Goal: Task Accomplishment & Management: Use online tool/utility

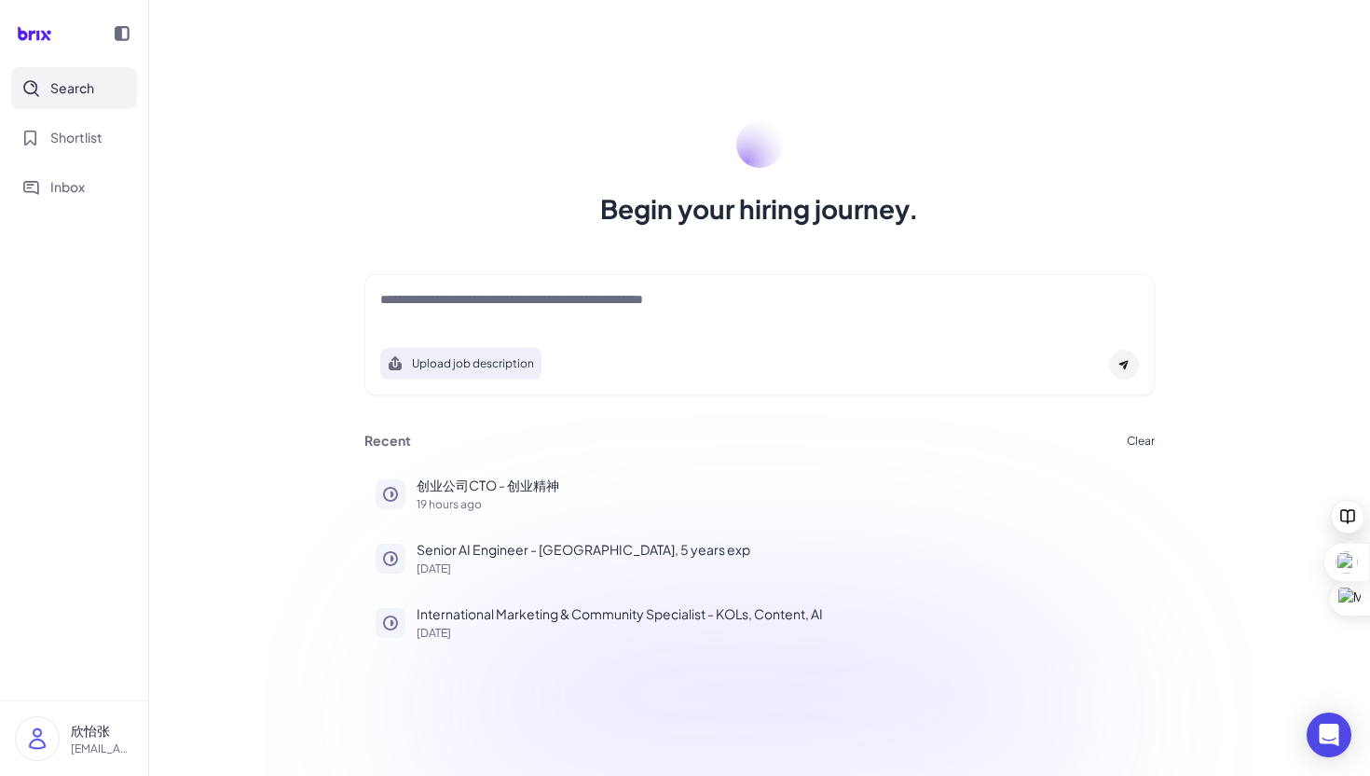
click at [568, 303] on textarea at bounding box center [759, 301] width 759 height 22
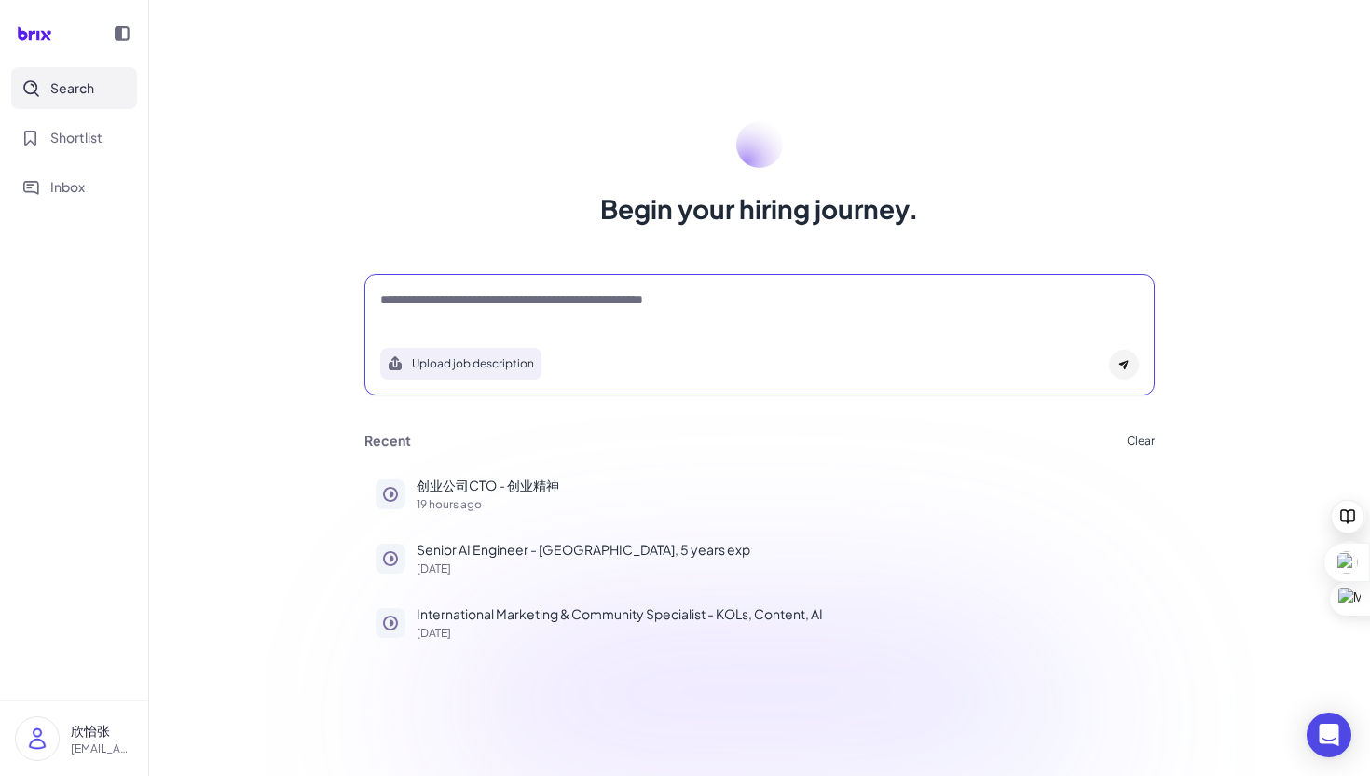
click at [503, 278] on div "Upload job description" at bounding box center [760, 334] width 791 height 121
click at [503, 302] on textarea at bounding box center [759, 301] width 759 height 22
paste textarea "**********"
type textarea "**********"
click at [1131, 372] on div at bounding box center [1124, 365] width 30 height 30
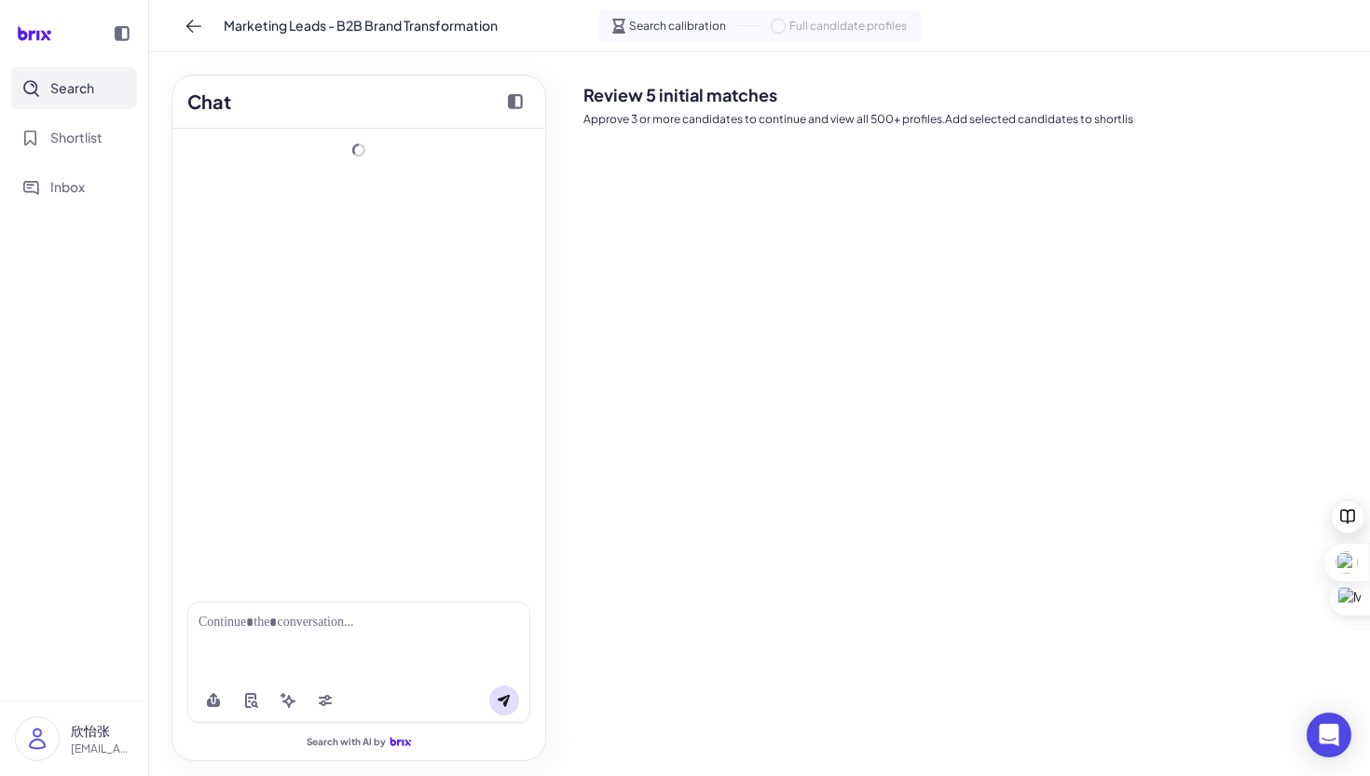
scroll to position [25, 0]
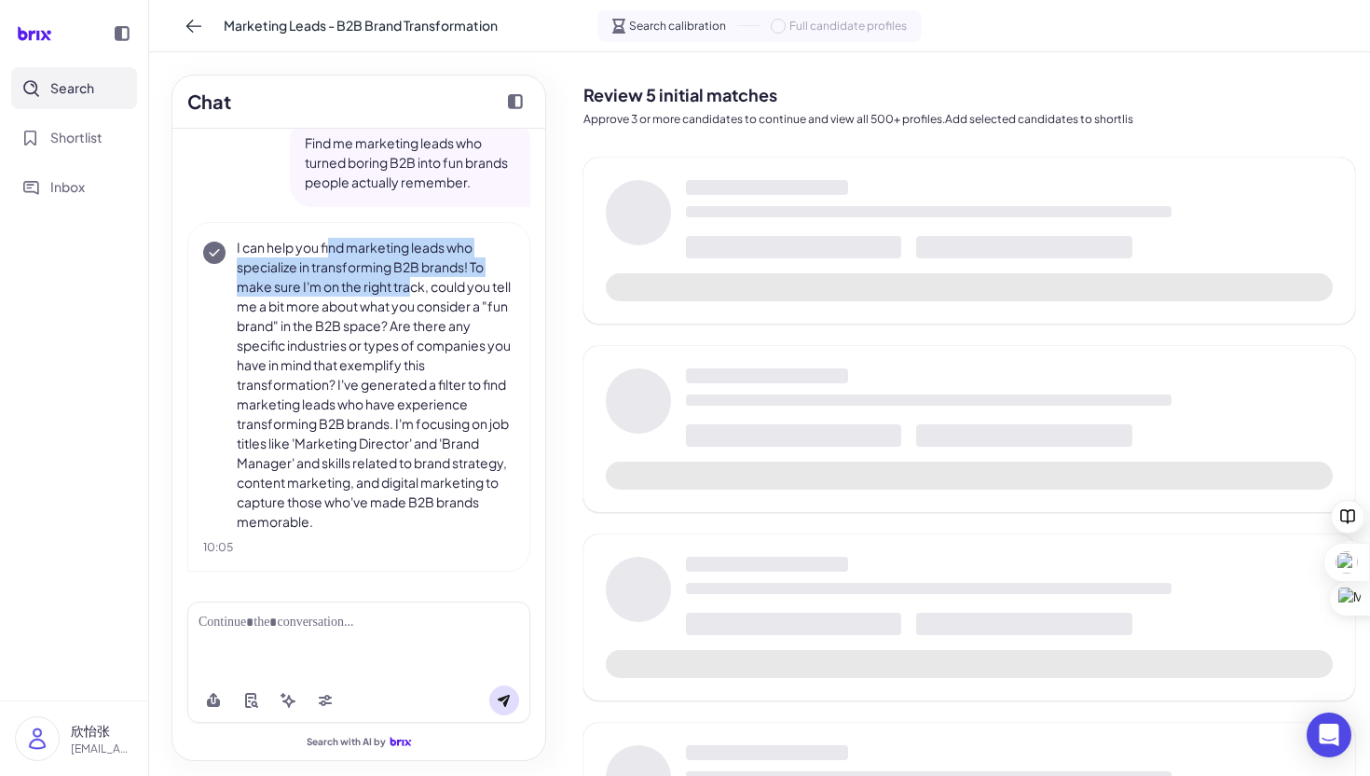
drag, startPoint x: 328, startPoint y: 246, endPoint x: 410, endPoint y: 290, distance: 93.0
click at [410, 290] on p "I can help you find marketing leads who specialize in transforming B2B brands! …" at bounding box center [376, 385] width 278 height 294
click at [258, 330] on p "I can help you find marketing leads who specialize in transforming B2B brands! …" at bounding box center [376, 385] width 278 height 294
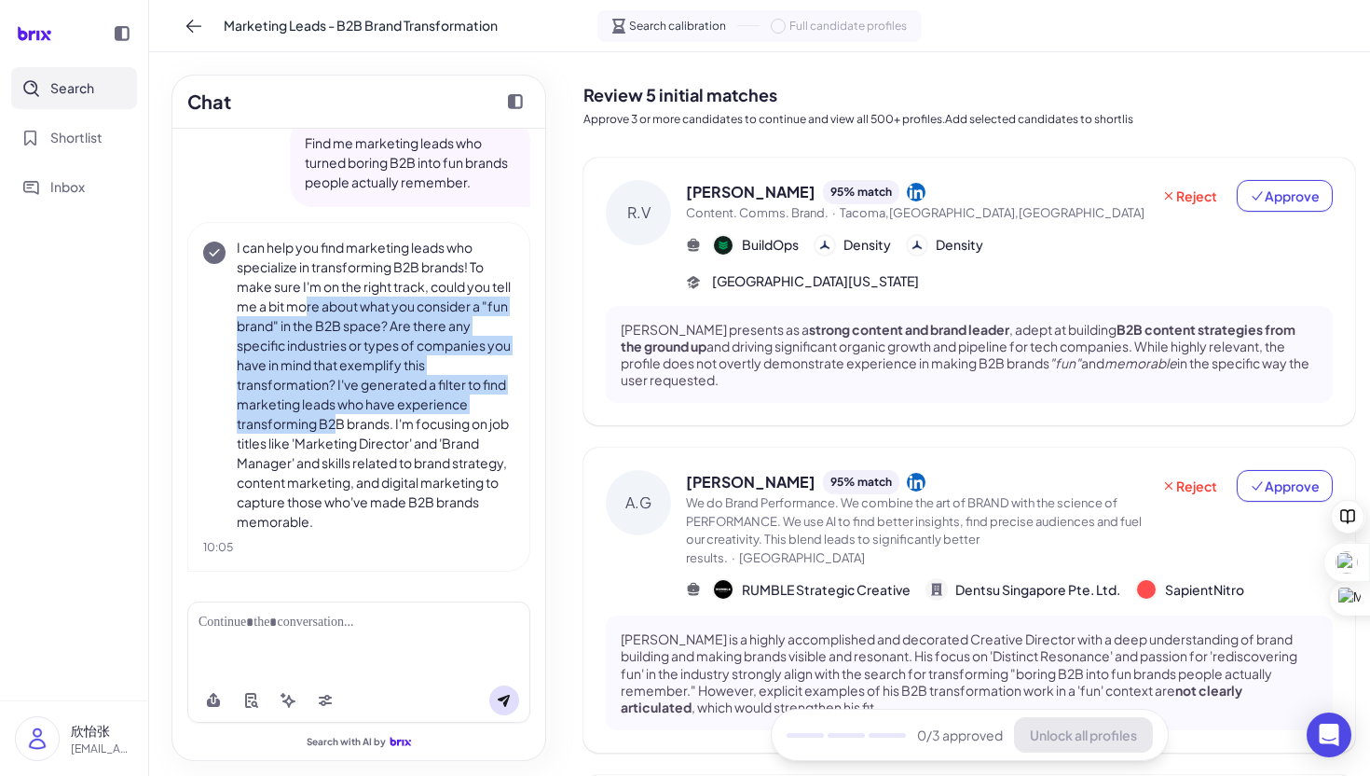
drag, startPoint x: 305, startPoint y: 304, endPoint x: 350, endPoint y: 475, distance: 177.3
click at [350, 477] on p "I can help you find marketing leads who specialize in transforming B2B brands! …" at bounding box center [376, 385] width 278 height 294
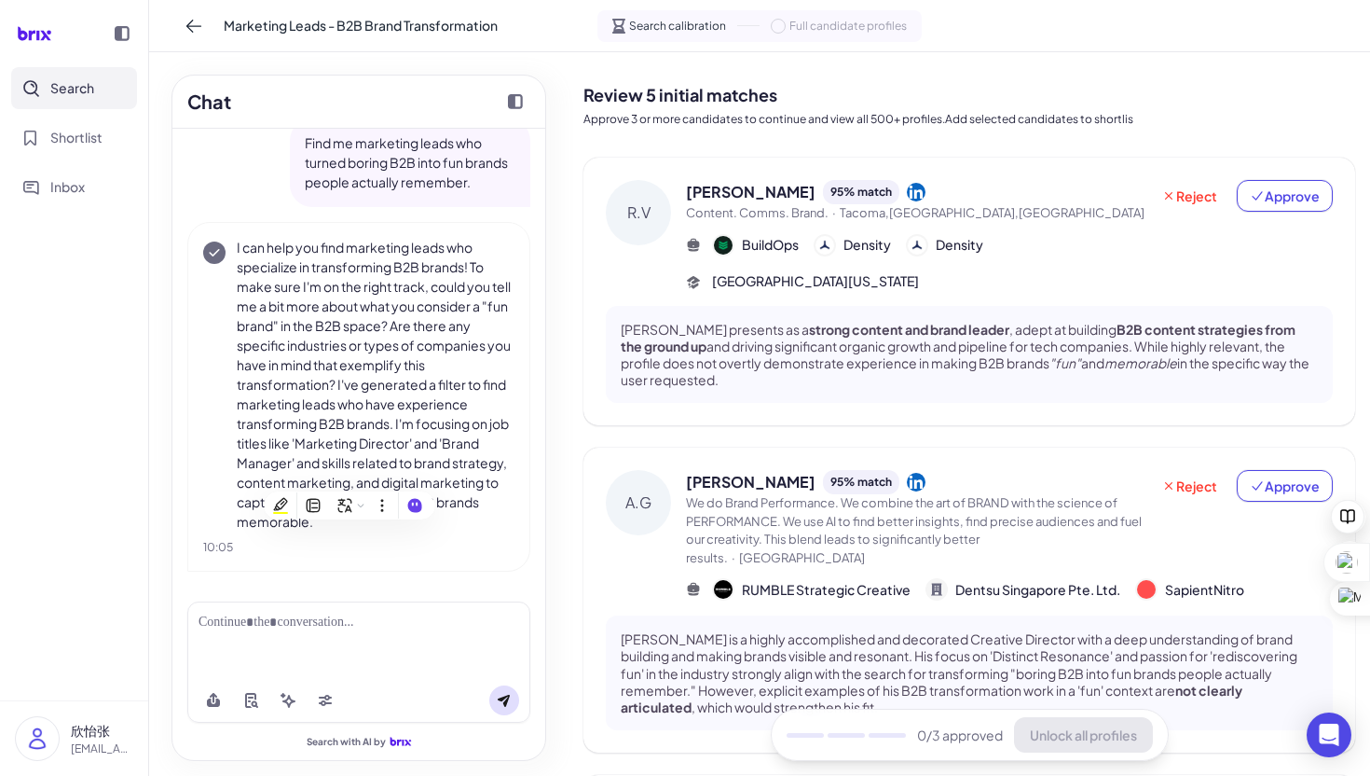
click at [432, 405] on p "I can help you find marketing leads who specialize in transforming B2B brands! …" at bounding box center [376, 385] width 278 height 294
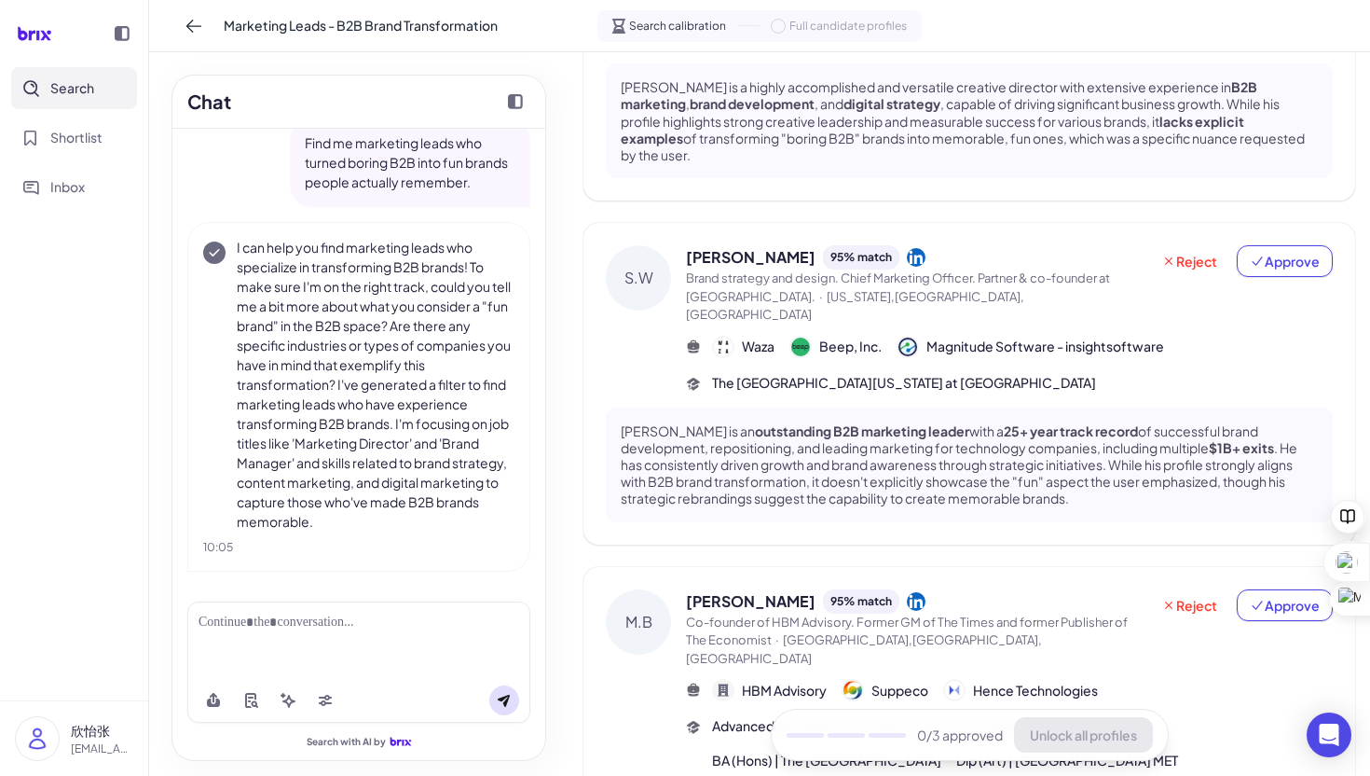
scroll to position [882, 0]
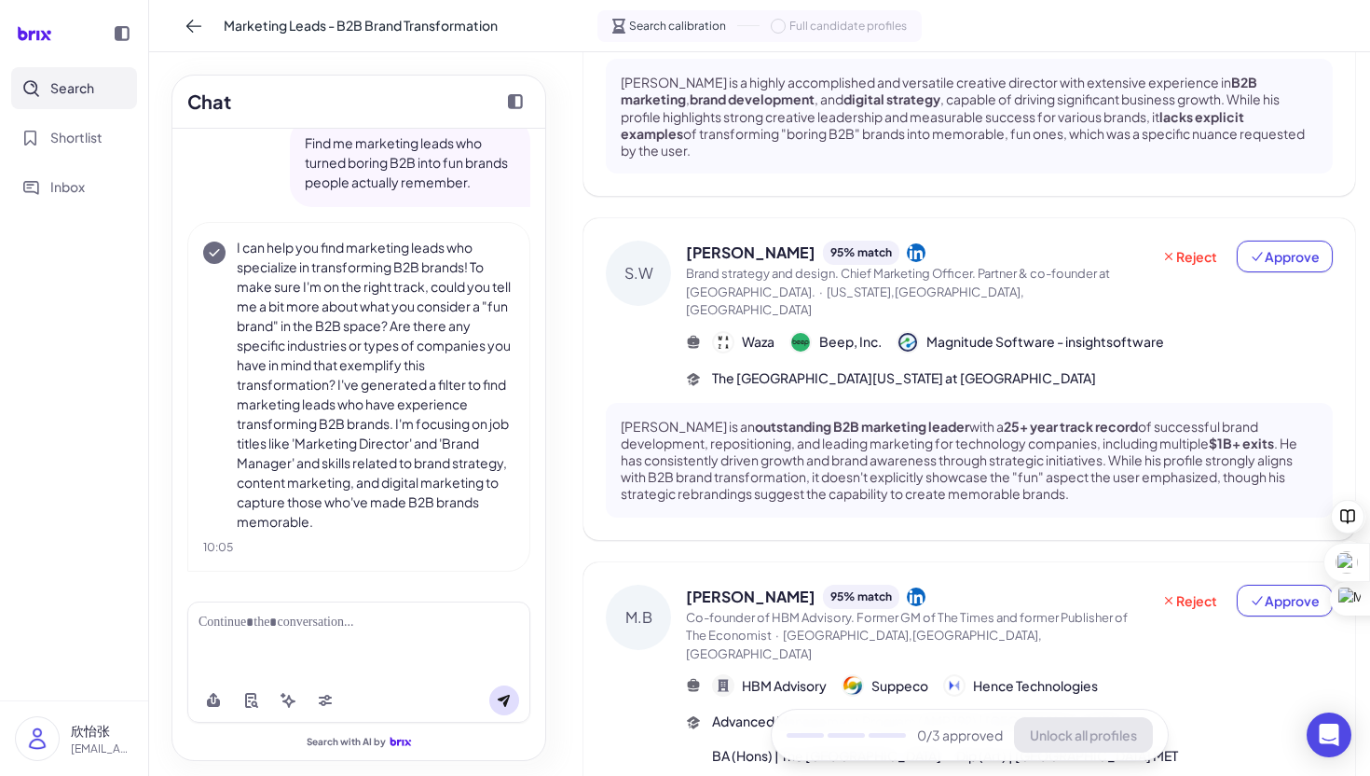
click at [292, 611] on div at bounding box center [358, 639] width 343 height 76
click at [300, 628] on div at bounding box center [359, 623] width 321 height 20
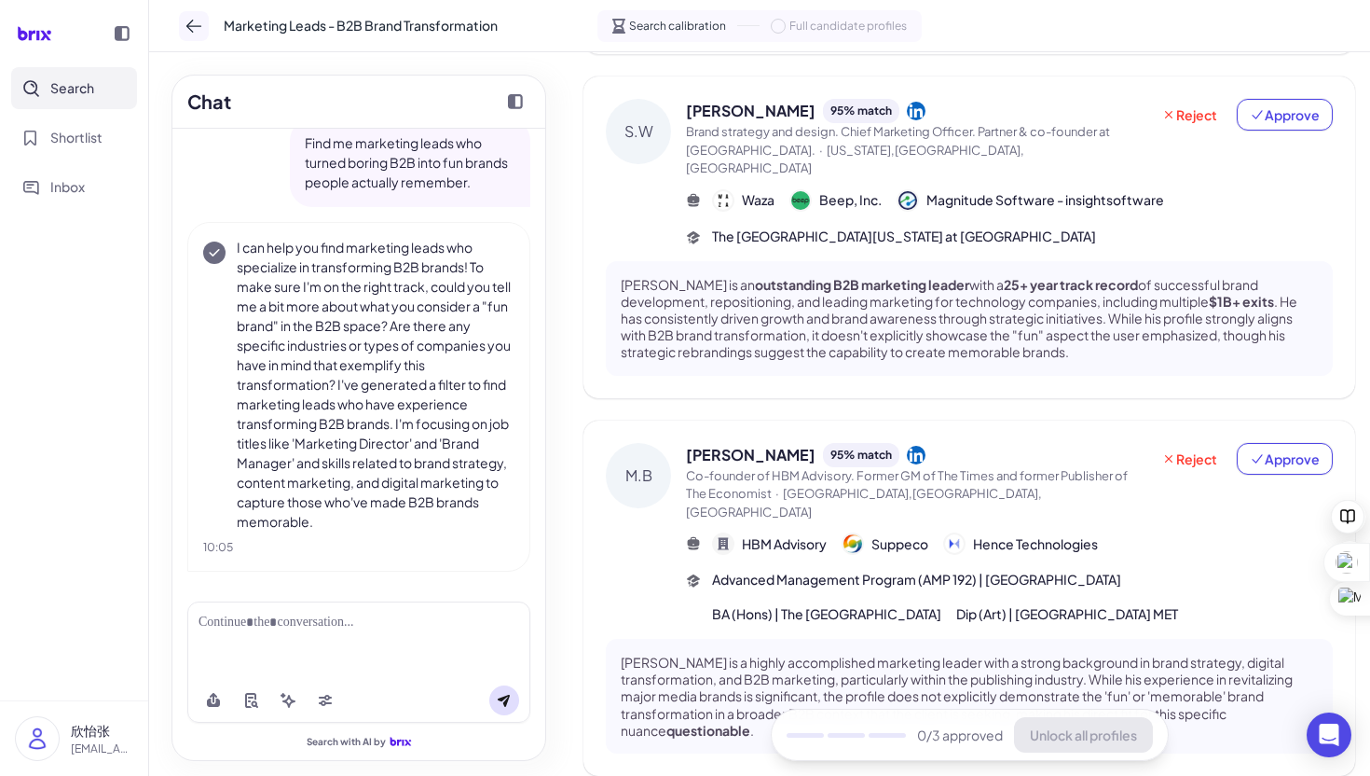
click at [199, 17] on icon at bounding box center [194, 26] width 19 height 19
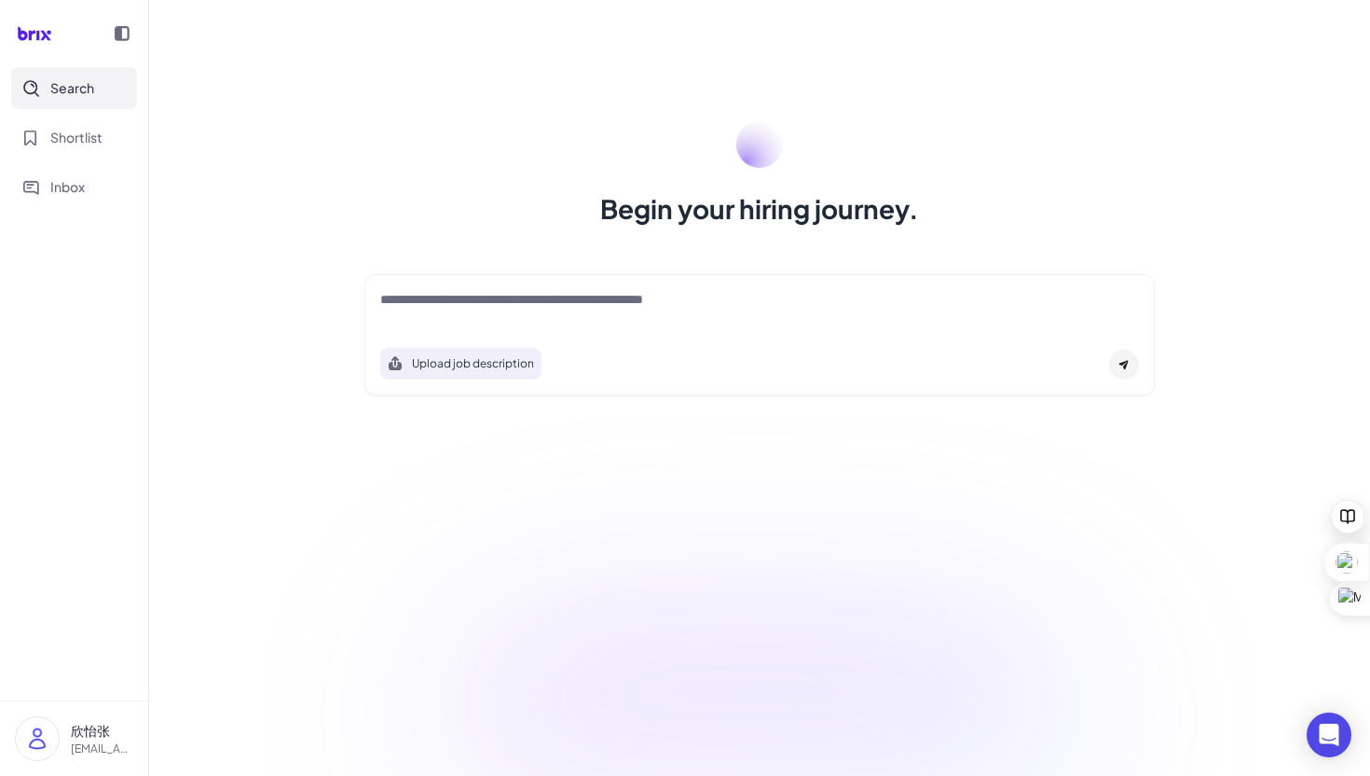
click at [645, 307] on textarea at bounding box center [759, 301] width 759 height 22
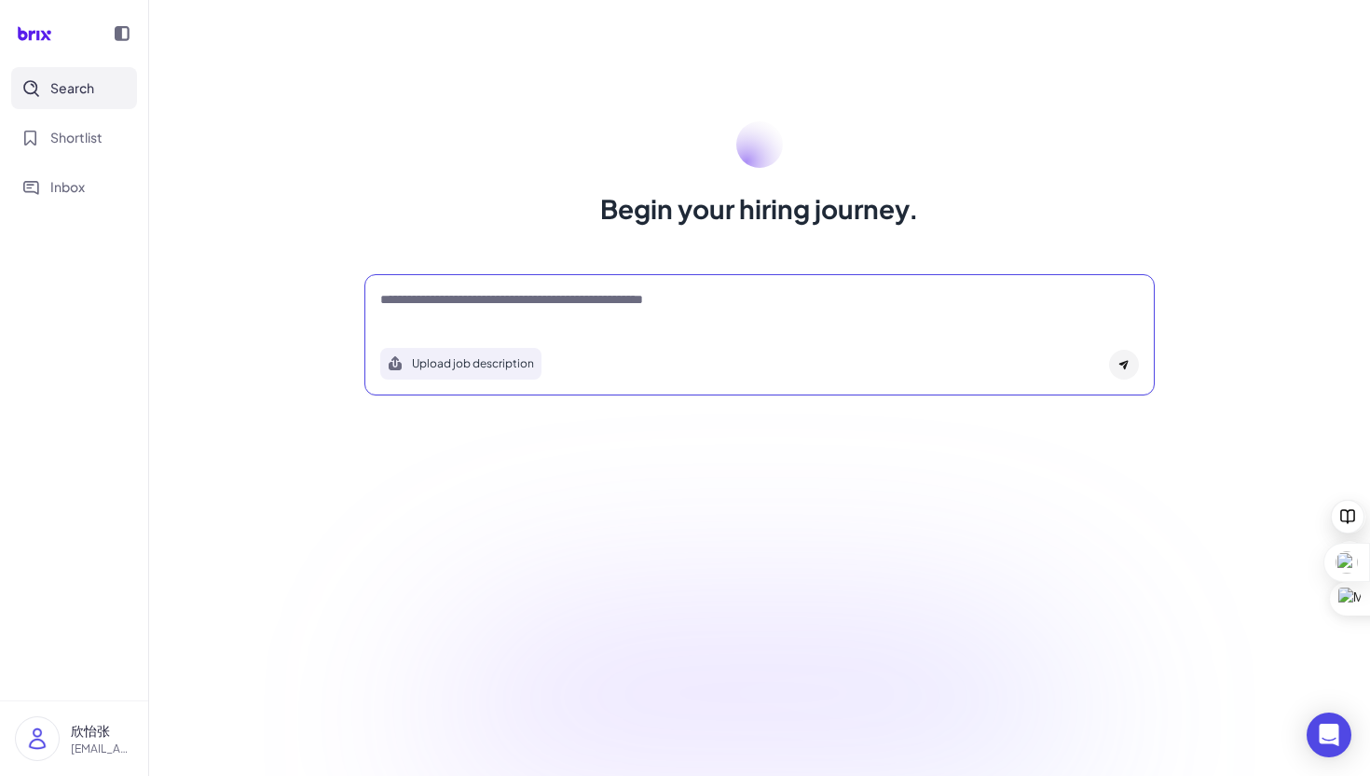
paste textarea "**********"
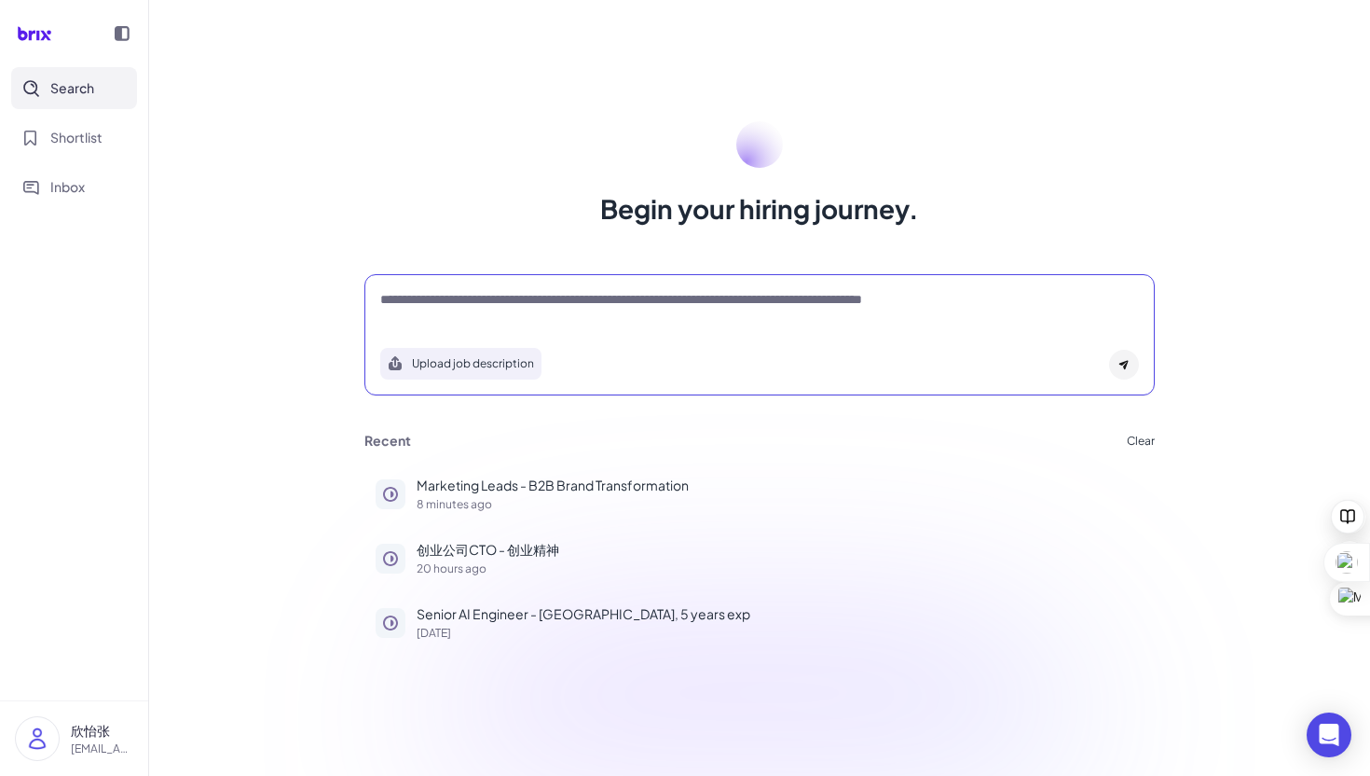
type textarea "**********"
click at [1114, 378] on div "Upload job description" at bounding box center [759, 358] width 759 height 43
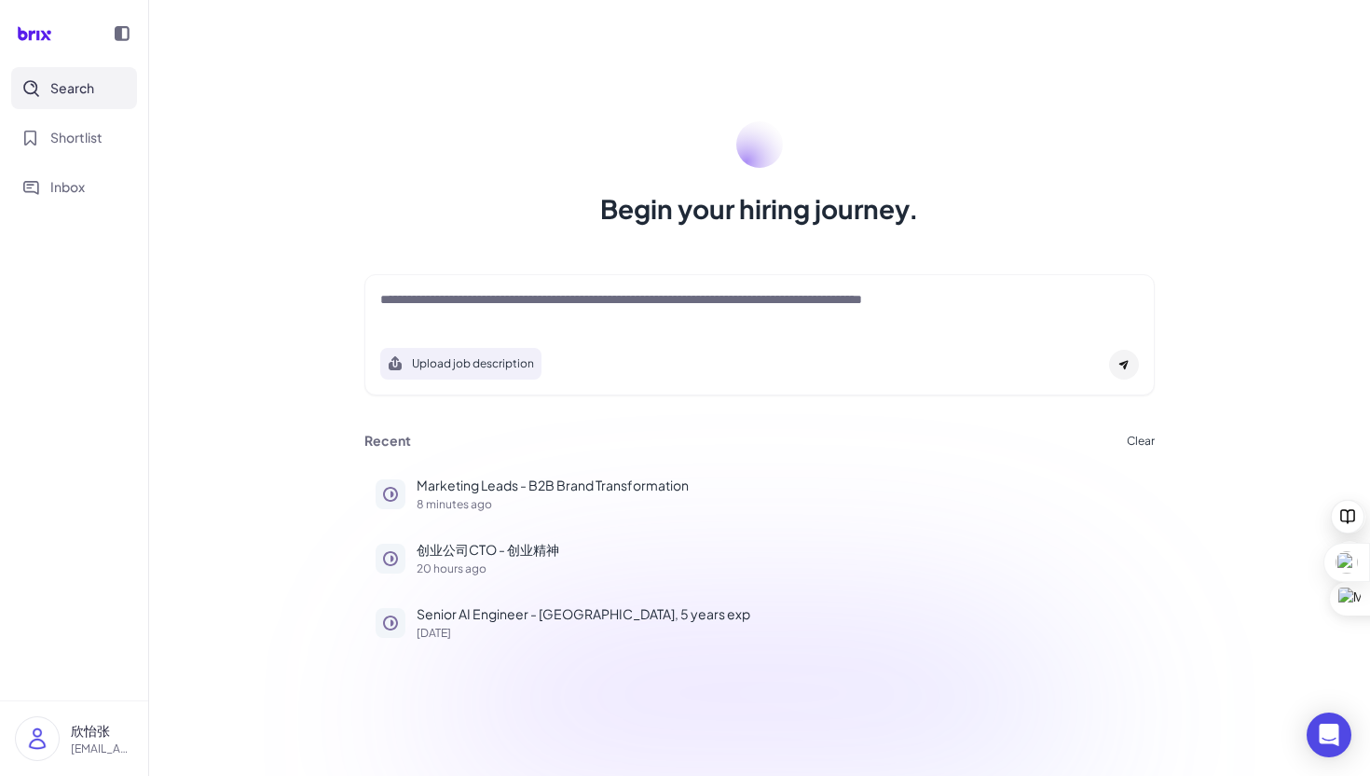
click at [1120, 365] on icon at bounding box center [1124, 364] width 11 height 11
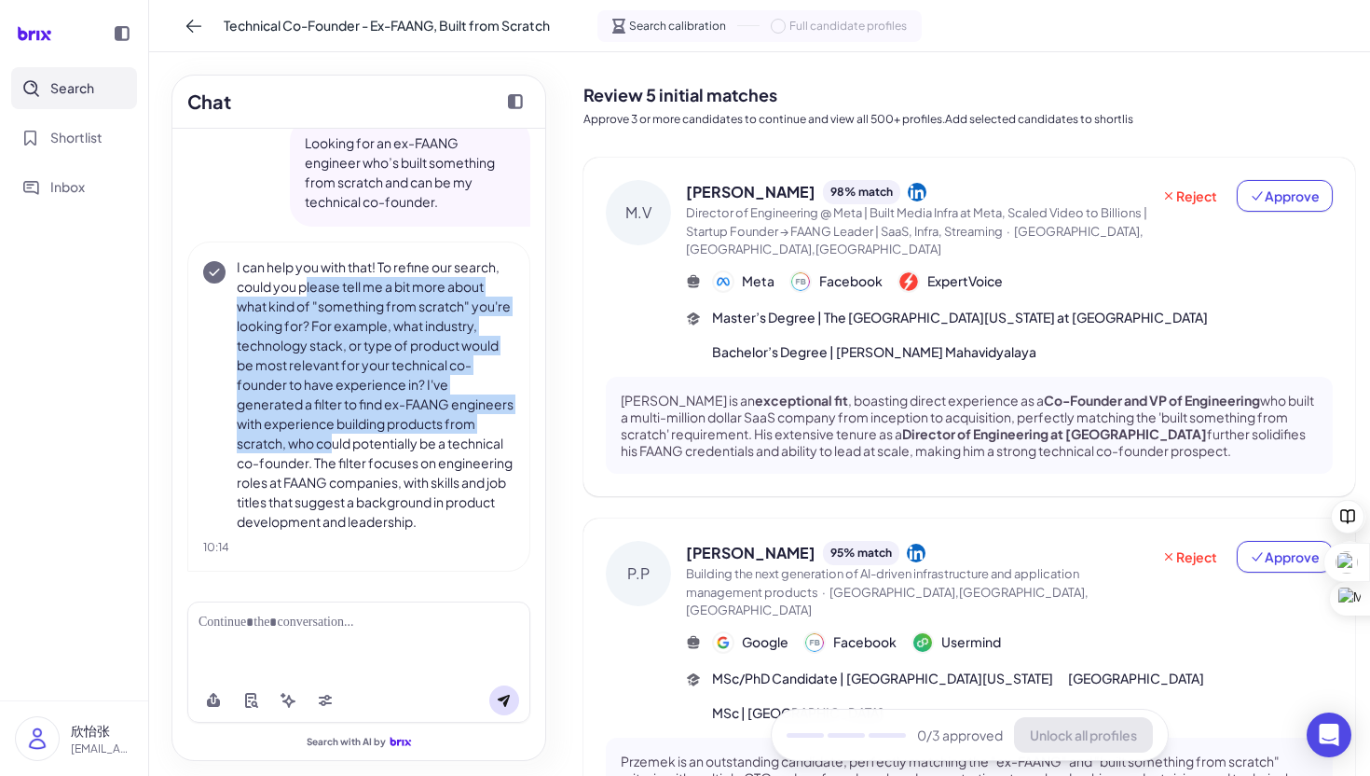
drag, startPoint x: 305, startPoint y: 266, endPoint x: 367, endPoint y: 417, distance: 163.4
click at [367, 417] on p "I can help you with that! To refine our search, could you please tell me a bit …" at bounding box center [376, 394] width 278 height 274
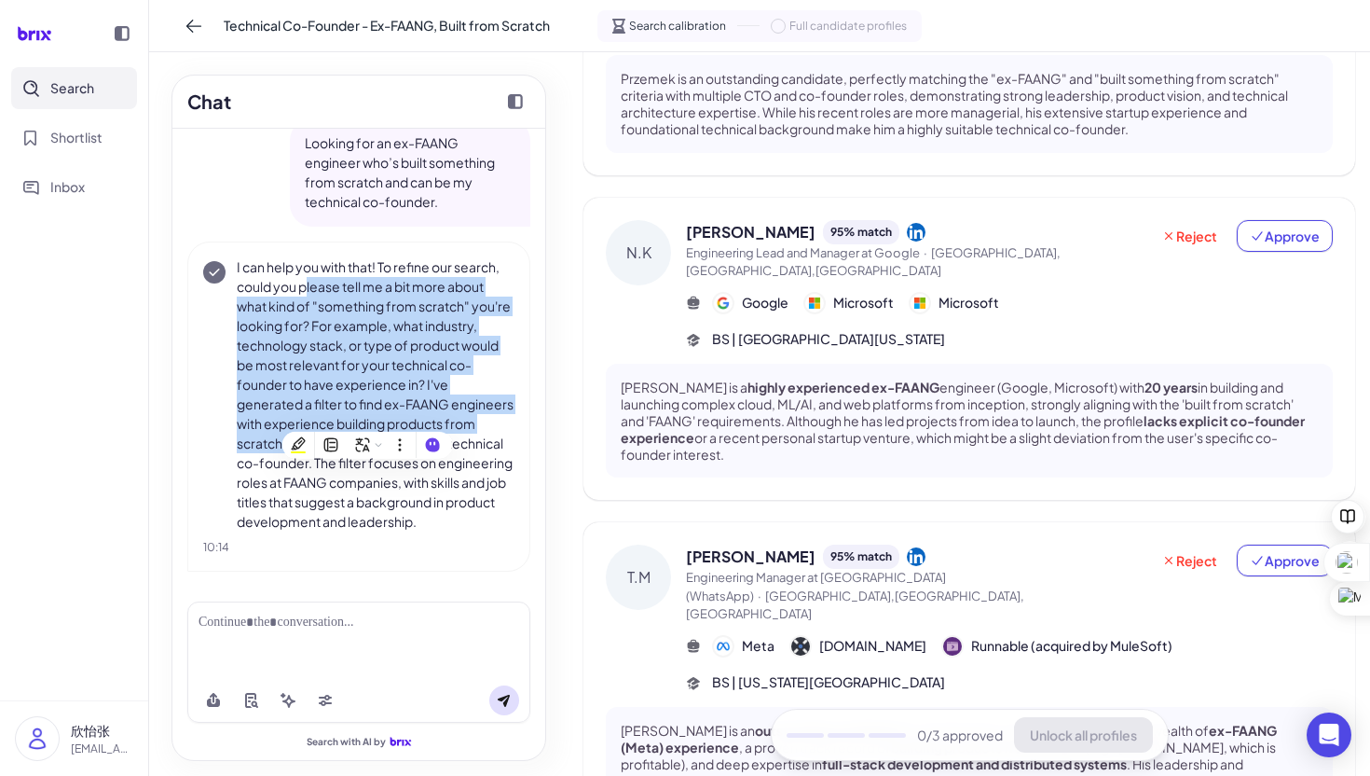
scroll to position [688, 0]
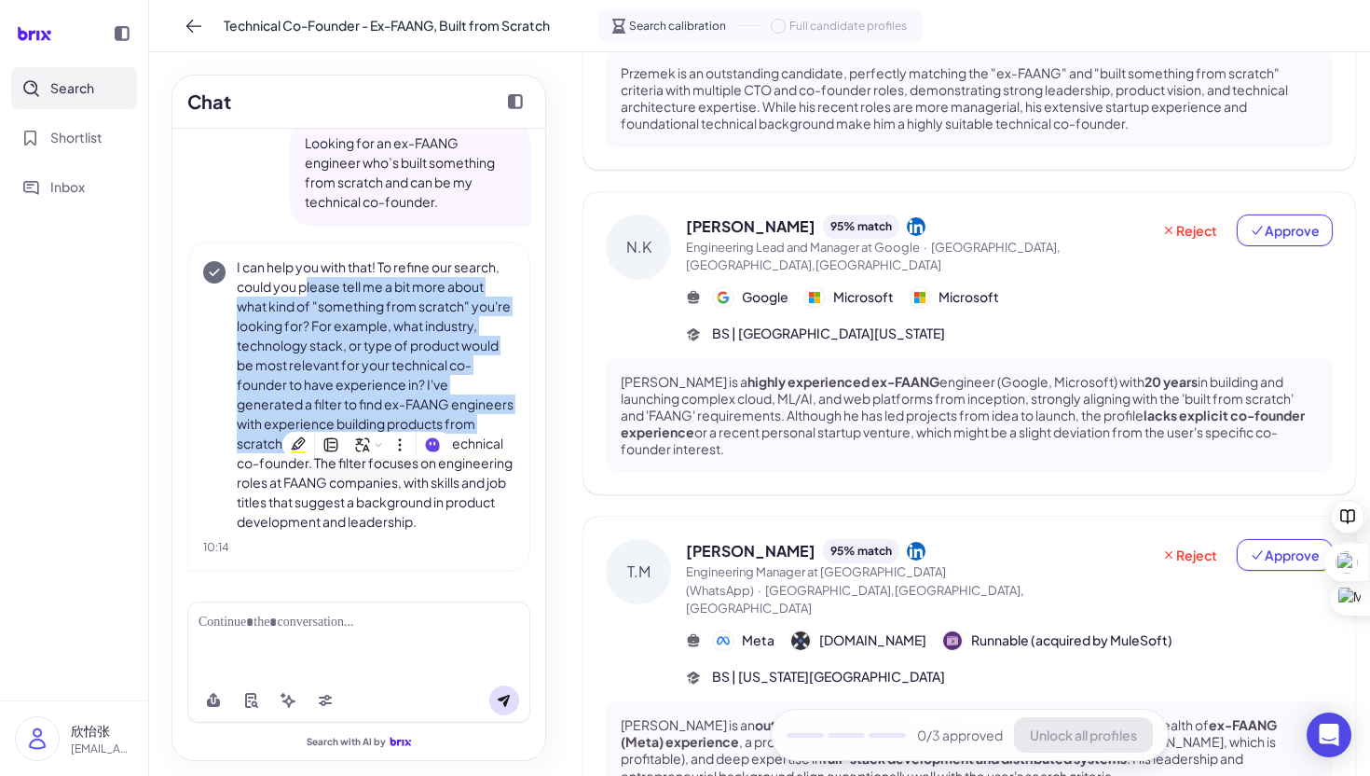
click at [713, 240] on span "Engineering Lead and Manager at Google" at bounding box center [803, 247] width 234 height 15
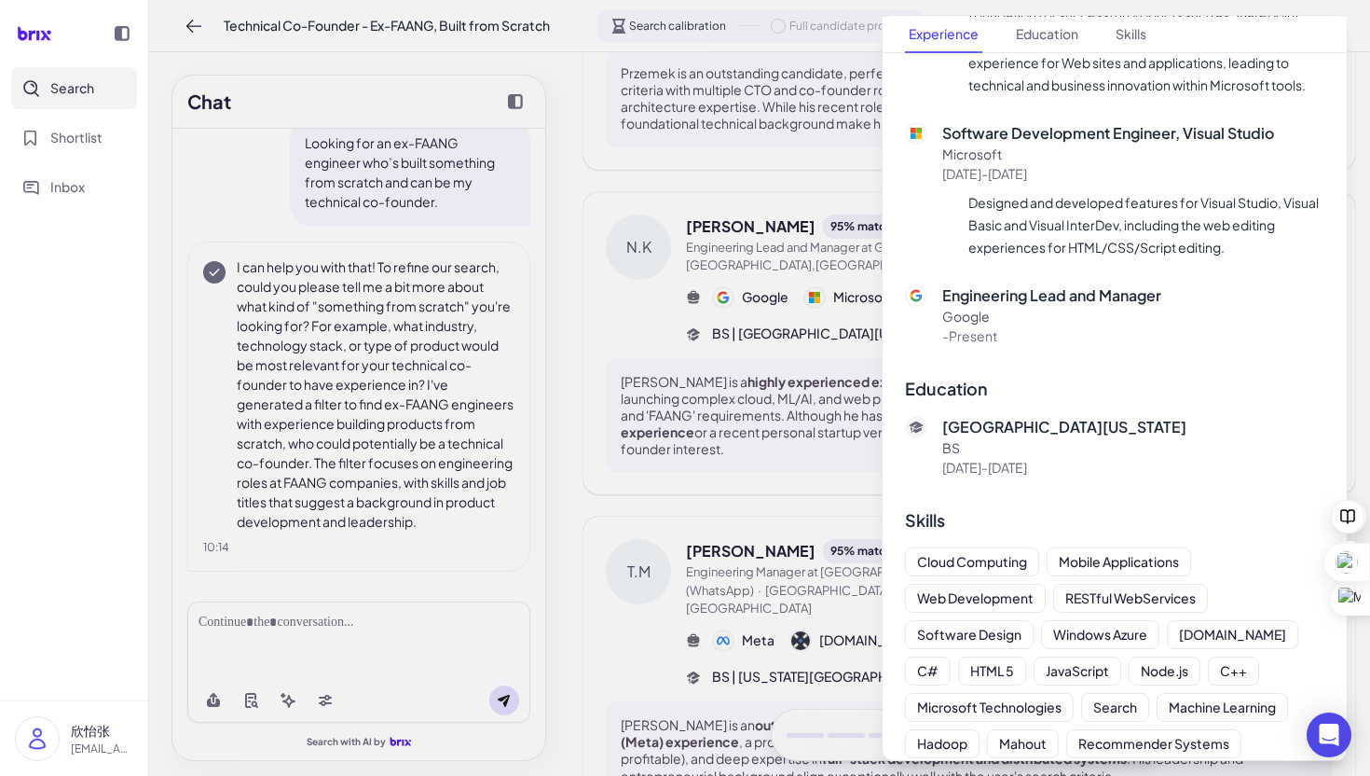
scroll to position [1907, 0]
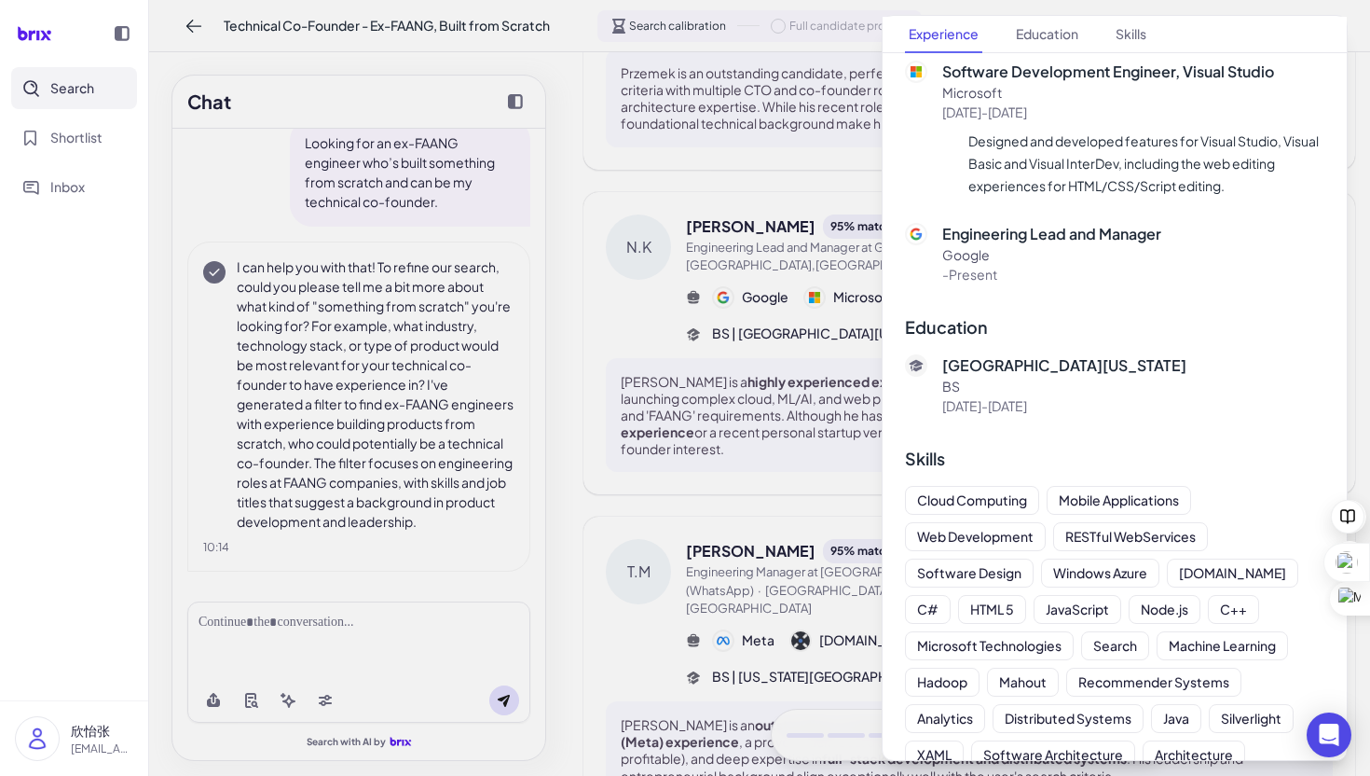
click at [746, 398] on div at bounding box center [685, 388] width 1370 height 776
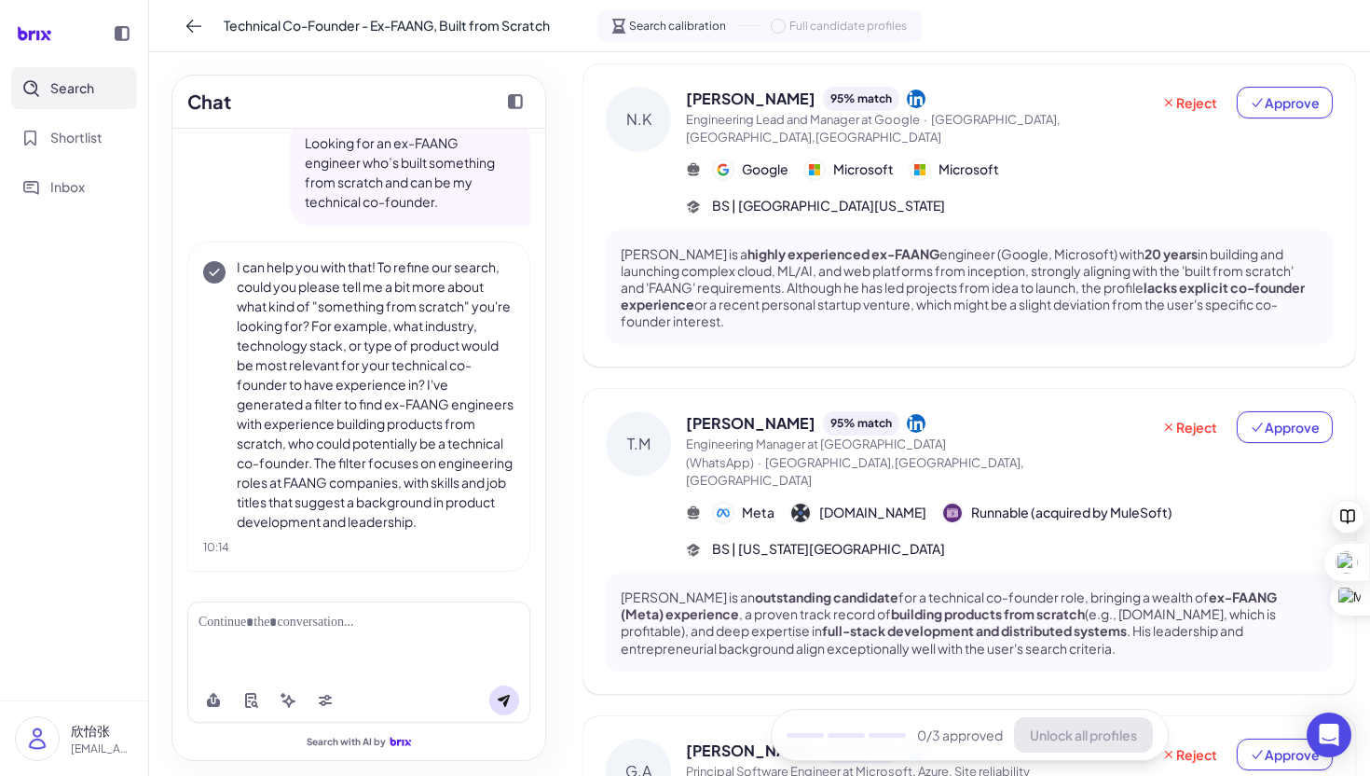
scroll to position [1039, 0]
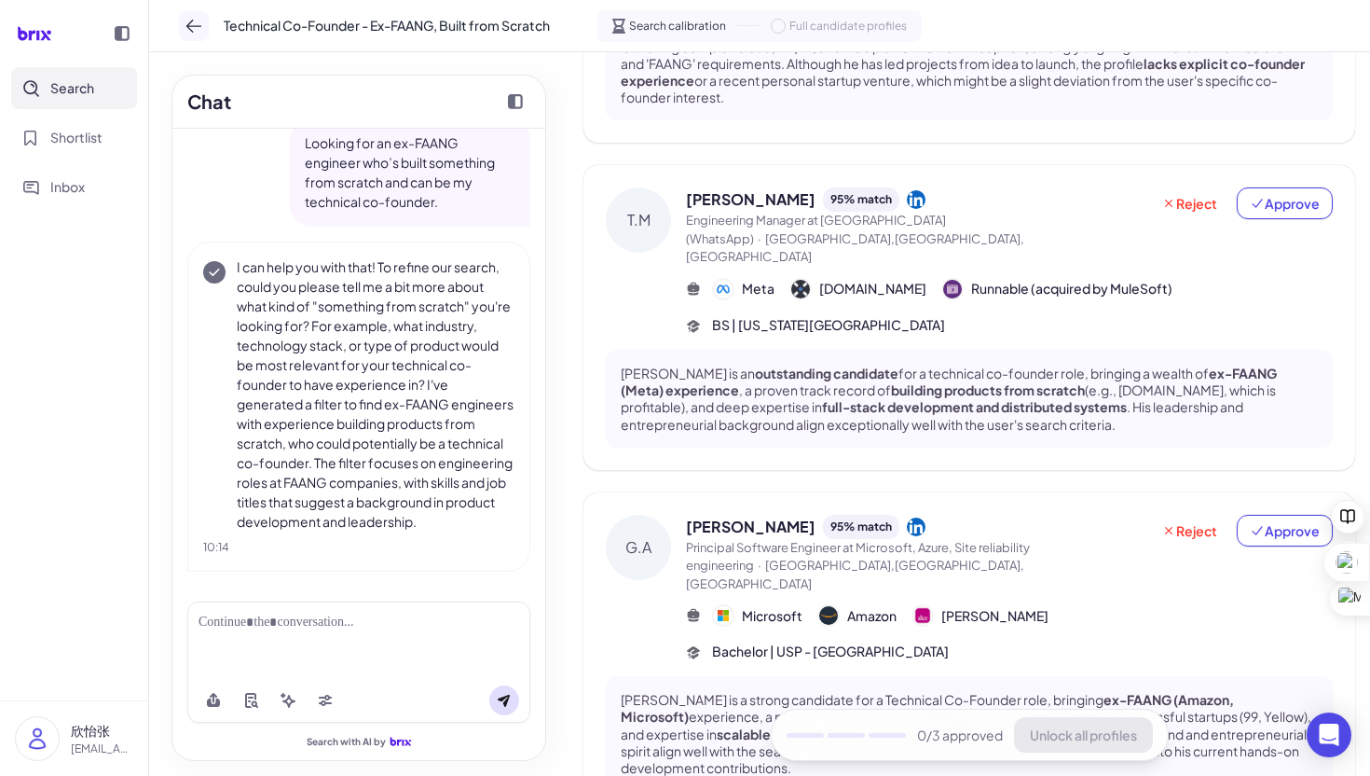
click at [204, 33] on button at bounding box center [194, 26] width 30 height 30
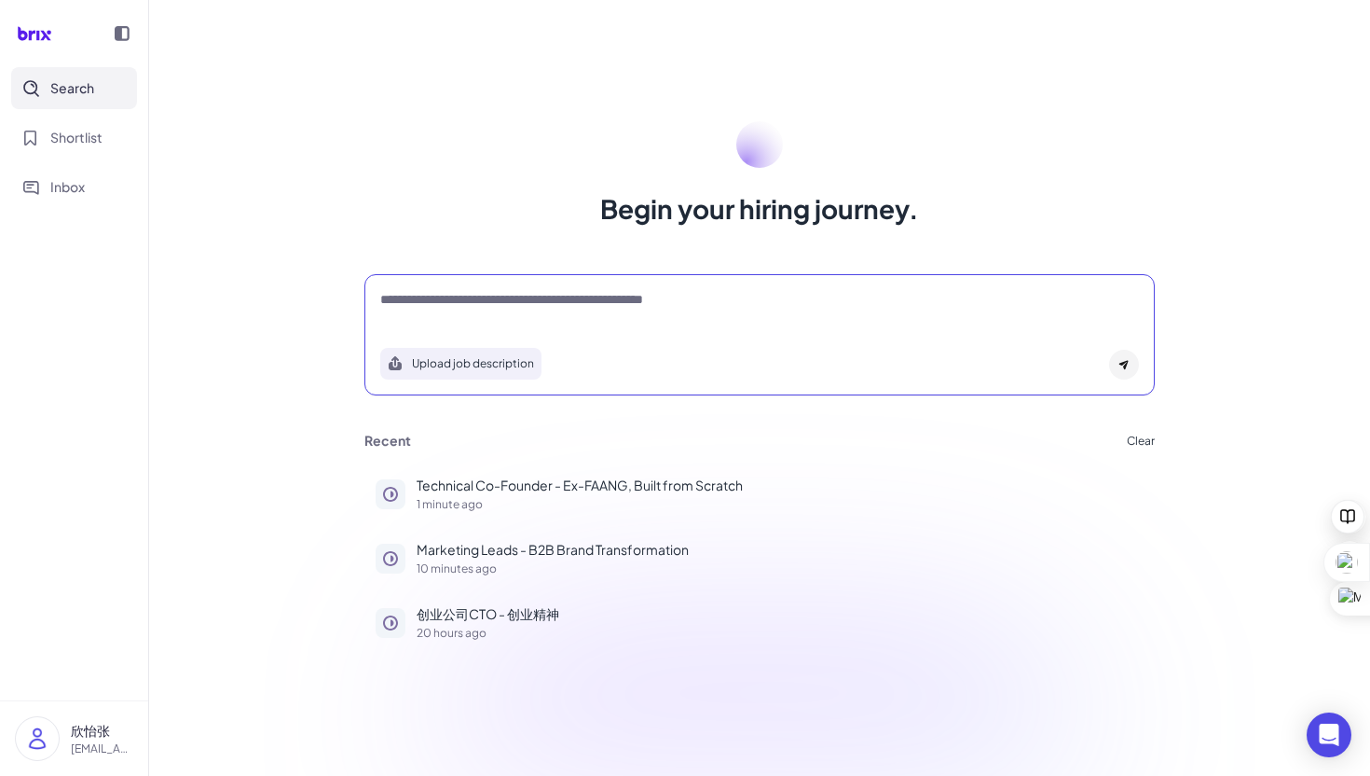
click at [484, 305] on textarea at bounding box center [759, 301] width 759 height 22
paste textarea "**********"
type textarea "**********"
click at [1130, 358] on div at bounding box center [1124, 365] width 30 height 30
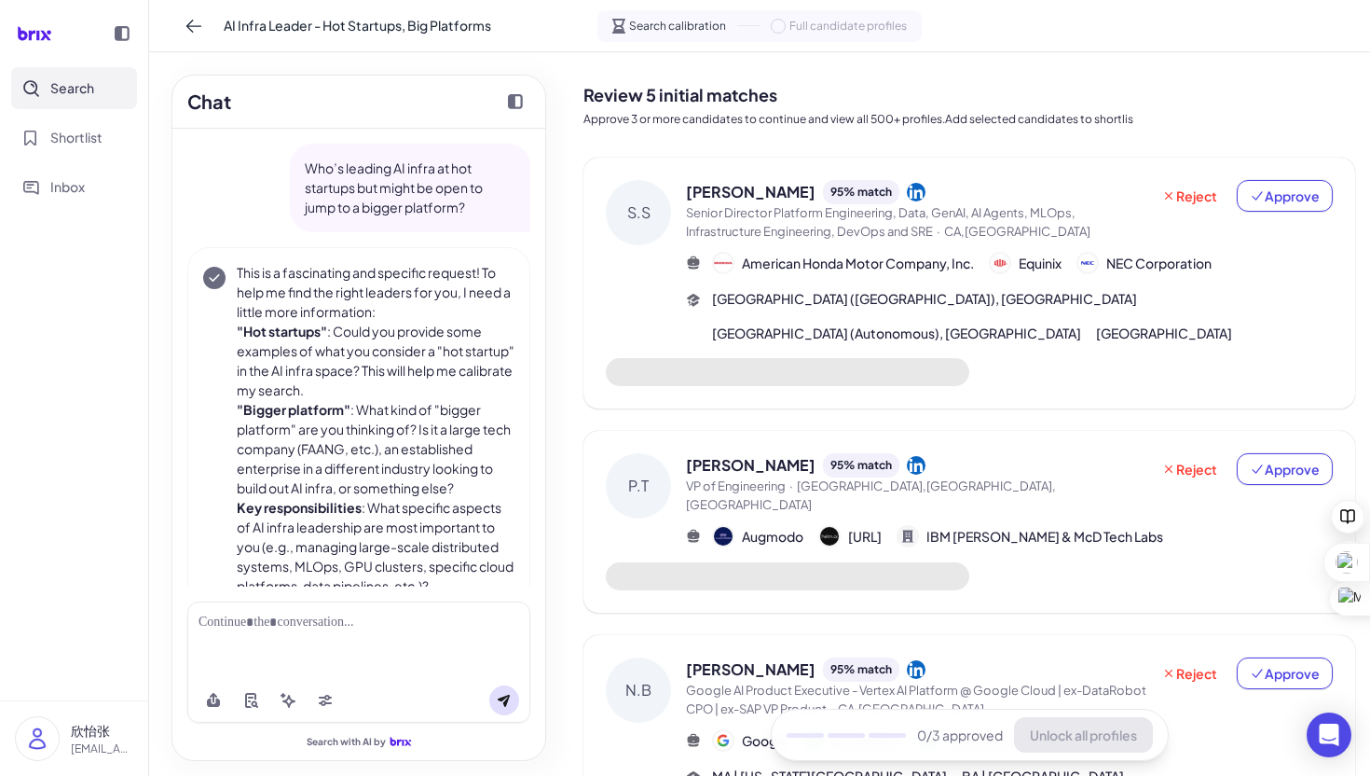
click at [286, 622] on div at bounding box center [359, 623] width 321 height 20
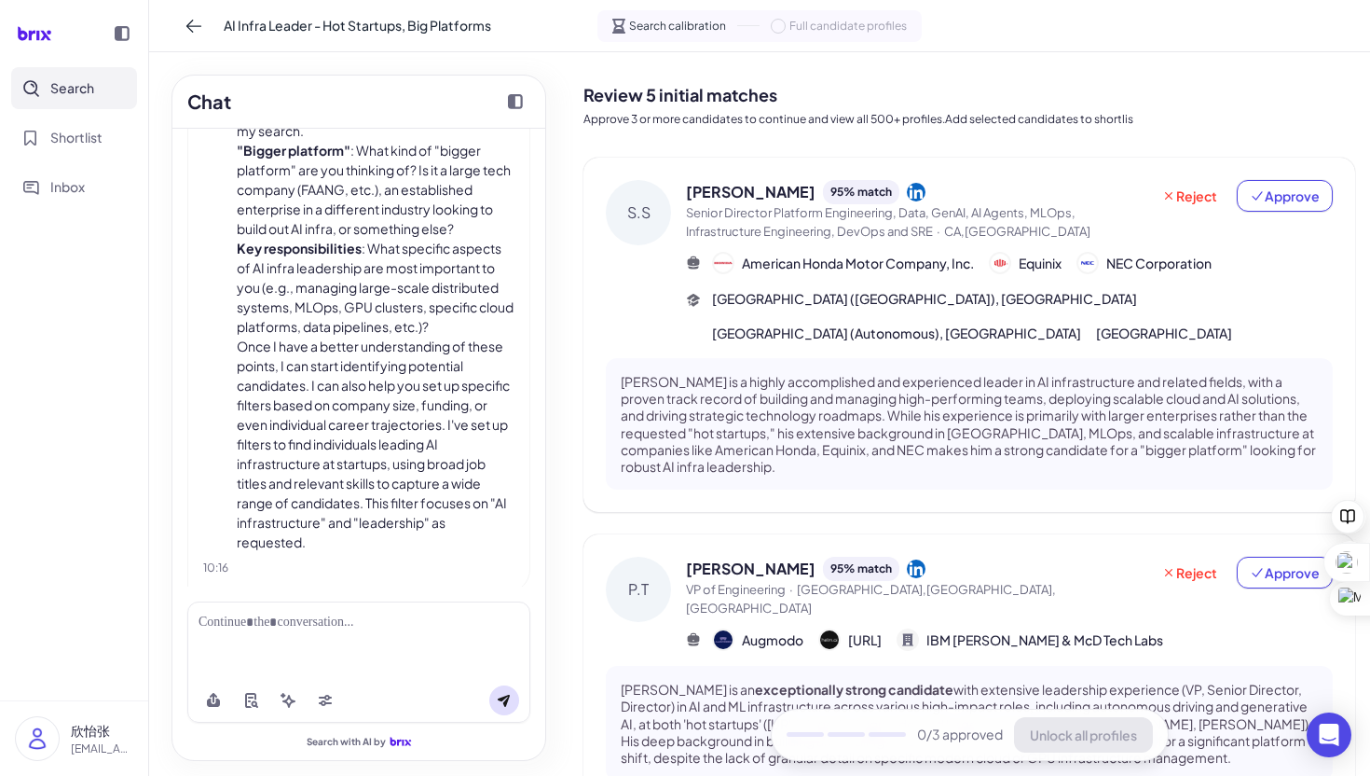
scroll to position [280, 0]
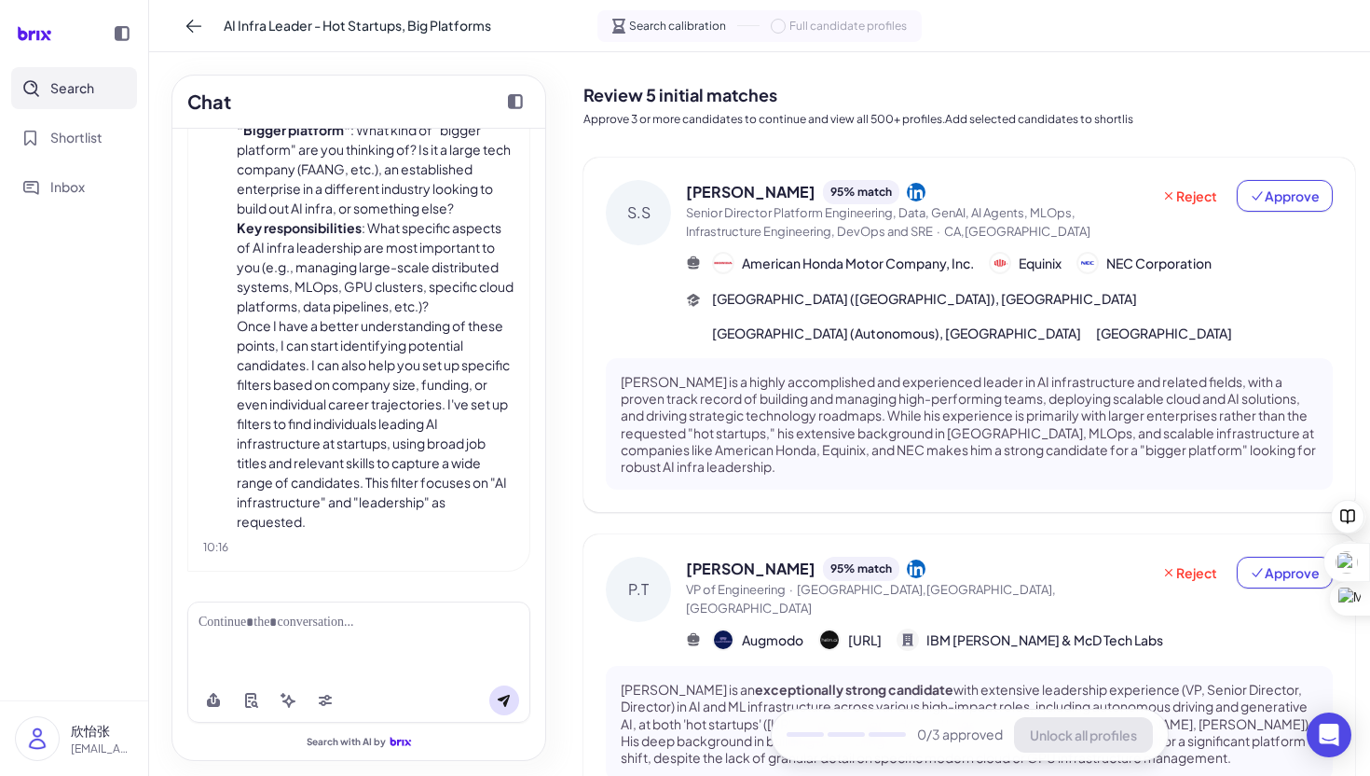
click at [621, 399] on p "Subrata Saha is a highly accomplished and experienced leader in AI infrastructu…" at bounding box center [969, 424] width 697 height 102
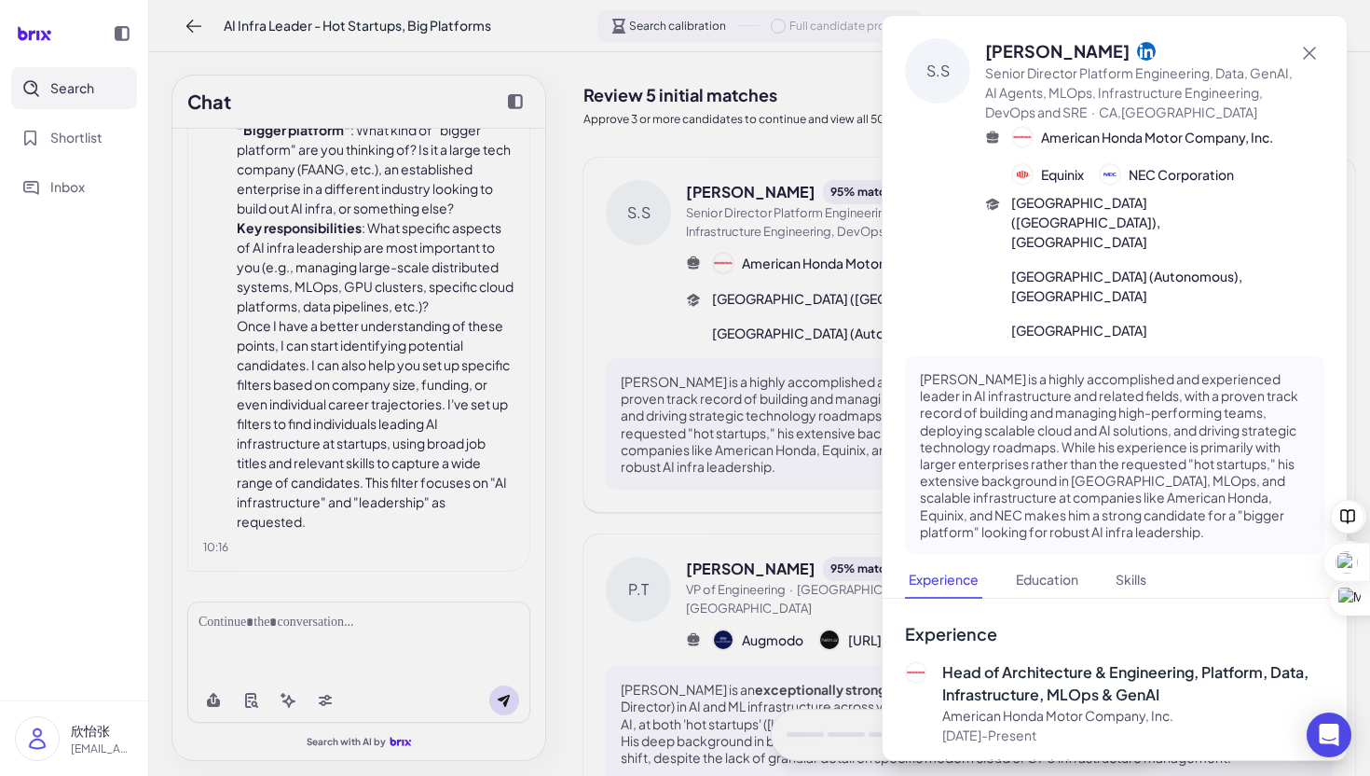
click at [719, 349] on div at bounding box center [685, 388] width 1370 height 776
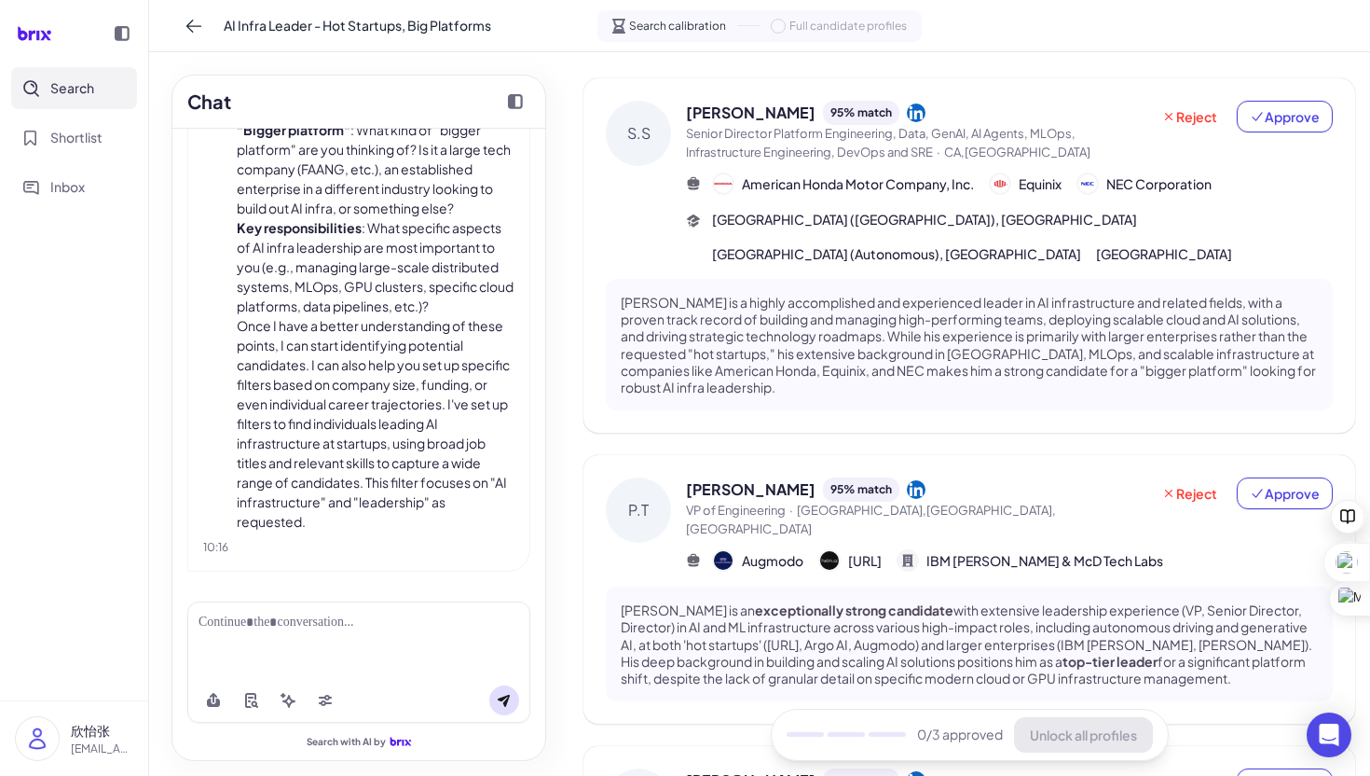
scroll to position [78, 0]
click at [1190, 122] on span "Reject" at bounding box center [1190, 117] width 56 height 19
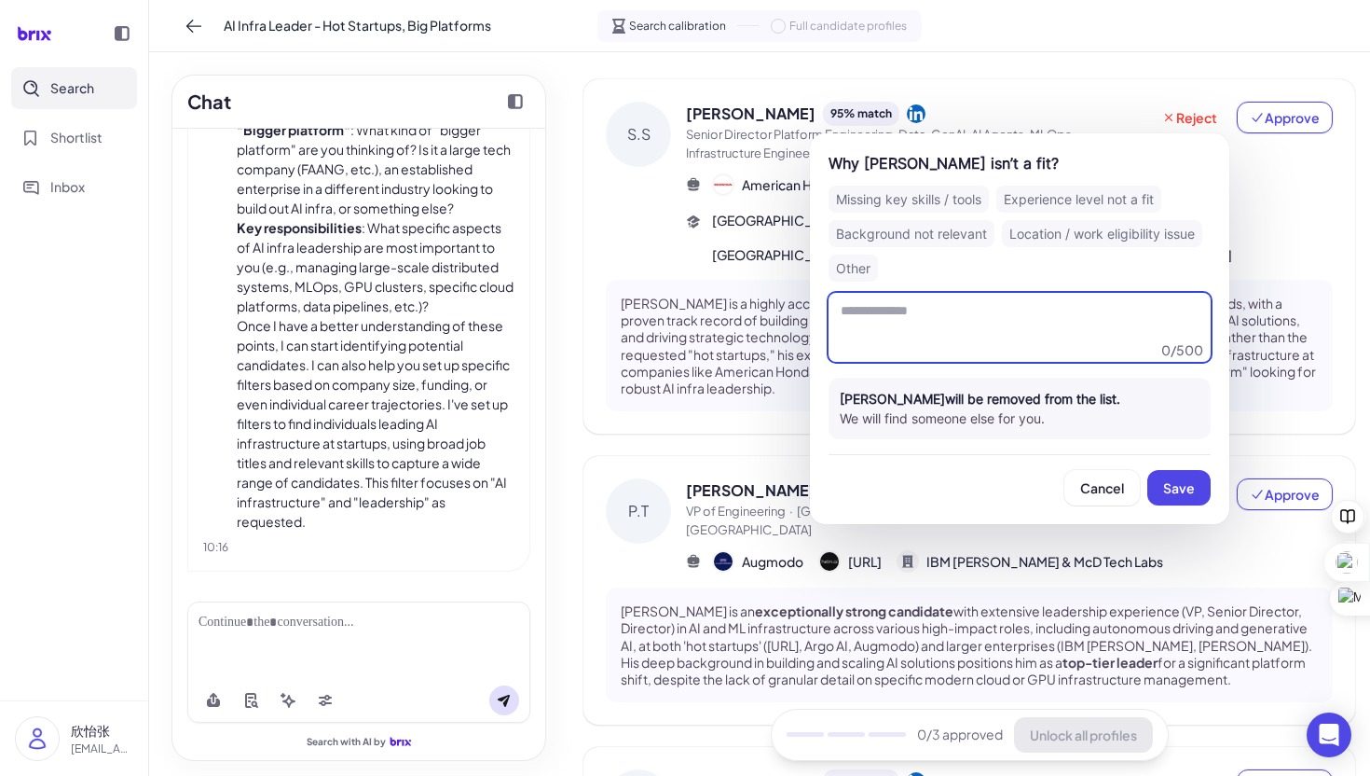
click at [1018, 317] on textarea at bounding box center [1020, 327] width 382 height 69
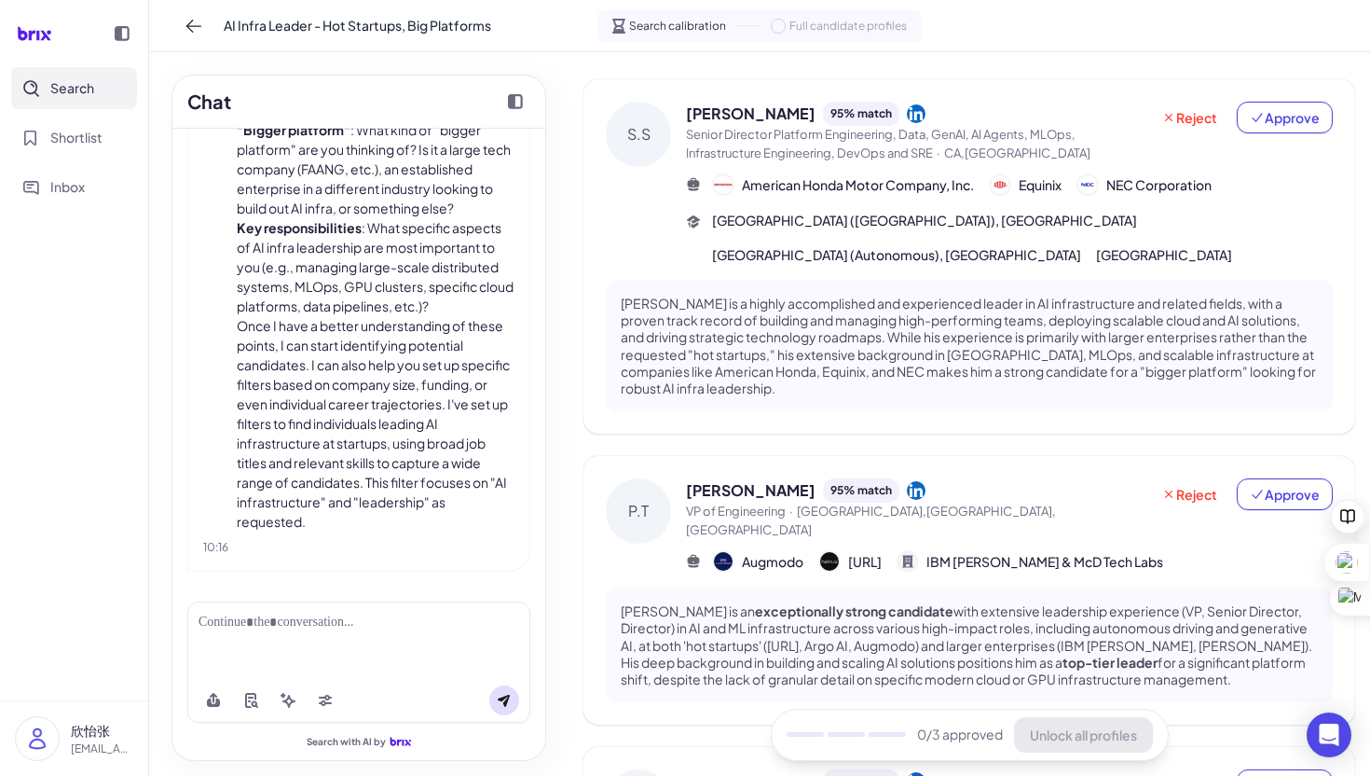
click at [1115, 83] on div "S.S Subrata Saha 95 % match Senior Director Platform Engineering, Data, GenAI, …" at bounding box center [970, 256] width 772 height 354
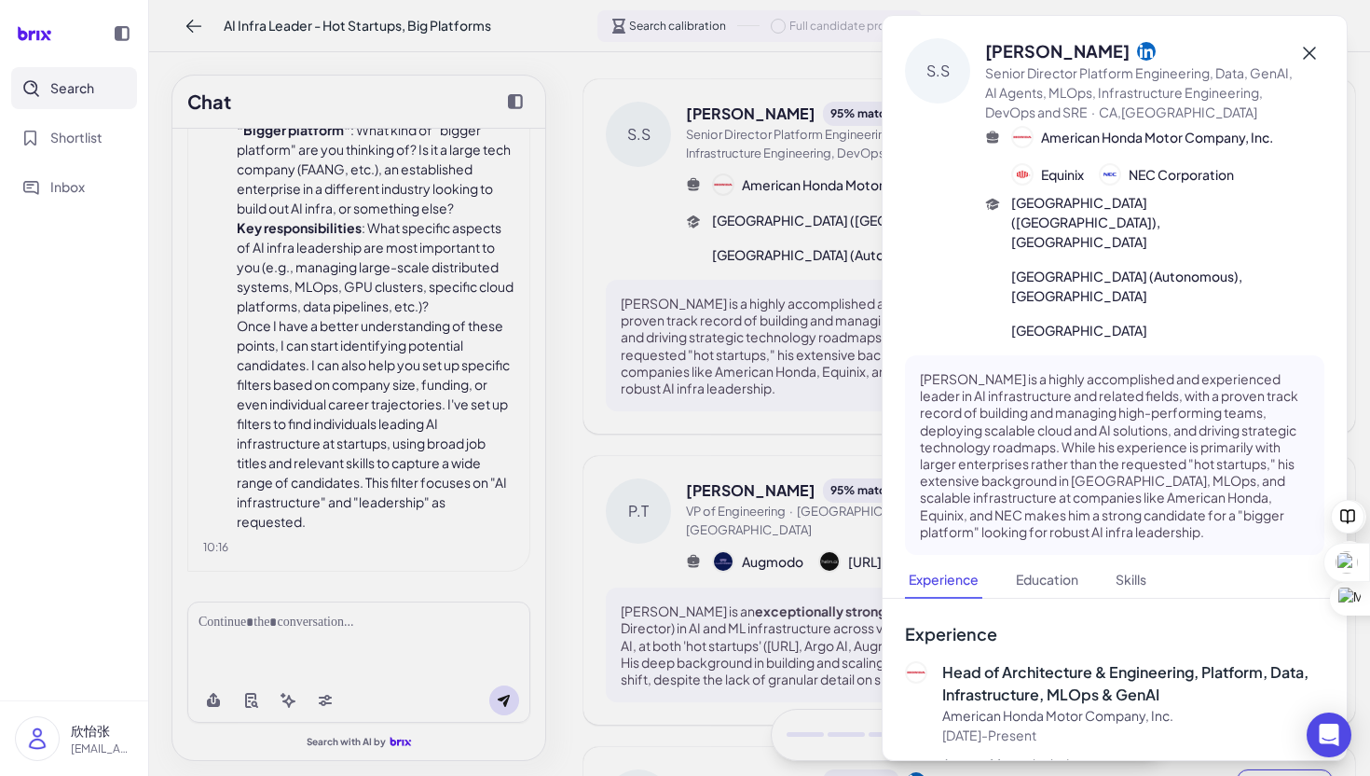
click at [1314, 52] on icon at bounding box center [1310, 53] width 22 height 22
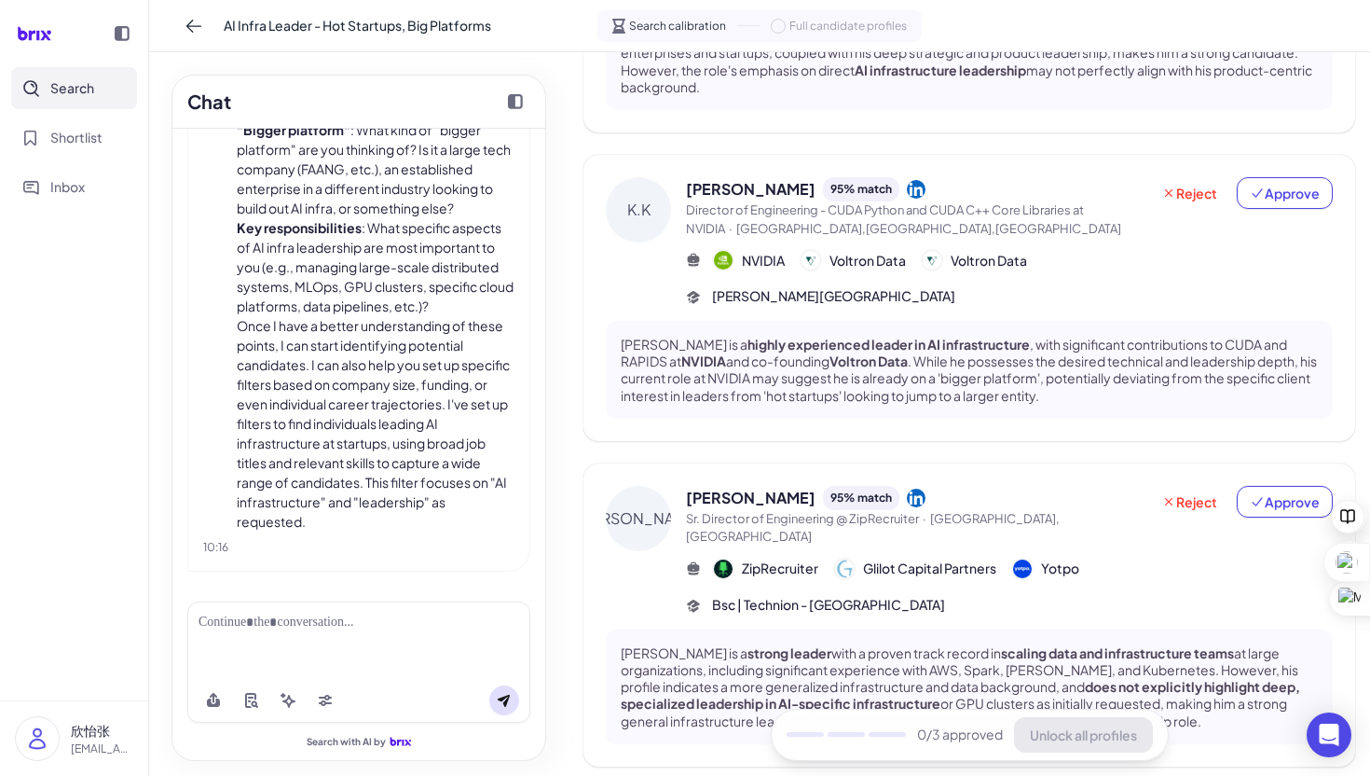
scroll to position [1039, 0]
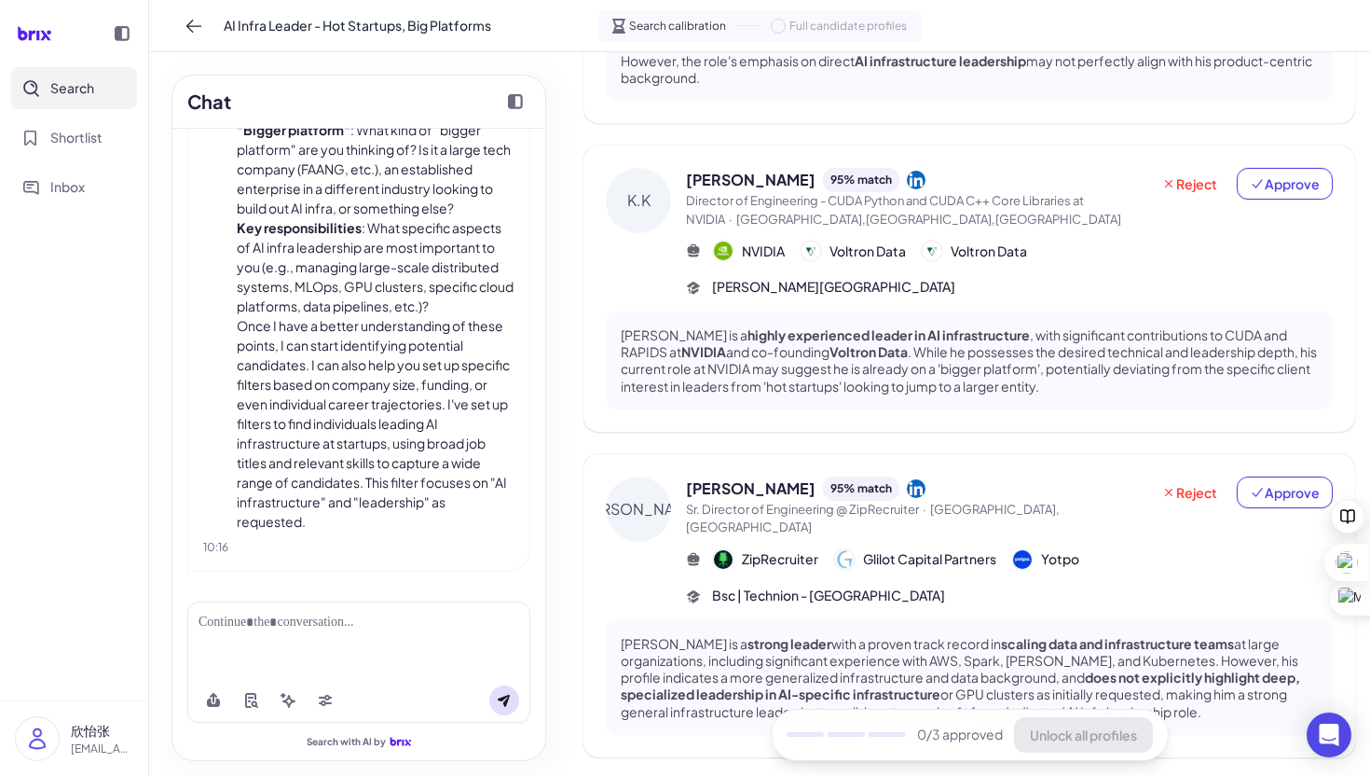
click at [660, 168] on div "K.K" at bounding box center [638, 200] width 65 height 65
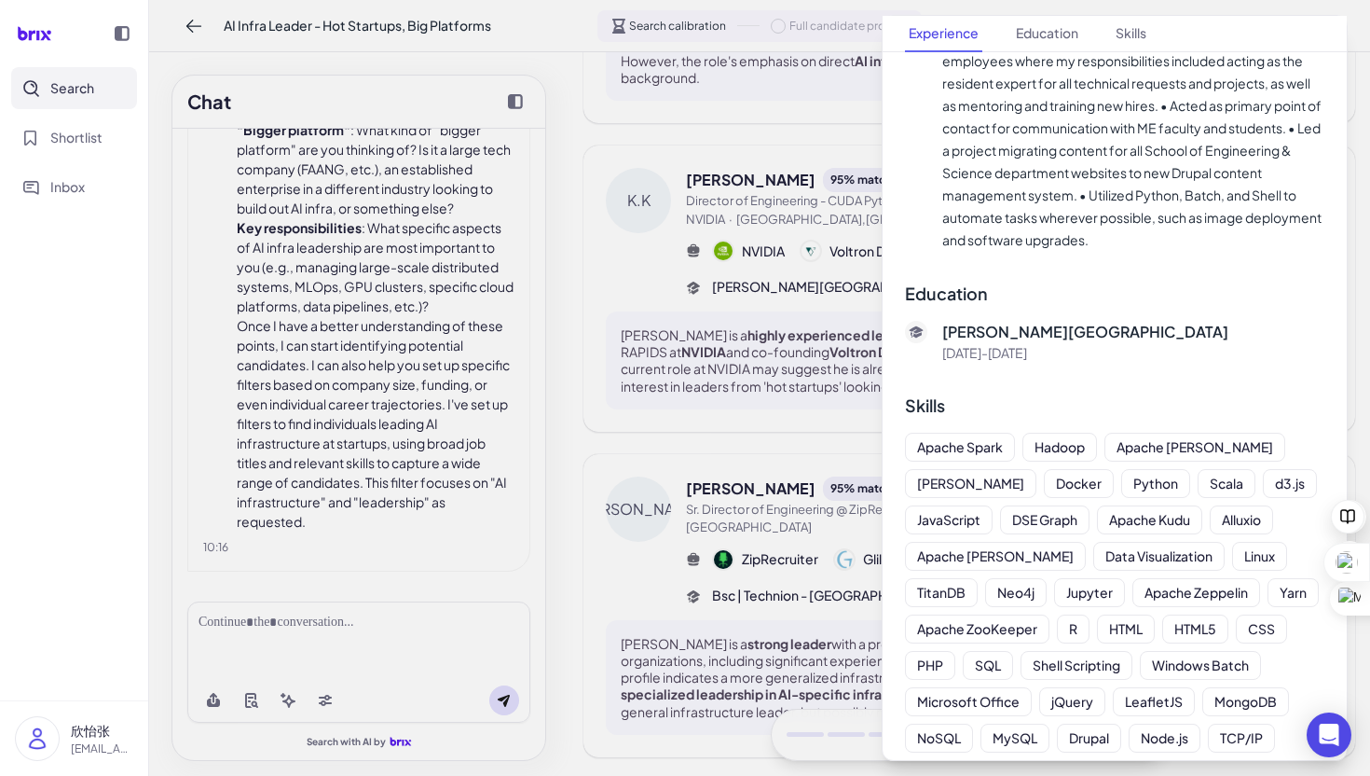
scroll to position [2379, 0]
click at [515, 59] on div at bounding box center [685, 388] width 1370 height 776
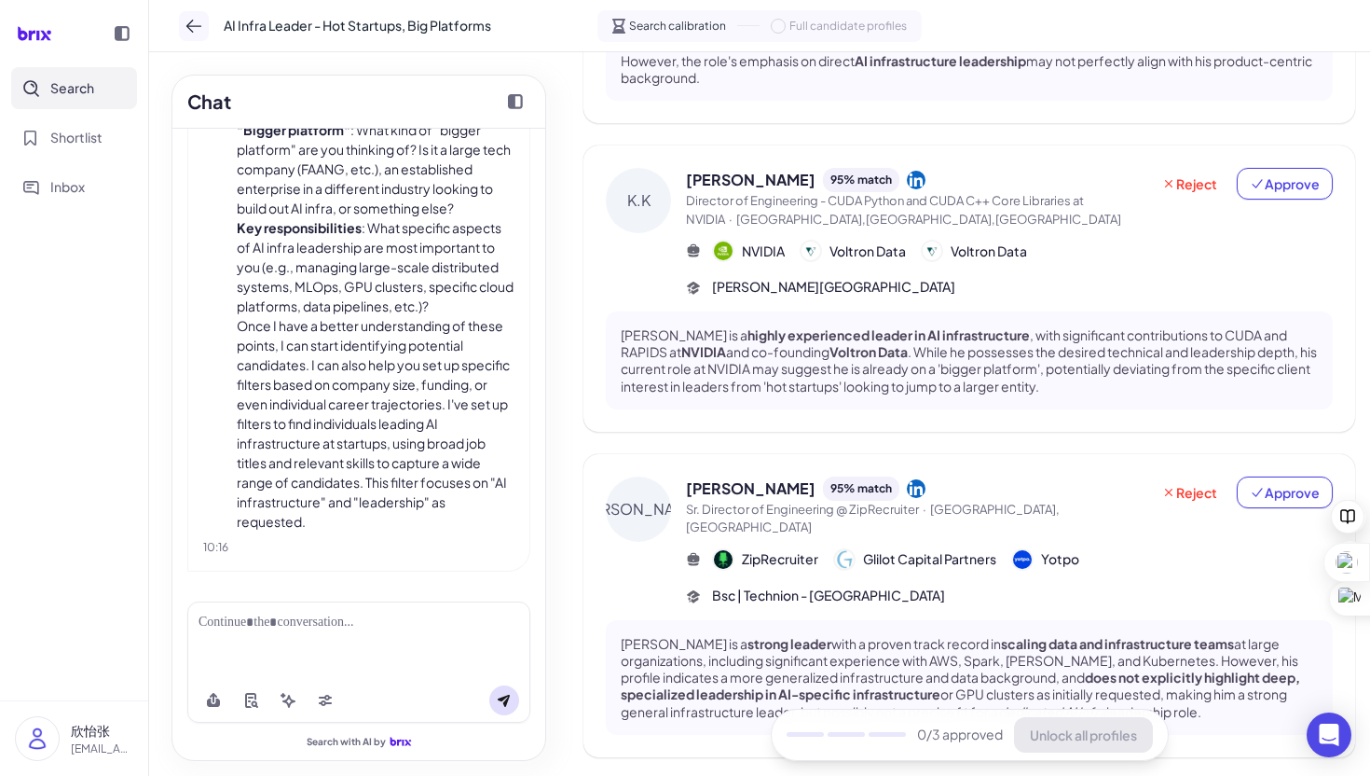
click at [186, 27] on icon at bounding box center [194, 26] width 19 height 19
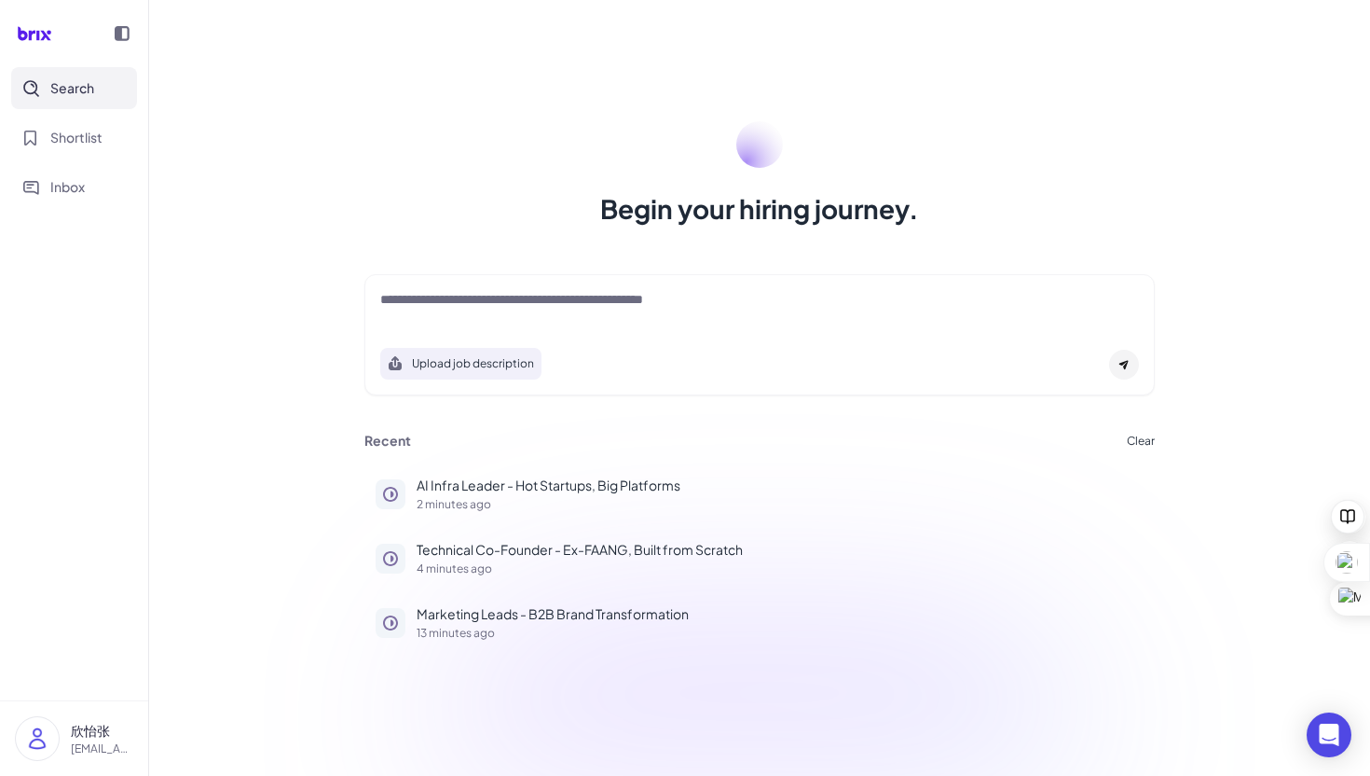
click at [520, 319] on div at bounding box center [759, 308] width 759 height 37
click at [479, 320] on div at bounding box center [759, 308] width 759 height 37
click at [123, 32] on icon at bounding box center [122, 33] width 15 height 15
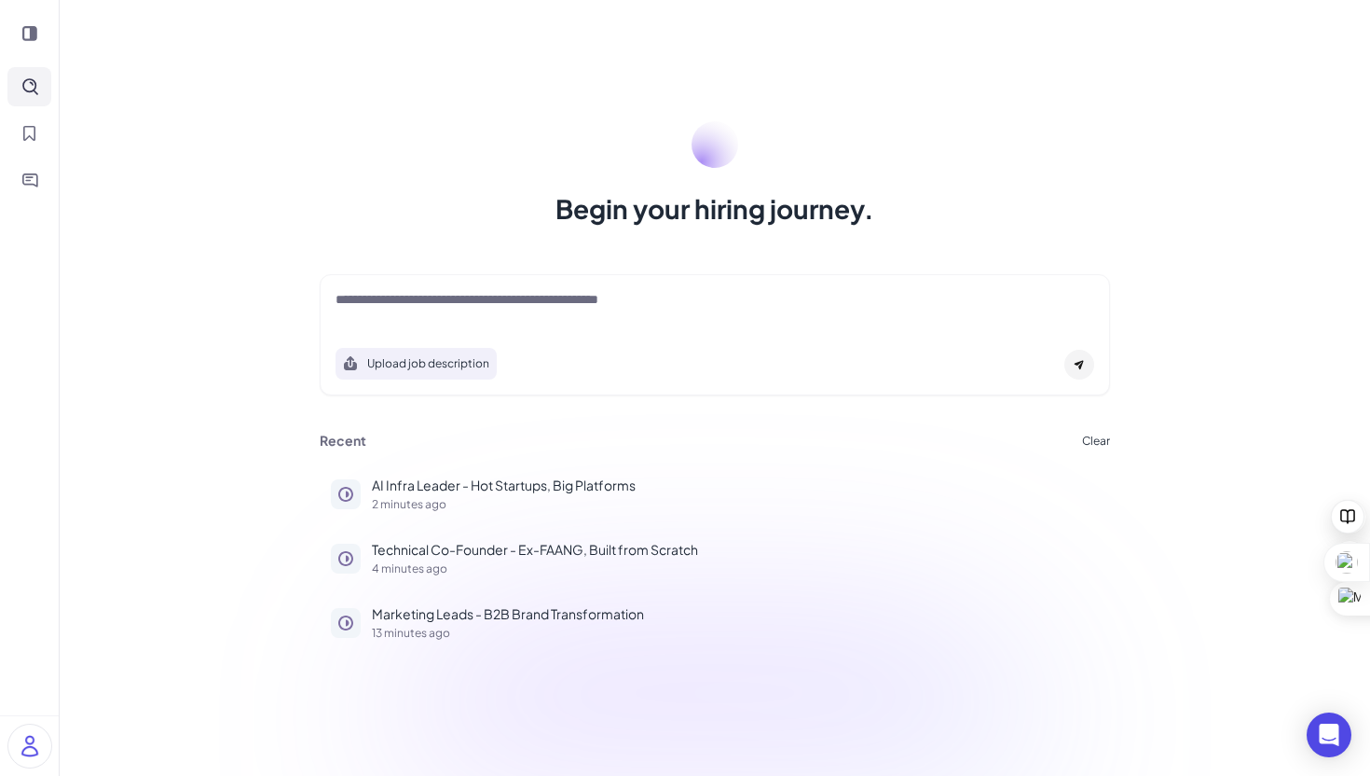
click at [34, 41] on div at bounding box center [29, 33] width 44 height 37
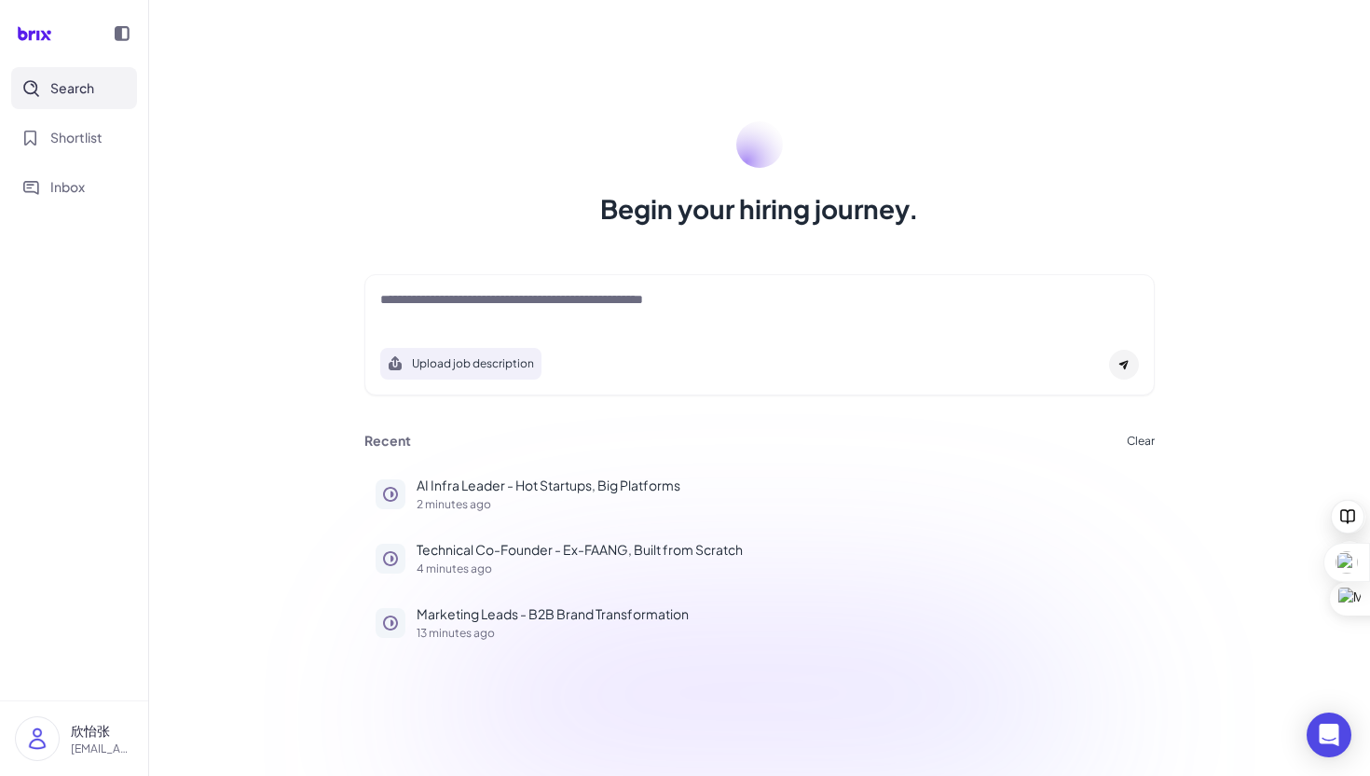
drag, startPoint x: 92, startPoint y: 148, endPoint x: 145, endPoint y: 159, distance: 53.4
click at [92, 148] on button "Shortlist" at bounding box center [74, 138] width 126 height 42
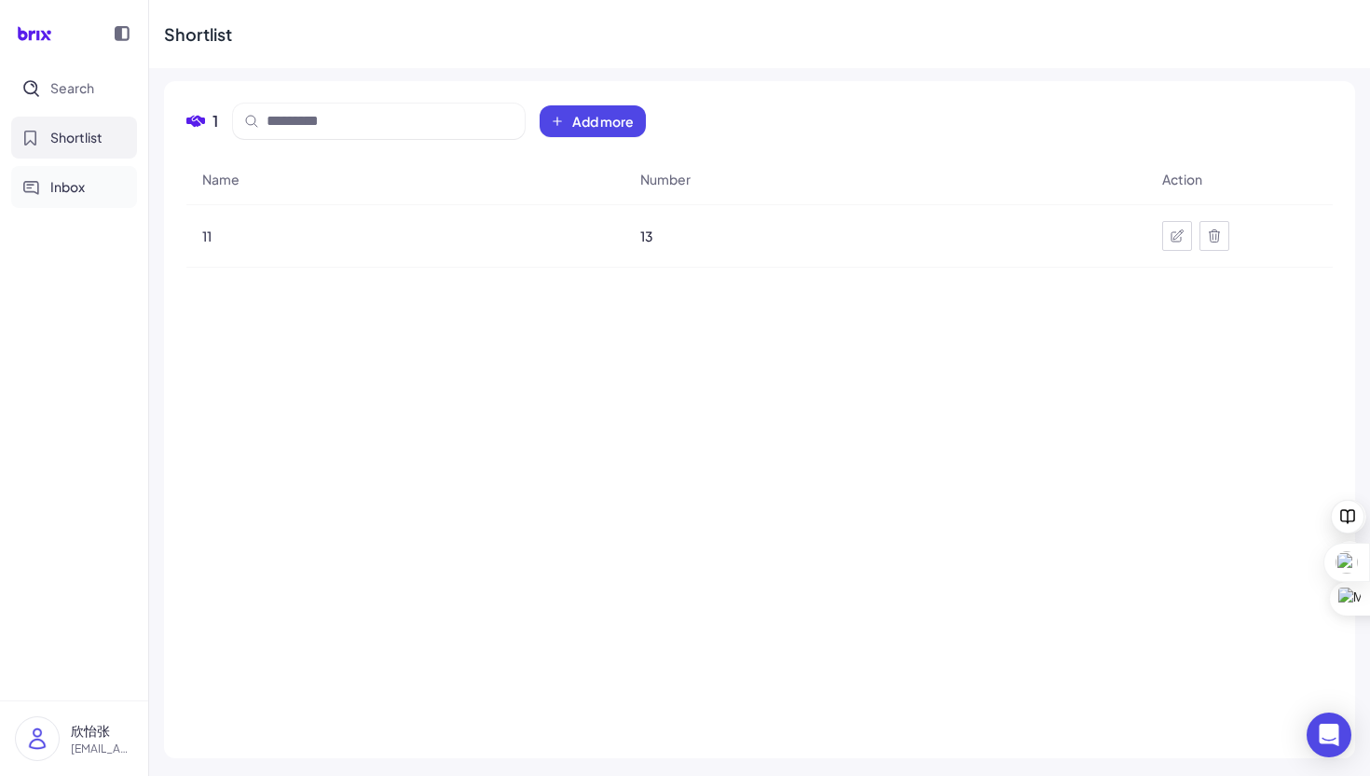
click at [76, 194] on span "Inbox" at bounding box center [67, 187] width 34 height 20
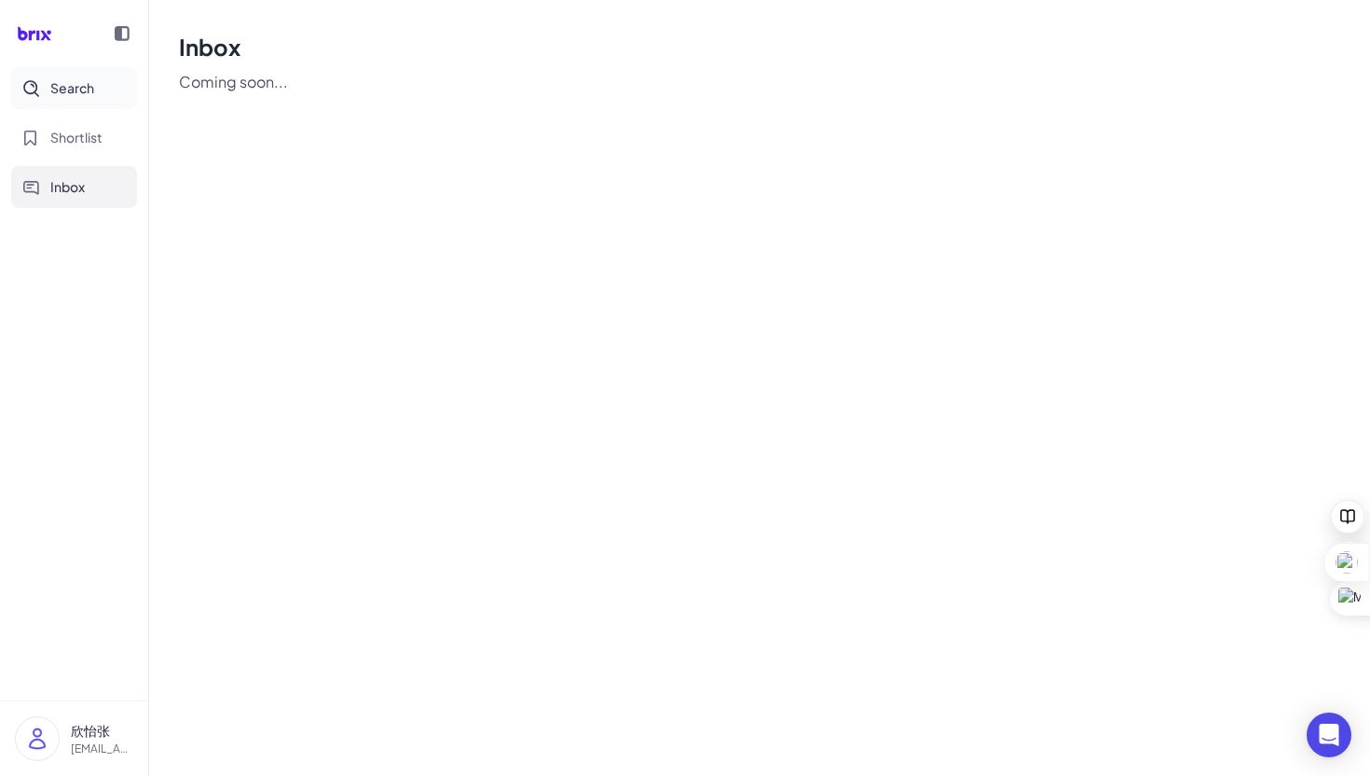
click at [96, 97] on button "Search" at bounding box center [74, 88] width 126 height 42
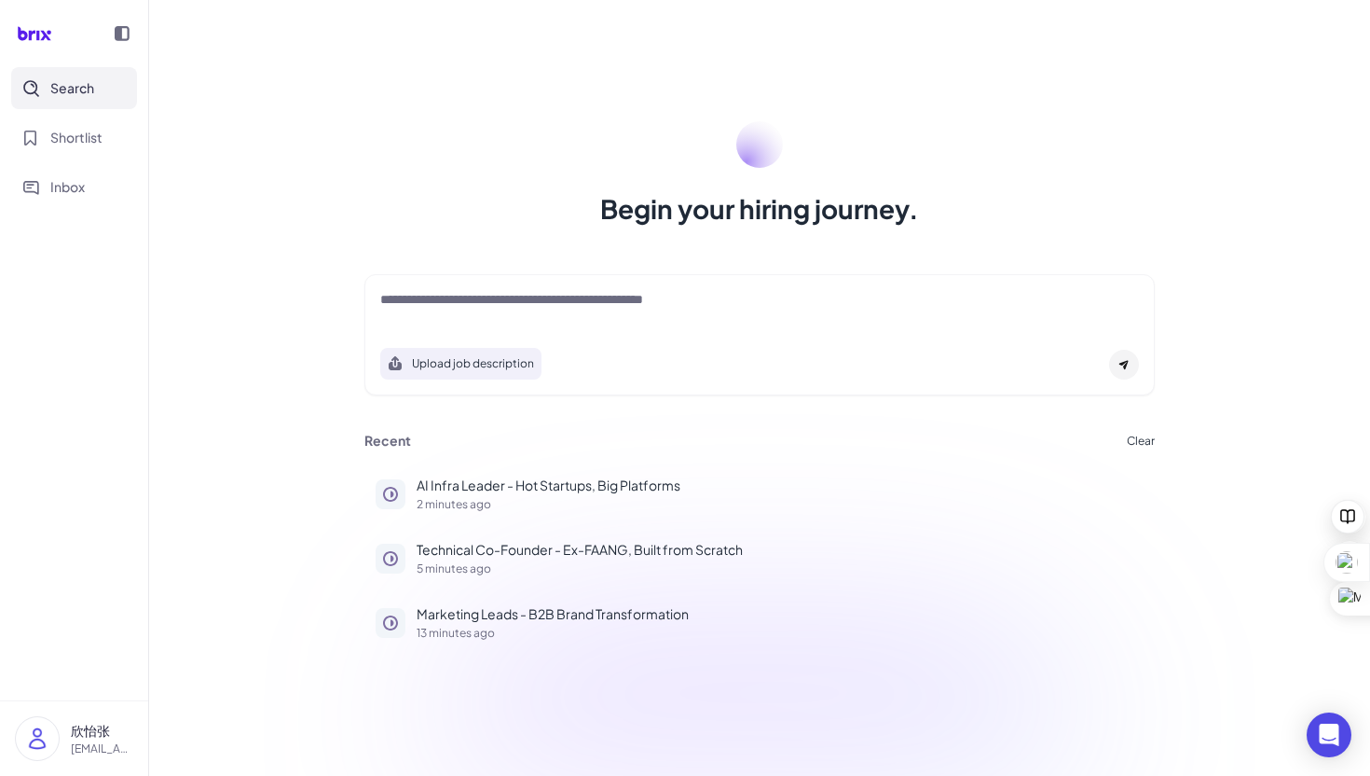
click at [437, 672] on icon at bounding box center [760, 692] width 664 height 167
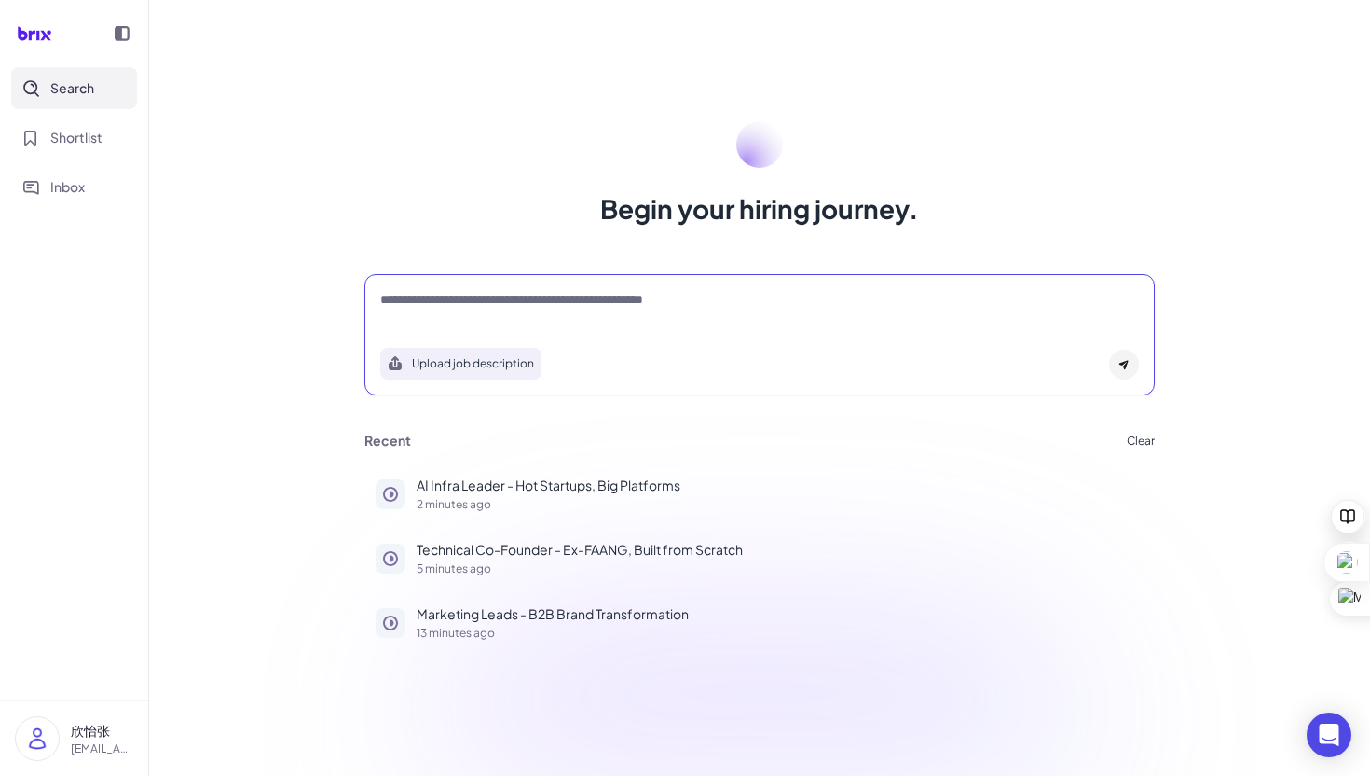
click at [476, 291] on textarea at bounding box center [759, 301] width 759 height 22
paste textarea "**********"
type textarea "**********"
click at [490, 361] on button "Upload job description" at bounding box center [460, 364] width 161 height 32
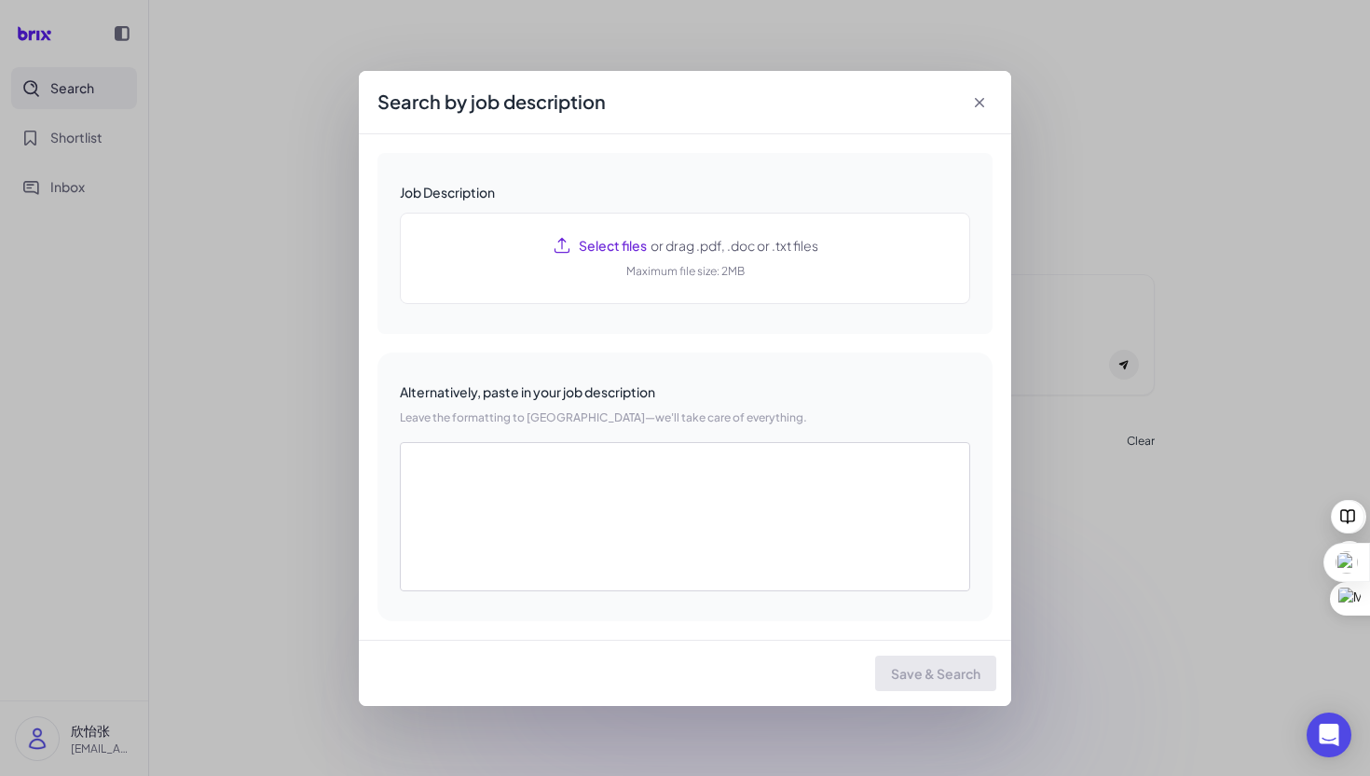
click at [979, 95] on icon at bounding box center [980, 102] width 19 height 19
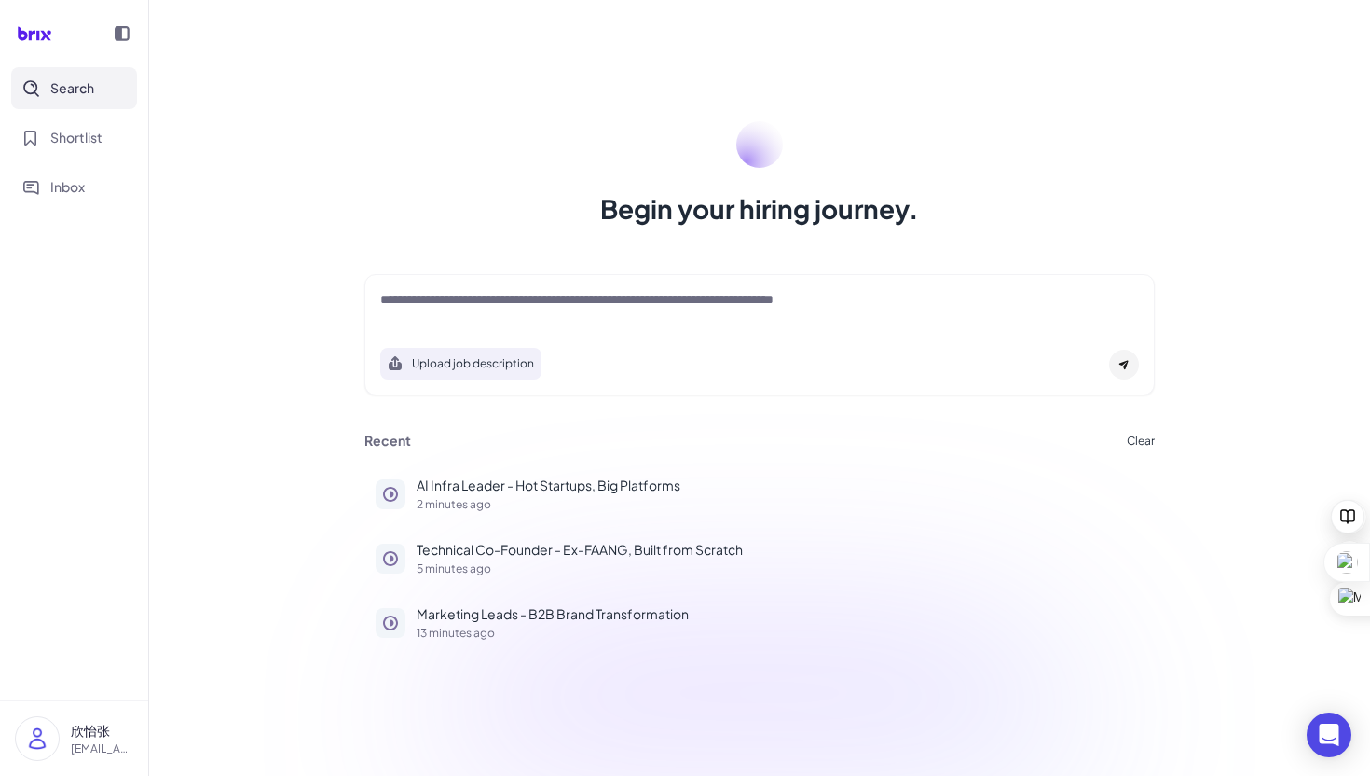
click at [1121, 359] on icon at bounding box center [1124, 364] width 11 height 11
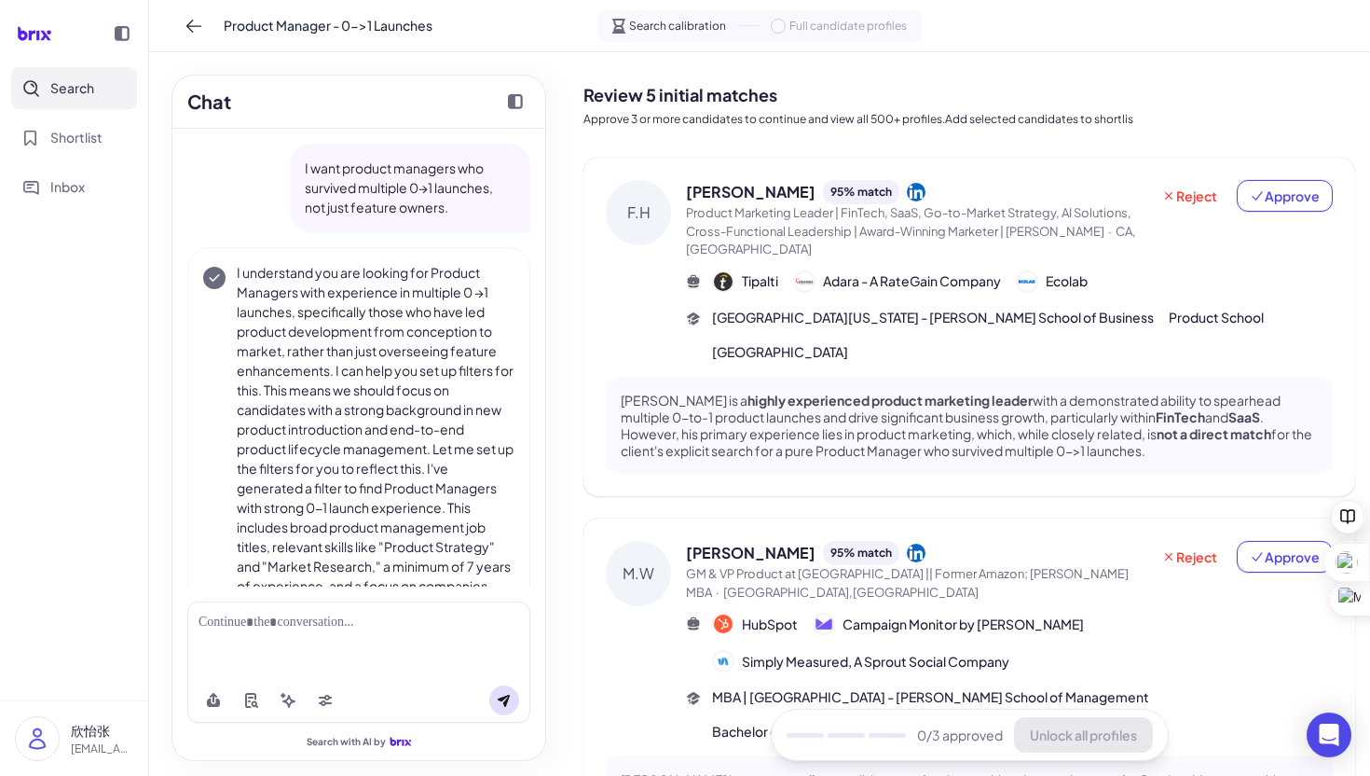
scroll to position [84, 0]
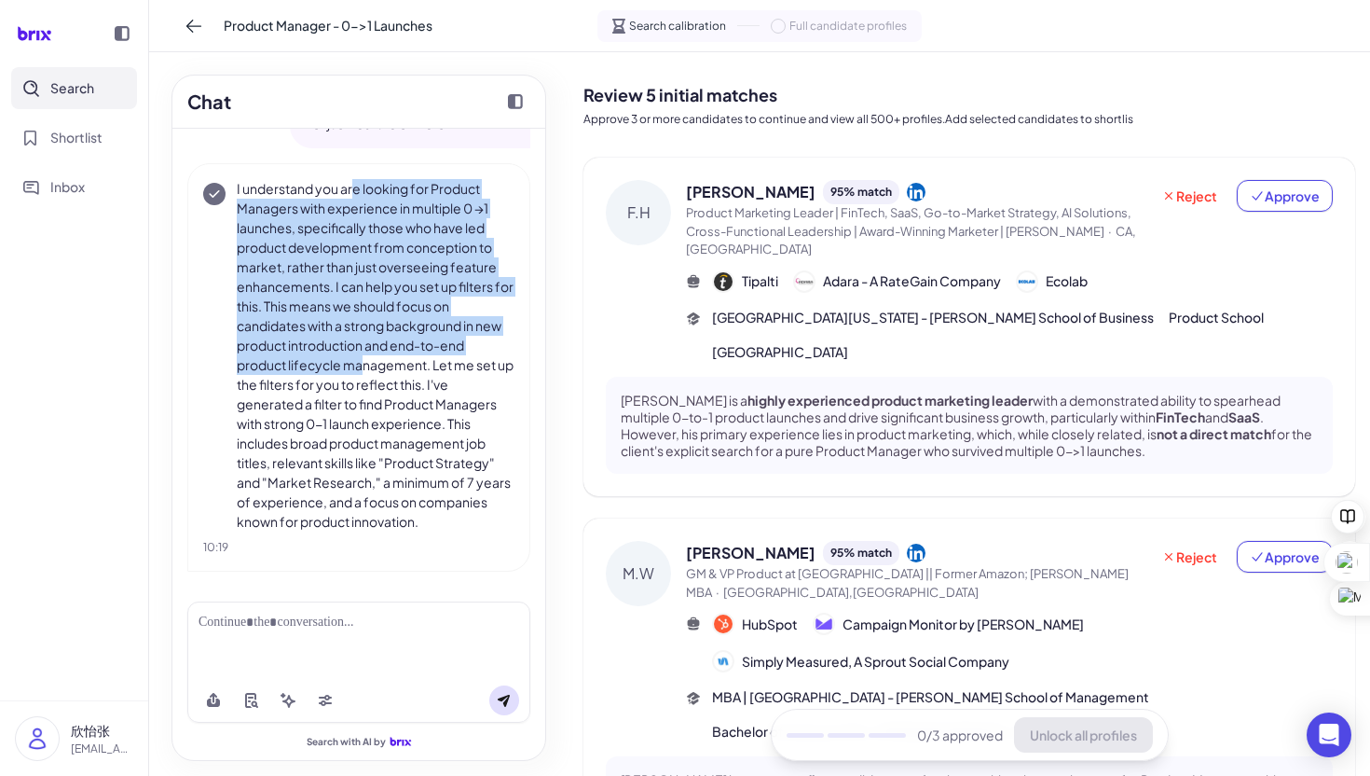
drag, startPoint x: 353, startPoint y: 191, endPoint x: 364, endPoint y: 363, distance: 171.8
click at [364, 363] on p "I understand you are looking for Product Managers with experience in multiple 0…" at bounding box center [376, 355] width 278 height 352
click at [425, 285] on p "I understand you are looking for Product Managers with experience in multiple 0…" at bounding box center [376, 355] width 278 height 352
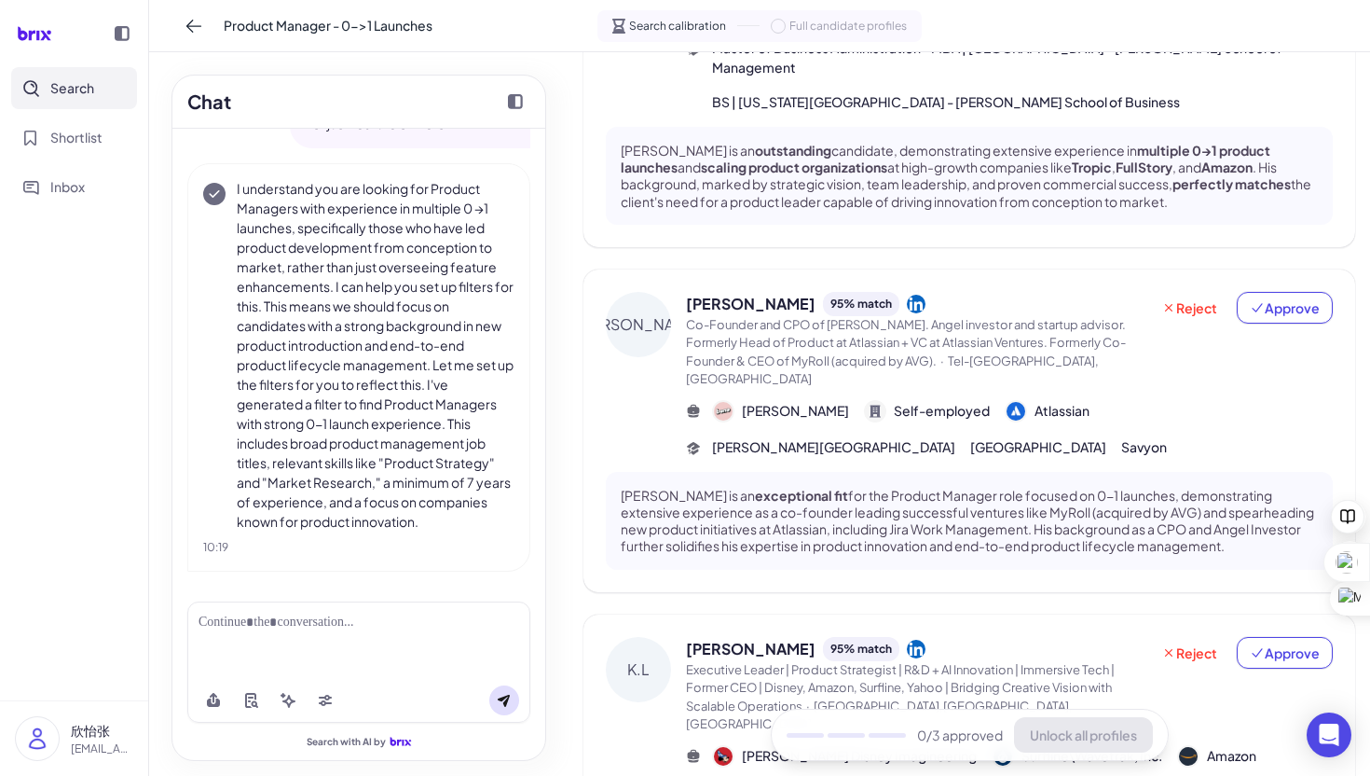
scroll to position [1133, 0]
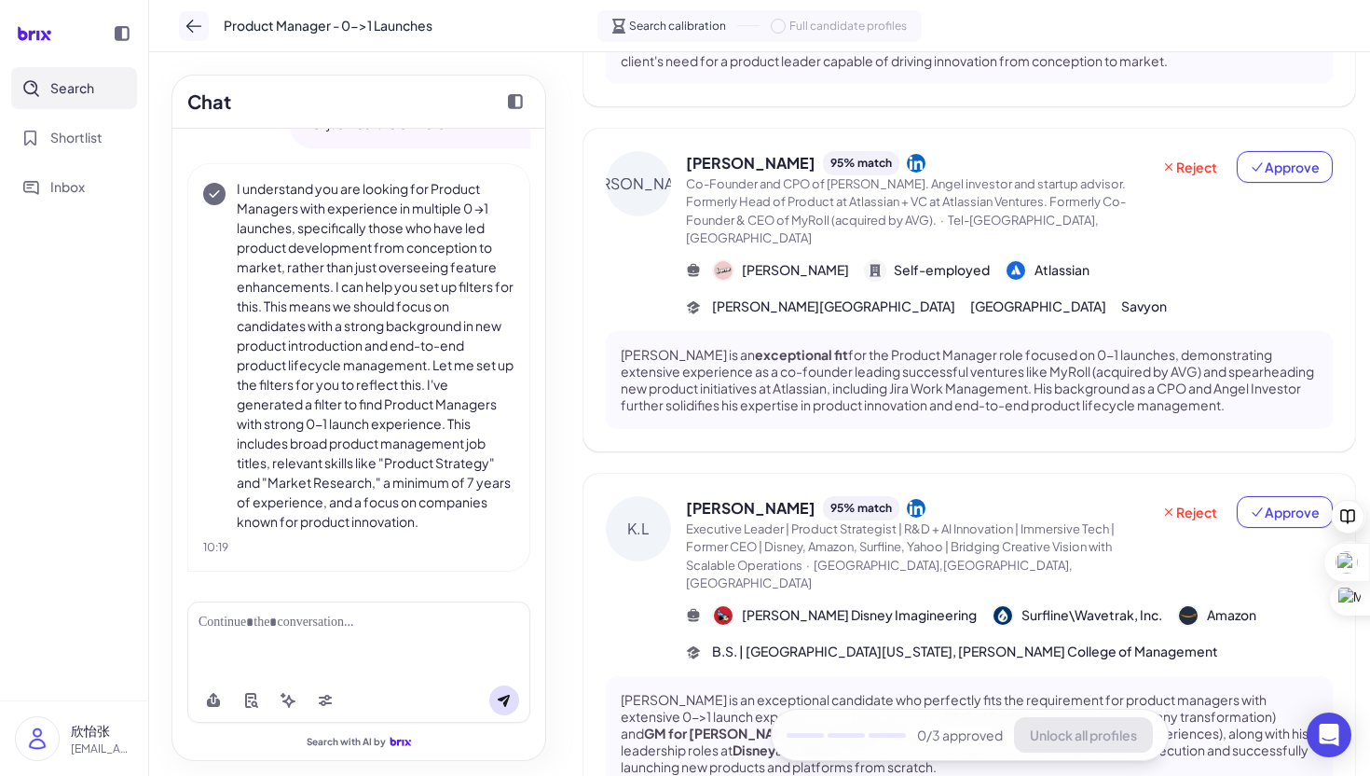
click at [188, 18] on icon at bounding box center [194, 26] width 19 height 19
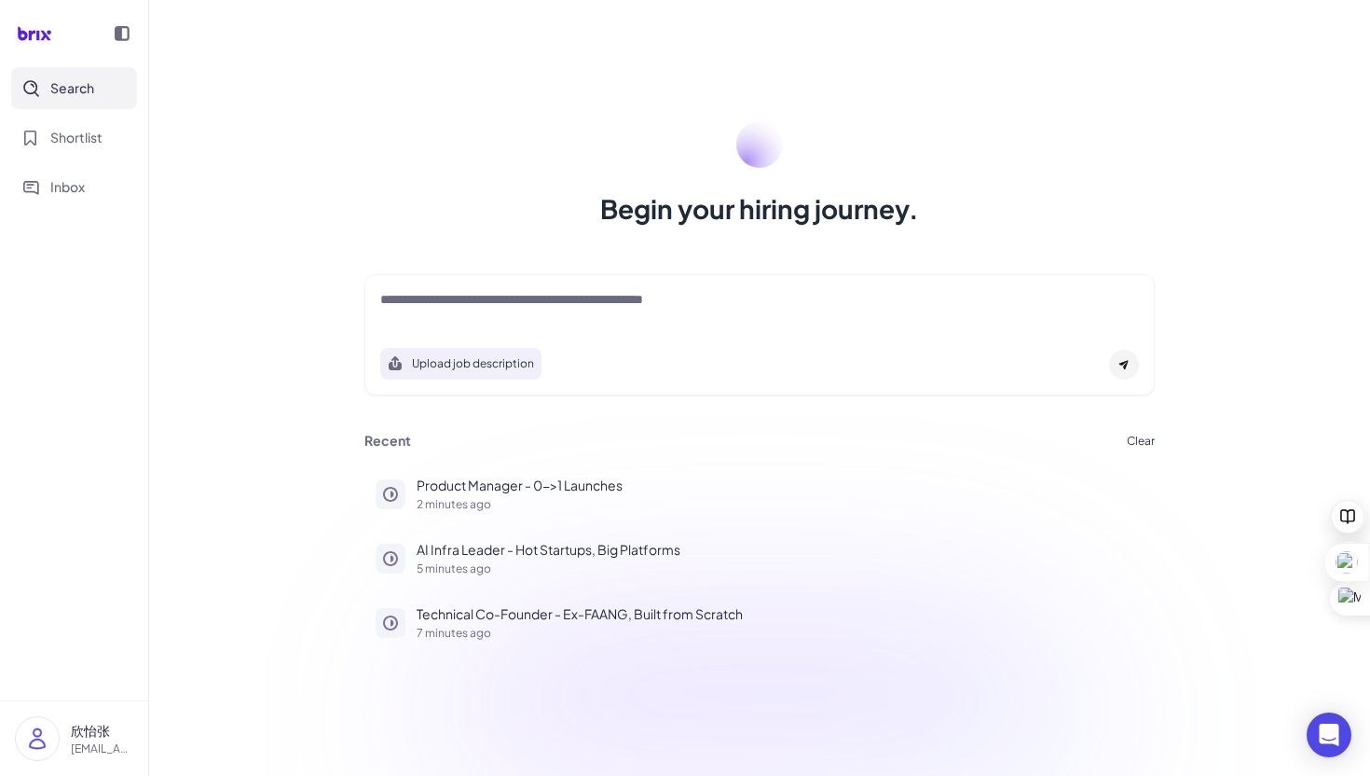
click at [554, 312] on div at bounding box center [759, 308] width 759 height 37
click at [555, 306] on textarea at bounding box center [759, 301] width 759 height 22
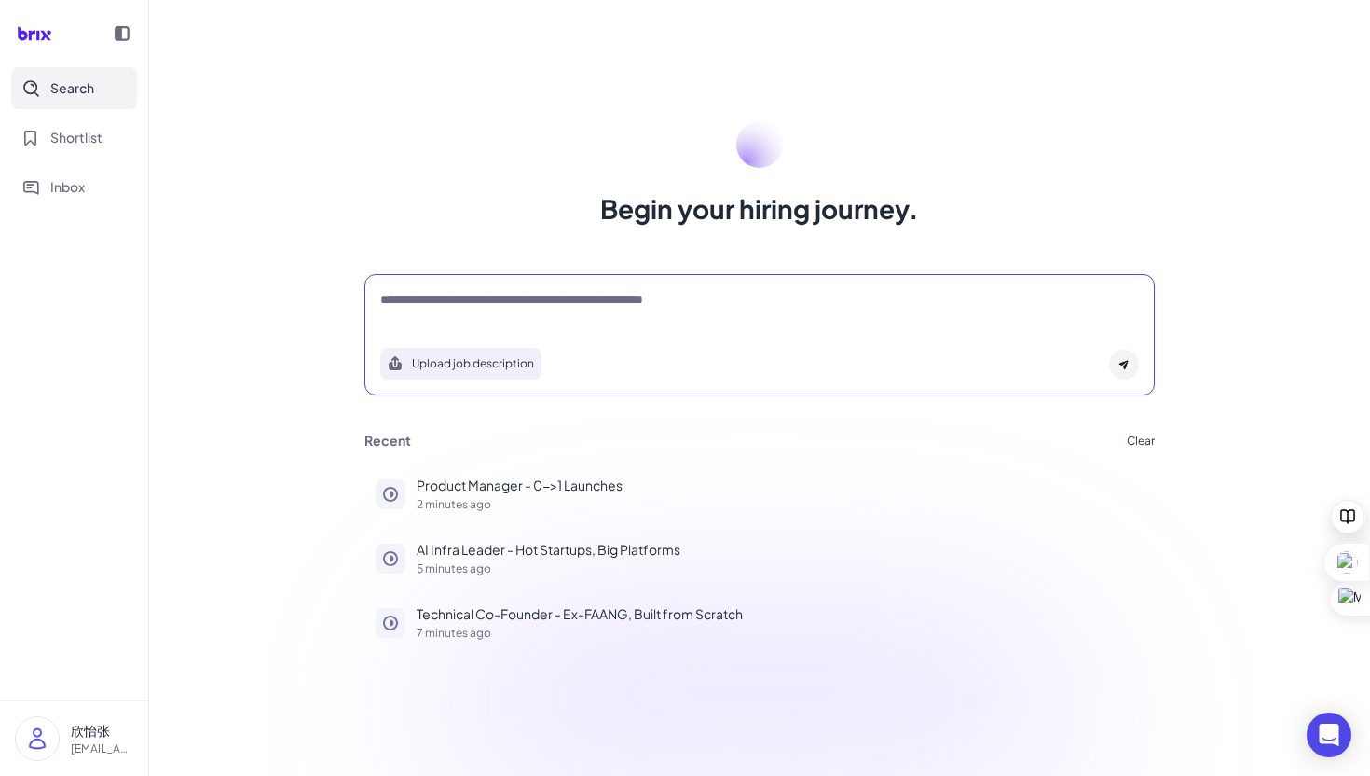
paste textarea "**********"
type textarea "**********"
click at [1123, 366] on icon at bounding box center [1124, 365] width 9 height 9
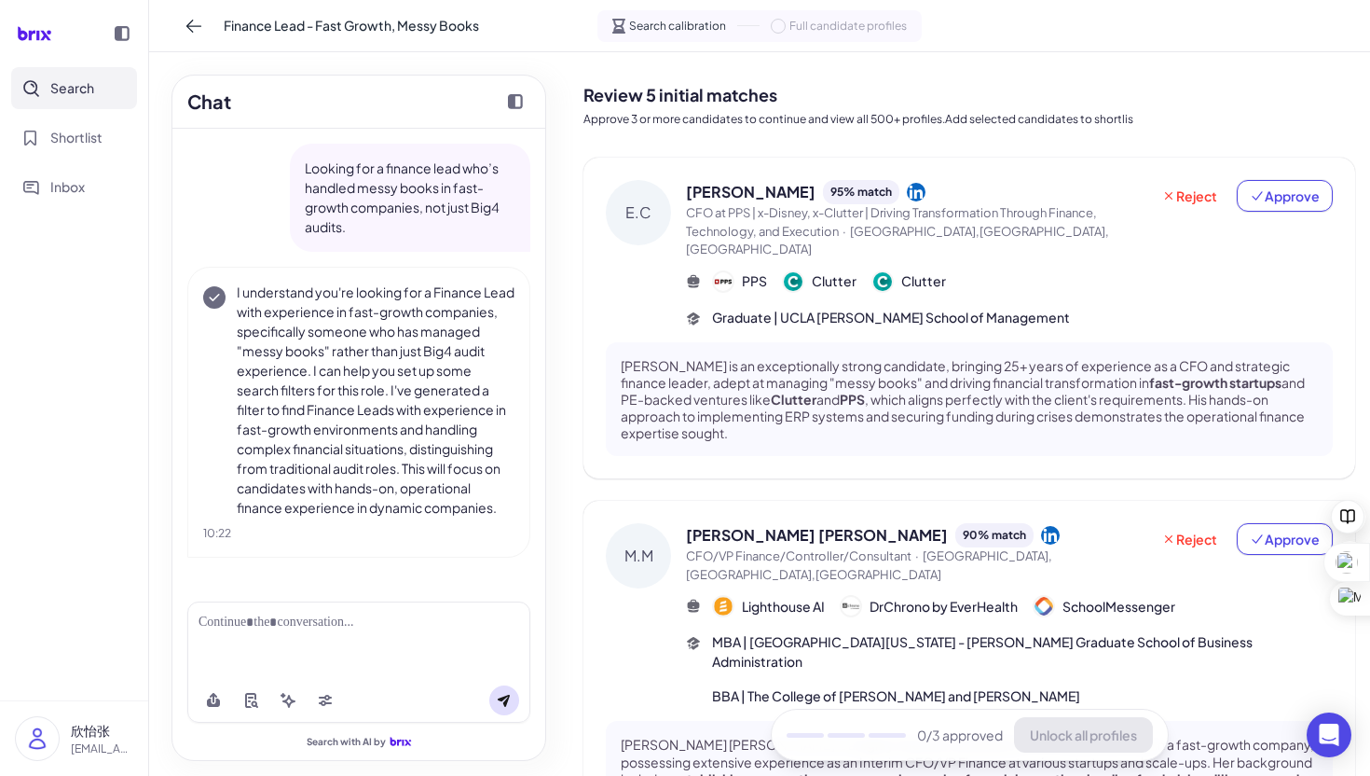
scroll to position [39, 0]
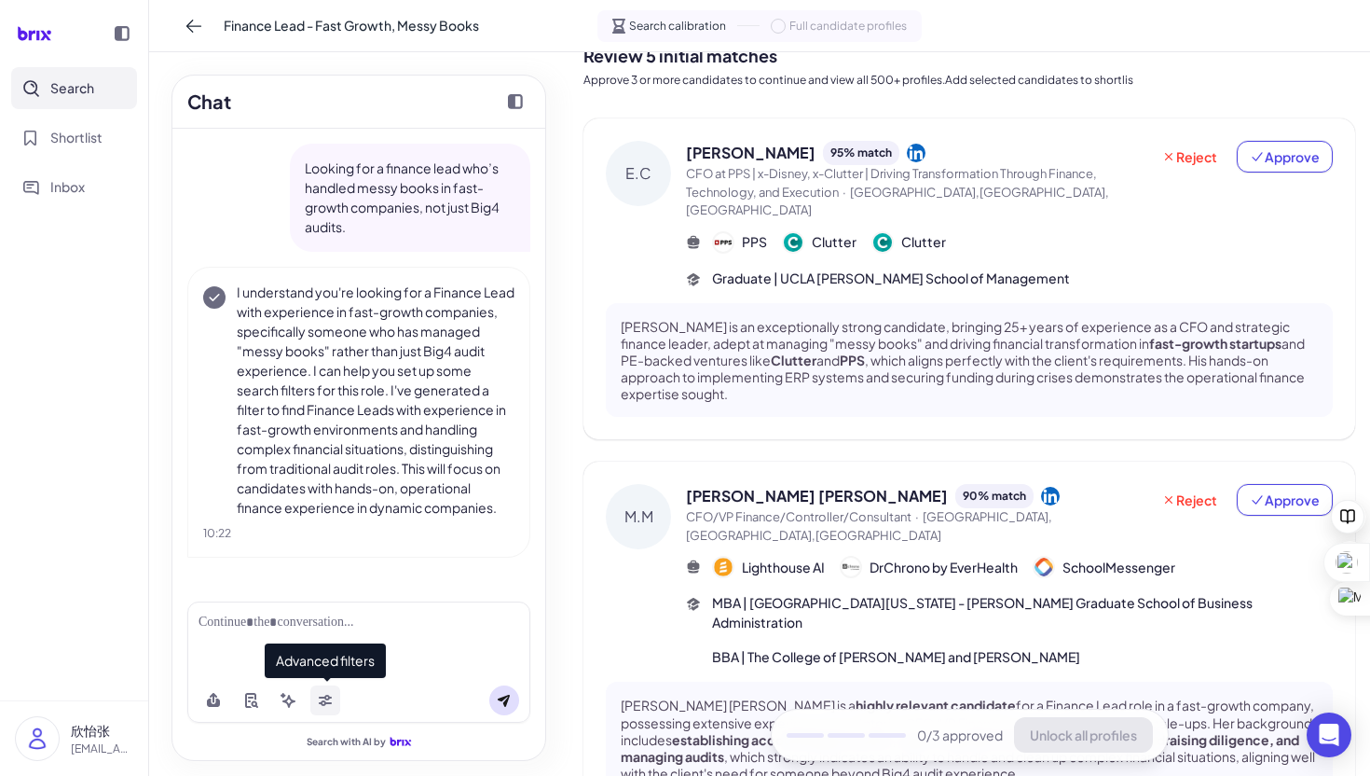
click at [329, 697] on icon at bounding box center [325, 698] width 13 height 6
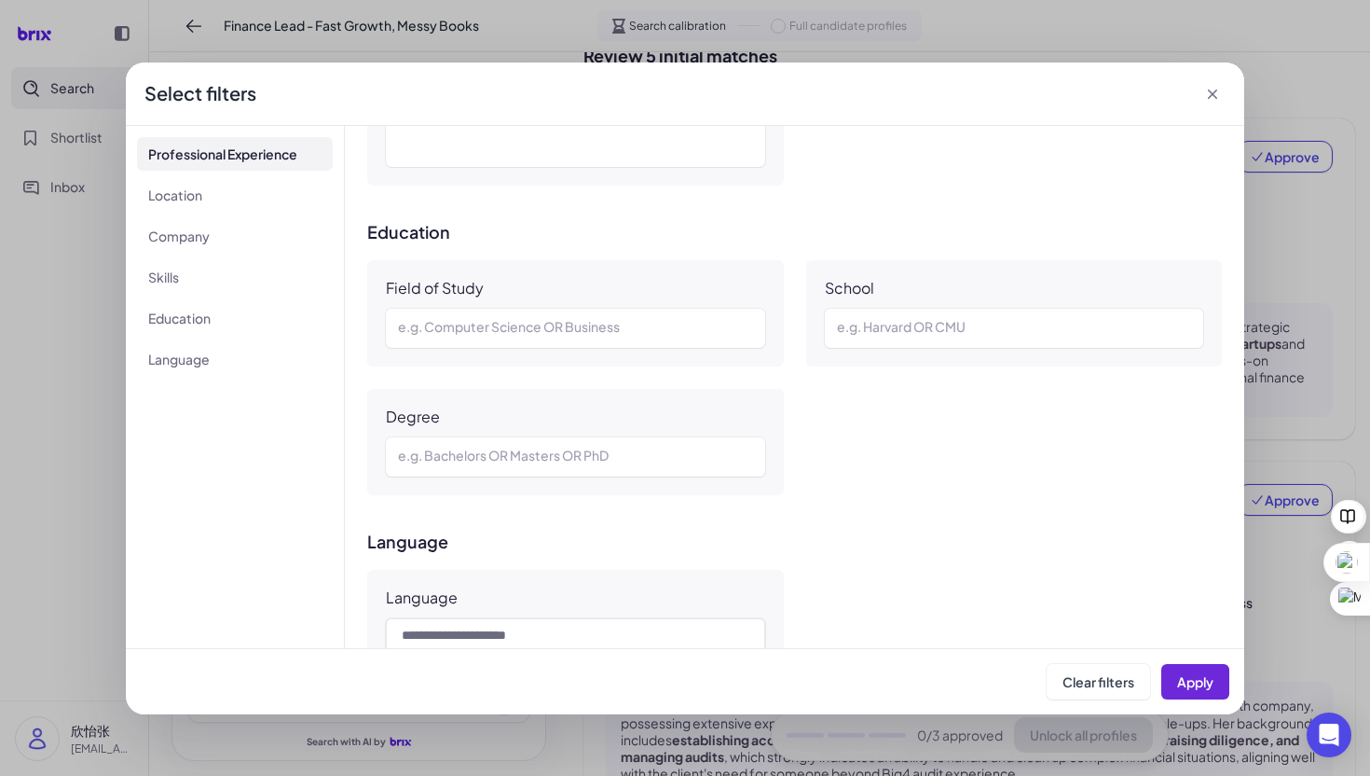
scroll to position [1361, 0]
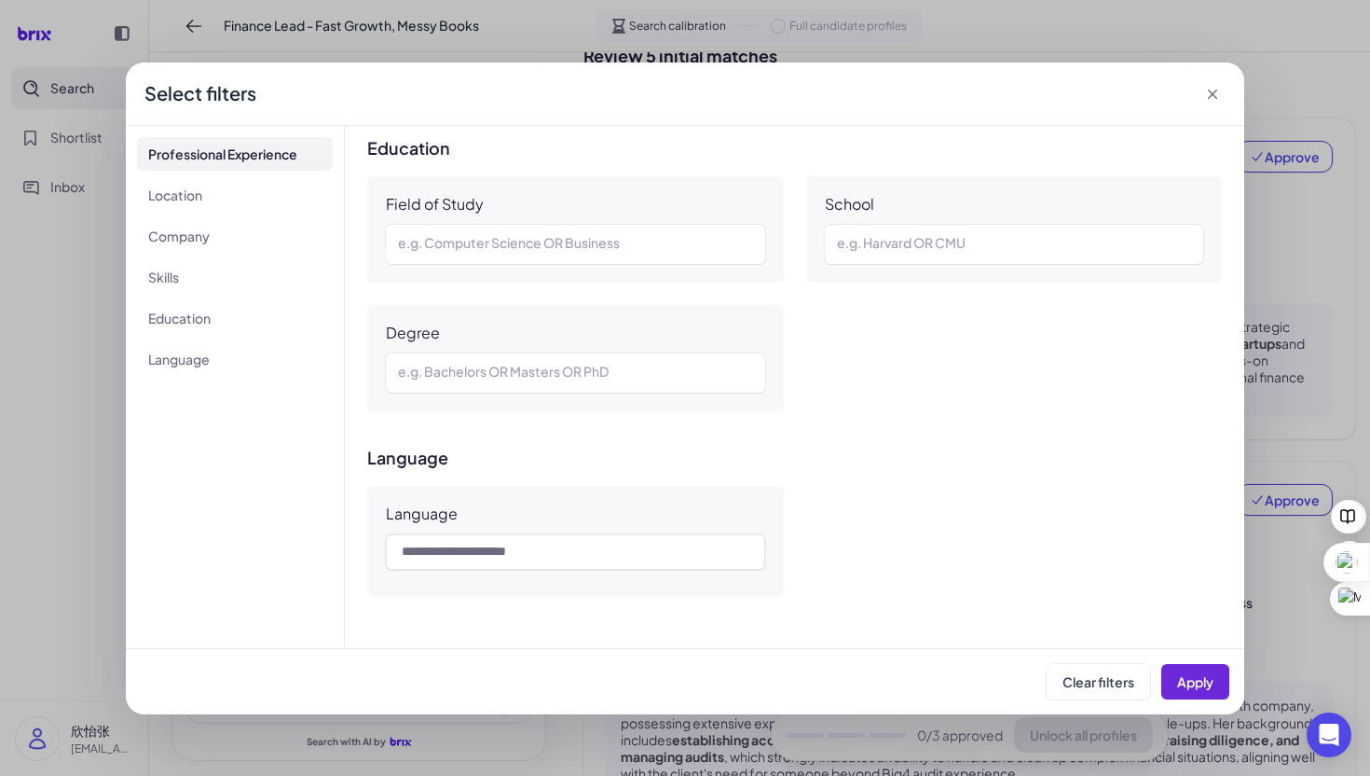
click at [55, 401] on div "**********" at bounding box center [685, 388] width 1370 height 776
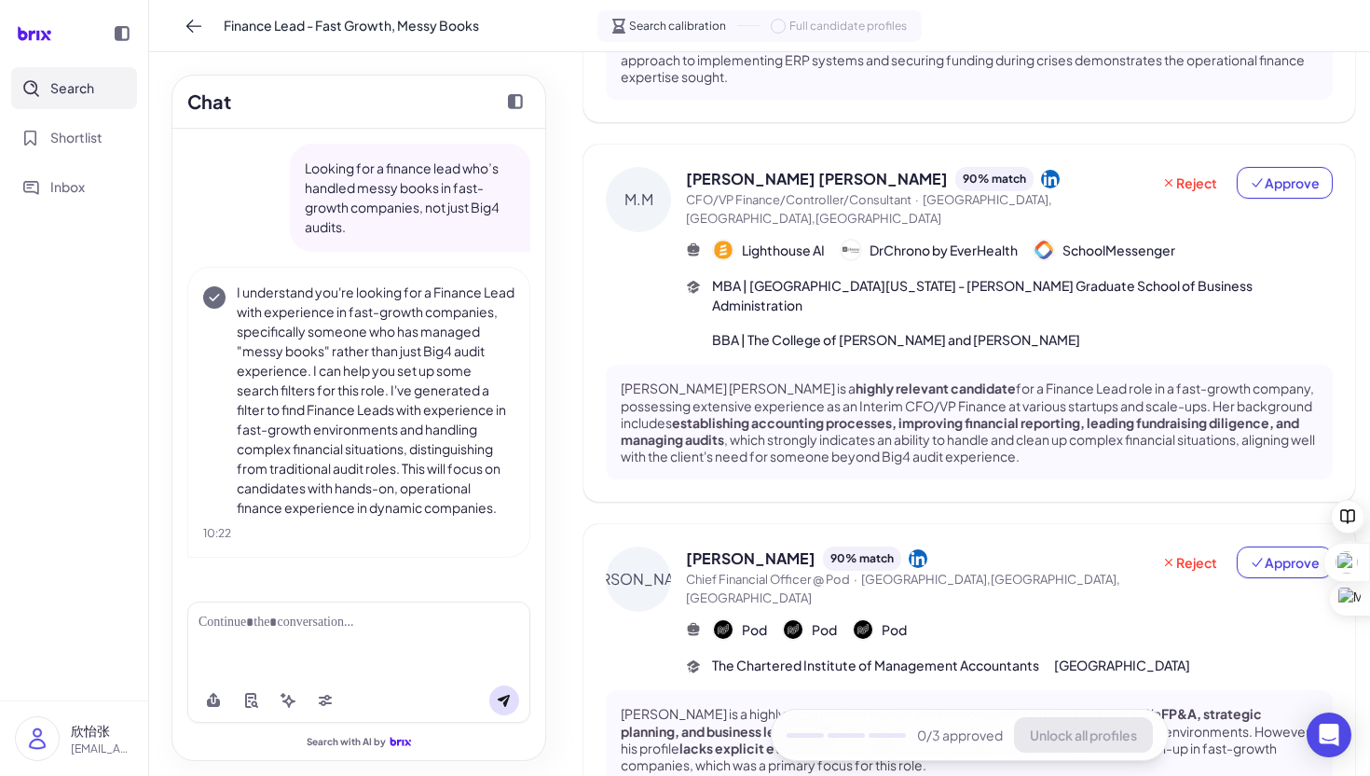
scroll to position [363, 0]
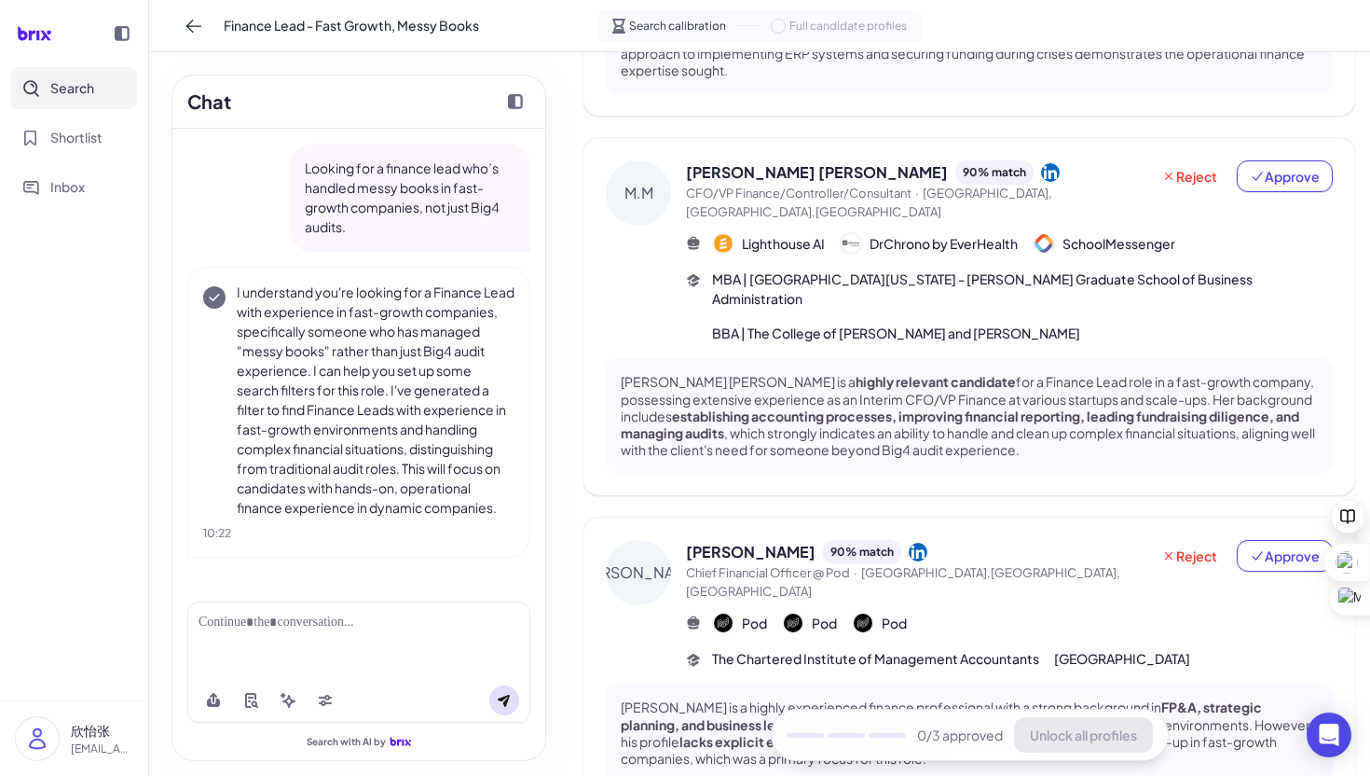
click at [297, 656] on div at bounding box center [358, 639] width 343 height 76
click at [293, 637] on div at bounding box center [358, 639] width 343 height 76
click at [293, 596] on div "Search with AI by" at bounding box center [358, 672] width 373 height 173
click at [293, 610] on div at bounding box center [358, 639] width 343 height 76
click at [253, 617] on div at bounding box center [359, 623] width 321 height 20
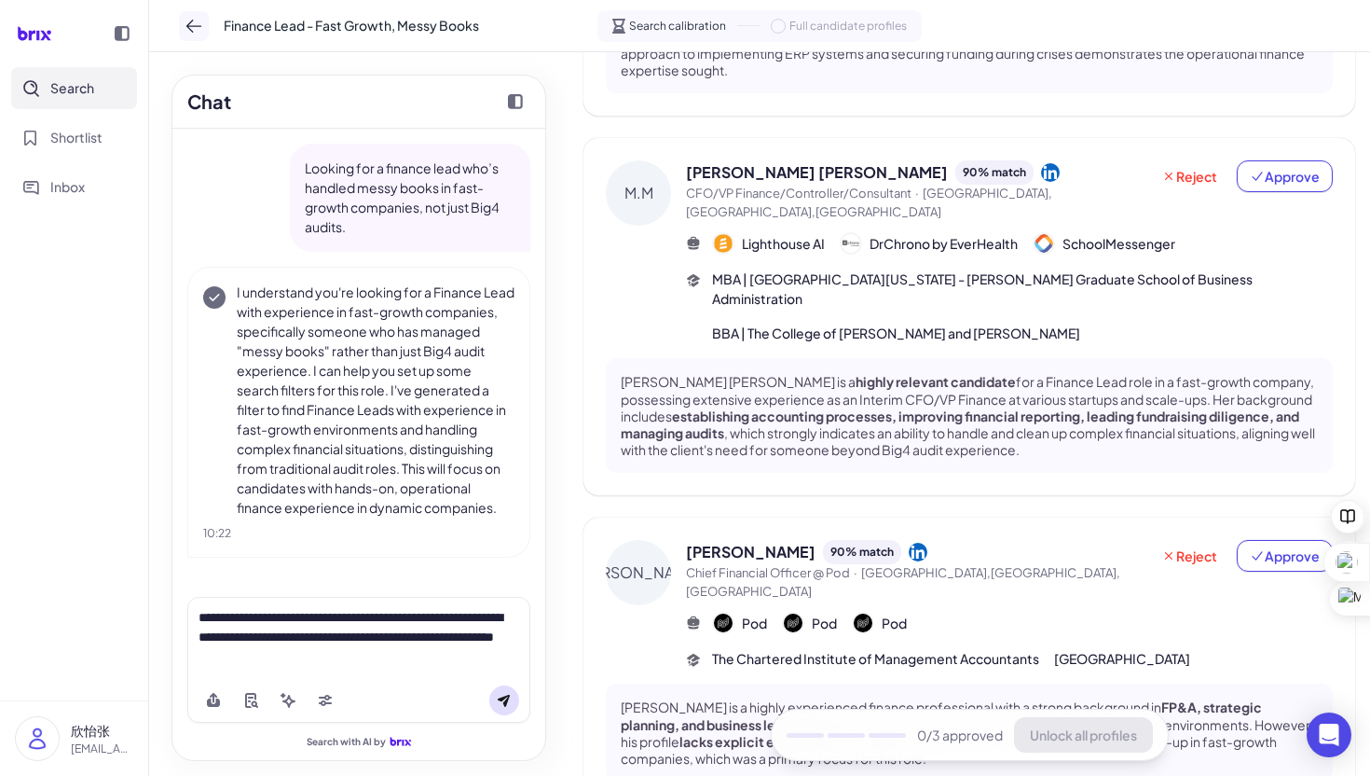
click at [197, 22] on icon at bounding box center [194, 26] width 19 height 19
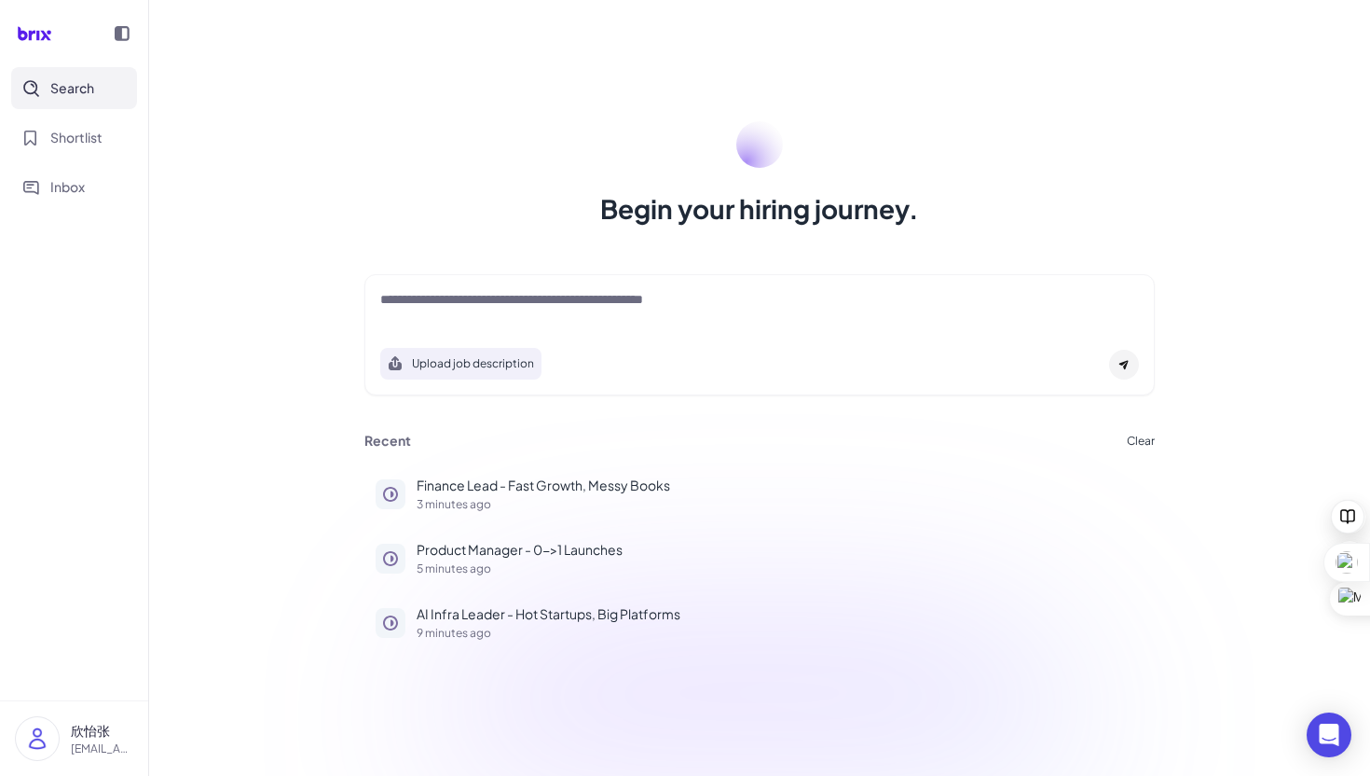
click at [436, 320] on div at bounding box center [759, 308] width 759 height 37
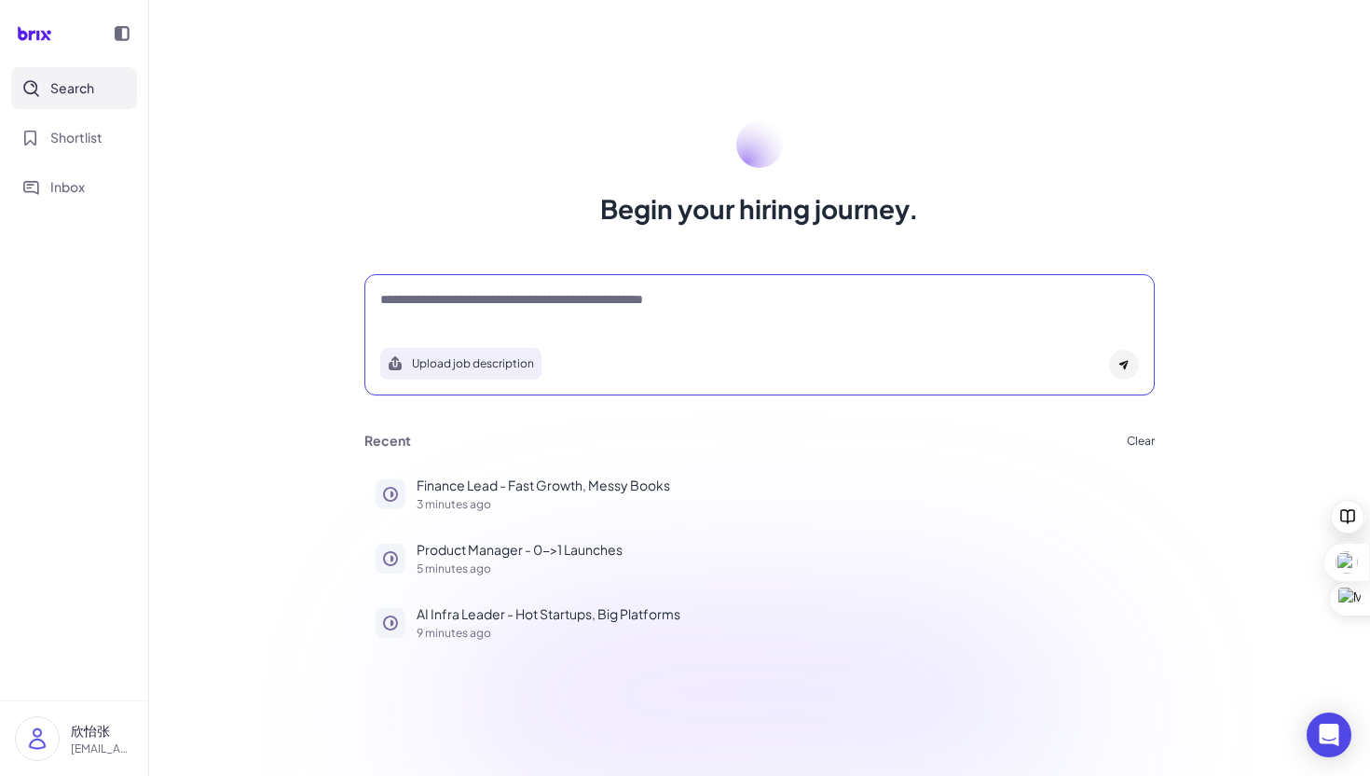
click at [426, 299] on textarea at bounding box center [759, 301] width 759 height 22
paste textarea "**********"
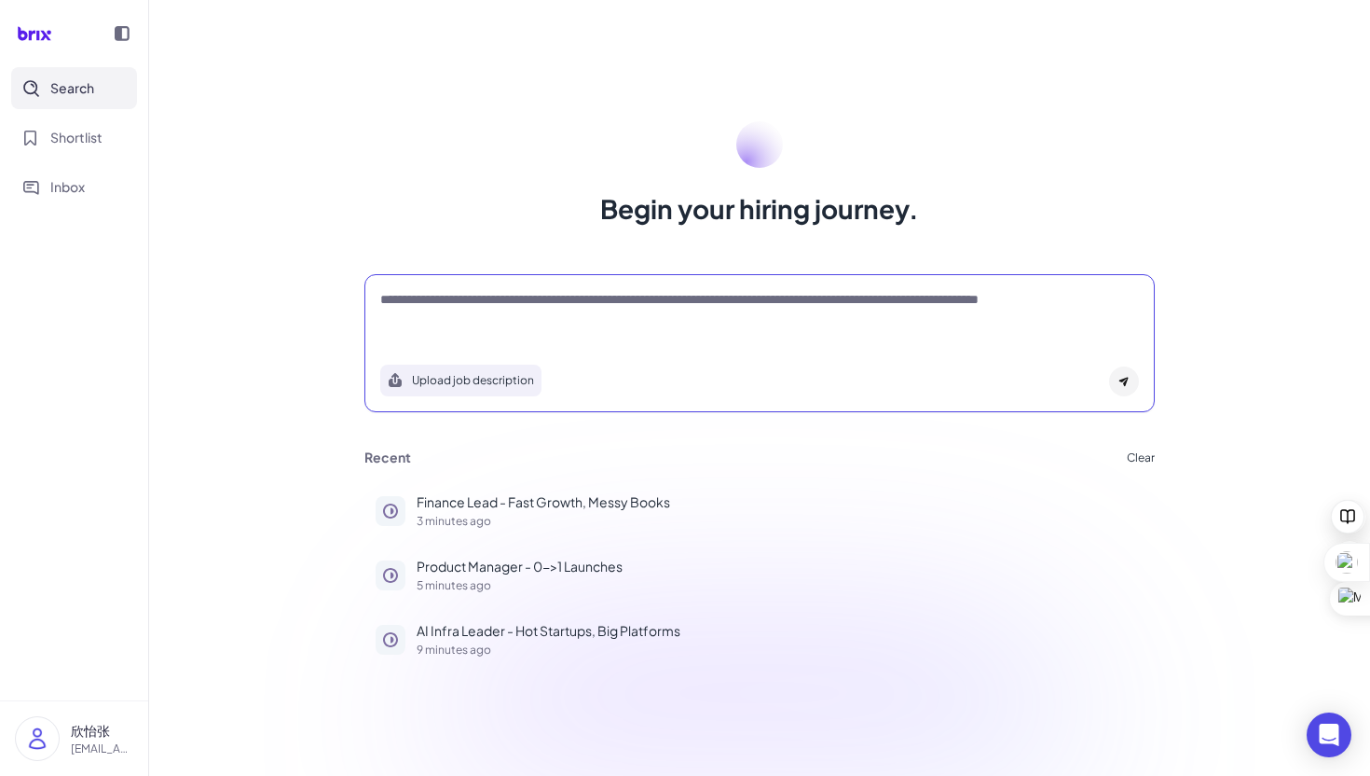
type textarea "**********"
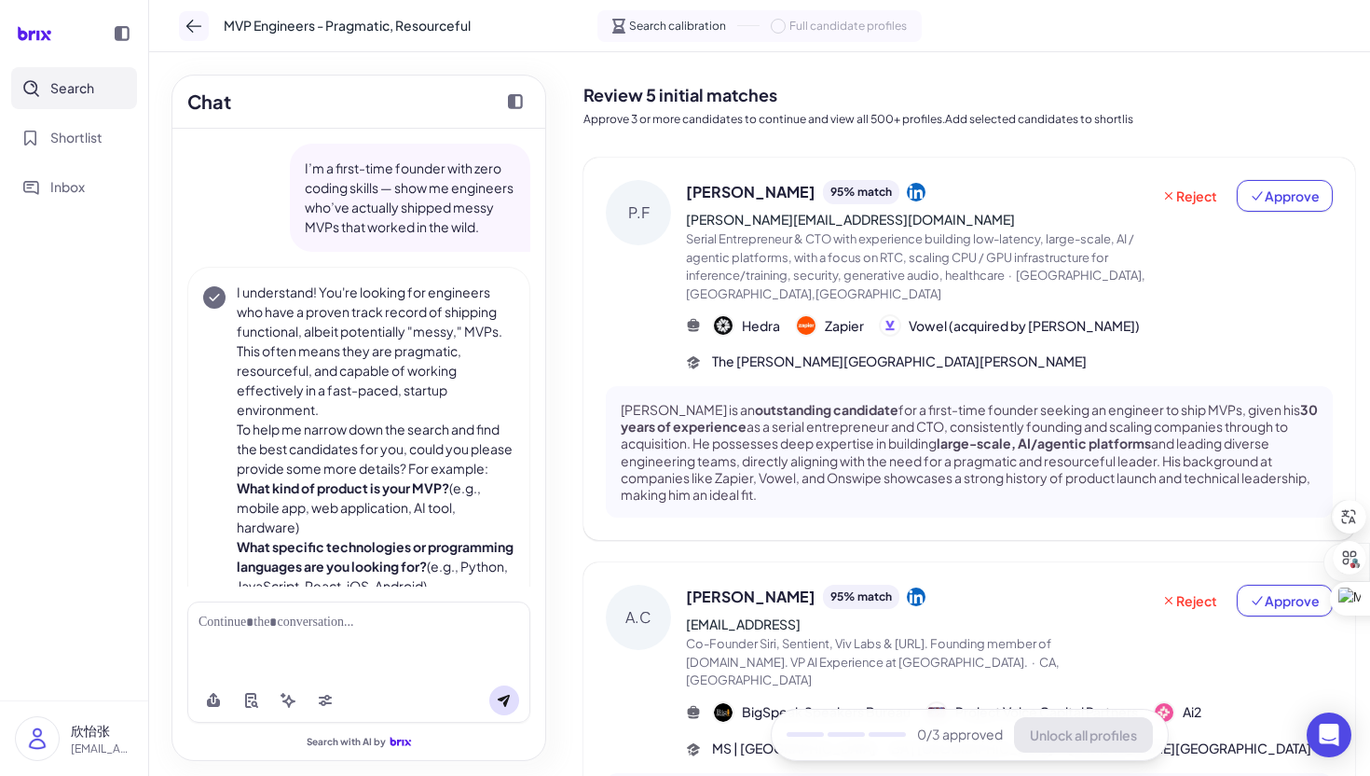
click at [186, 24] on icon at bounding box center [194, 26] width 19 height 19
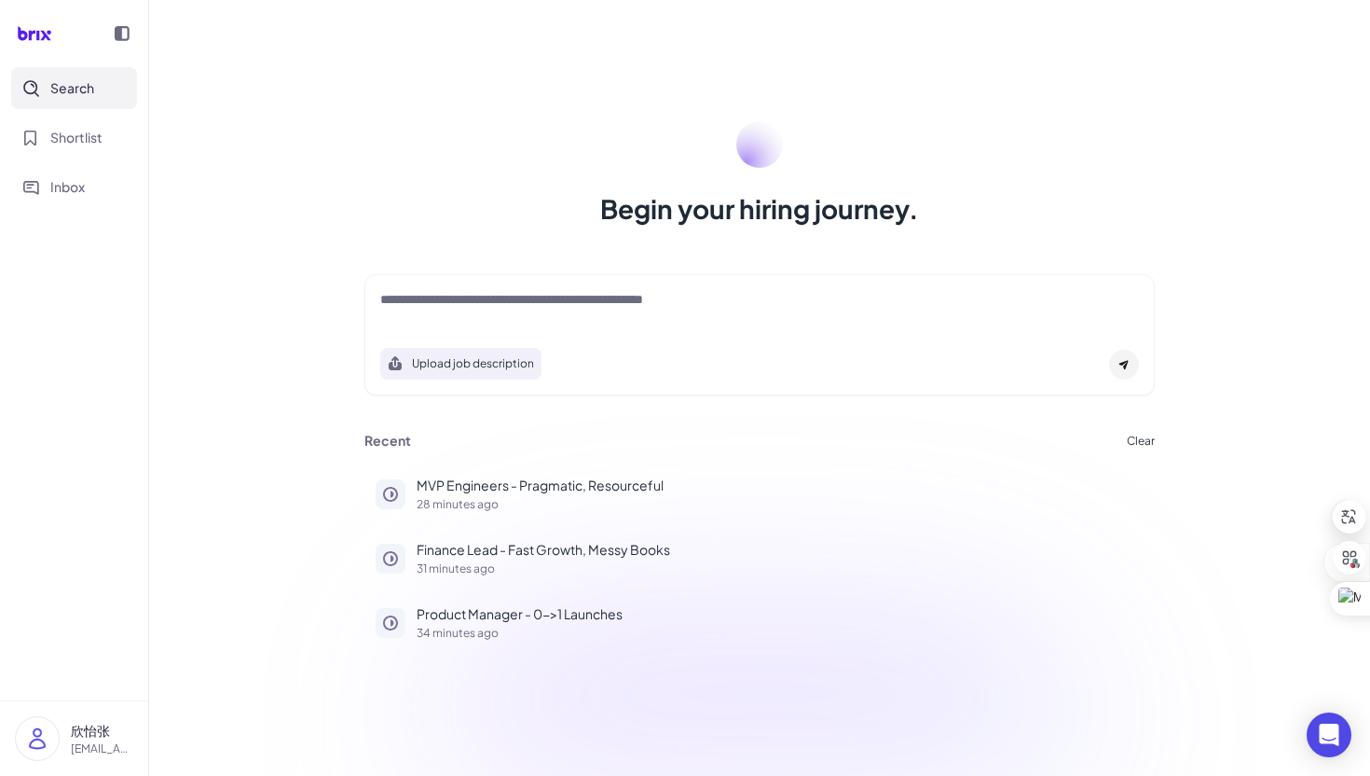
click at [565, 285] on div "Upload job description" at bounding box center [760, 334] width 791 height 121
click at [568, 297] on textarea at bounding box center [759, 301] width 759 height 22
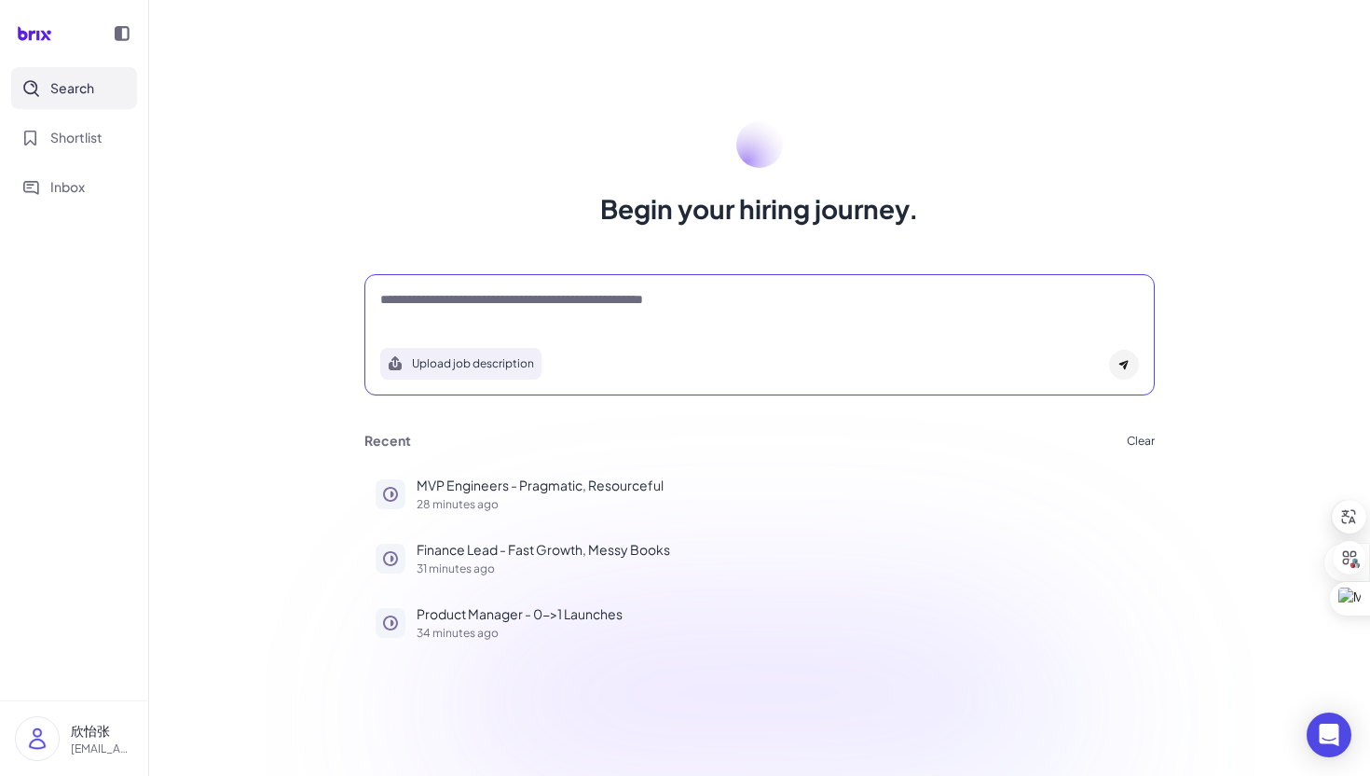
paste textarea "**********"
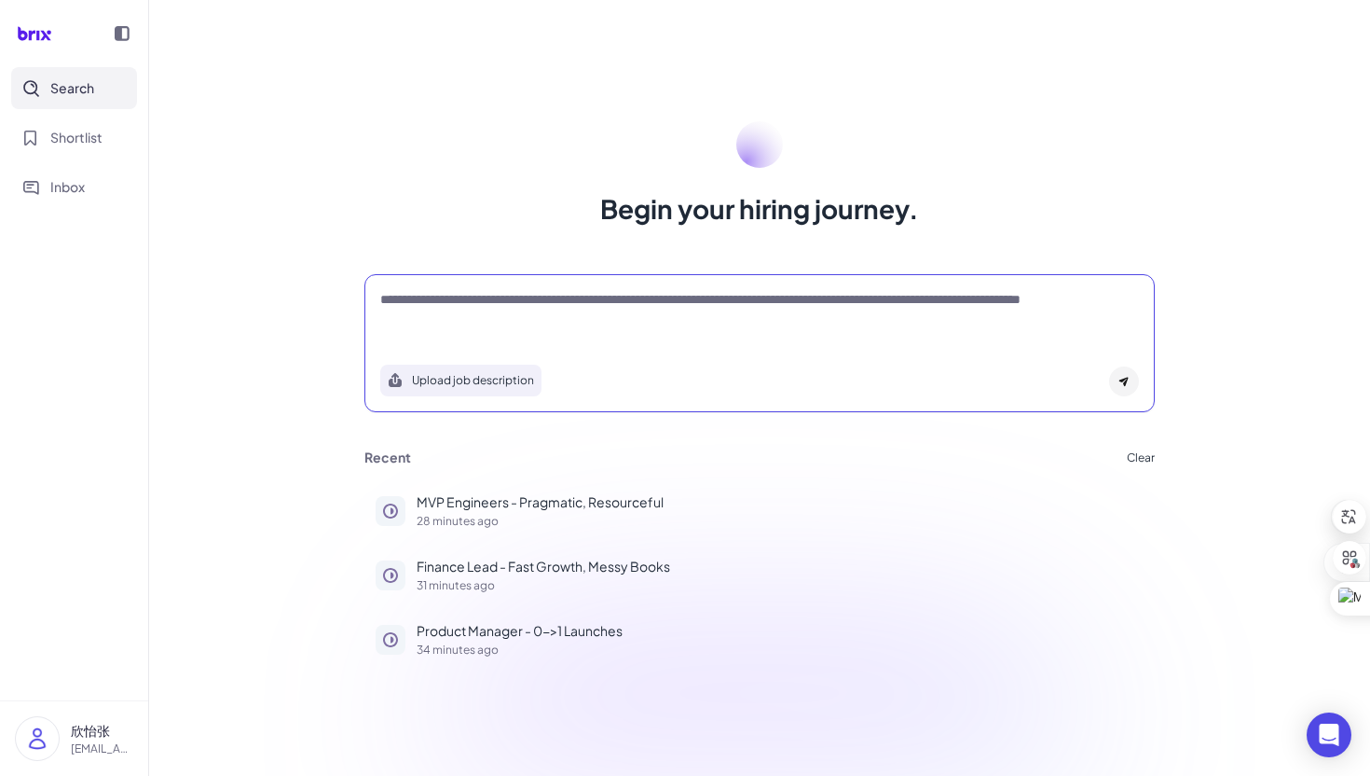
type textarea "**********"
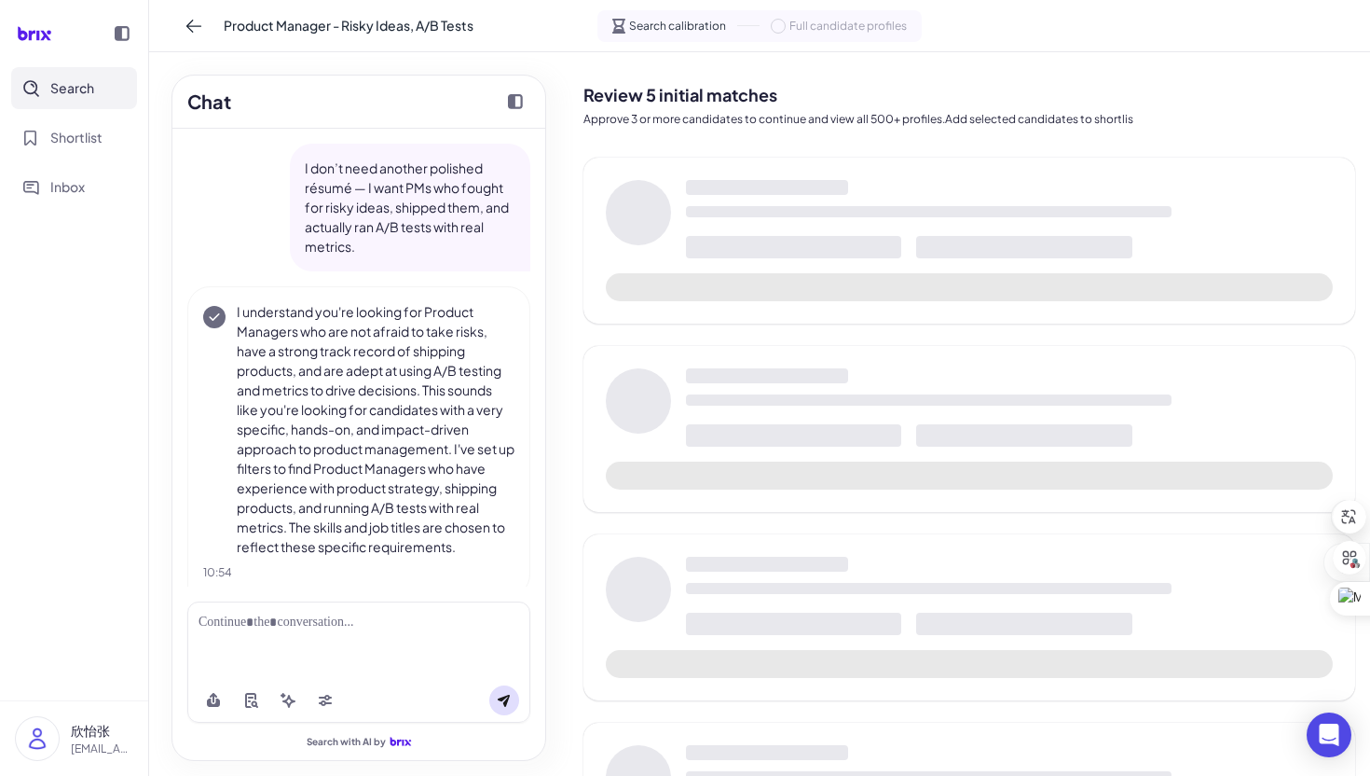
scroll to position [25, 0]
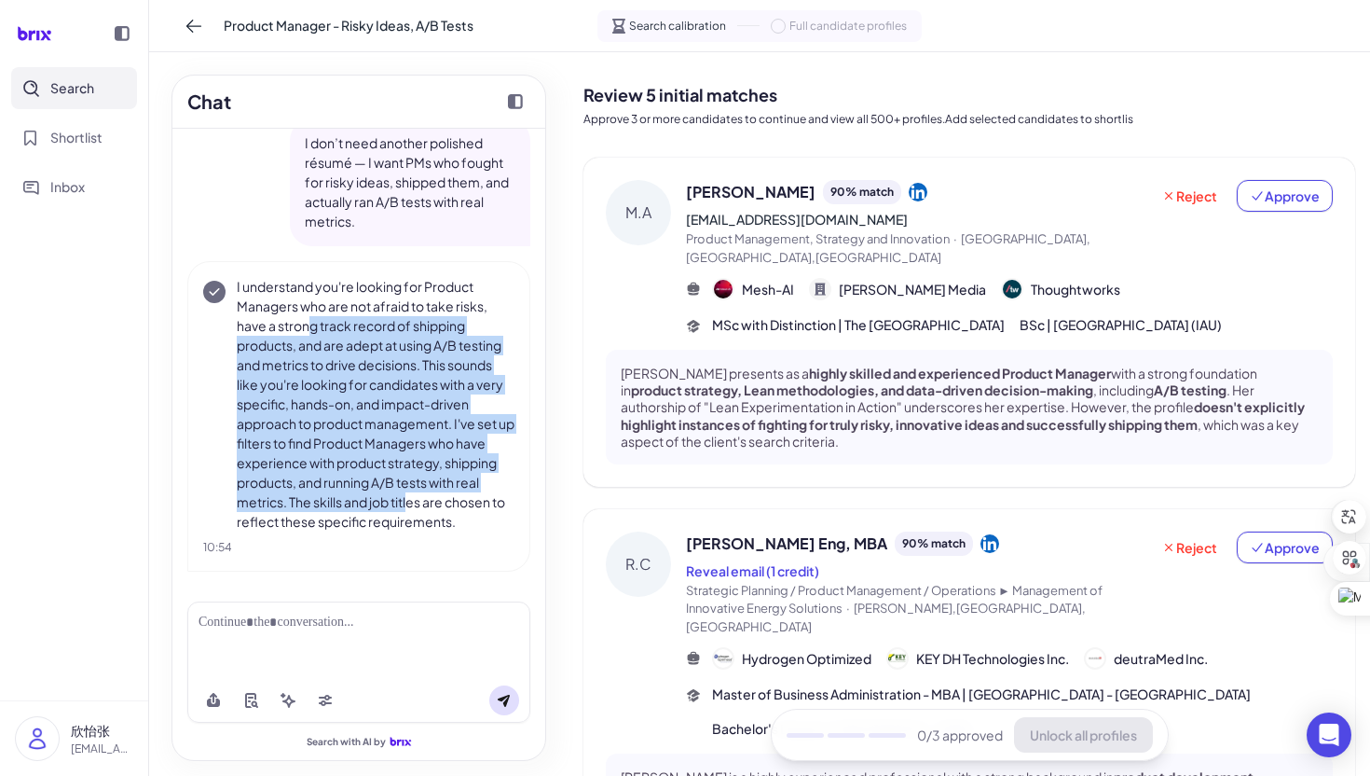
drag, startPoint x: 310, startPoint y: 324, endPoint x: 412, endPoint y: 511, distance: 212.4
click at [412, 511] on p "I understand you're looking for Product Managers who are not afraid to take ris…" at bounding box center [376, 404] width 278 height 255
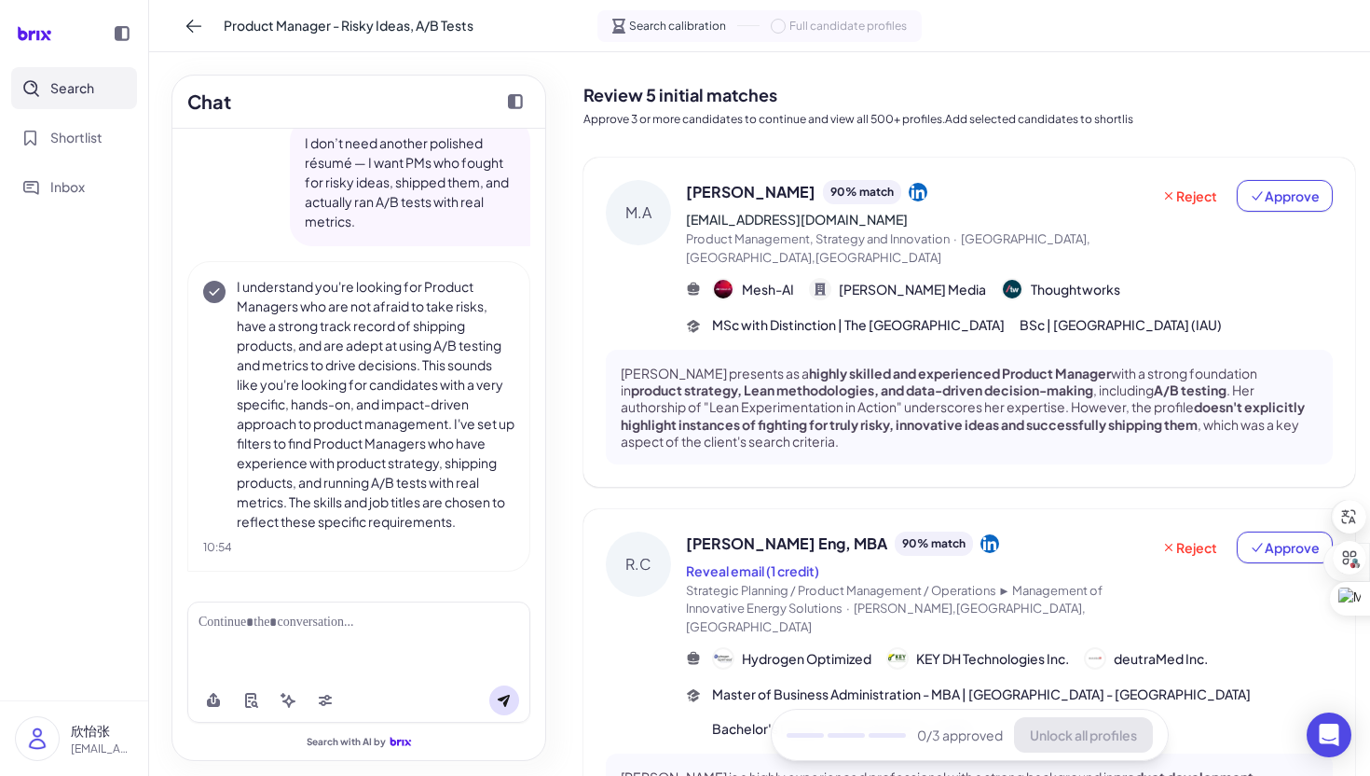
click at [472, 494] on p "I understand you're looking for Product Managers who are not afraid to take ris…" at bounding box center [376, 404] width 278 height 255
click at [316, 695] on button at bounding box center [325, 700] width 30 height 30
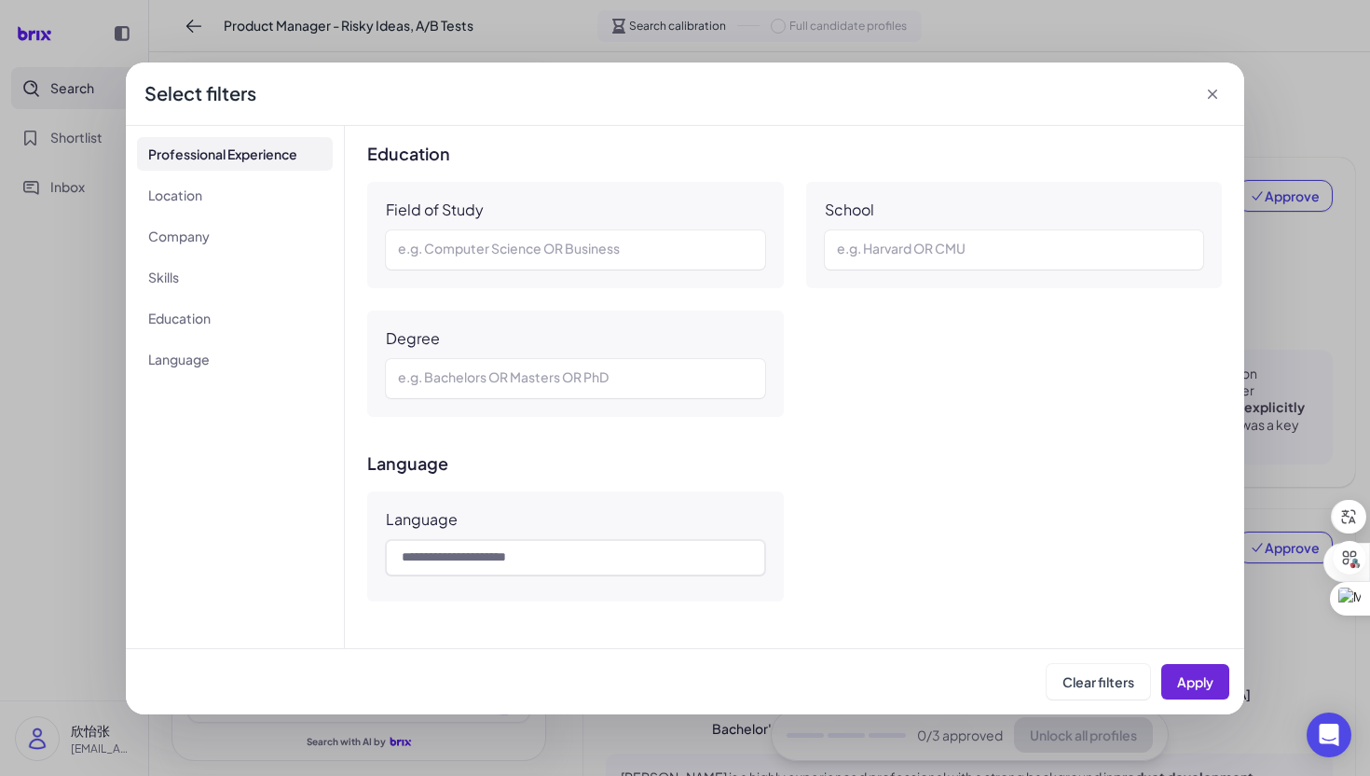
scroll to position [1480, 0]
click at [63, 430] on div "**********" at bounding box center [685, 388] width 1370 height 776
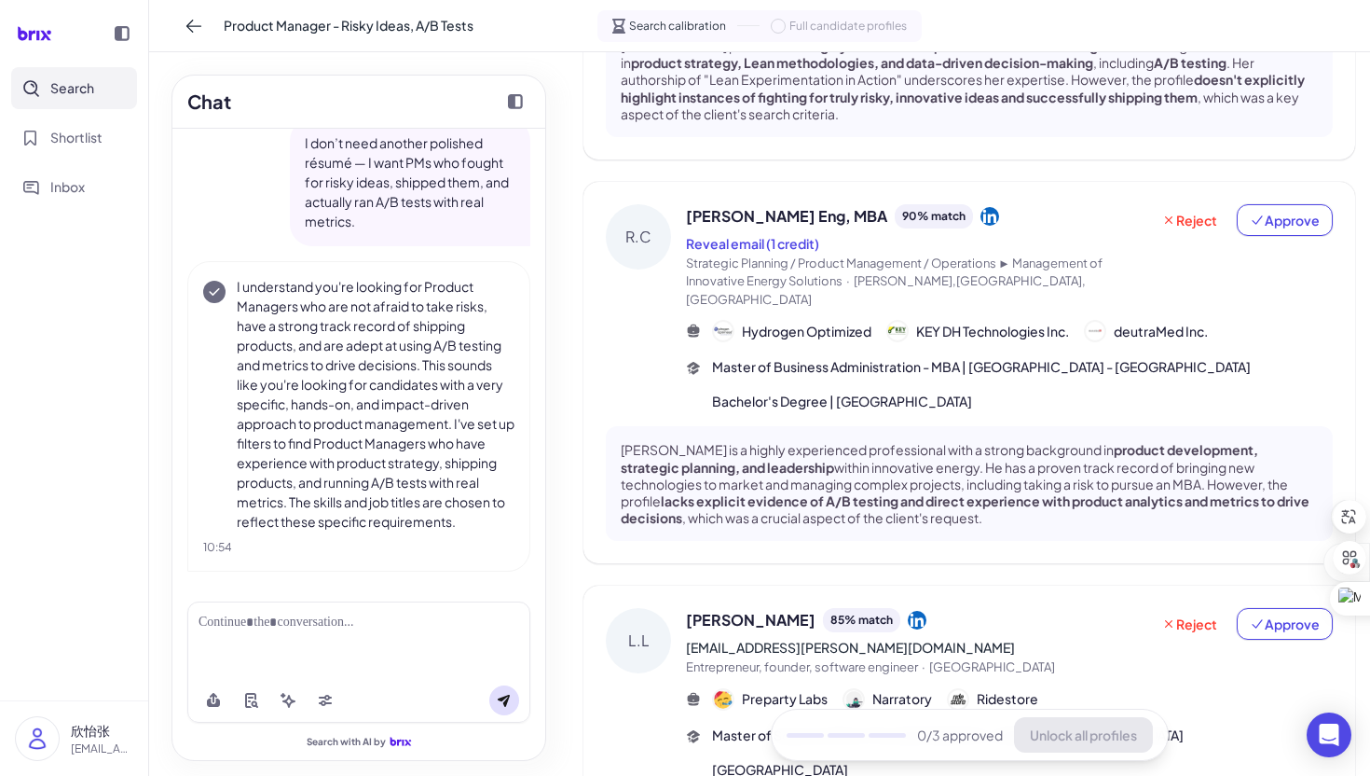
scroll to position [339, 0]
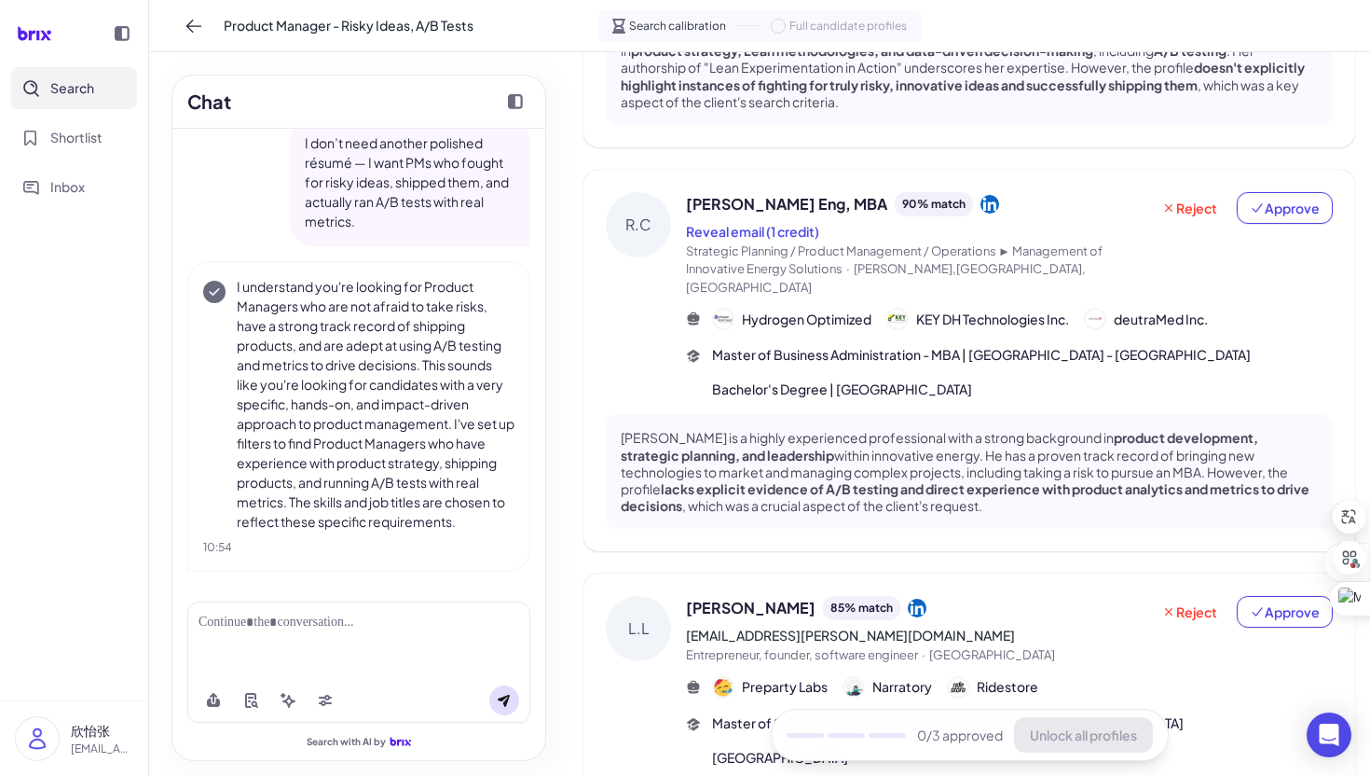
click at [1200, 249] on div "Reject Approve" at bounding box center [1242, 244] width 184 height 105
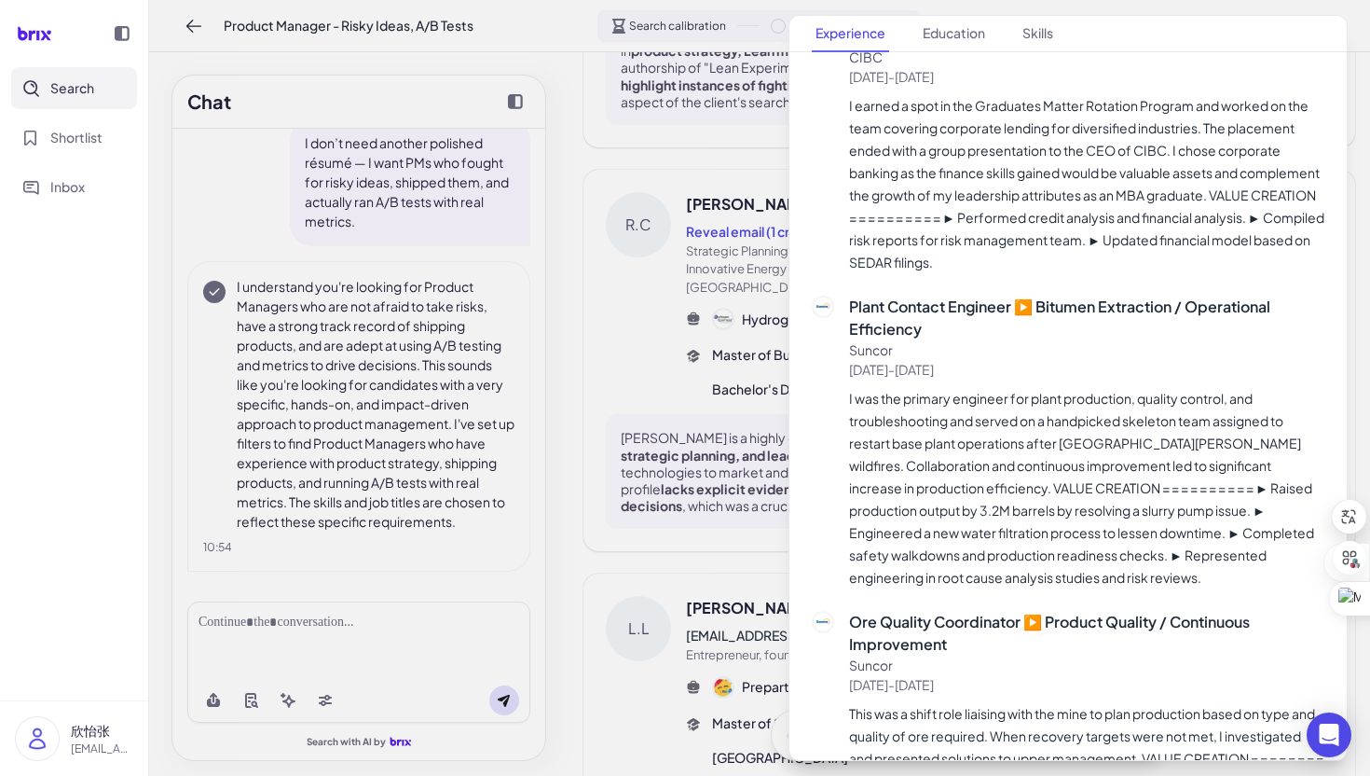
scroll to position [1573, 0]
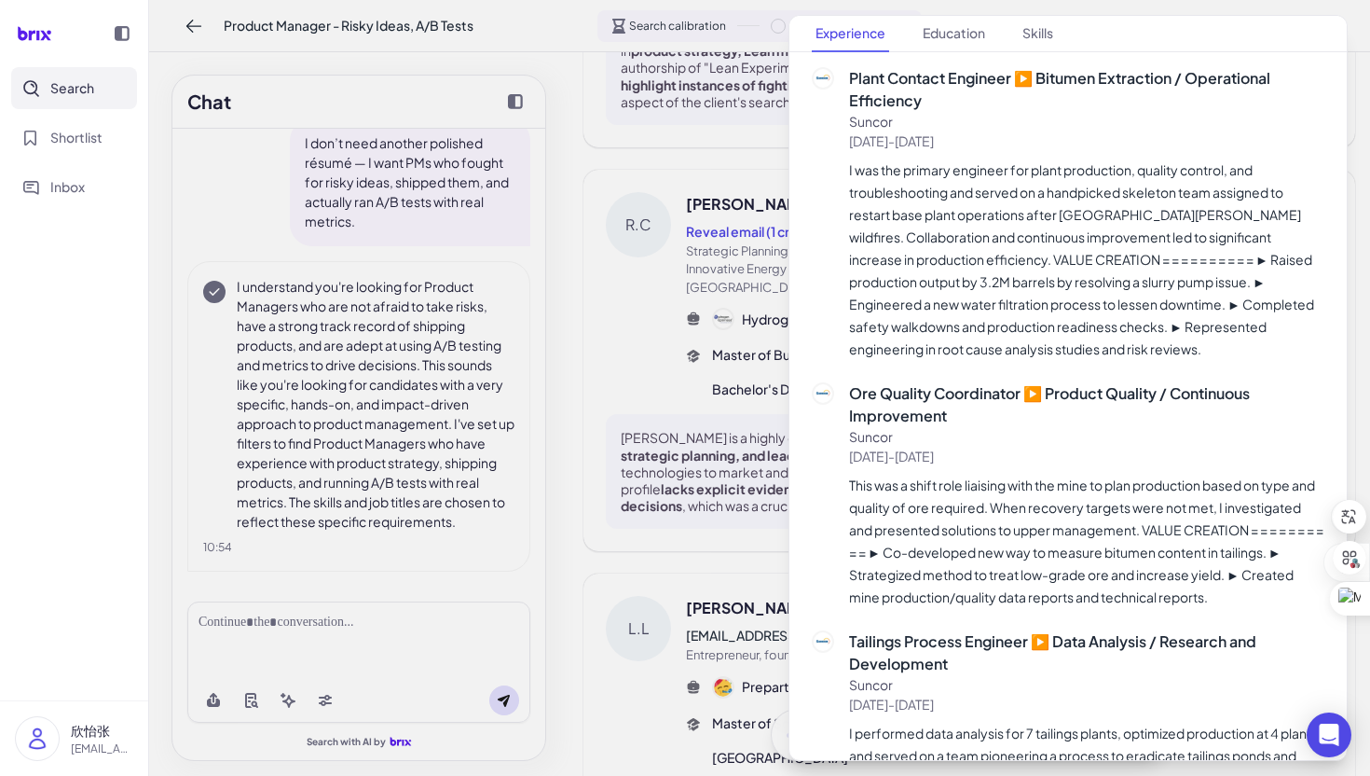
click at [582, 351] on div at bounding box center [685, 388] width 1370 height 776
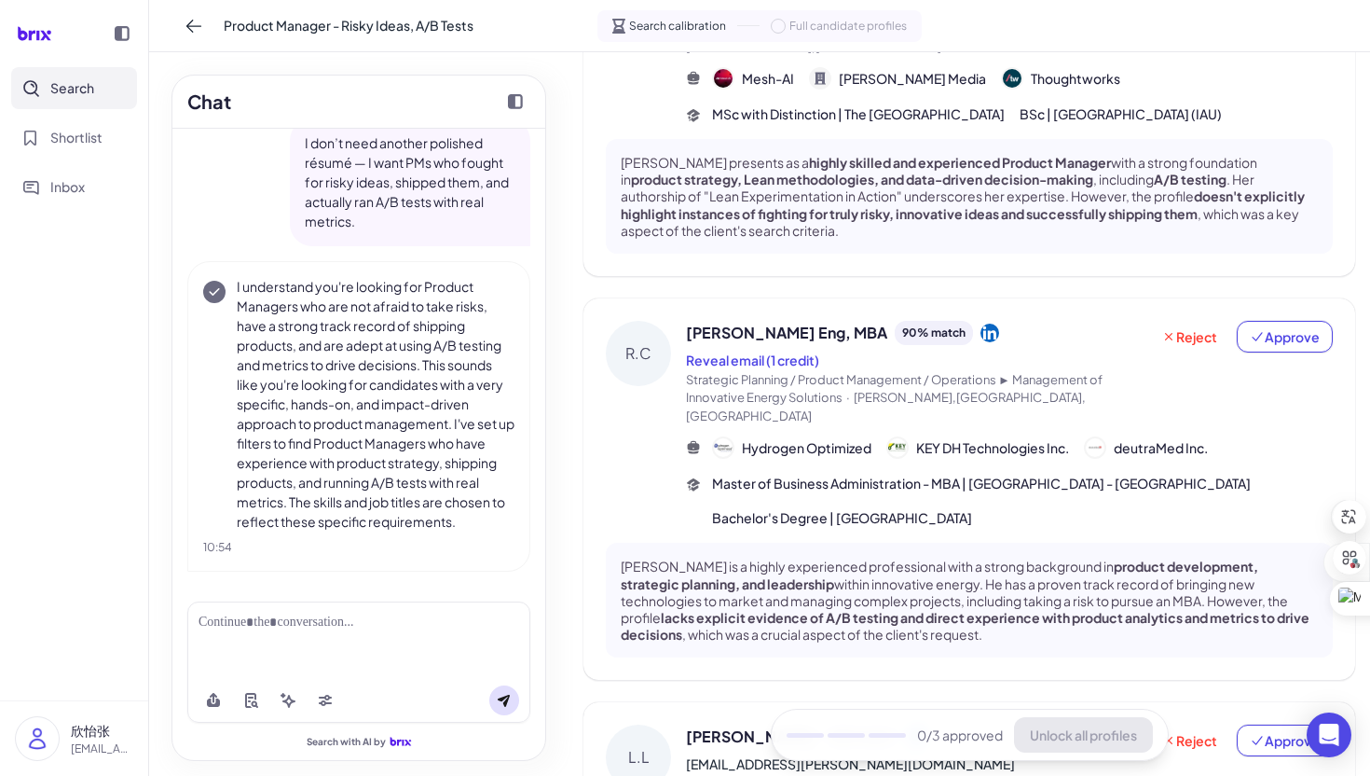
scroll to position [208, 0]
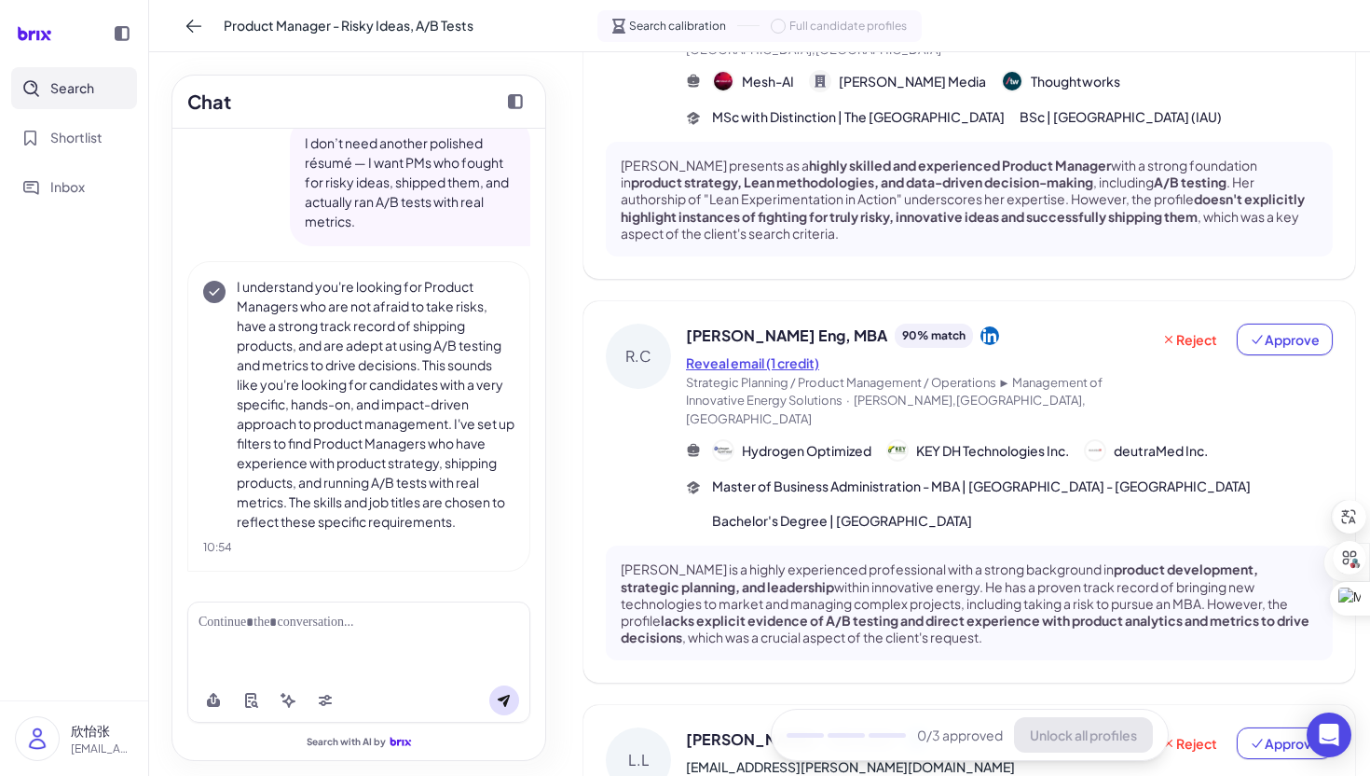
click at [740, 372] on button "Reveal email (1 credit)" at bounding box center [752, 363] width 133 height 20
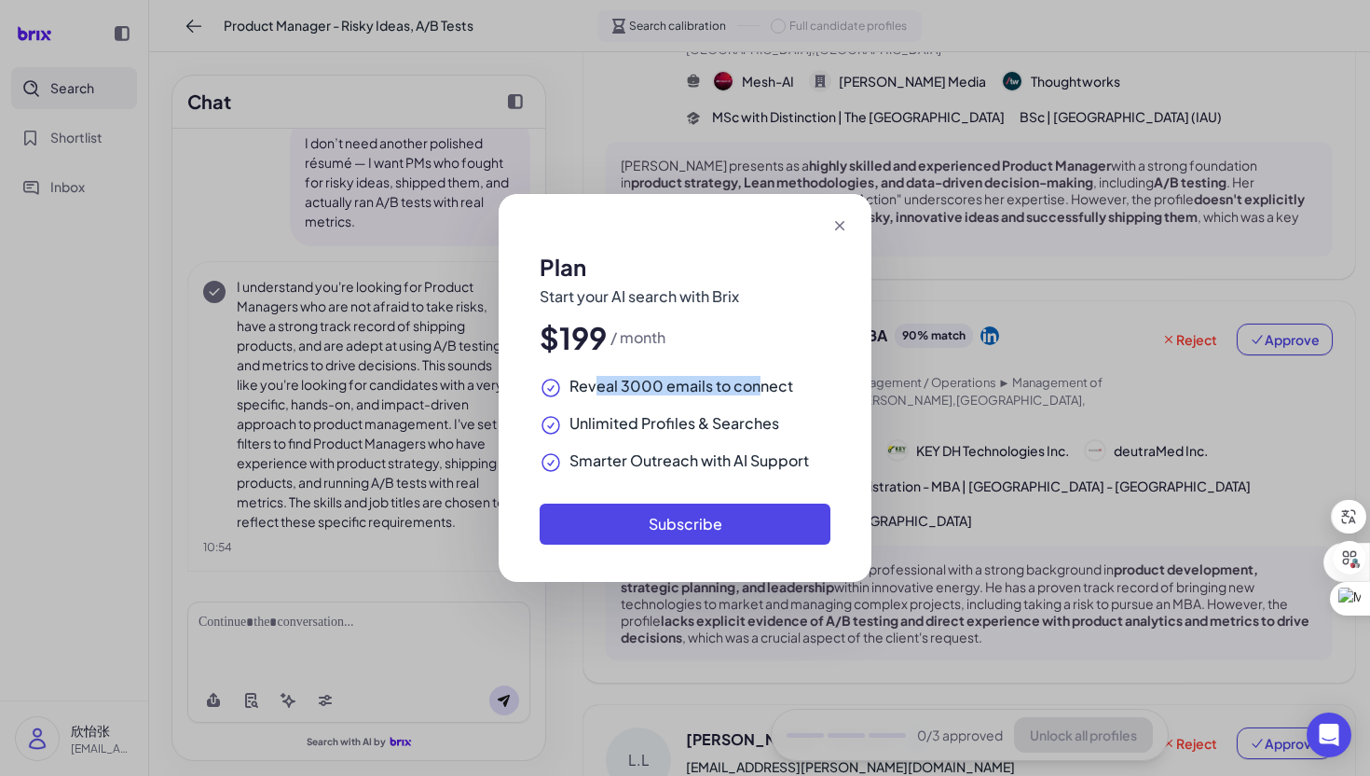
drag, startPoint x: 754, startPoint y: 393, endPoint x: 598, endPoint y: 387, distance: 156.8
click at [597, 387] on span "Reveal 3000 emails to connect" at bounding box center [682, 386] width 224 height 19
click at [598, 387] on span "Reveal 3000 emails to connect" at bounding box center [682, 386] width 224 height 19
drag, startPoint x: 607, startPoint y: 419, endPoint x: 642, endPoint y: 439, distance: 40.9
click at [642, 439] on div "Reveal 3000 emails to connect Unlimited Profiles & Searches Smarter Outreach wi…" at bounding box center [685, 425] width 291 height 97
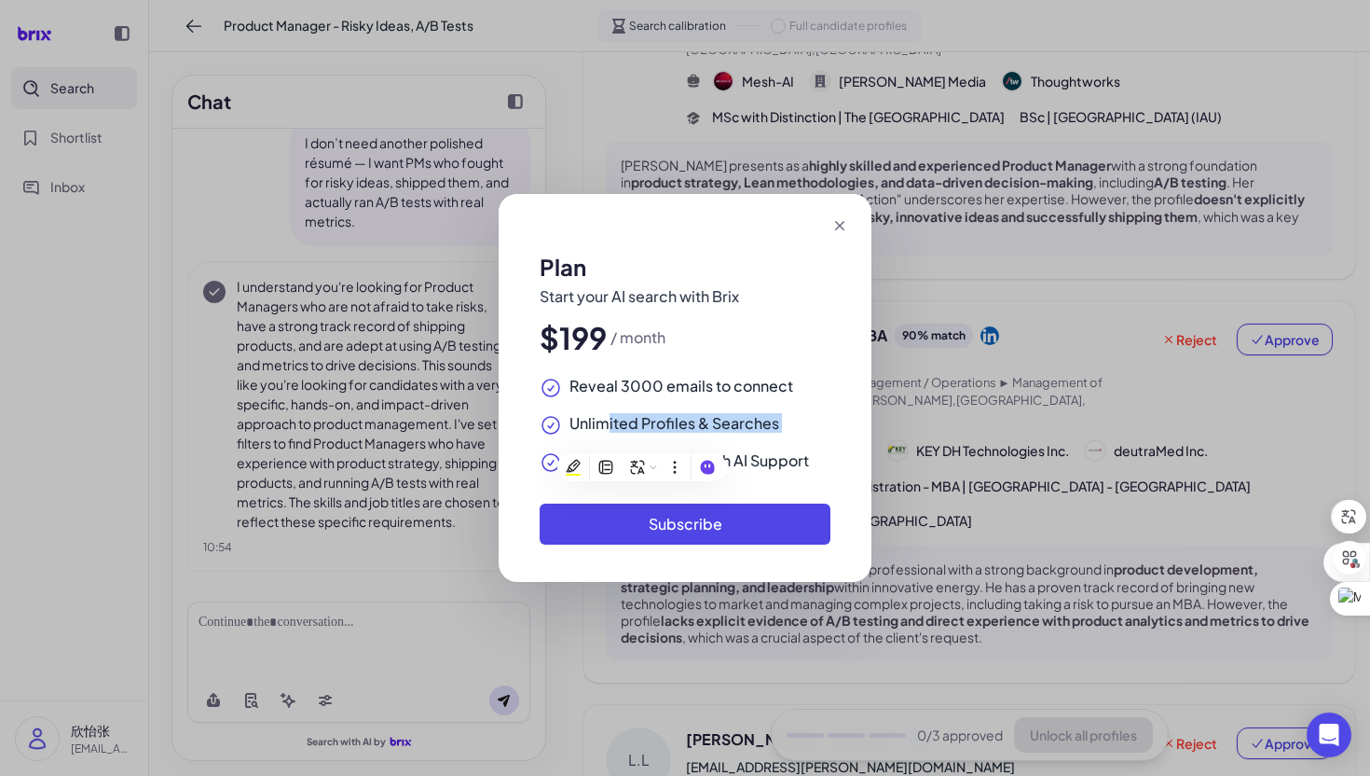
click at [756, 447] on div "Reveal 3000 emails to connect Unlimited Profiles & Searches Smarter Outreach wi…" at bounding box center [685, 425] width 291 height 97
drag, startPoint x: 585, startPoint y: 460, endPoint x: 789, endPoint y: 460, distance: 204.2
click at [789, 460] on span "Smarter Outreach with AI Support" at bounding box center [690, 460] width 240 height 19
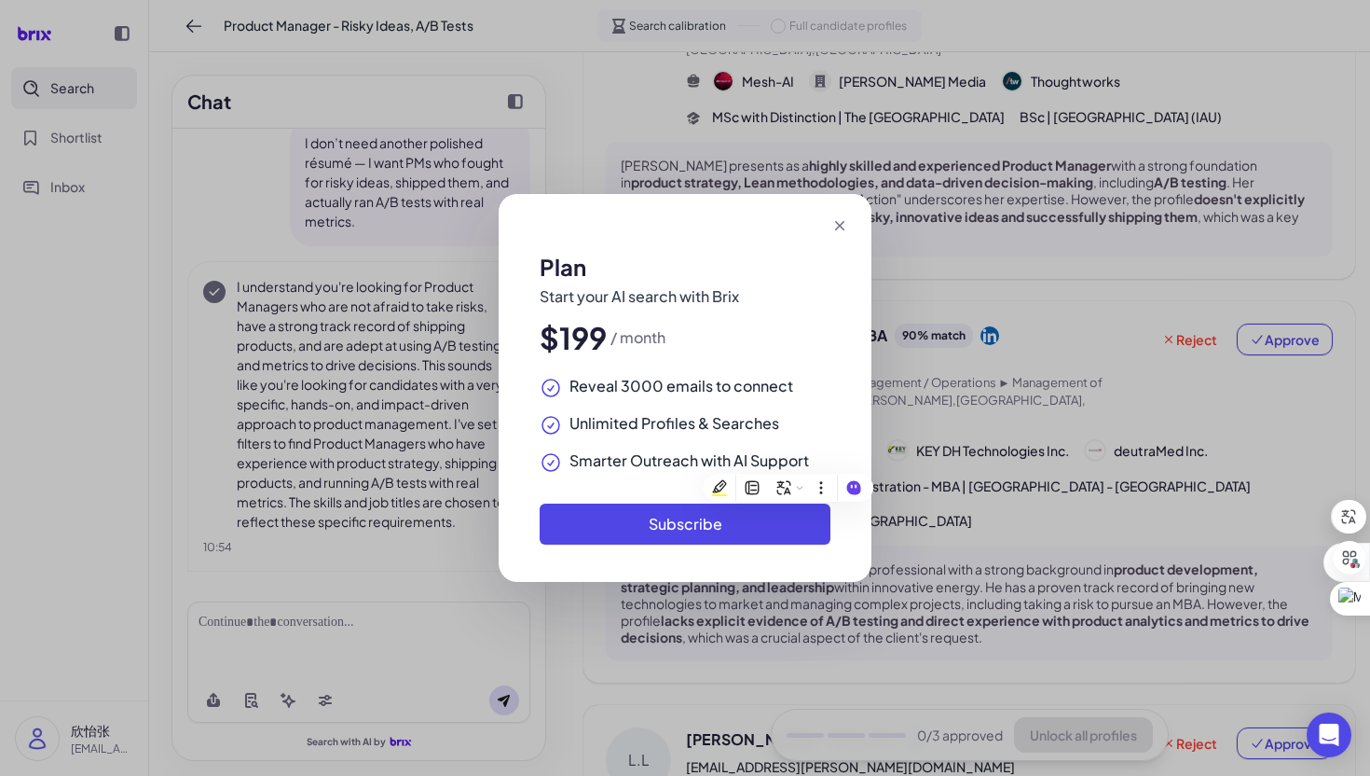
drag, startPoint x: 789, startPoint y: 460, endPoint x: 767, endPoint y: 469, distance: 23.4
click at [789, 460] on span "Smarter Outreach with AI Support" at bounding box center [690, 460] width 240 height 19
click at [1027, 303] on div "Plan Start your AI search with Brix $199 / month Reveal 3000 emails to connect …" at bounding box center [685, 388] width 1370 height 776
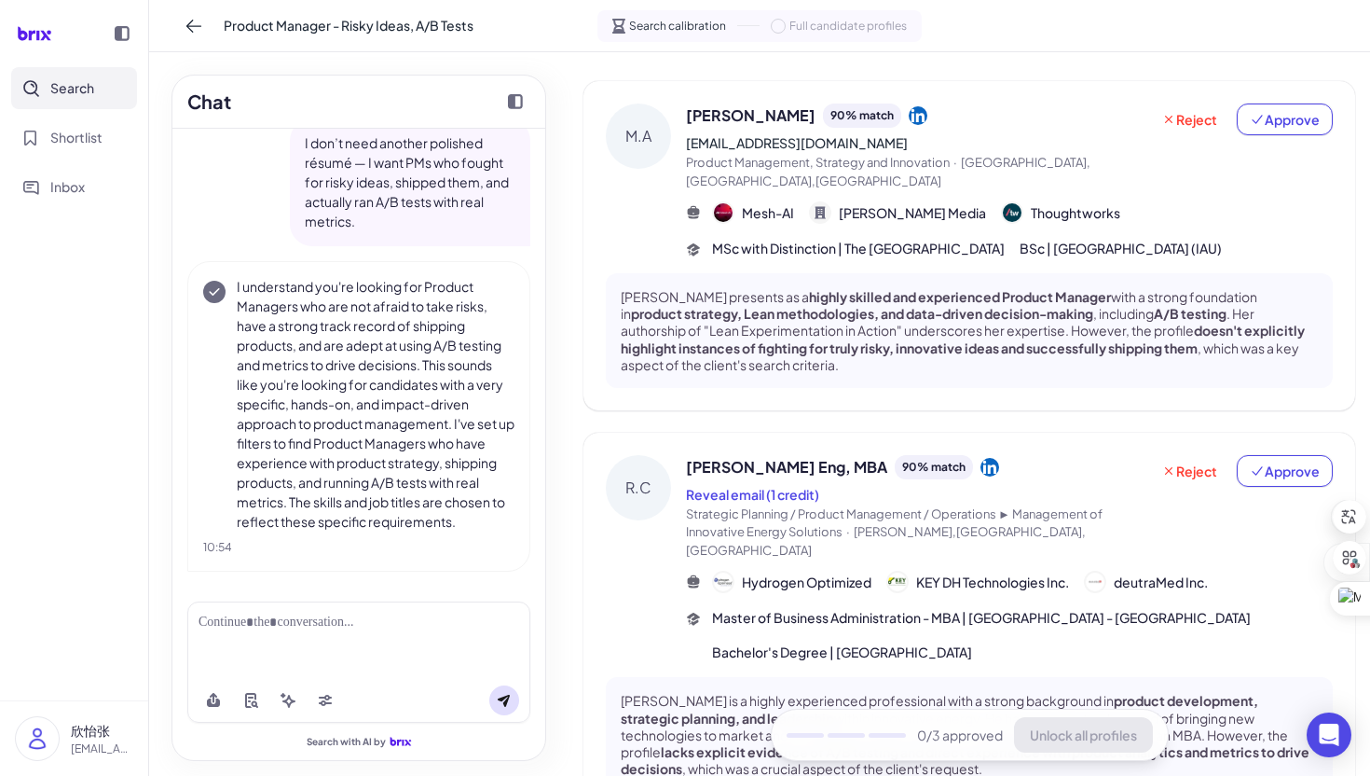
scroll to position [149, 0]
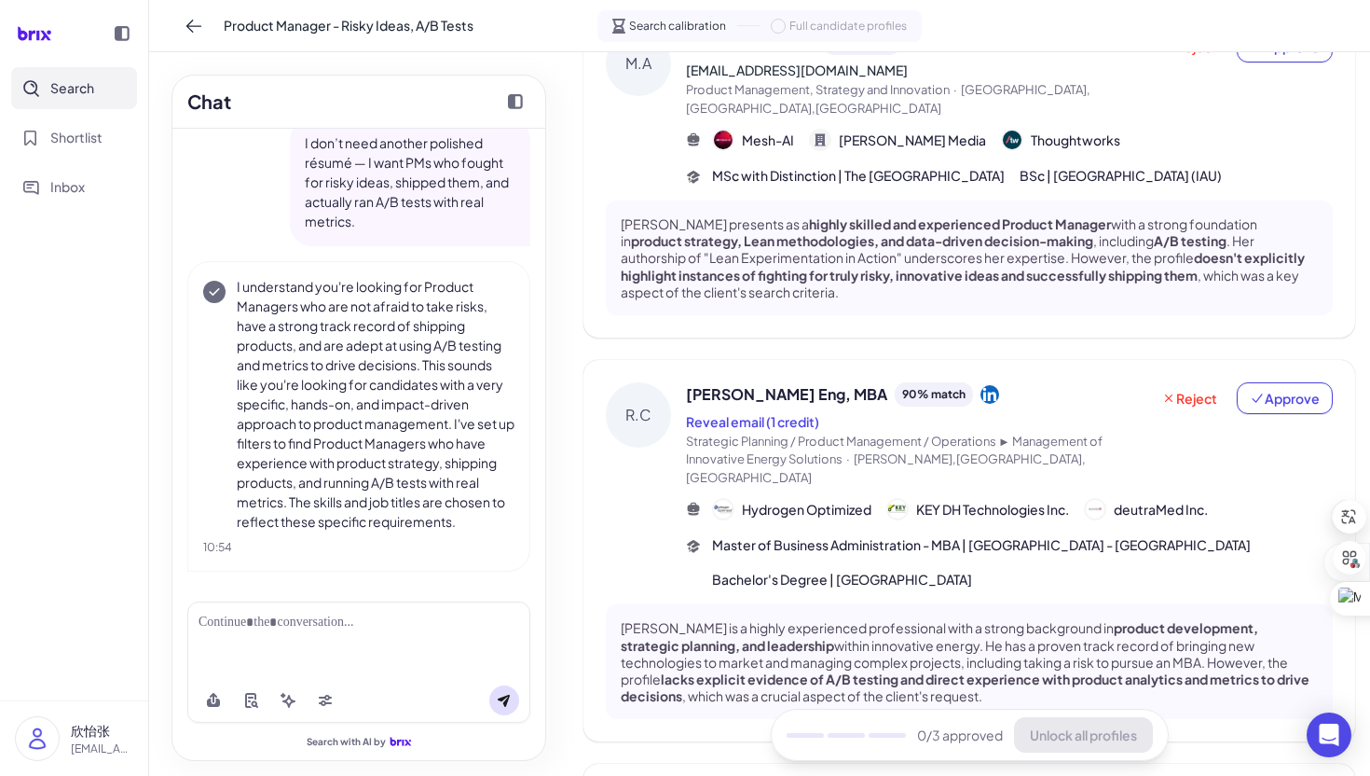
click at [1071, 388] on div "[PERSON_NAME] Eng, MBA 90 % match" at bounding box center [917, 394] width 463 height 24
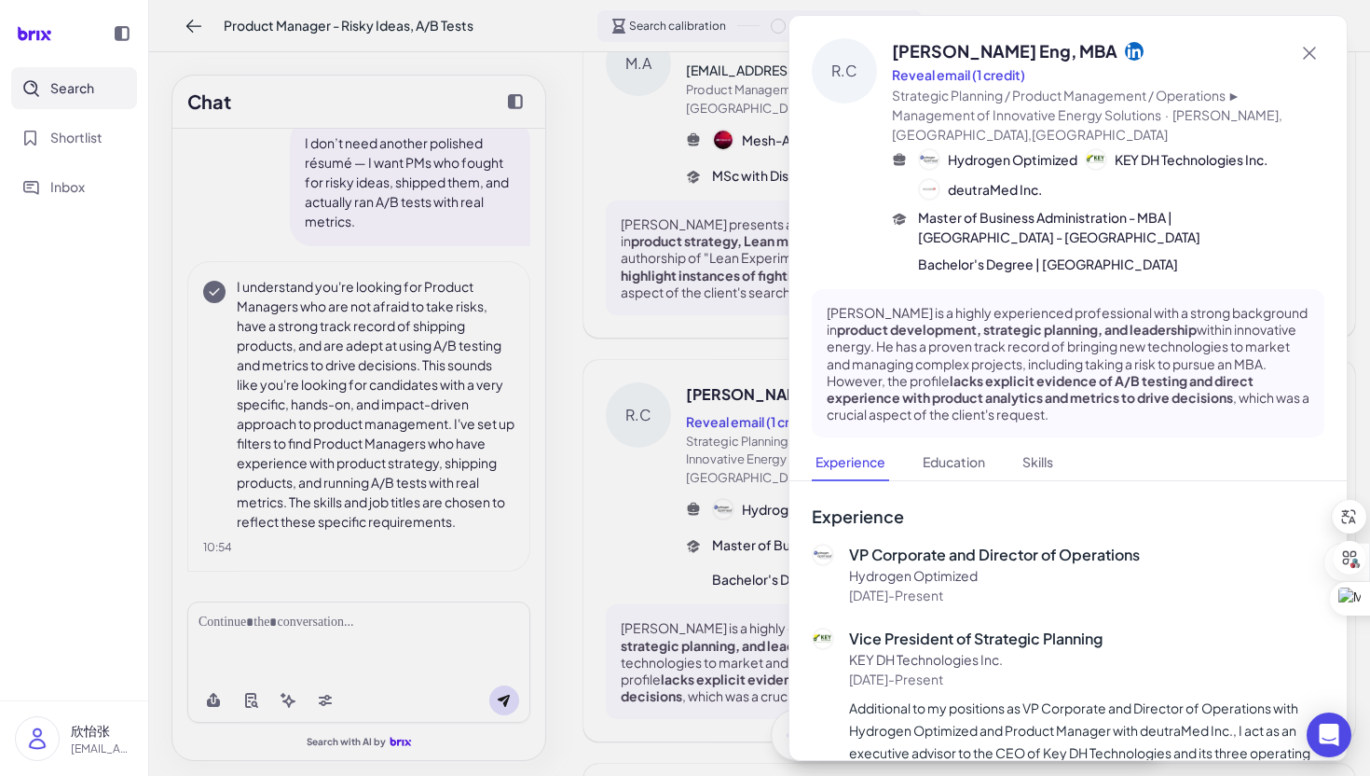
click at [1125, 55] on icon at bounding box center [1134, 50] width 19 height 19
click at [780, 238] on div at bounding box center [685, 388] width 1370 height 776
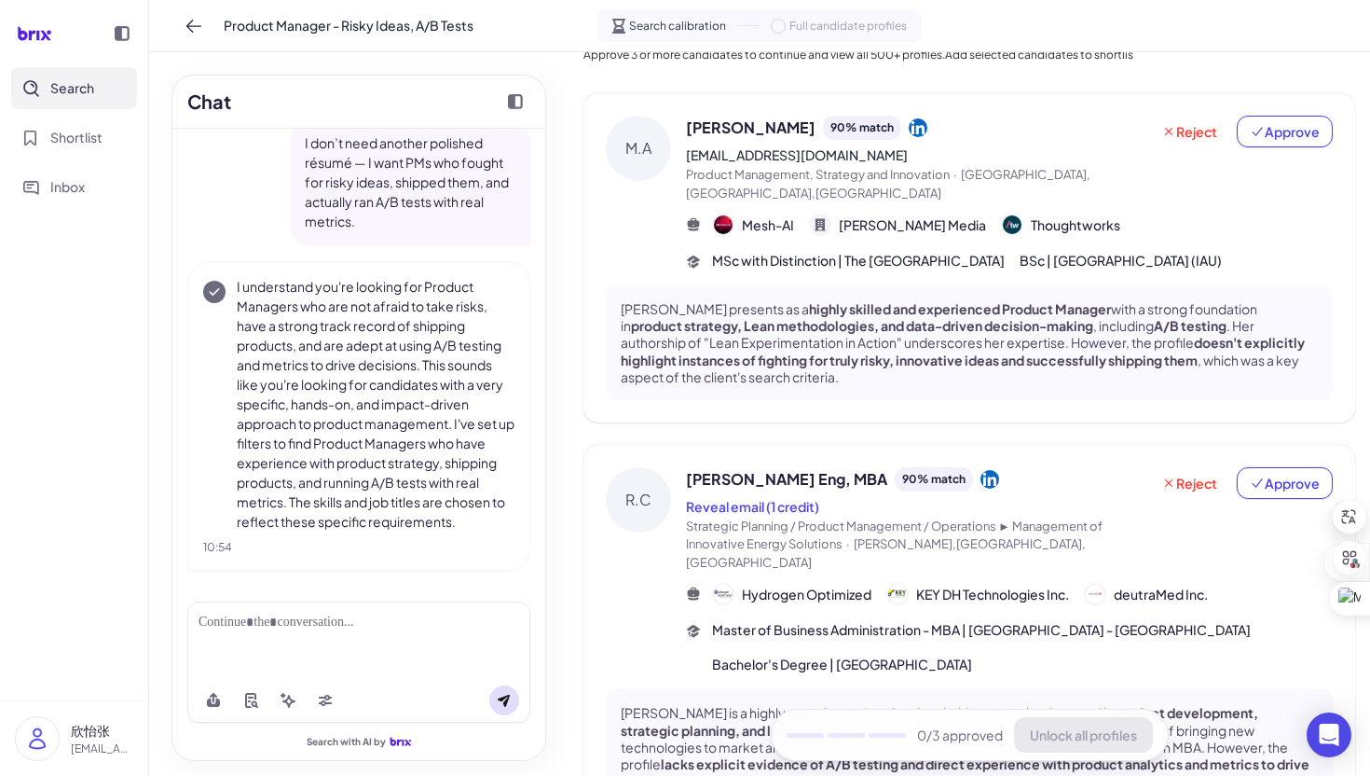
scroll to position [63, 0]
click at [909, 131] on icon at bounding box center [918, 128] width 19 height 19
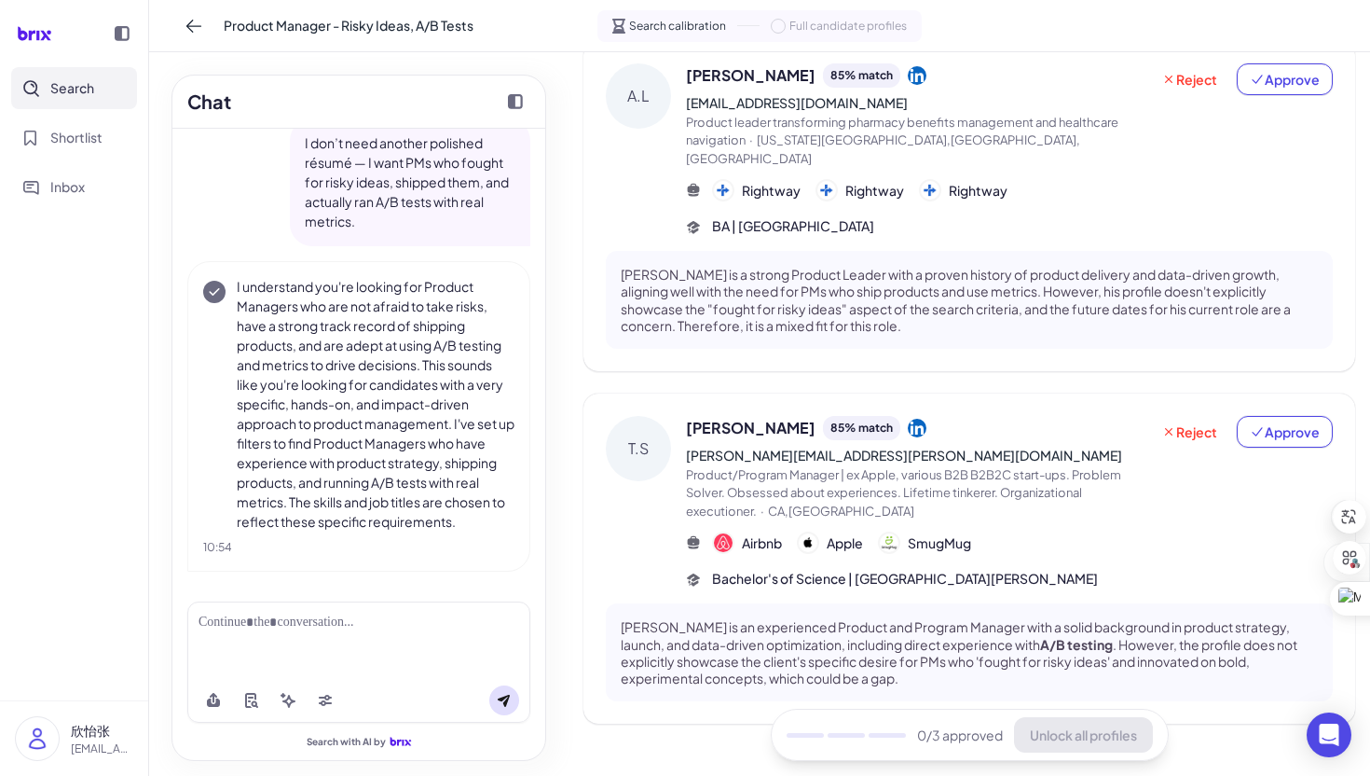
scroll to position [1228, 0]
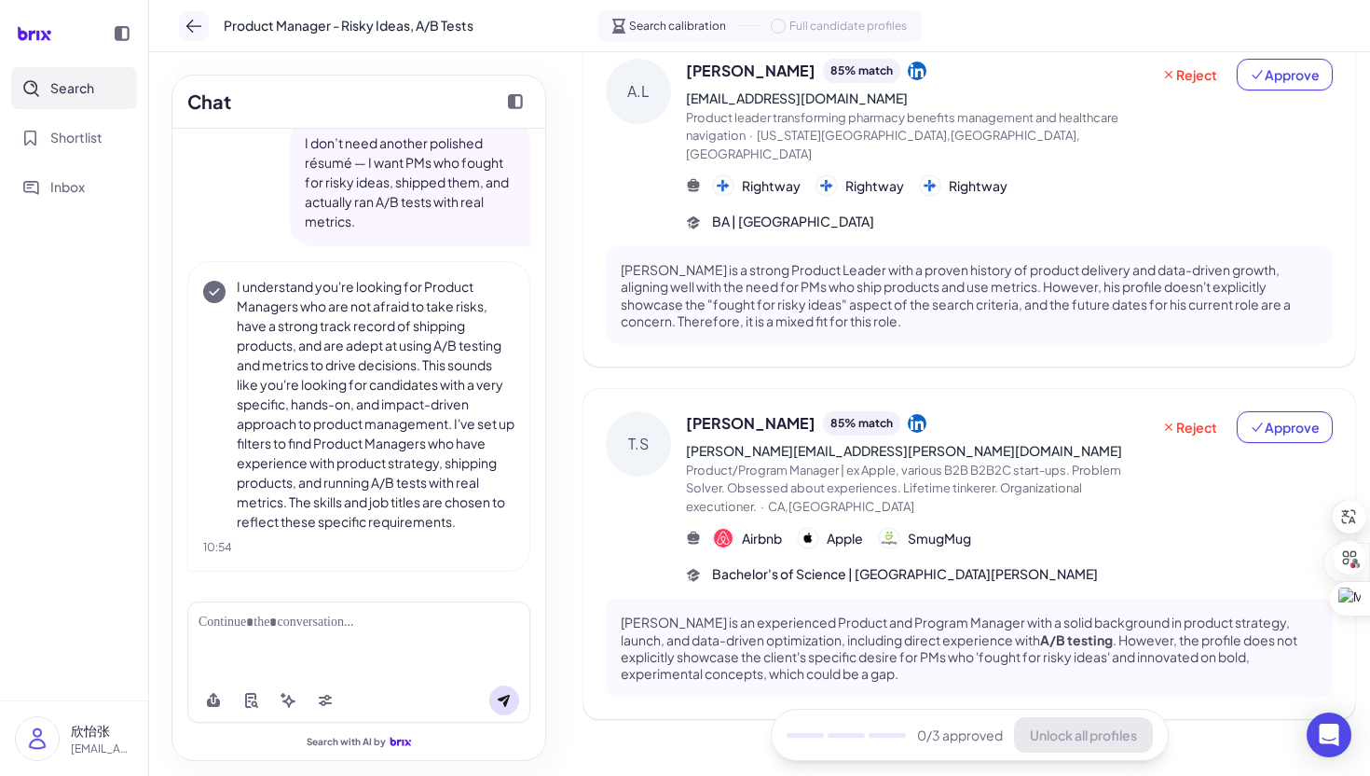
click at [186, 25] on icon at bounding box center [194, 26] width 19 height 19
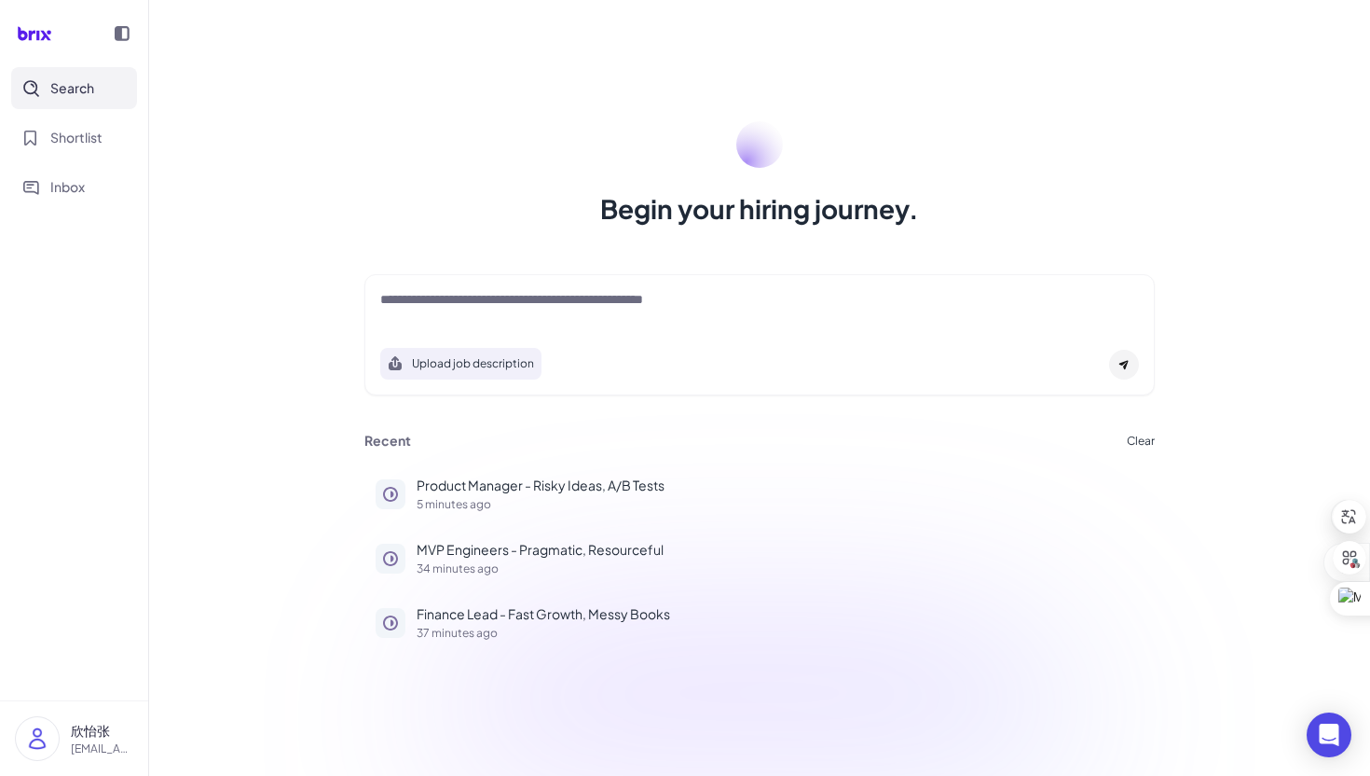
click at [548, 323] on div at bounding box center [759, 308] width 759 height 37
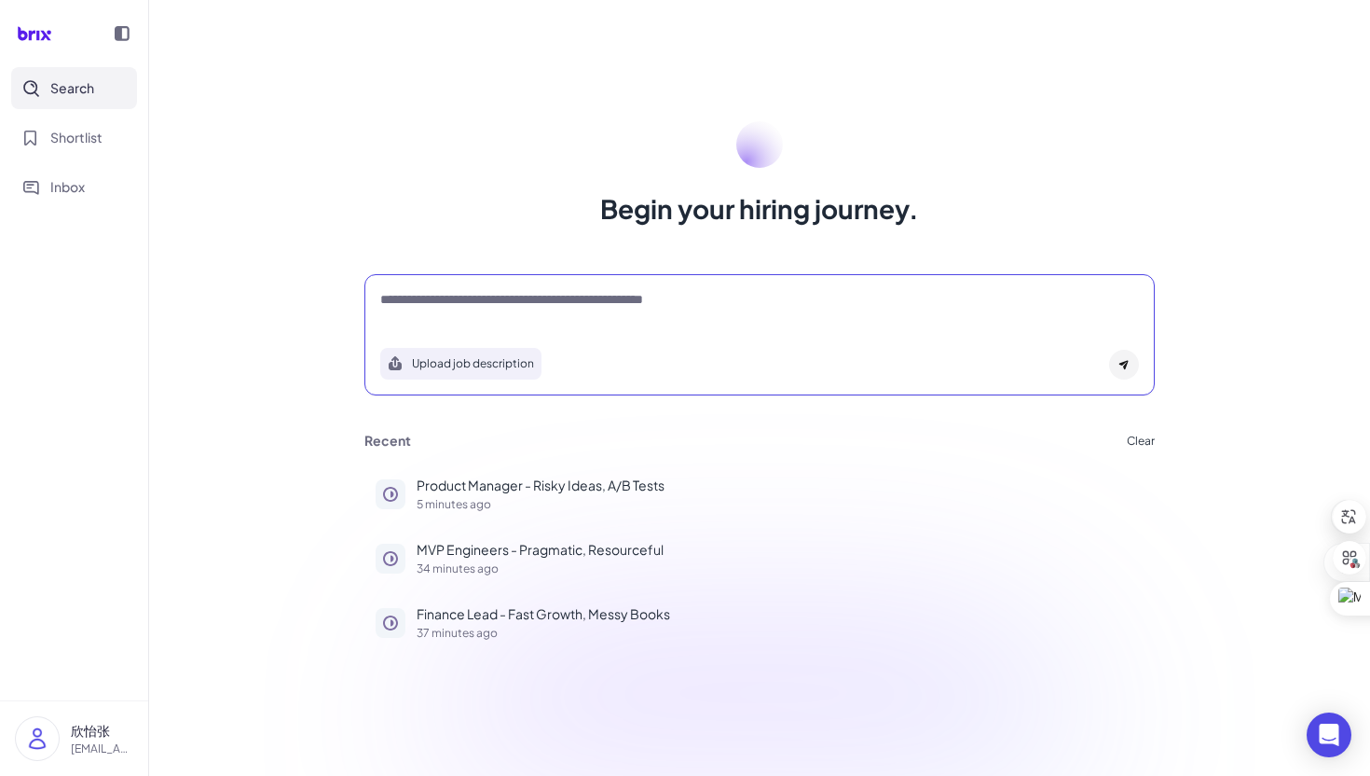
click at [542, 306] on textarea at bounding box center [759, 301] width 759 height 22
paste textarea "**********"
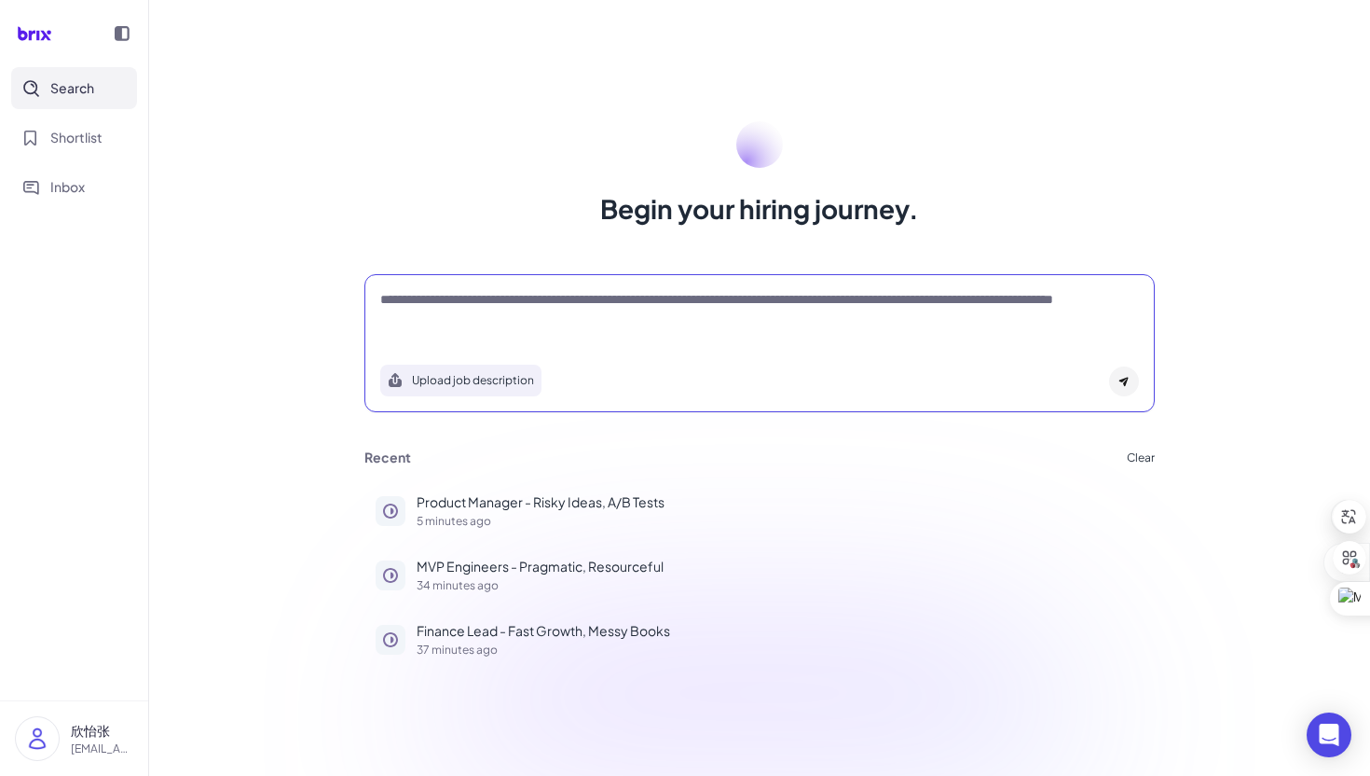
type textarea "**********"
click at [1139, 376] on div "**********" at bounding box center [760, 343] width 791 height 138
click at [1123, 379] on icon at bounding box center [1124, 382] width 9 height 9
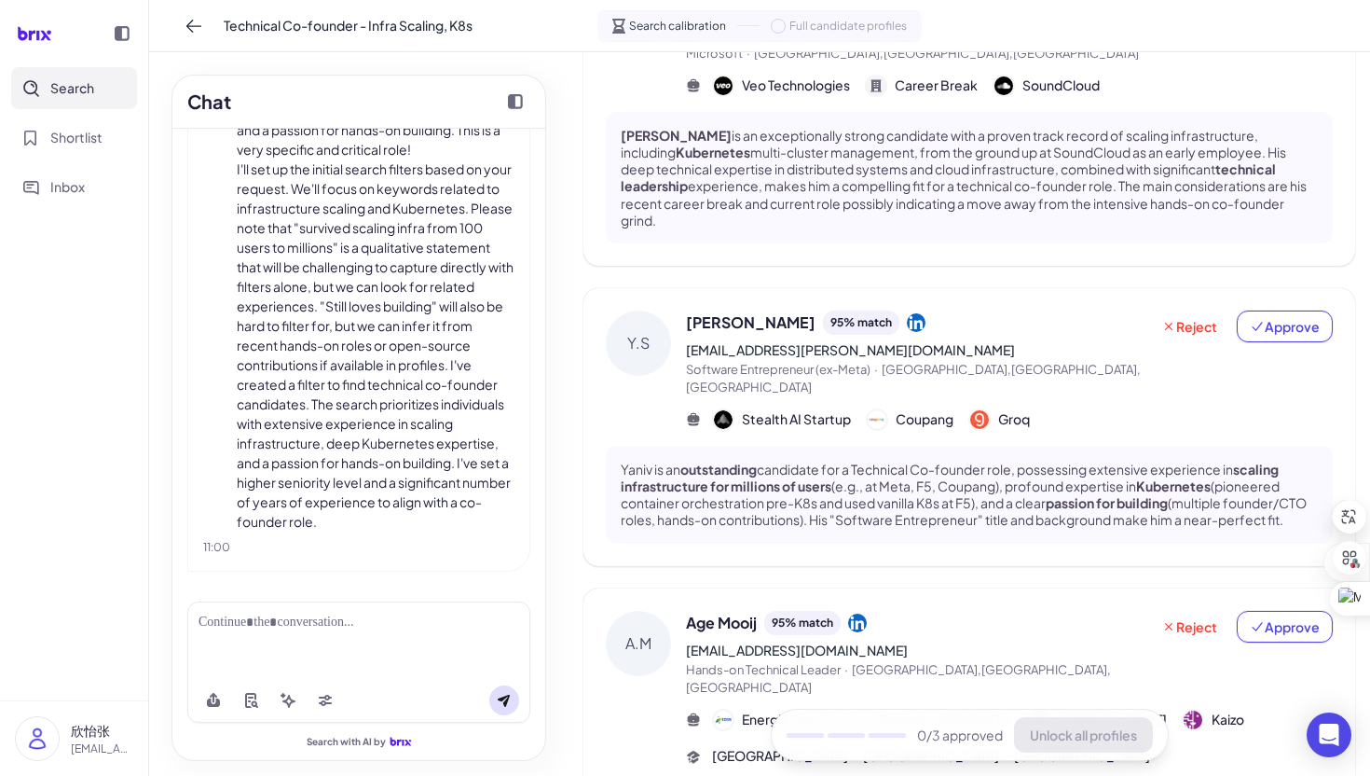
scroll to position [576, 0]
click at [653, 317] on div "Y.S" at bounding box center [638, 341] width 65 height 65
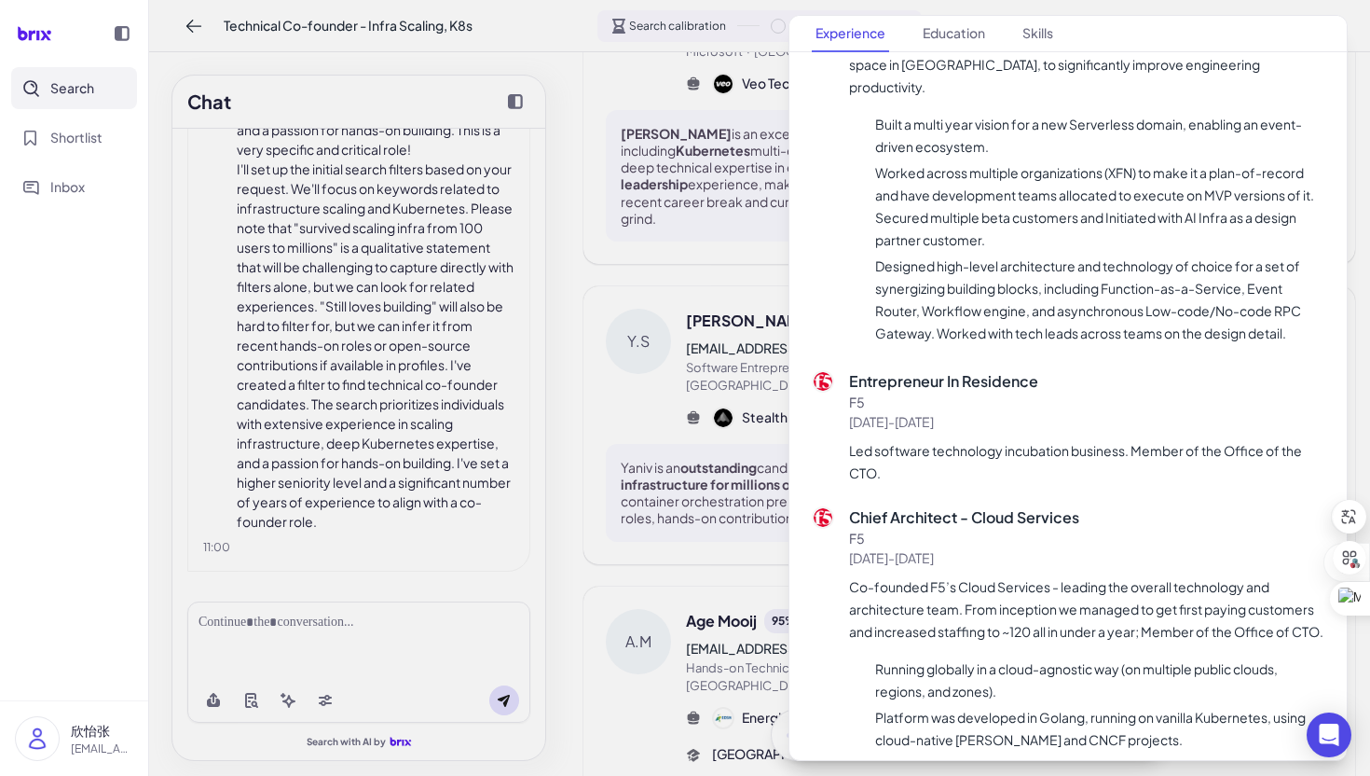
scroll to position [1228, 0]
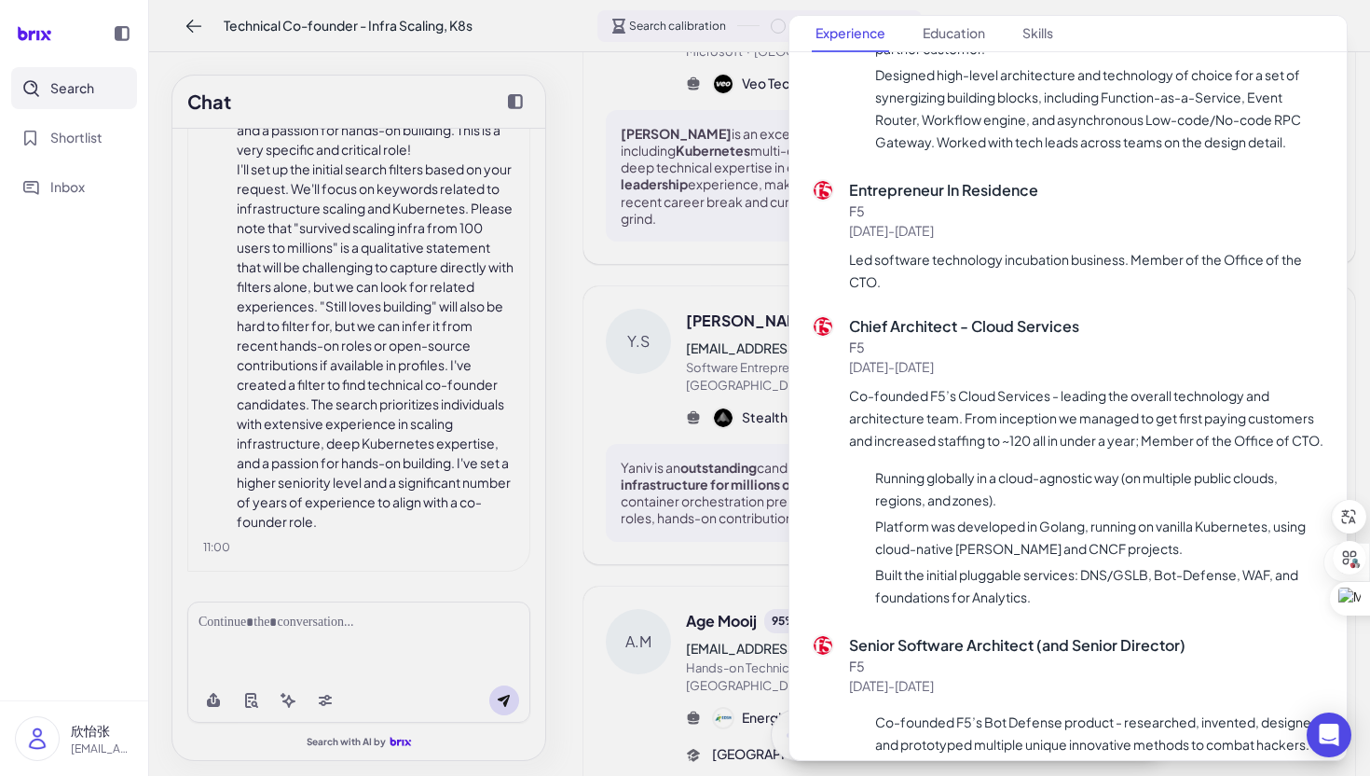
click at [777, 473] on div at bounding box center [685, 388] width 1370 height 776
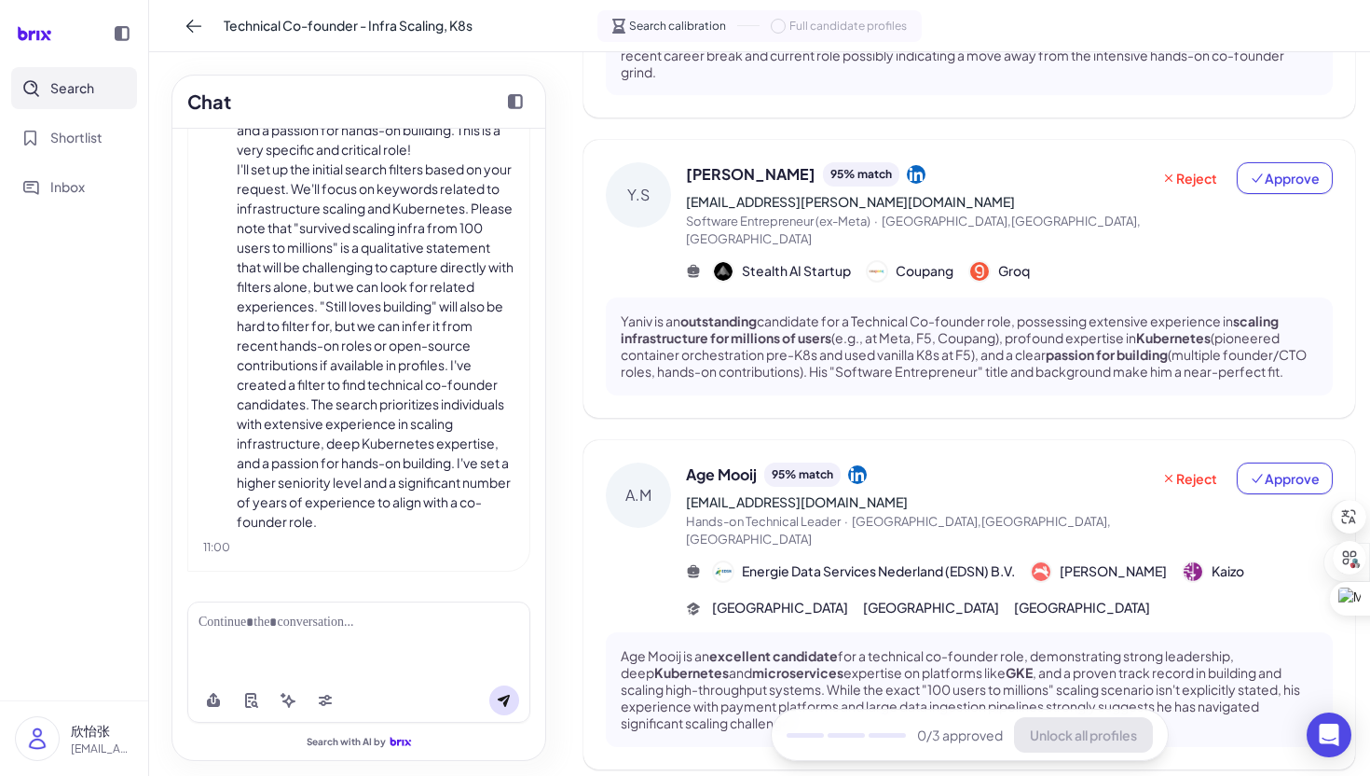
scroll to position [0, 0]
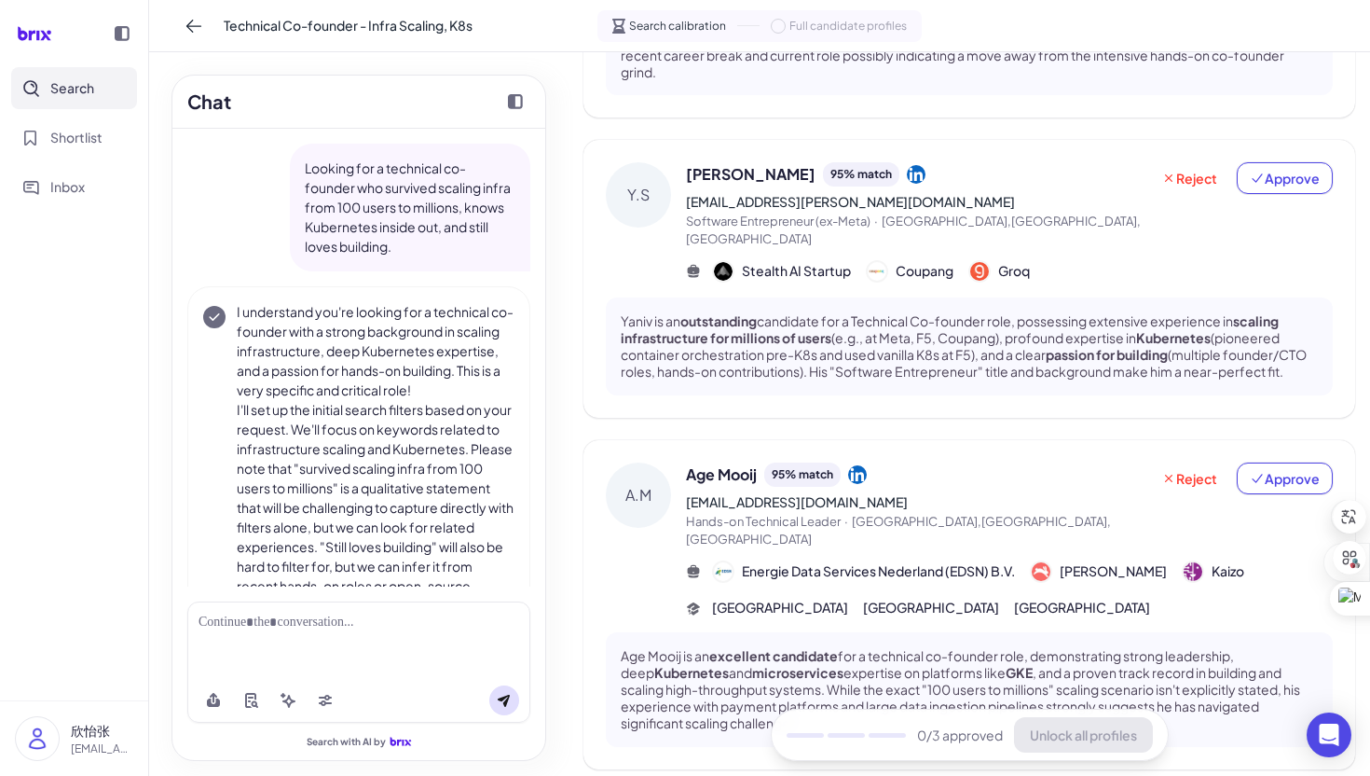
click at [312, 169] on p "Looking for a technical co-founder who survived scaling infra from 100 users to…" at bounding box center [410, 207] width 211 height 98
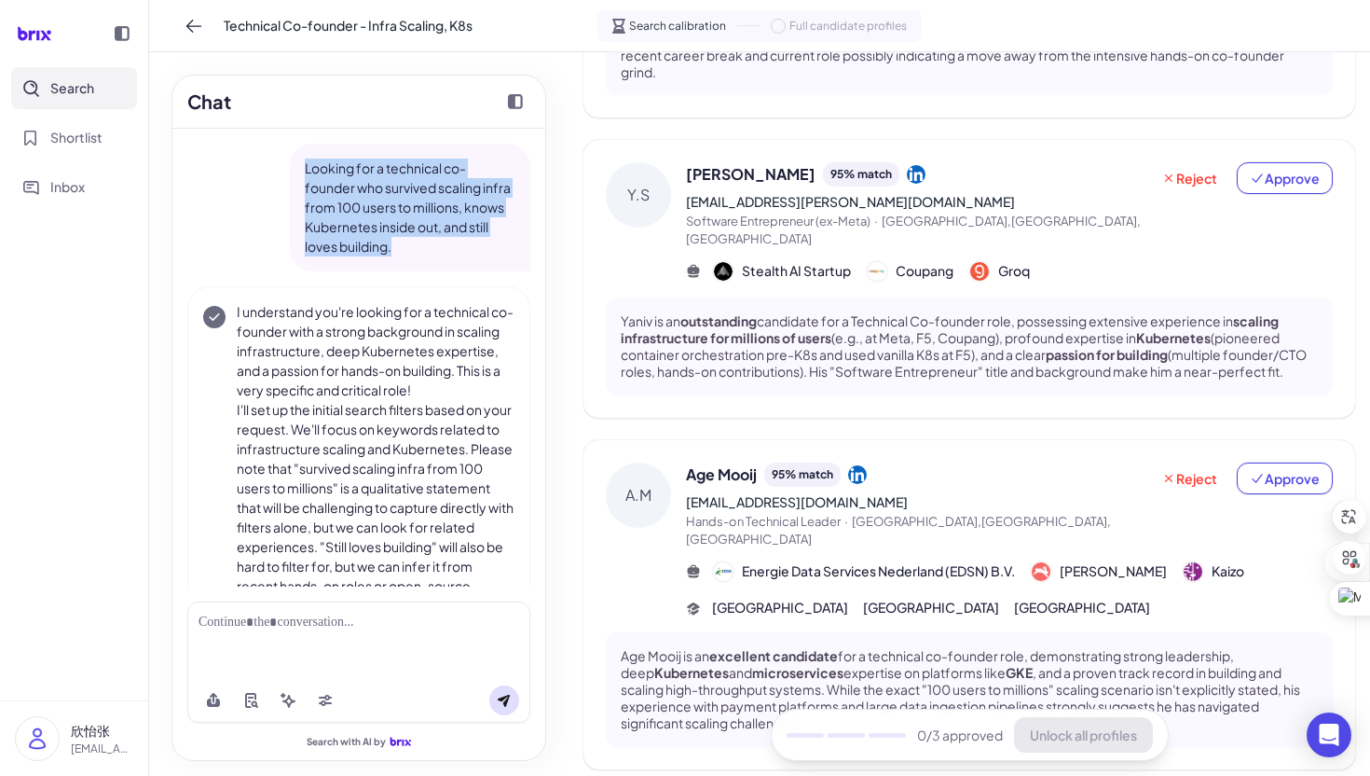
drag, startPoint x: 308, startPoint y: 169, endPoint x: 442, endPoint y: 246, distance: 155.0
click at [442, 246] on p "Looking for a technical co-founder who survived scaling infra from 100 users to…" at bounding box center [410, 207] width 211 height 98
copy p "Looking for a technical co-founder who survived scaling infra from 100 users to…"
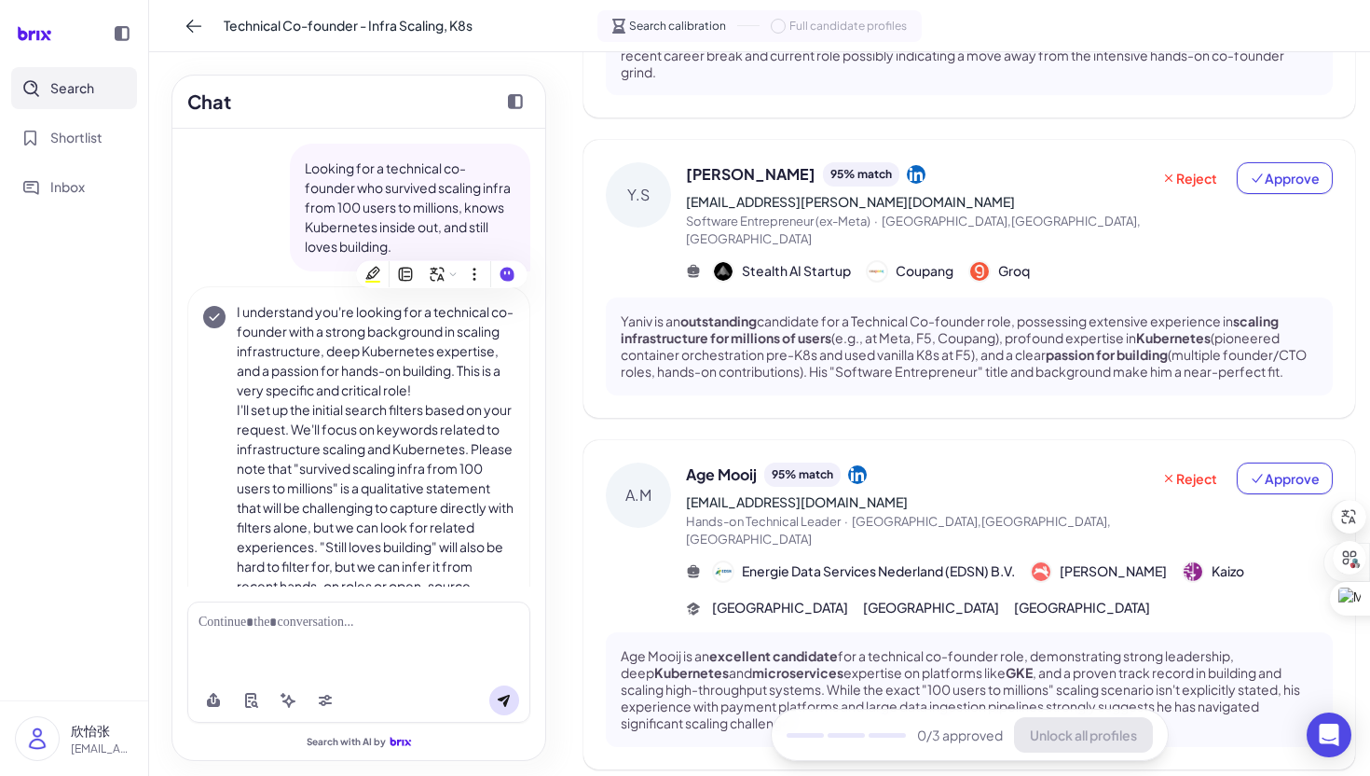
click at [141, 20] on div at bounding box center [74, 33] width 148 height 67
click at [169, 20] on div "Technical Co-founder - Infra Scaling, K8s Search calibration Full candidate pro…" at bounding box center [759, 26] width 1221 height 52
click at [197, 21] on icon at bounding box center [194, 26] width 19 height 19
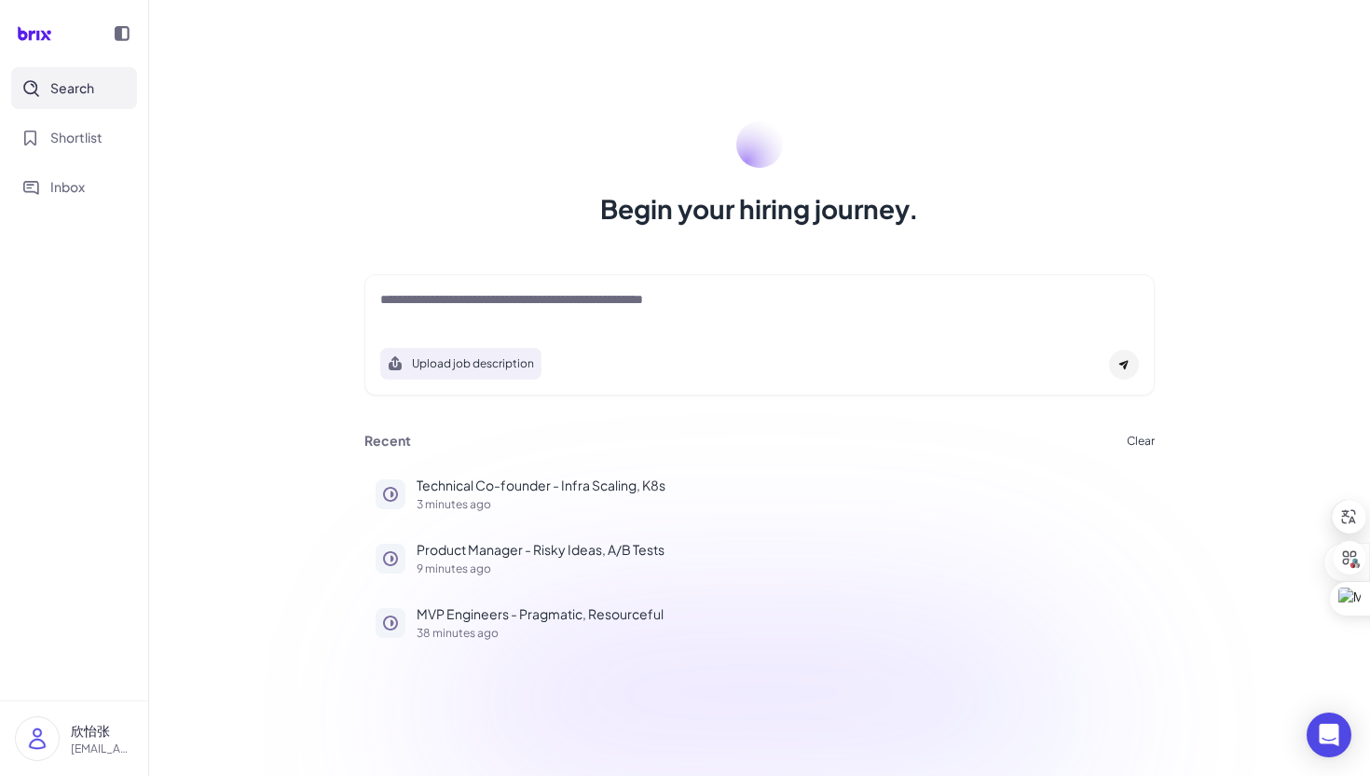
click at [558, 324] on div at bounding box center [759, 308] width 759 height 37
click at [541, 310] on textarea at bounding box center [759, 301] width 759 height 22
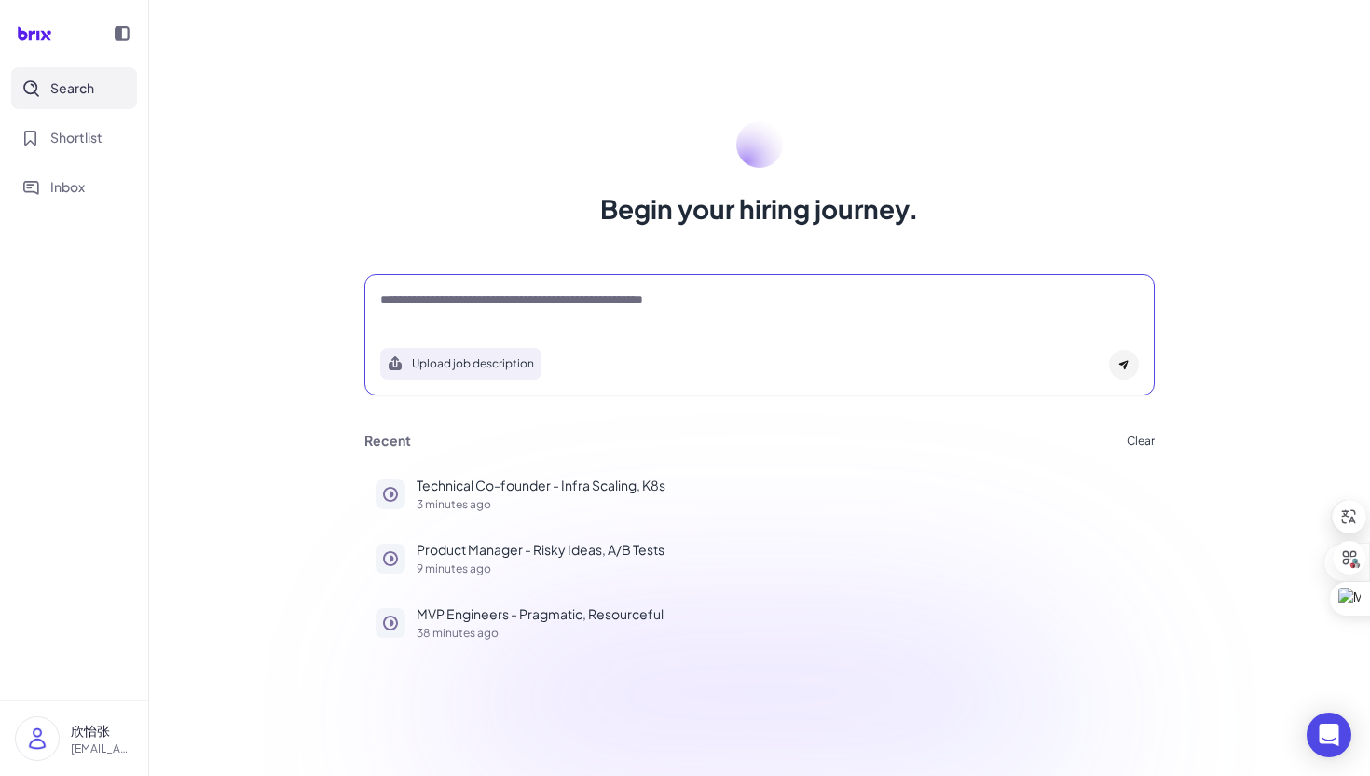
paste textarea "**********"
type textarea "**********"
click at [1135, 366] on div at bounding box center [1124, 365] width 30 height 30
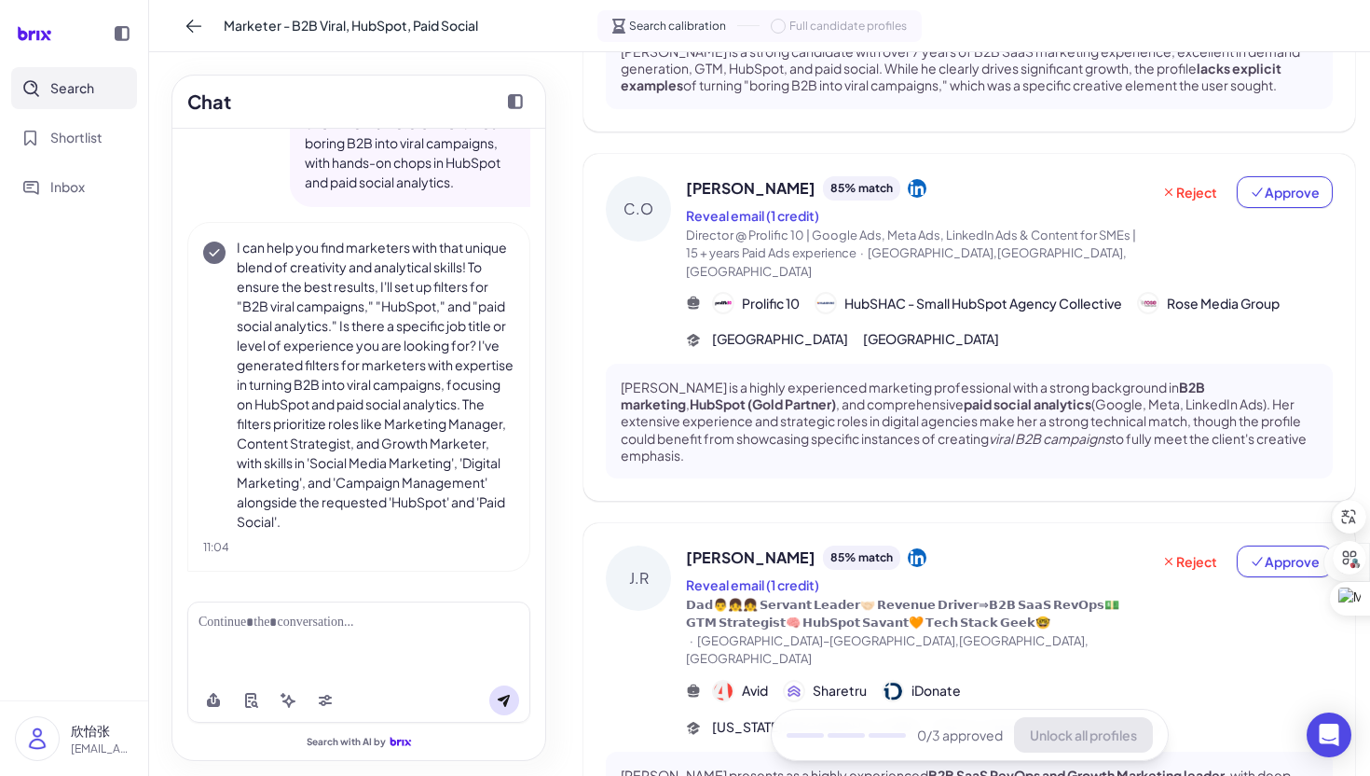
scroll to position [797, 0]
click at [1248, 177] on button "Approve" at bounding box center [1285, 193] width 96 height 32
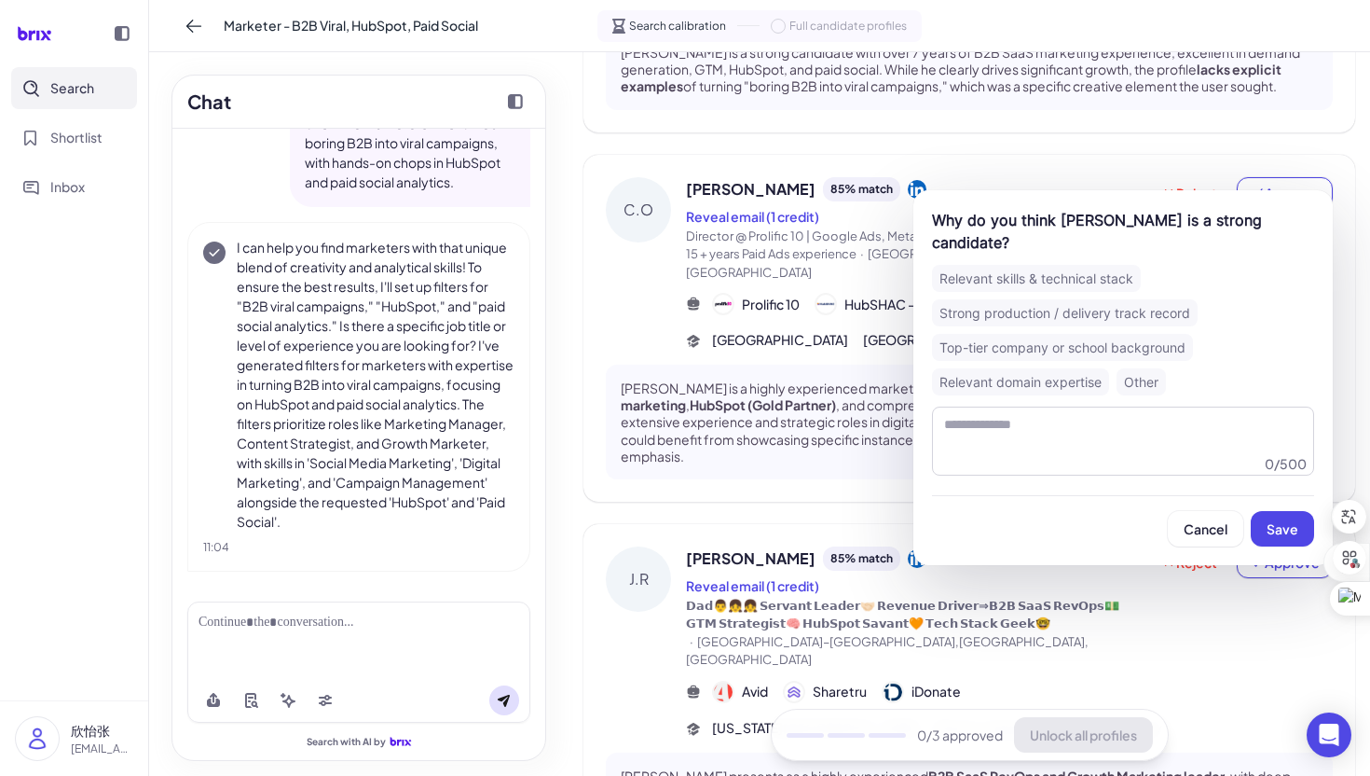
click at [1046, 282] on div "Relevant skills & technical stack" at bounding box center [1036, 278] width 209 height 27
click at [1022, 322] on div "Strong production / delivery track record" at bounding box center [1065, 312] width 266 height 27
click at [1290, 517] on button "Save" at bounding box center [1282, 528] width 63 height 35
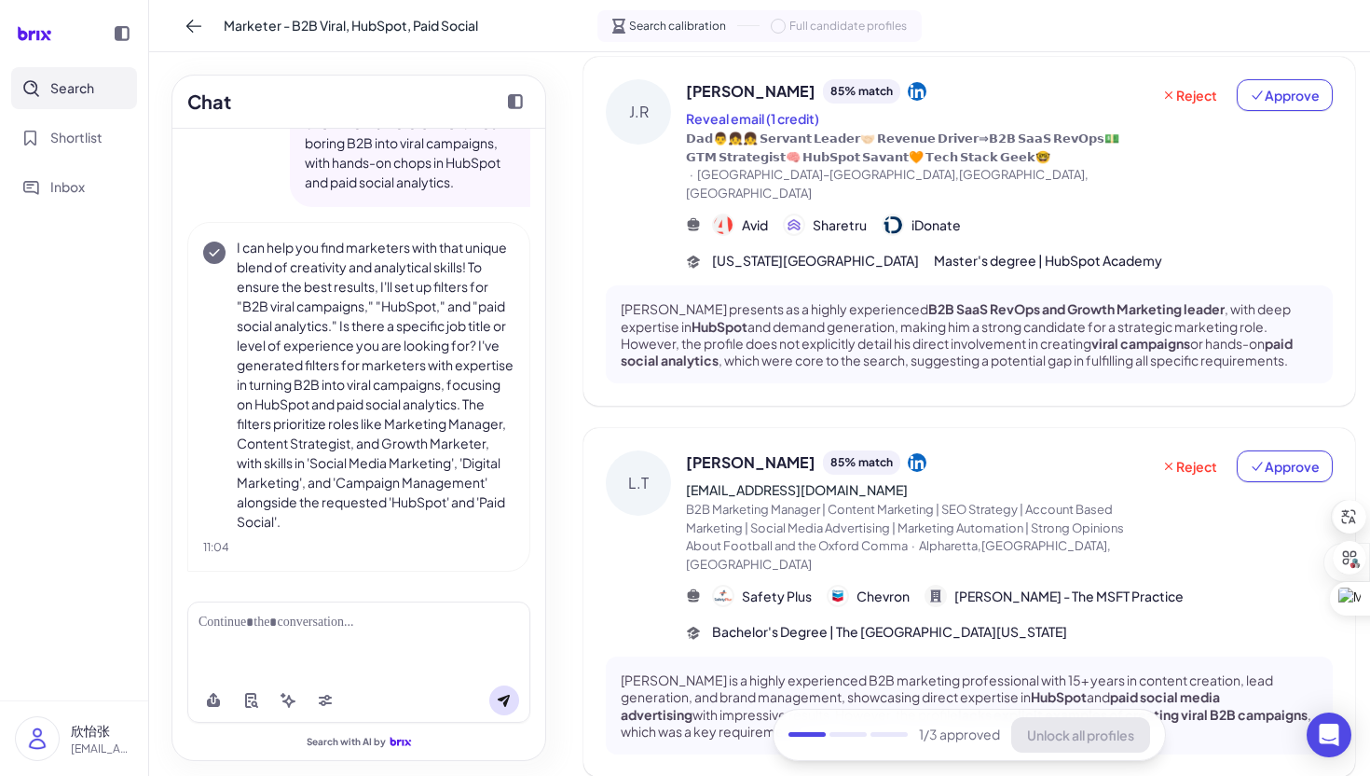
scroll to position [1247, 0]
click at [1265, 84] on span "Approve" at bounding box center [1285, 93] width 70 height 19
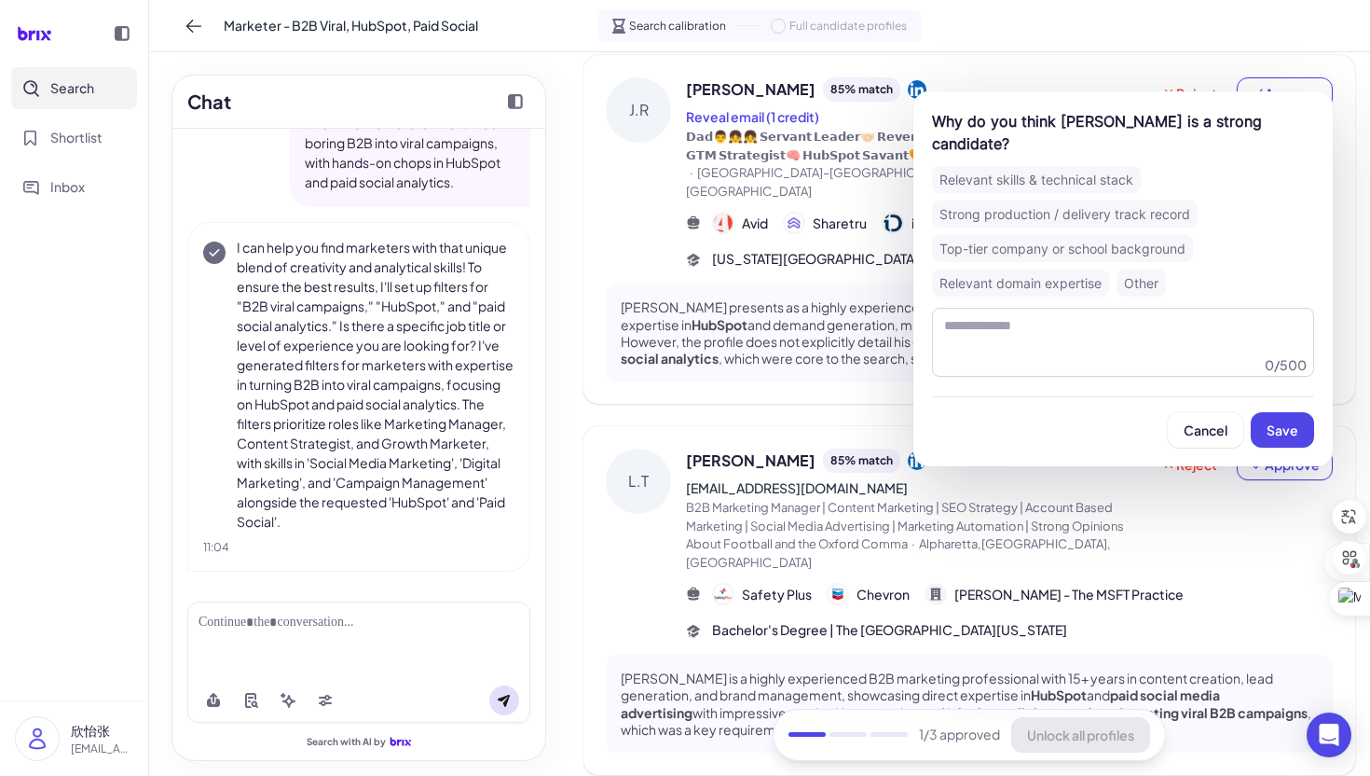
click at [843, 213] on span "Sharetru" at bounding box center [840, 223] width 54 height 20
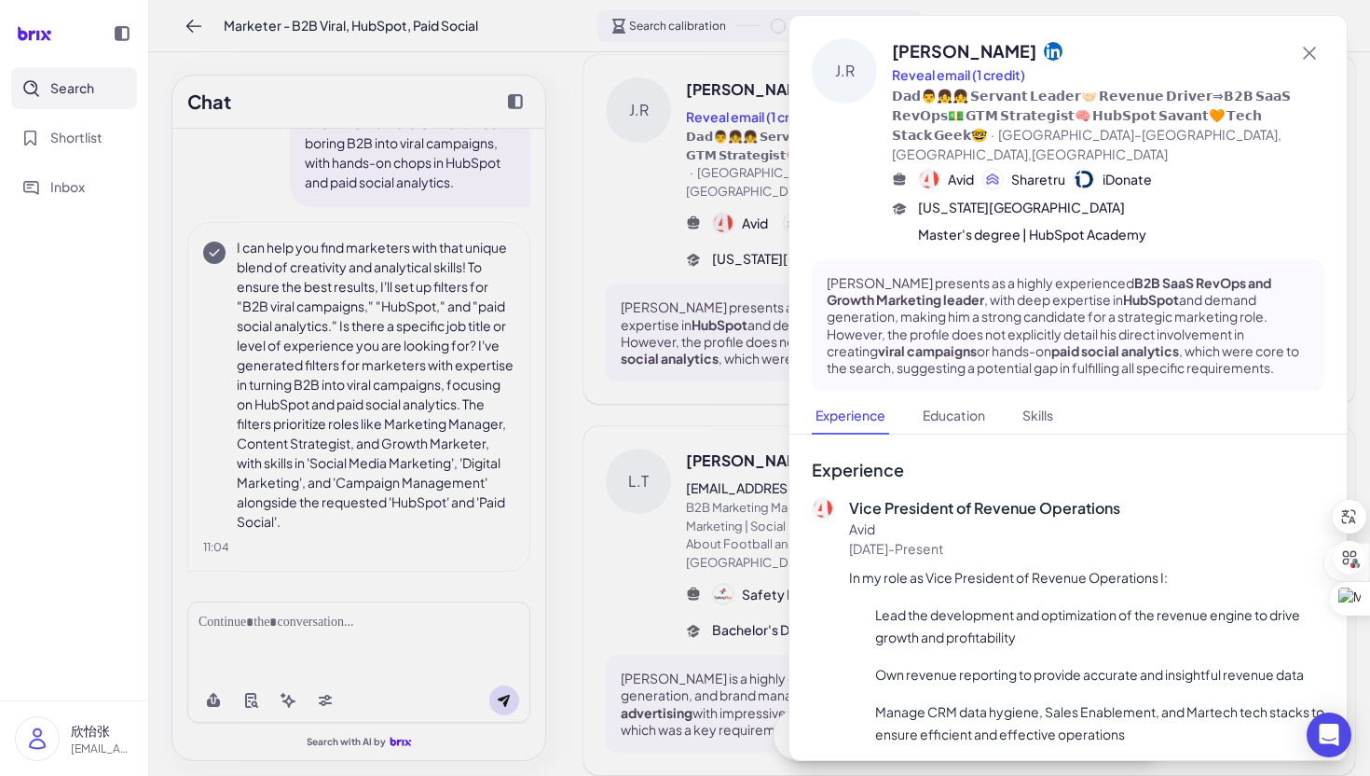
click at [673, 207] on div at bounding box center [685, 388] width 1370 height 776
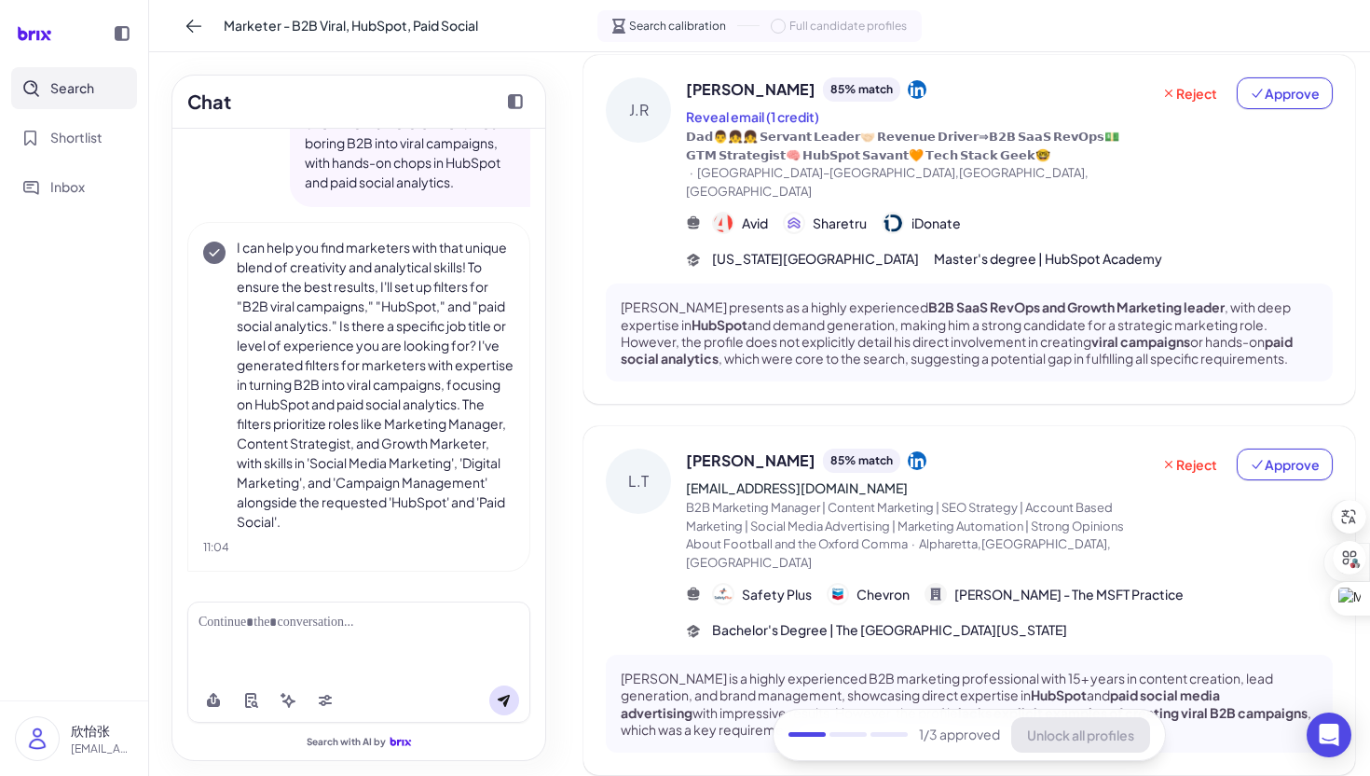
scroll to position [1282, 0]
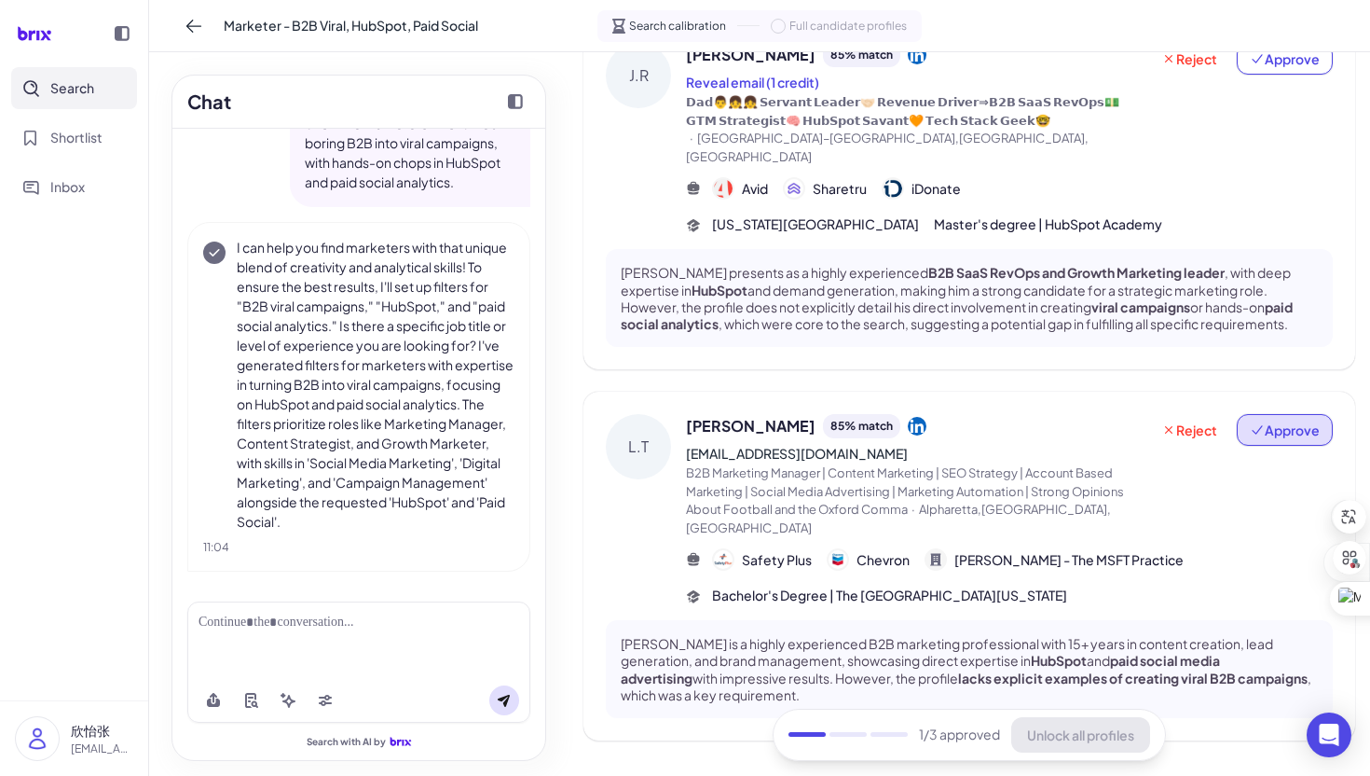
click at [1262, 420] on span "Approve" at bounding box center [1285, 429] width 70 height 19
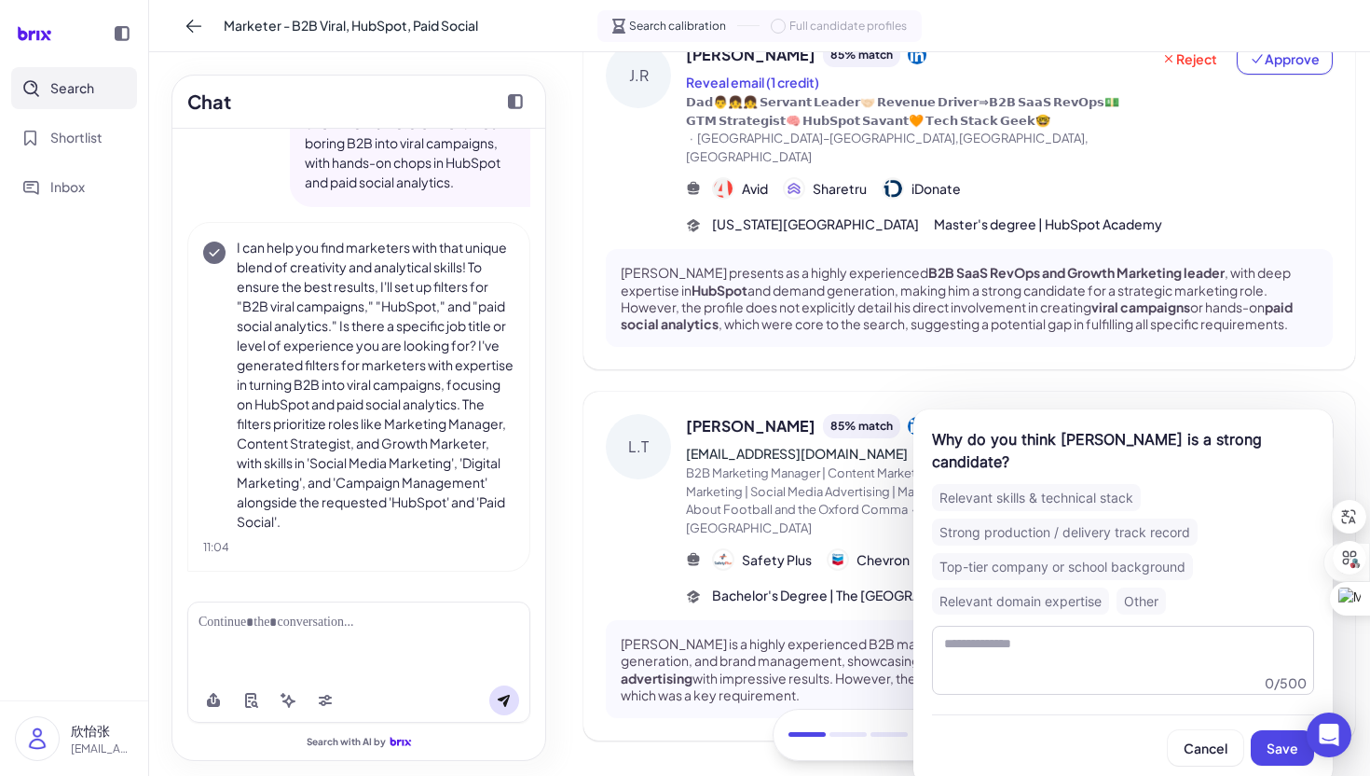
click at [1098, 484] on div "Relevant skills & technical stack" at bounding box center [1036, 497] width 209 height 27
click at [1281, 739] on span "Save" at bounding box center [1283, 747] width 32 height 17
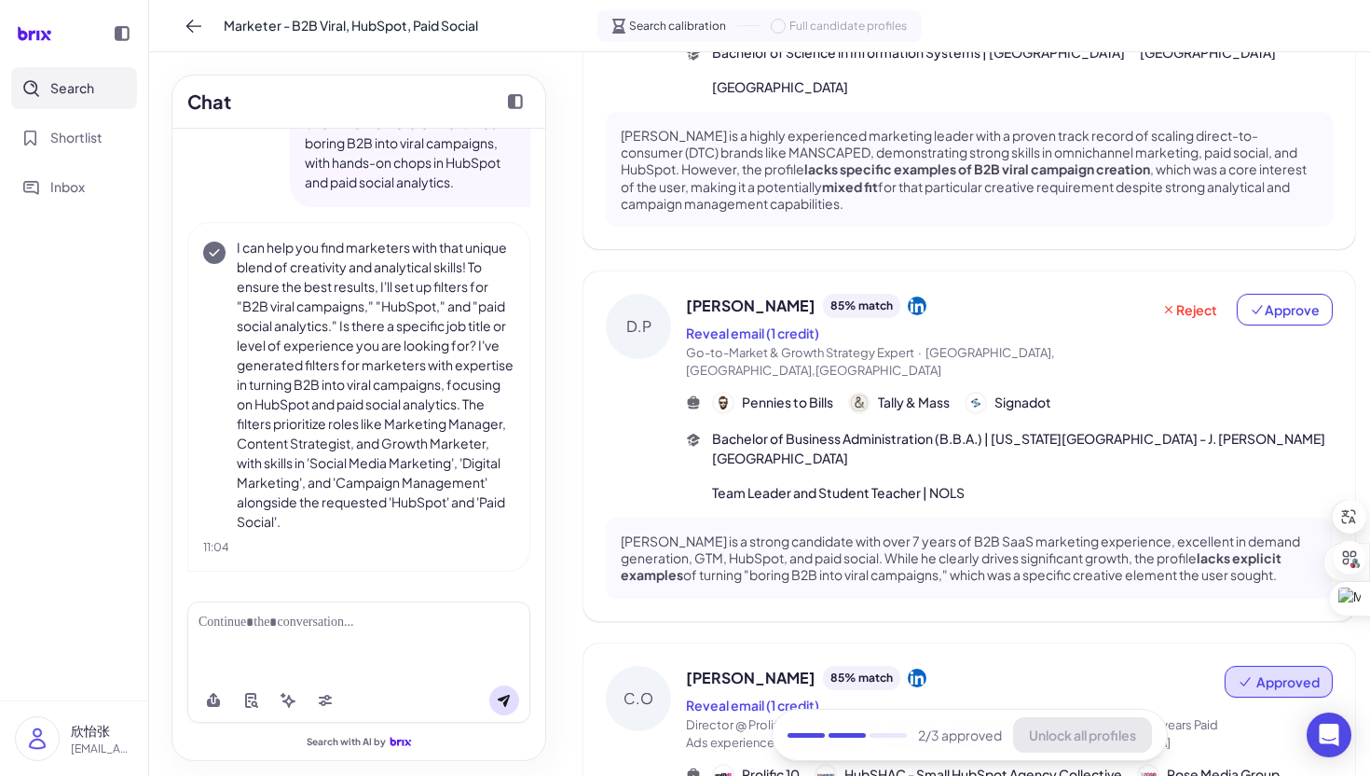
scroll to position [313, 0]
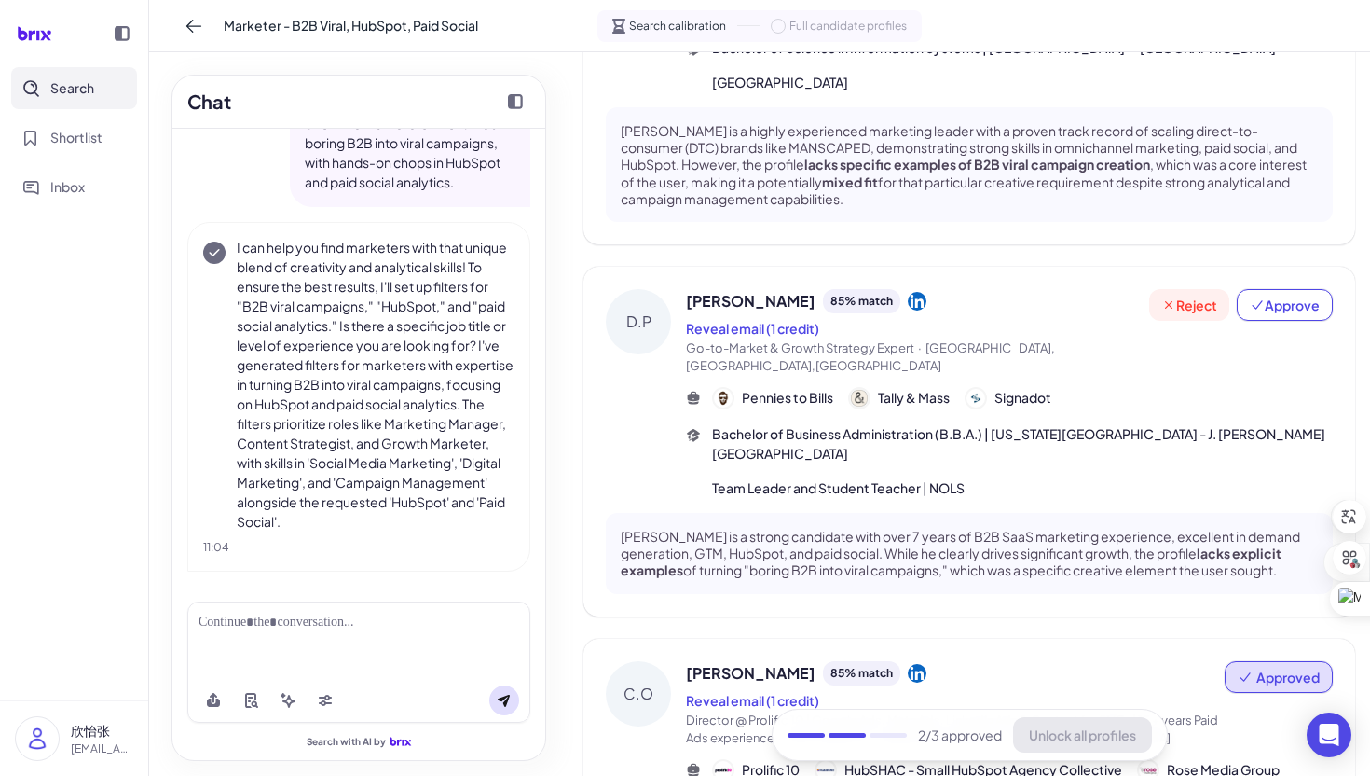
click at [1191, 301] on span "Reject" at bounding box center [1190, 305] width 56 height 19
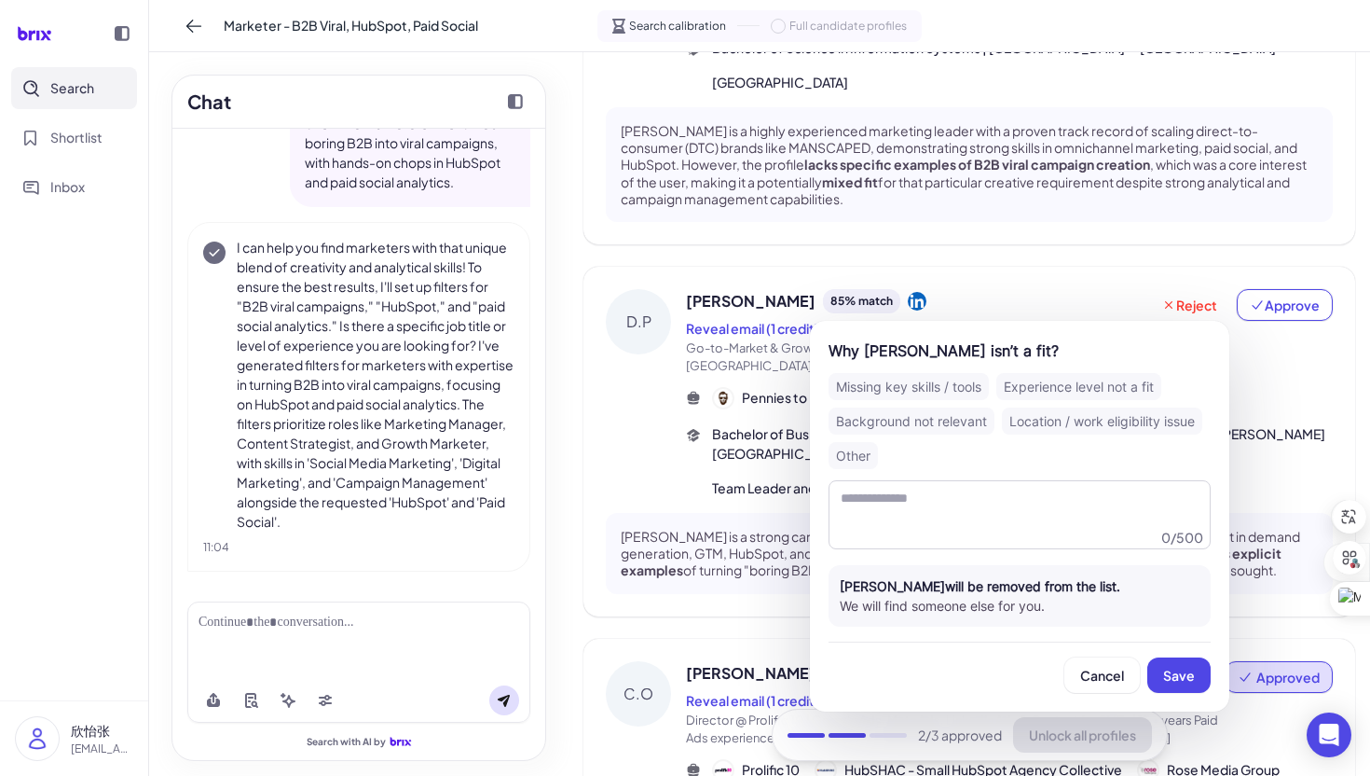
click at [951, 374] on div "Missing key skills / tools" at bounding box center [909, 386] width 160 height 27
click at [1173, 657] on button "Save" at bounding box center [1179, 674] width 63 height 35
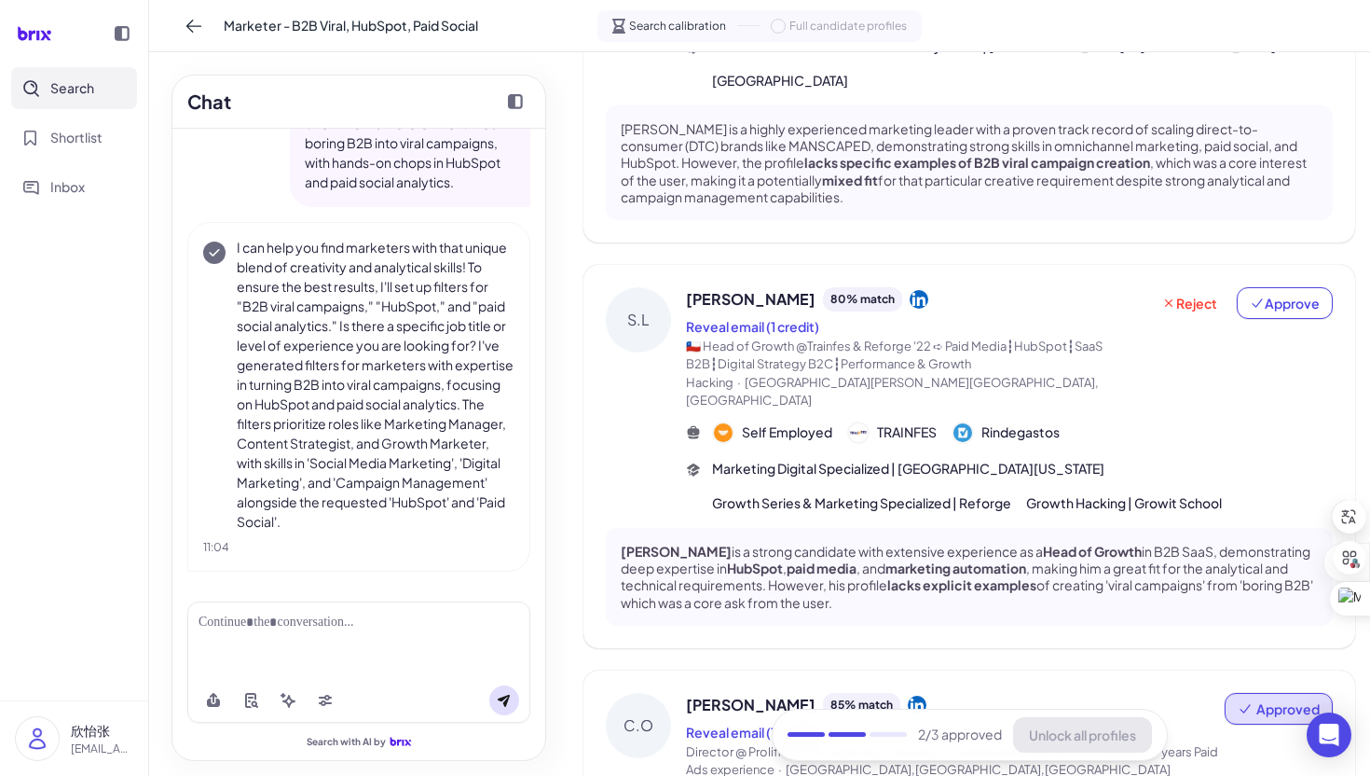
scroll to position [410, 0]
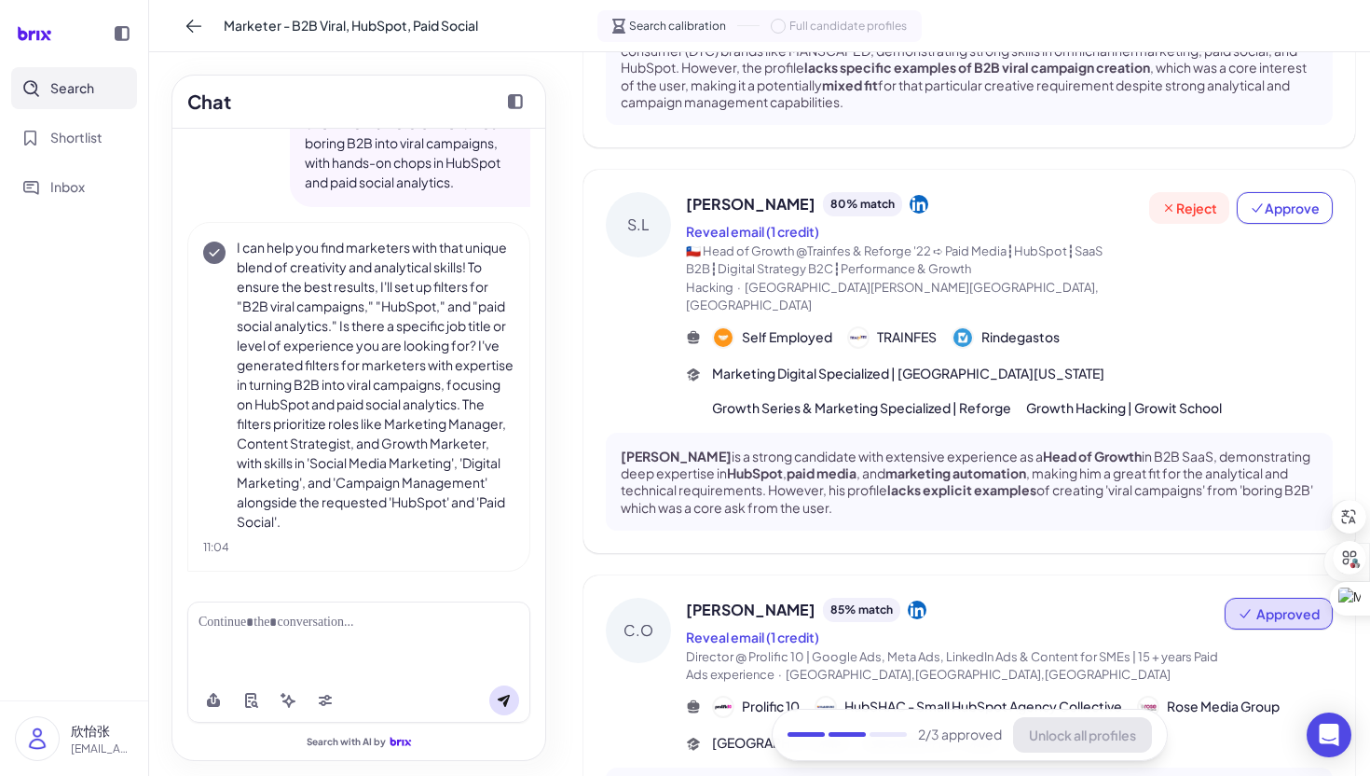
click at [1212, 202] on span "Reject" at bounding box center [1190, 208] width 56 height 19
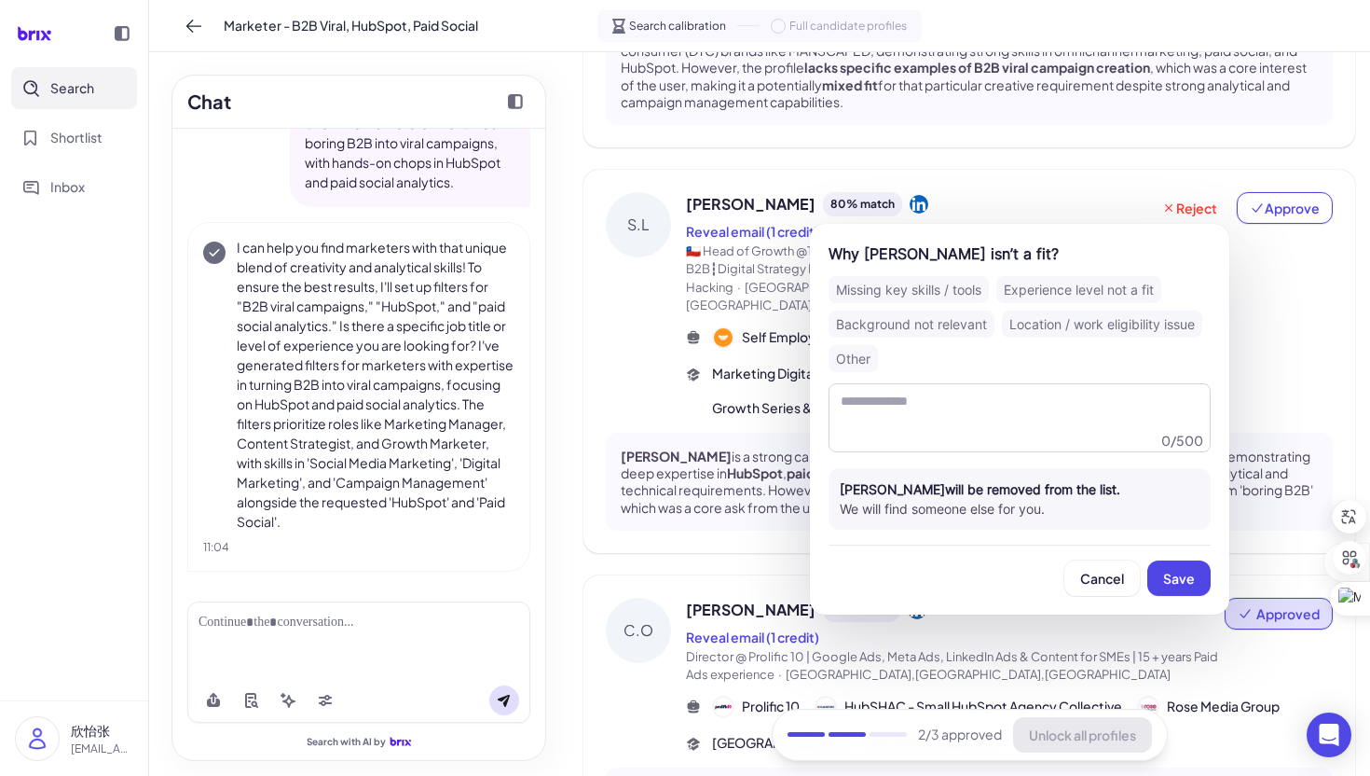
click at [879, 329] on div "Background not relevant" at bounding box center [912, 323] width 166 height 27
drag, startPoint x: 855, startPoint y: 365, endPoint x: 871, endPoint y: 362, distance: 16.3
click at [855, 365] on div "Other" at bounding box center [853, 358] width 49 height 27
click at [938, 338] on div "Missing key skills / tools Experience level not a fit Background not relevant L…" at bounding box center [1020, 324] width 382 height 96
click at [943, 321] on div "Background not relevant" at bounding box center [912, 323] width 166 height 27
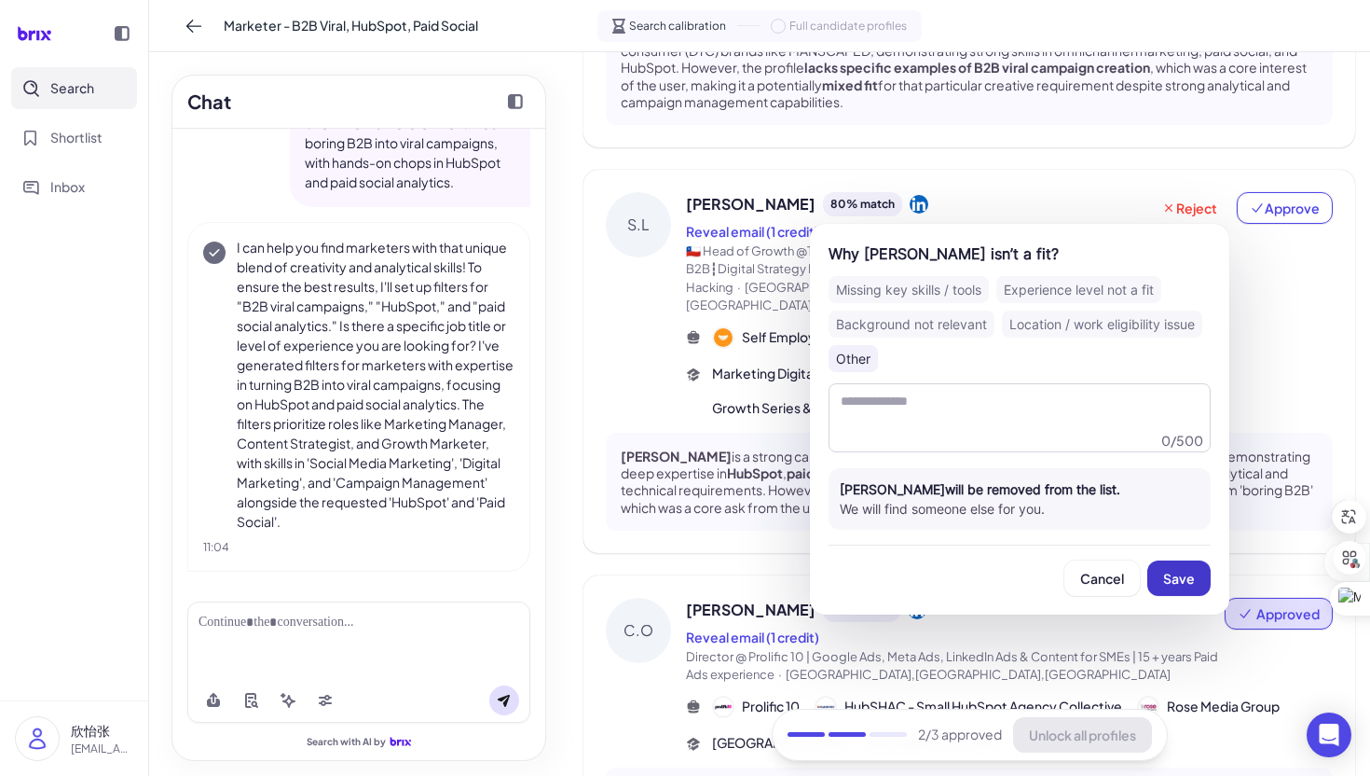
click at [1198, 585] on button "Save" at bounding box center [1179, 577] width 63 height 35
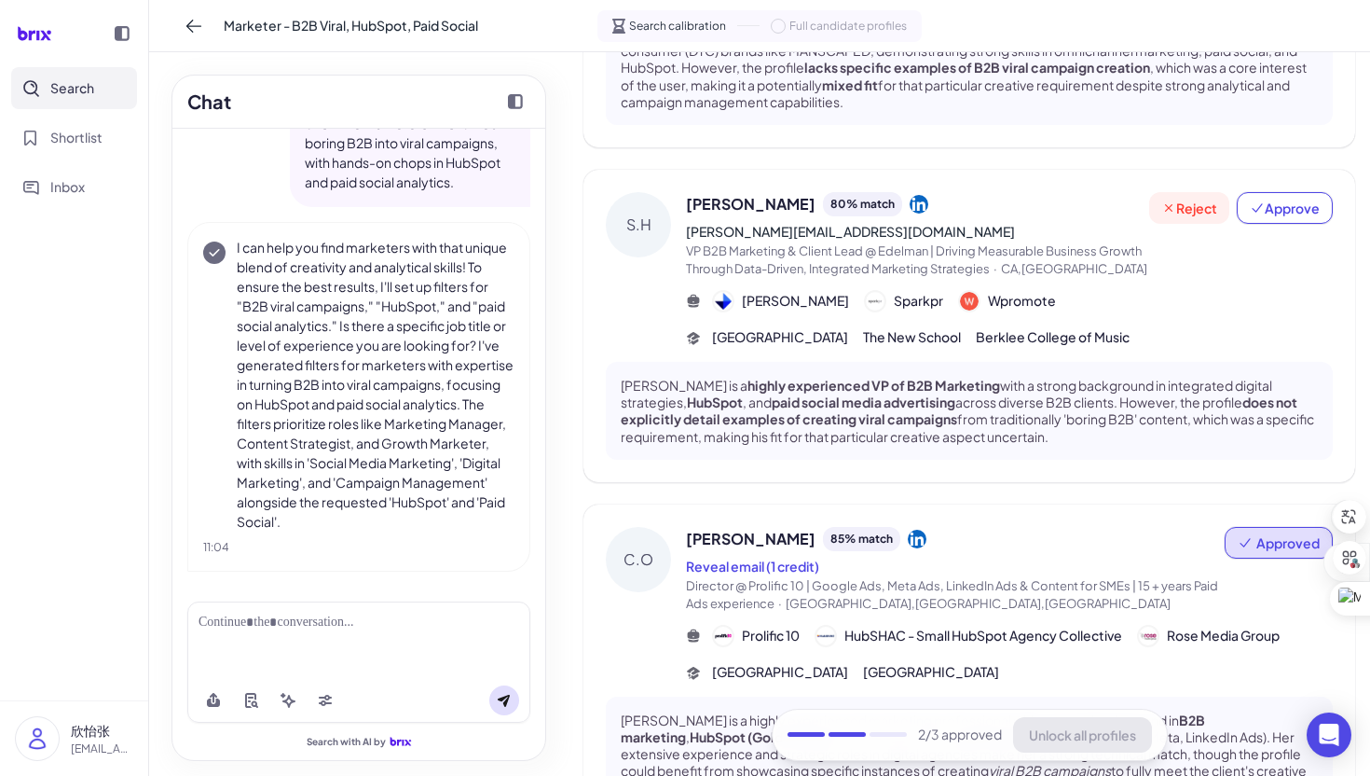
click at [1202, 213] on span "Reject" at bounding box center [1190, 208] width 56 height 19
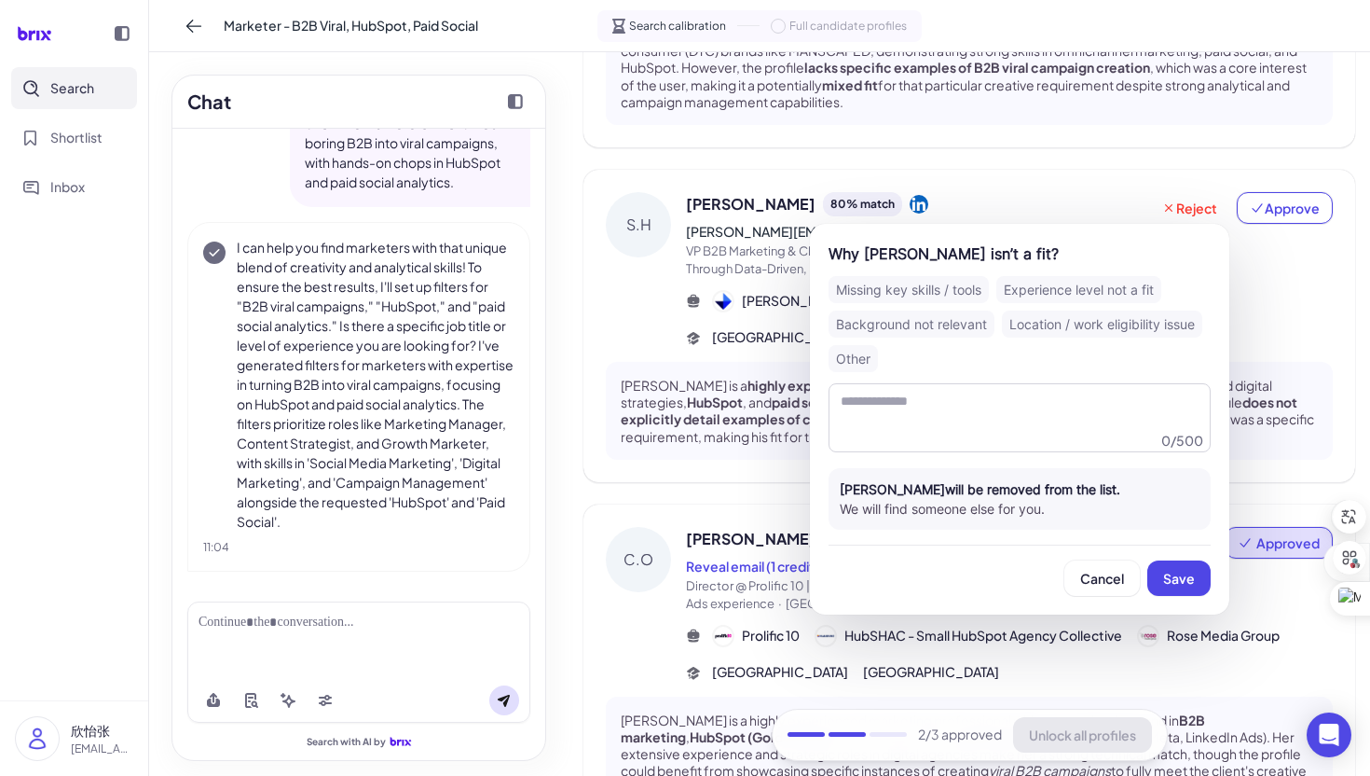
click at [951, 279] on div "Missing key skills / tools" at bounding box center [909, 289] width 160 height 27
click at [1181, 571] on span "Save" at bounding box center [1179, 578] width 32 height 17
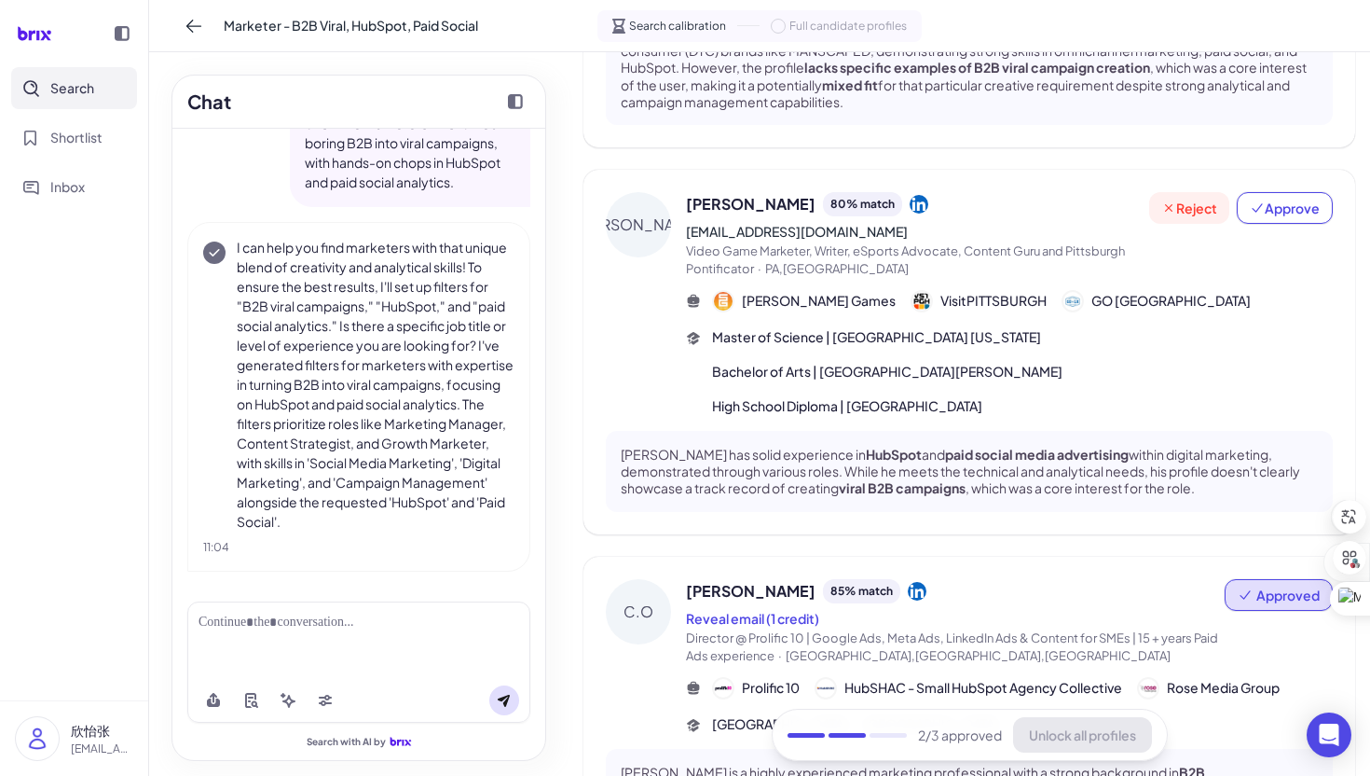
click at [1195, 210] on span "Reject" at bounding box center [1190, 208] width 56 height 19
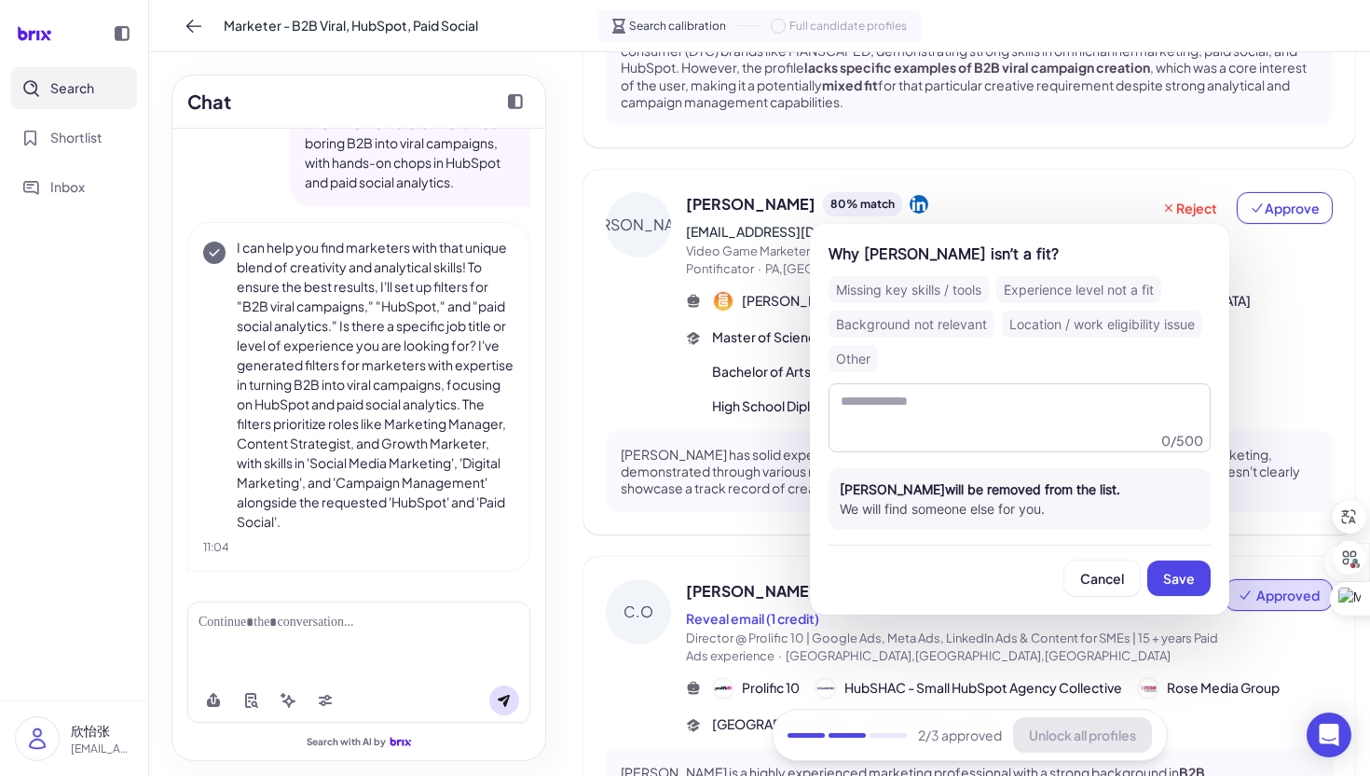
click at [950, 286] on div "Missing key skills / tools" at bounding box center [909, 289] width 160 height 27
click at [1187, 587] on button "Save" at bounding box center [1179, 577] width 63 height 35
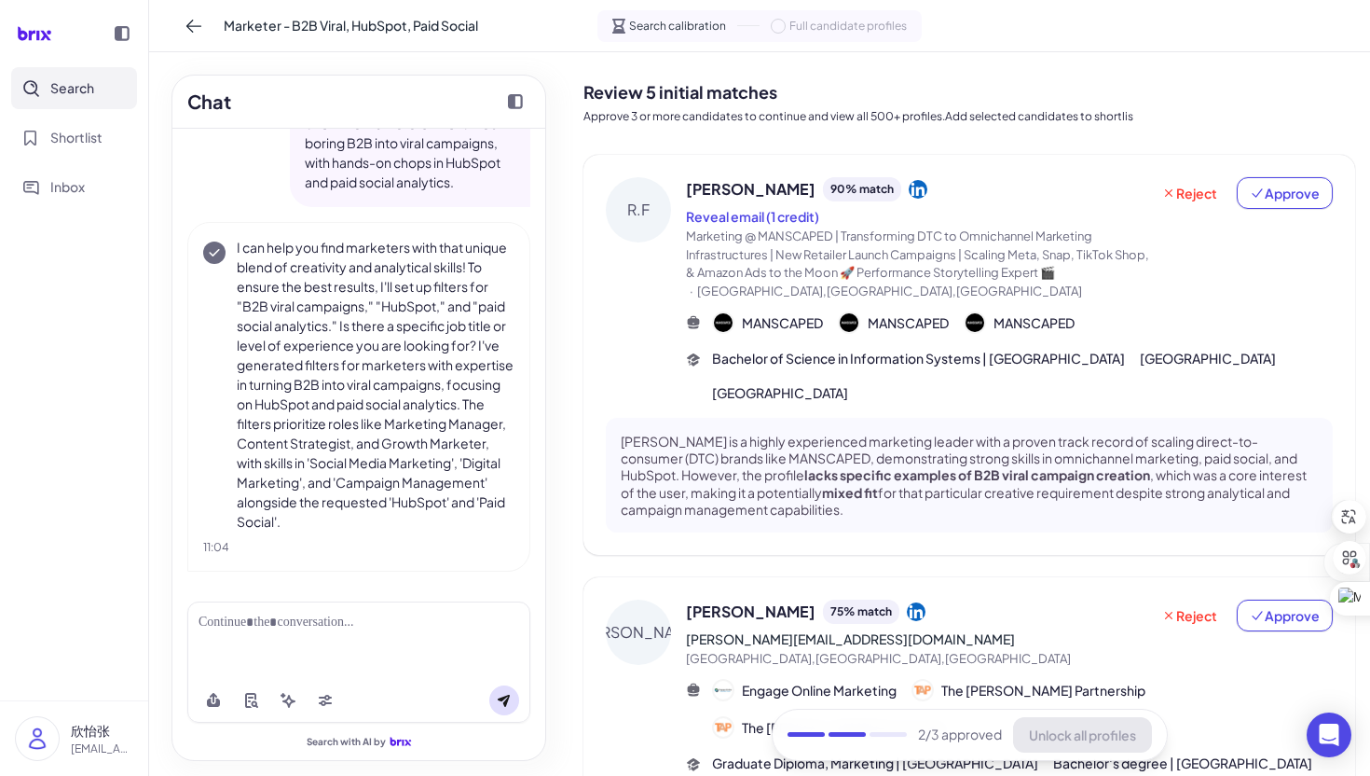
scroll to position [0, 0]
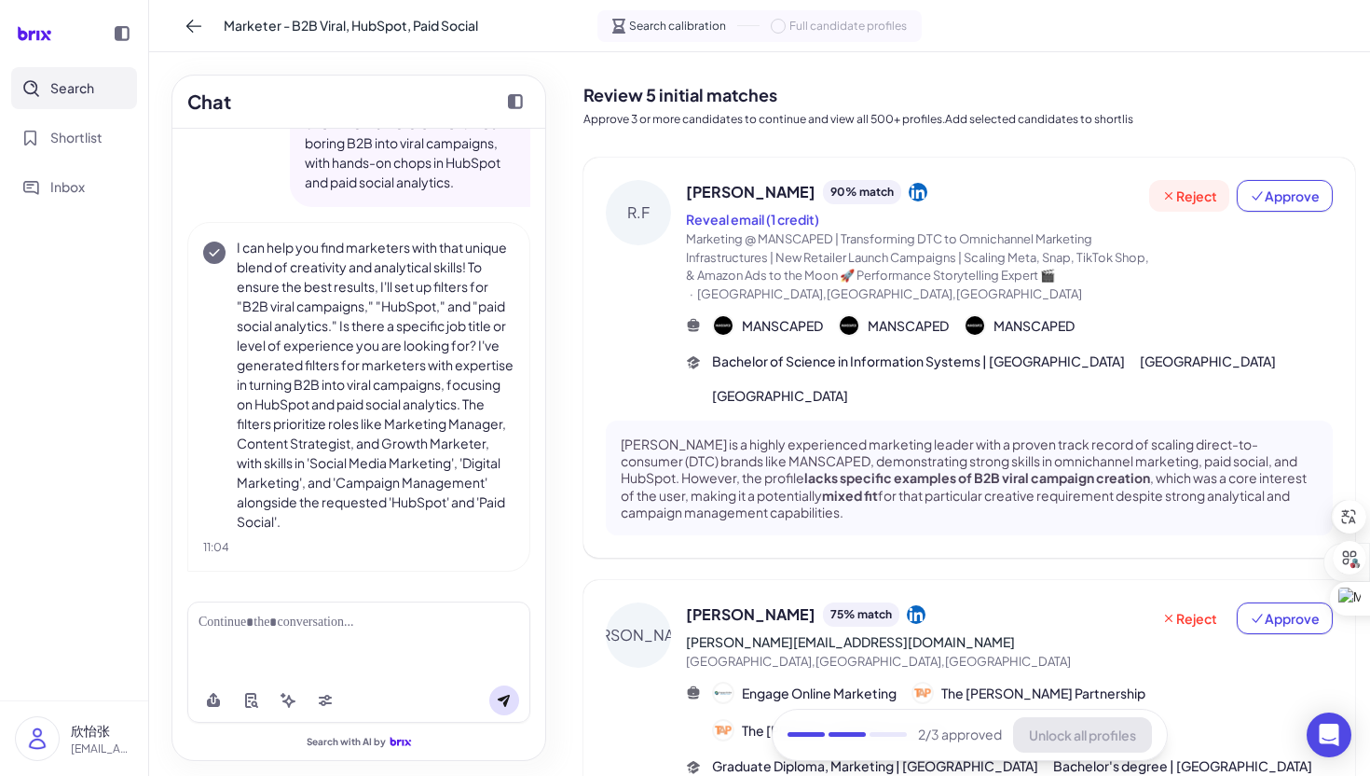
drag, startPoint x: 1192, startPoint y: 200, endPoint x: 1181, endPoint y: 203, distance: 11.8
click at [1192, 200] on span "Reject" at bounding box center [1190, 195] width 56 height 19
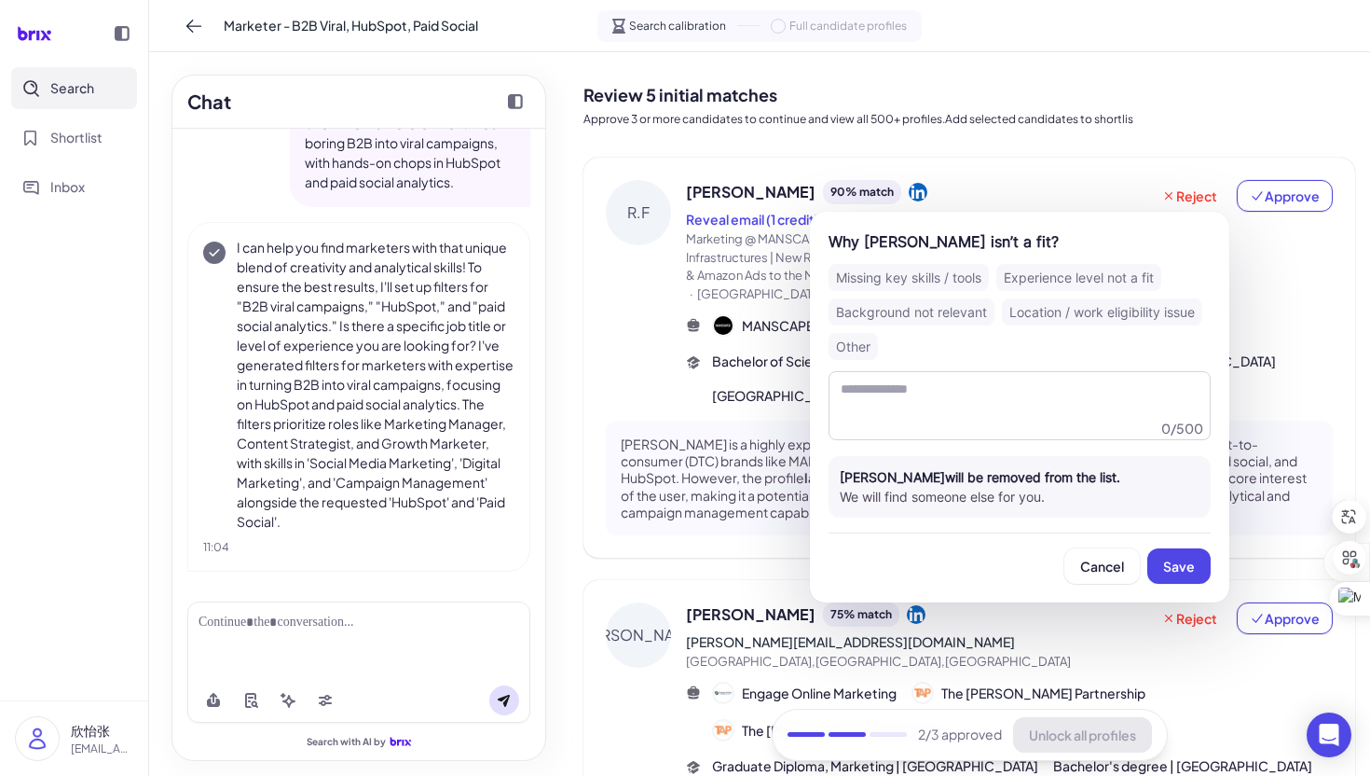
click at [945, 310] on div "Background not relevant" at bounding box center [912, 311] width 166 height 27
click at [1182, 566] on span "Save" at bounding box center [1179, 566] width 32 height 17
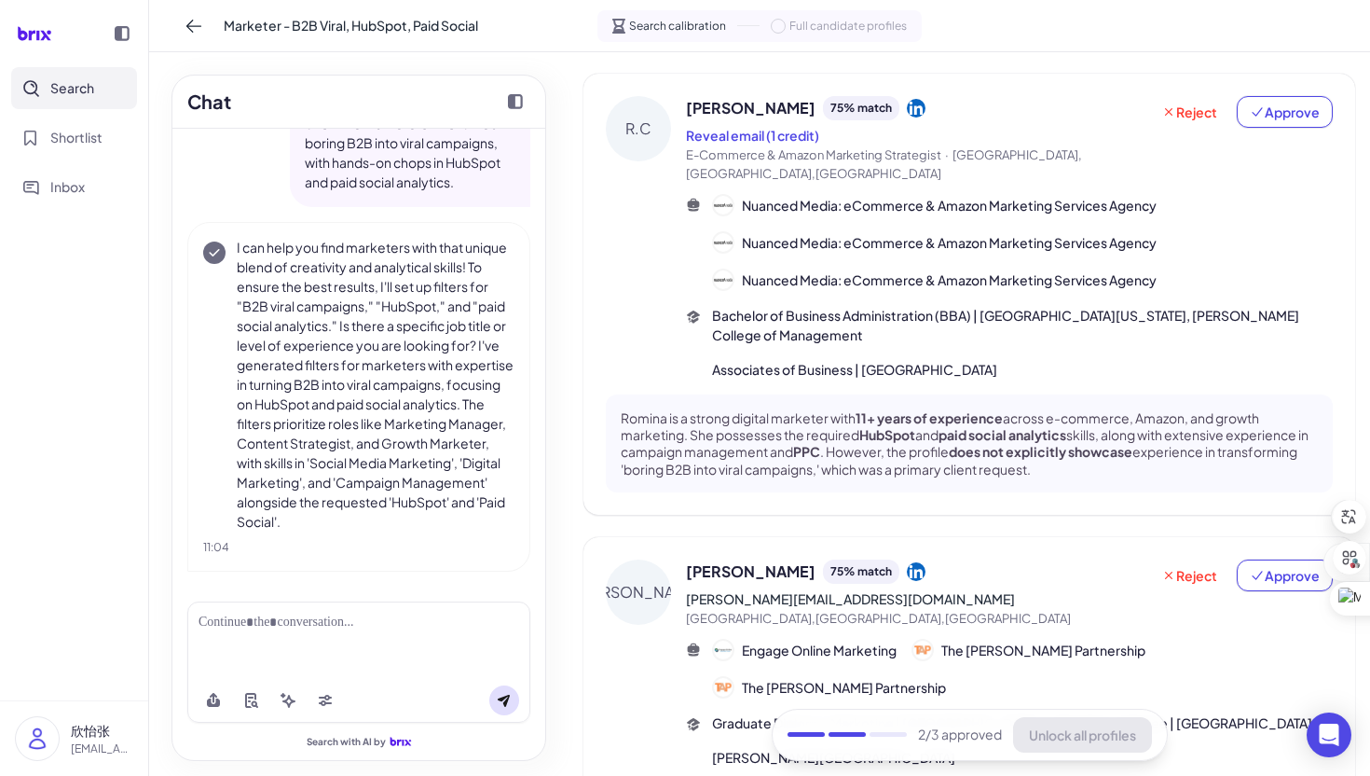
scroll to position [85, 0]
click at [1195, 108] on span "Reject" at bounding box center [1190, 111] width 56 height 19
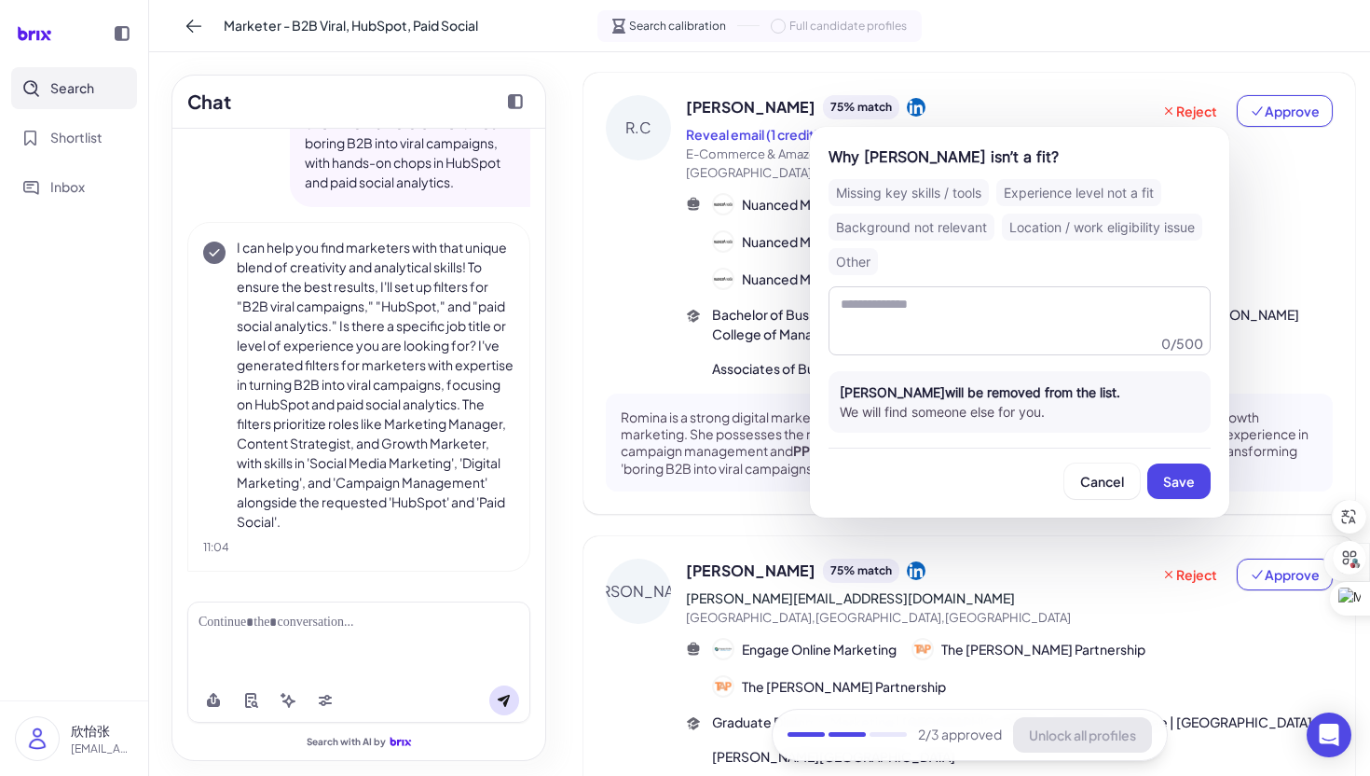
click at [968, 227] on div "Background not relevant" at bounding box center [912, 226] width 166 height 27
click at [1035, 201] on div "Experience level not a fit" at bounding box center [1079, 192] width 165 height 27
click at [934, 193] on div "Missing key skills / tools" at bounding box center [909, 192] width 160 height 27
click at [1081, 200] on div "Experience level not a fit" at bounding box center [1079, 192] width 165 height 27
click at [1174, 464] on button "Save" at bounding box center [1179, 480] width 63 height 35
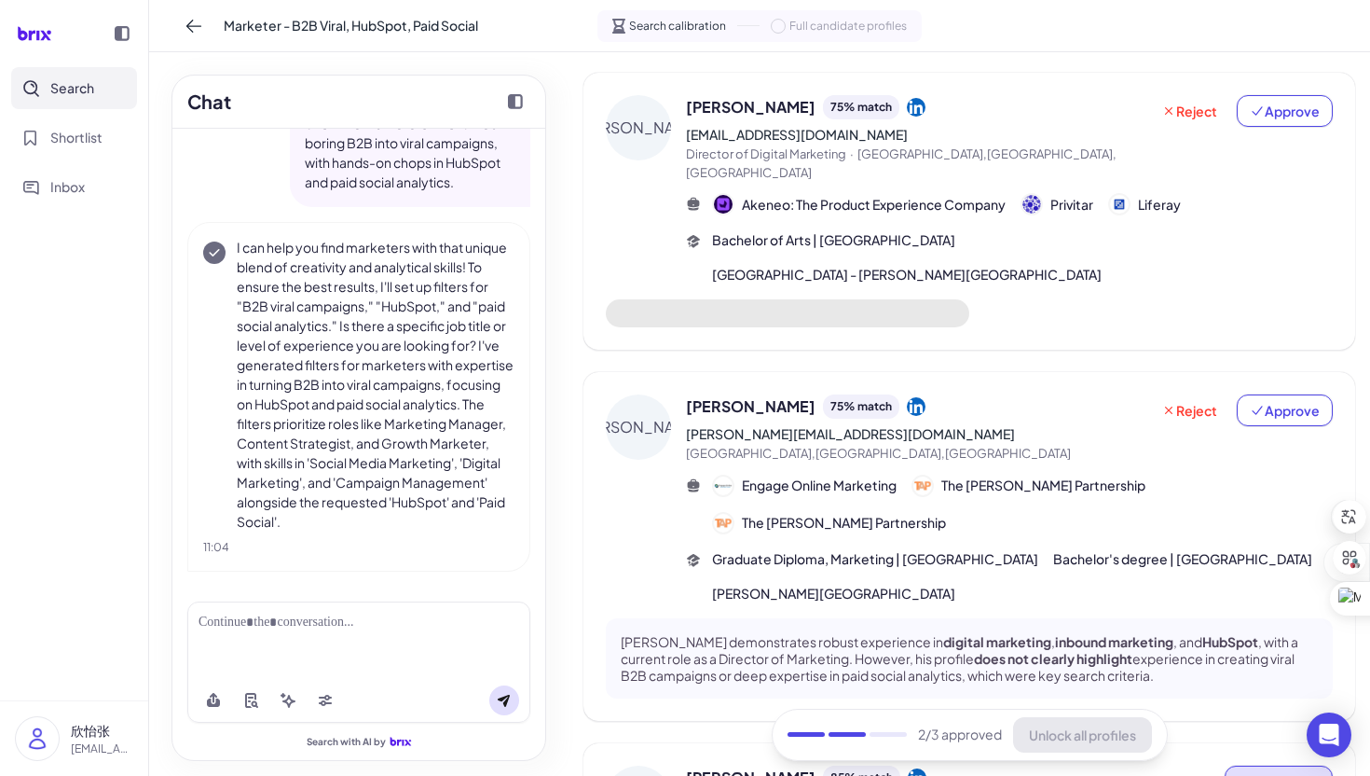
scroll to position [0, 0]
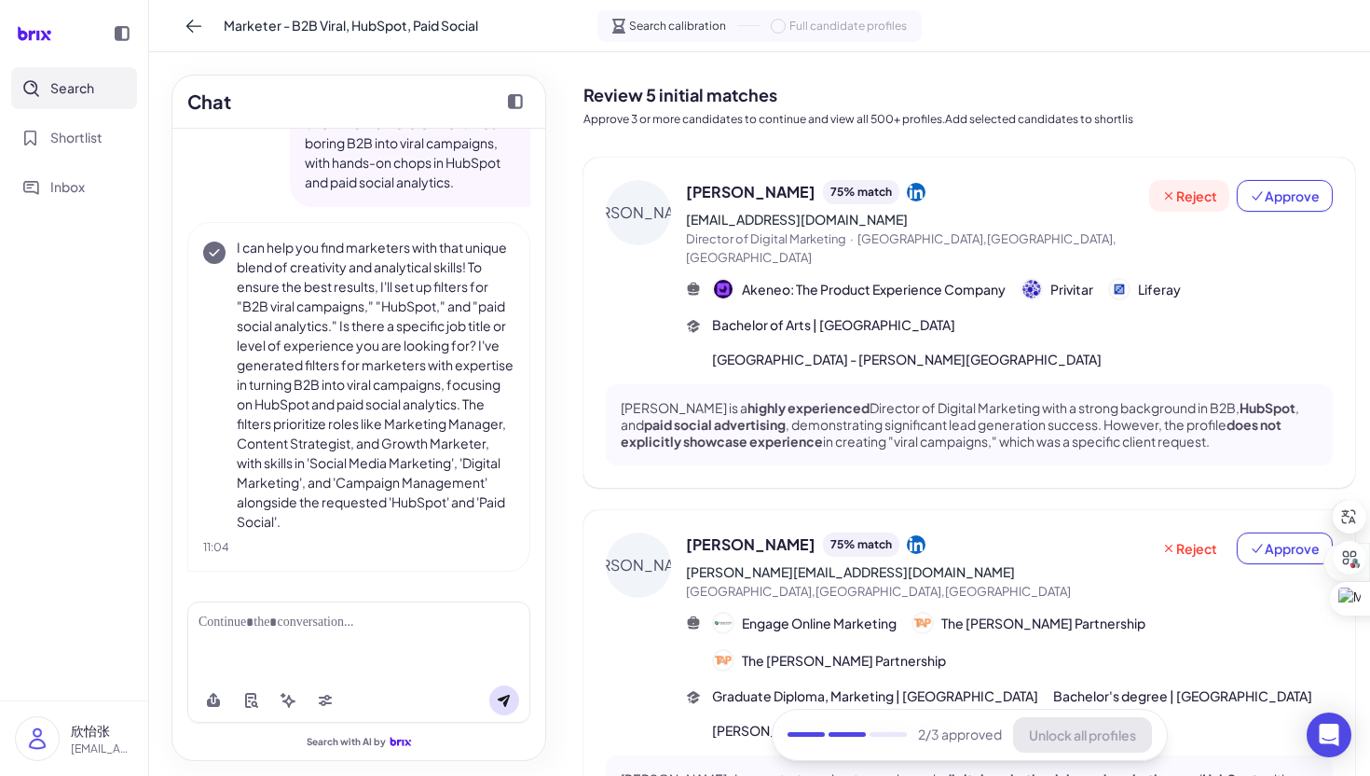
click at [1178, 193] on span "Reject" at bounding box center [1190, 195] width 56 height 19
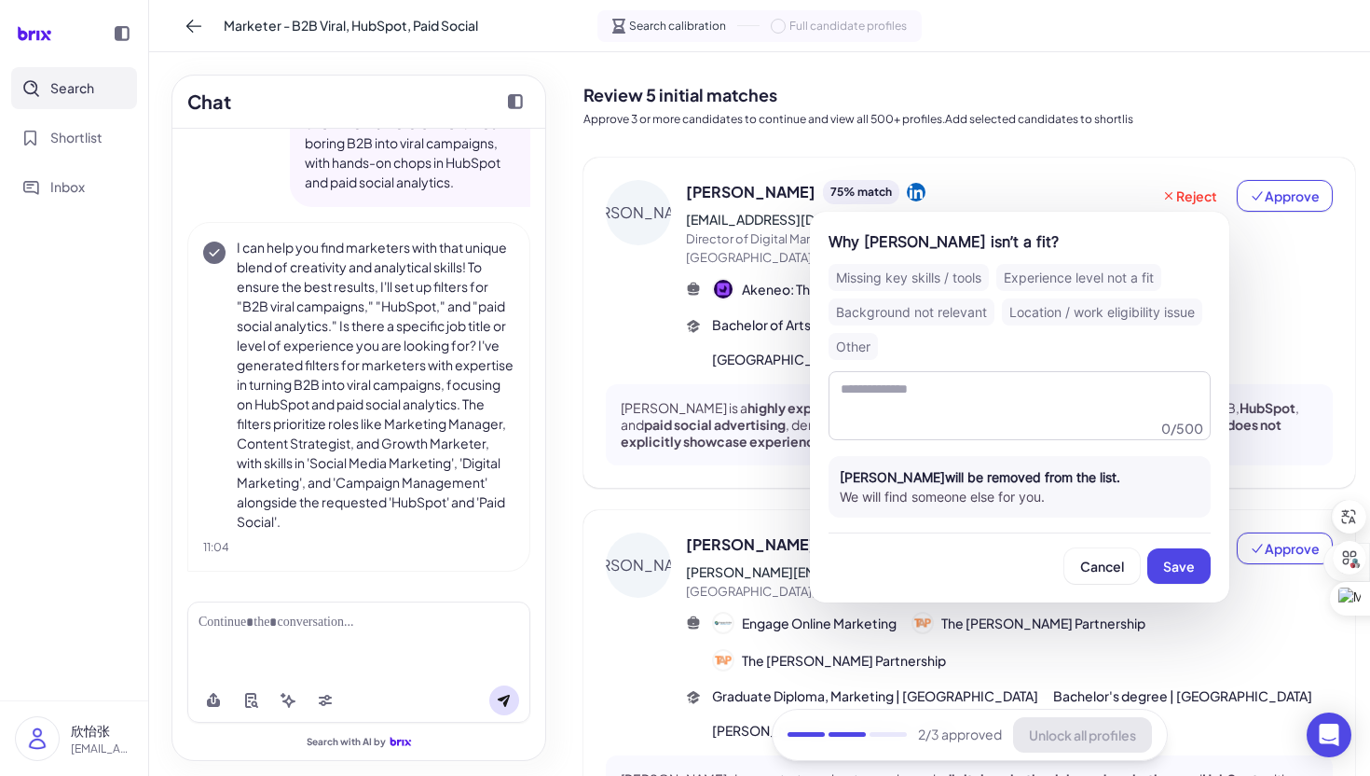
click at [952, 308] on div "Background not relevant" at bounding box center [912, 311] width 166 height 27
click at [1041, 264] on div "Experience level not a fit" at bounding box center [1079, 277] width 165 height 27
click at [1181, 557] on button "Save" at bounding box center [1179, 565] width 63 height 35
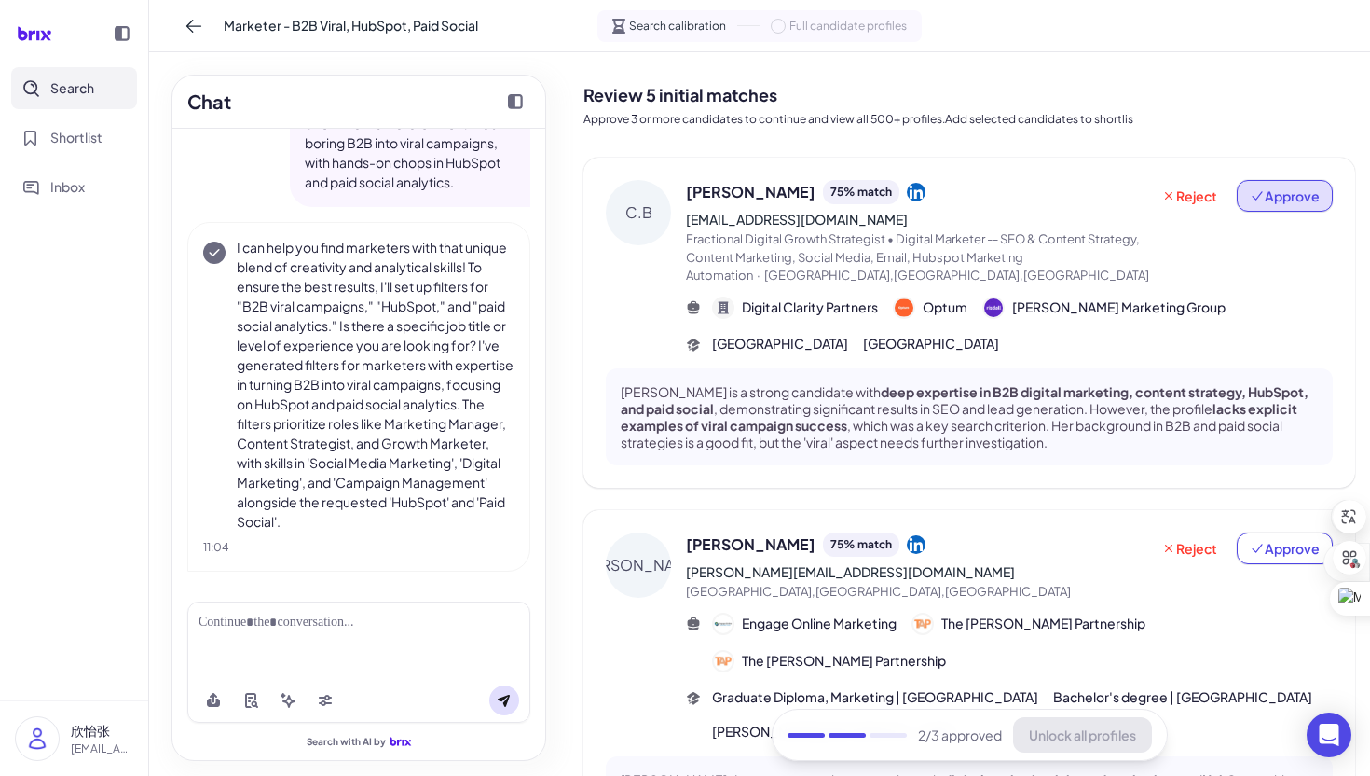
click at [1254, 203] on span "Approve" at bounding box center [1285, 195] width 70 height 19
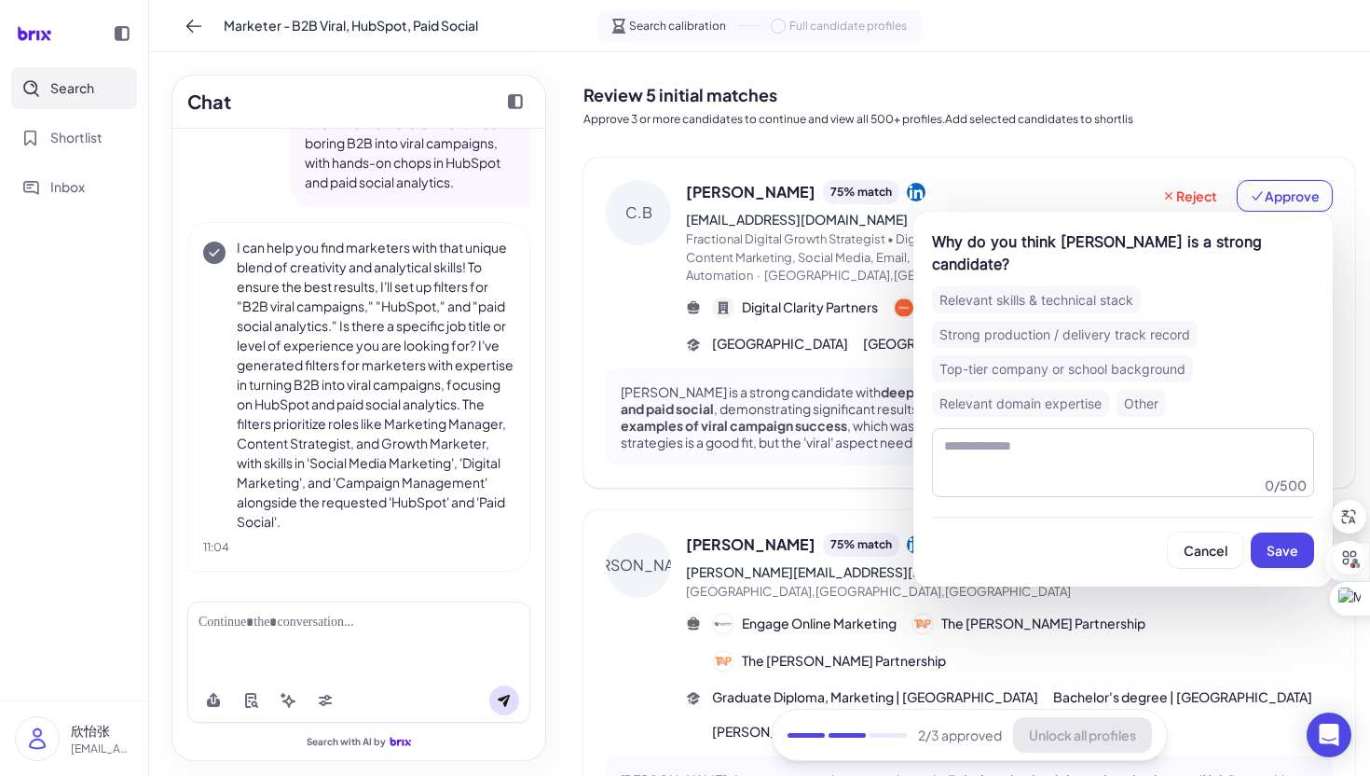
click at [1054, 316] on div "Relevant skills & technical stack Strong production / delivery track record Top…" at bounding box center [1123, 351] width 382 height 131
click at [1069, 302] on div "Relevant skills & technical stack" at bounding box center [1036, 299] width 209 height 27
click at [1284, 563] on button "Save" at bounding box center [1282, 549] width 63 height 35
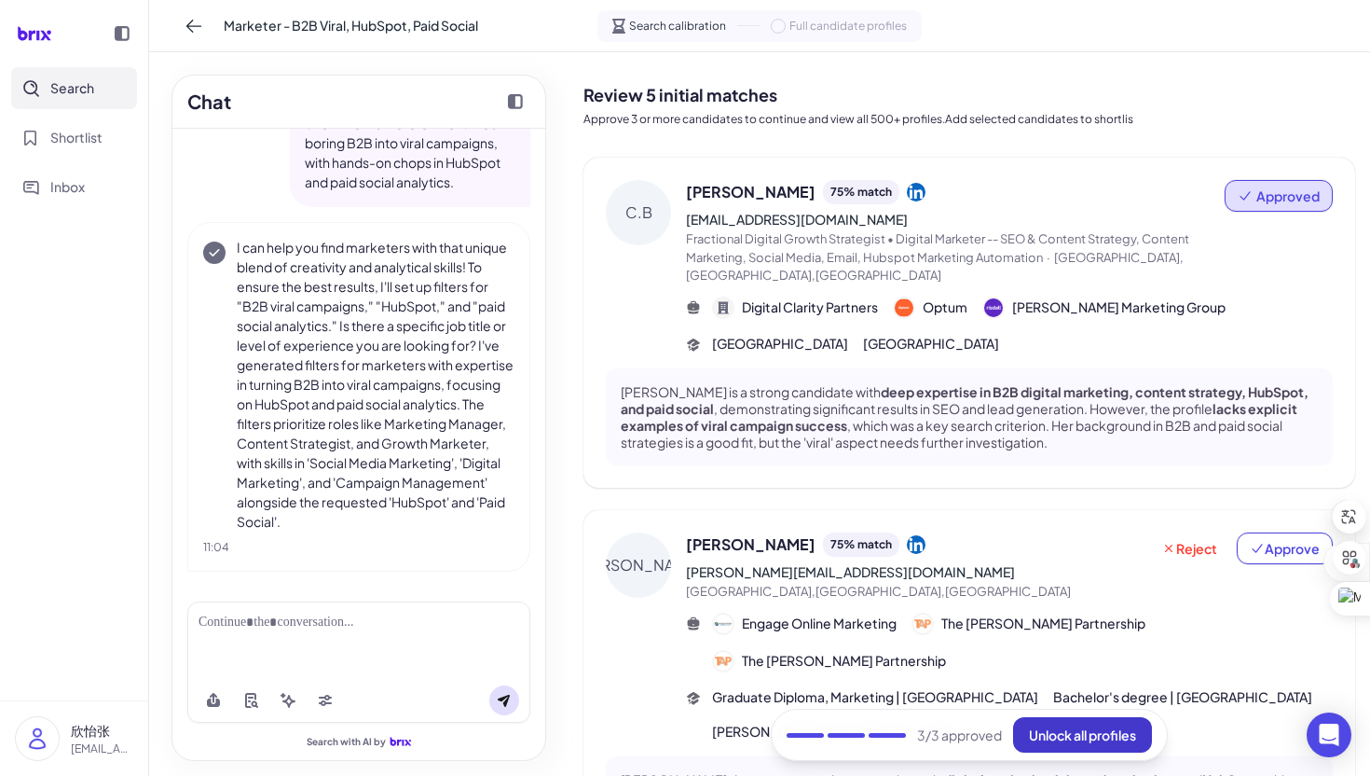
click at [1101, 726] on span "Unlock all profiles" at bounding box center [1082, 734] width 107 height 17
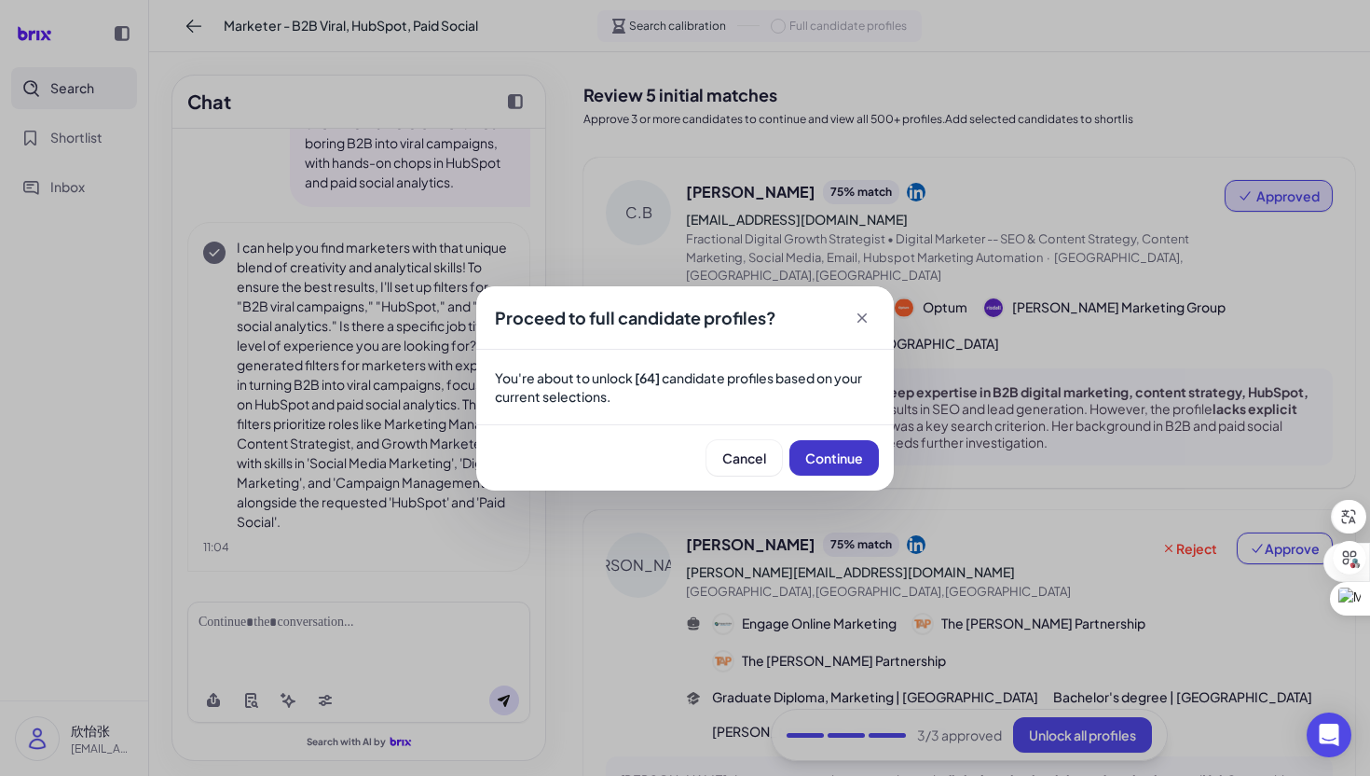
click at [824, 468] on button "Continue" at bounding box center [834, 457] width 89 height 35
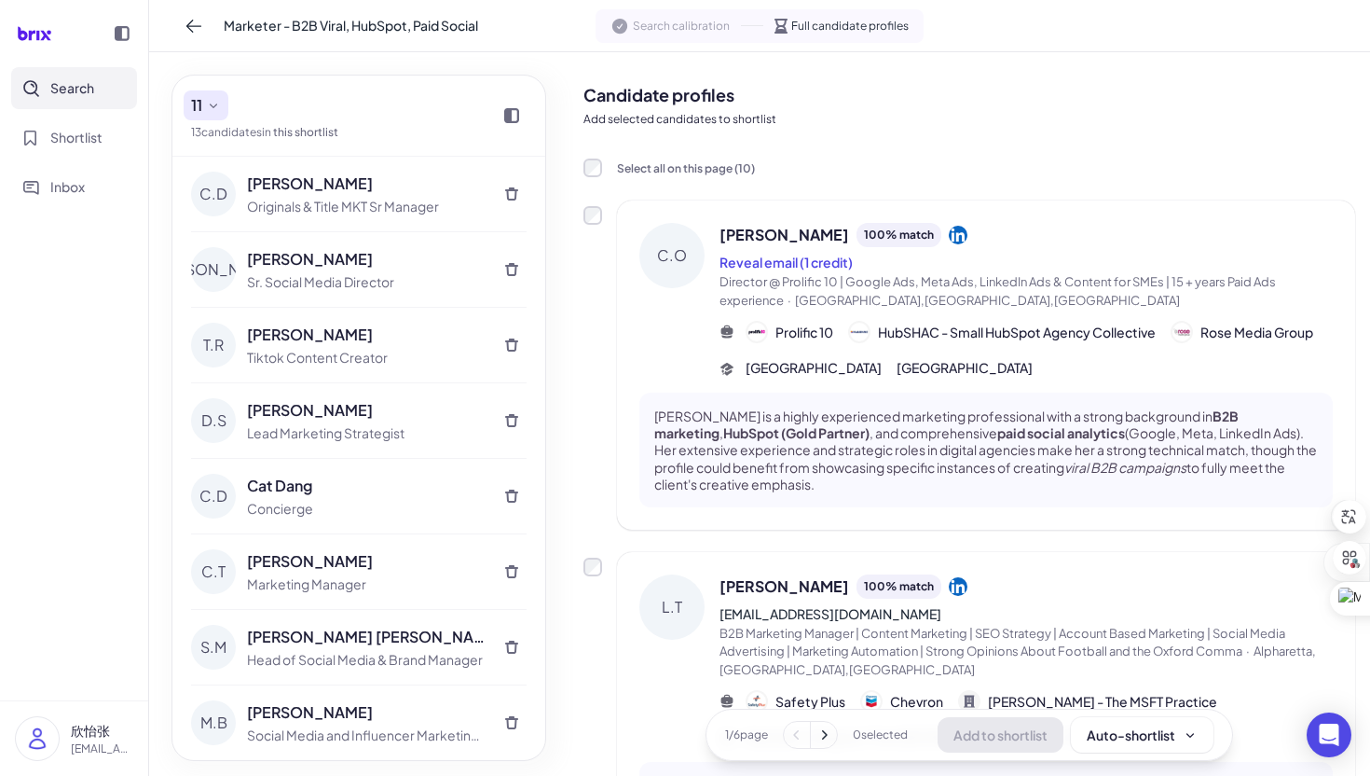
click at [226, 103] on button "11" at bounding box center [206, 105] width 45 height 30
drag, startPoint x: 299, startPoint y: 99, endPoint x: 469, endPoint y: 183, distance: 189.3
click at [303, 99] on div "11 13 candidate s in this shortlist" at bounding box center [264, 115] width 147 height 50
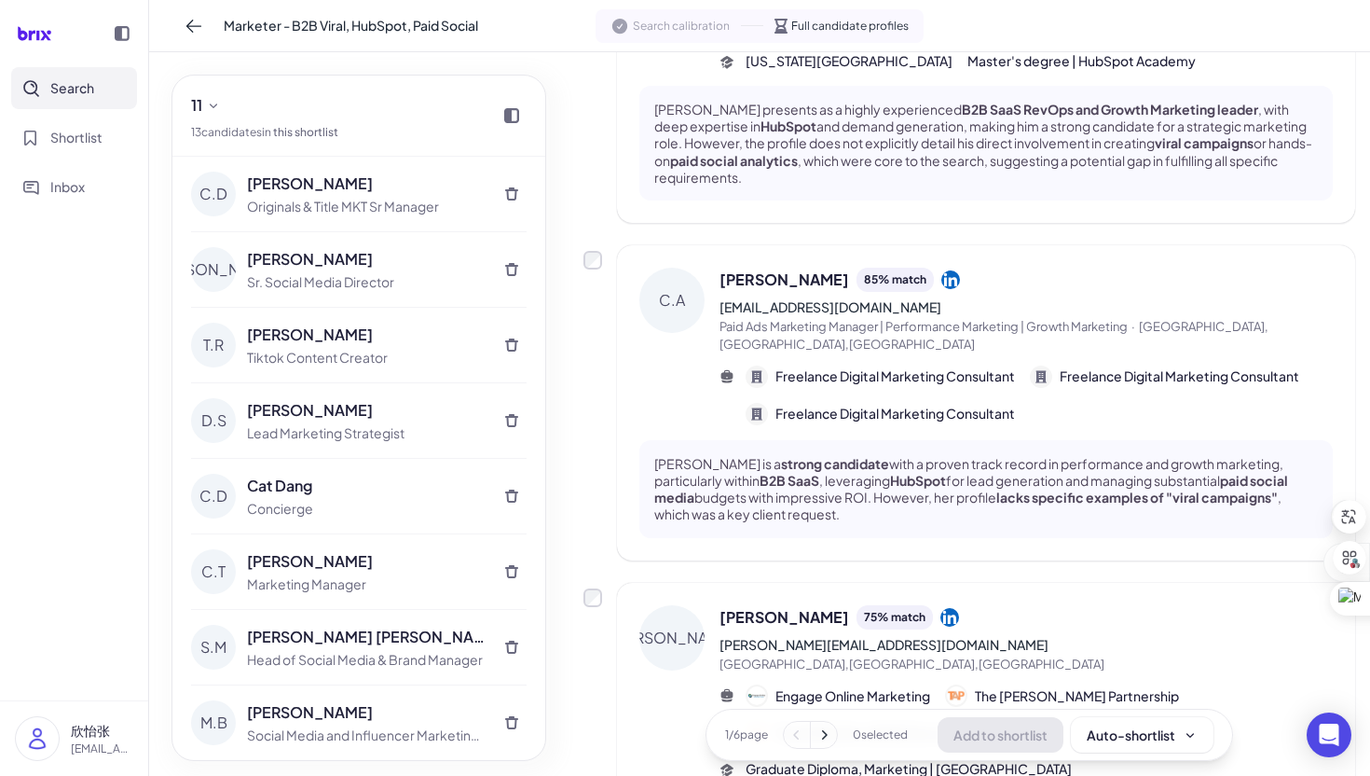
scroll to position [1543, 0]
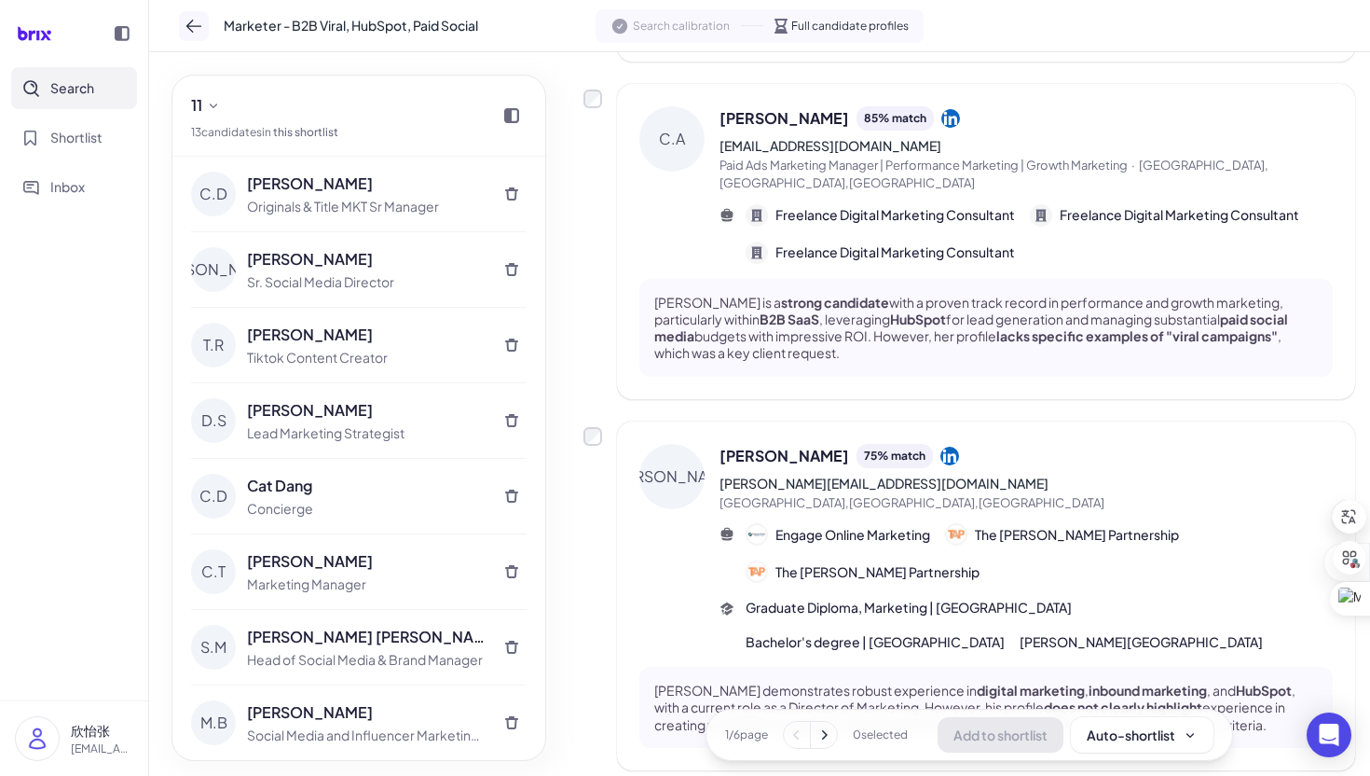
click at [196, 34] on icon at bounding box center [194, 26] width 19 height 19
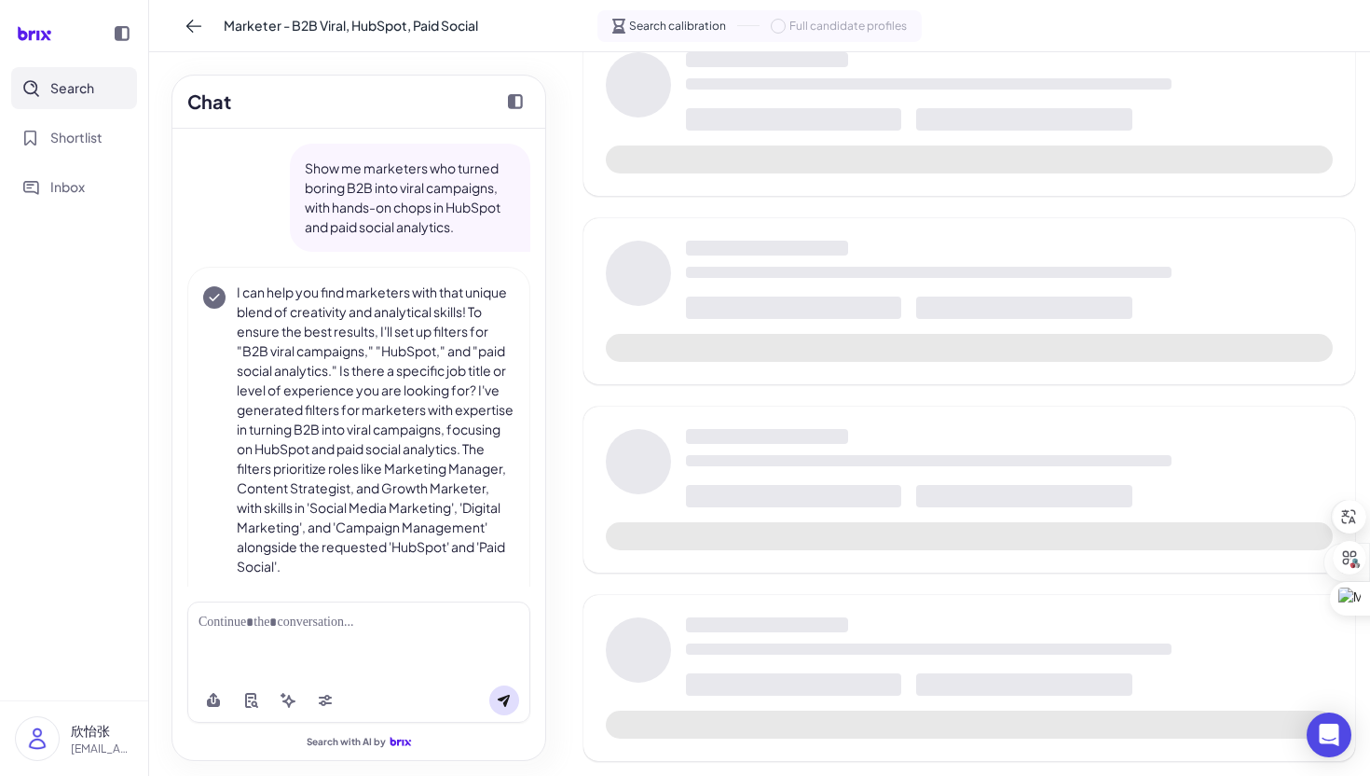
scroll to position [45, 0]
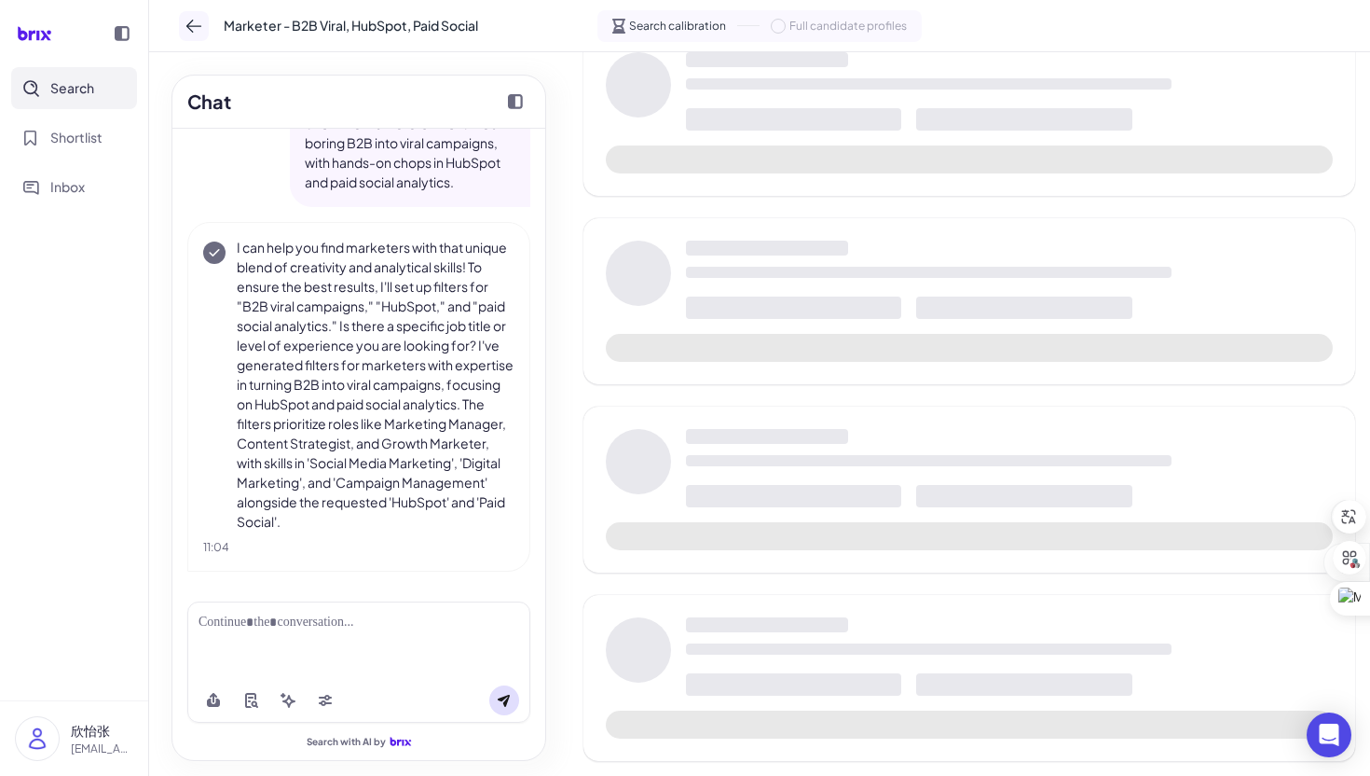
click at [187, 28] on icon at bounding box center [194, 26] width 19 height 19
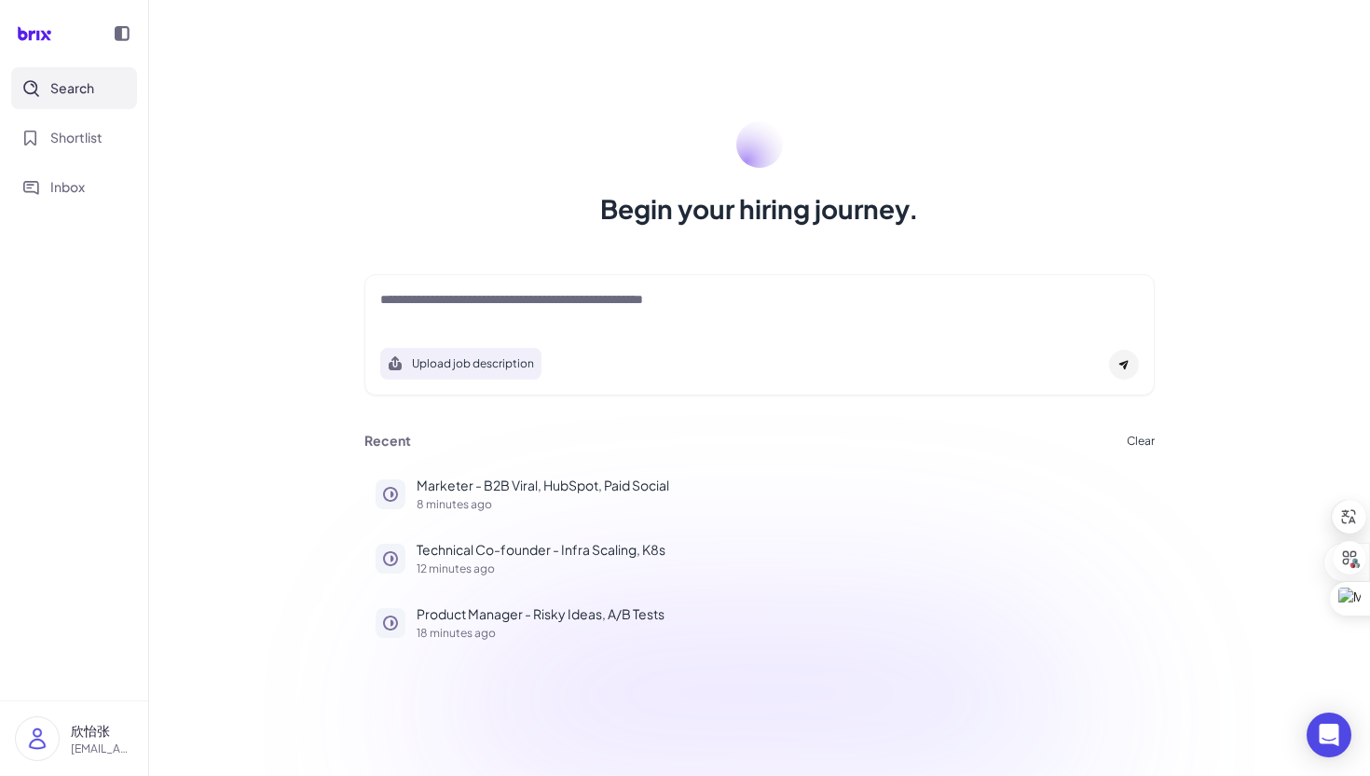
click at [573, 314] on div at bounding box center [759, 308] width 759 height 37
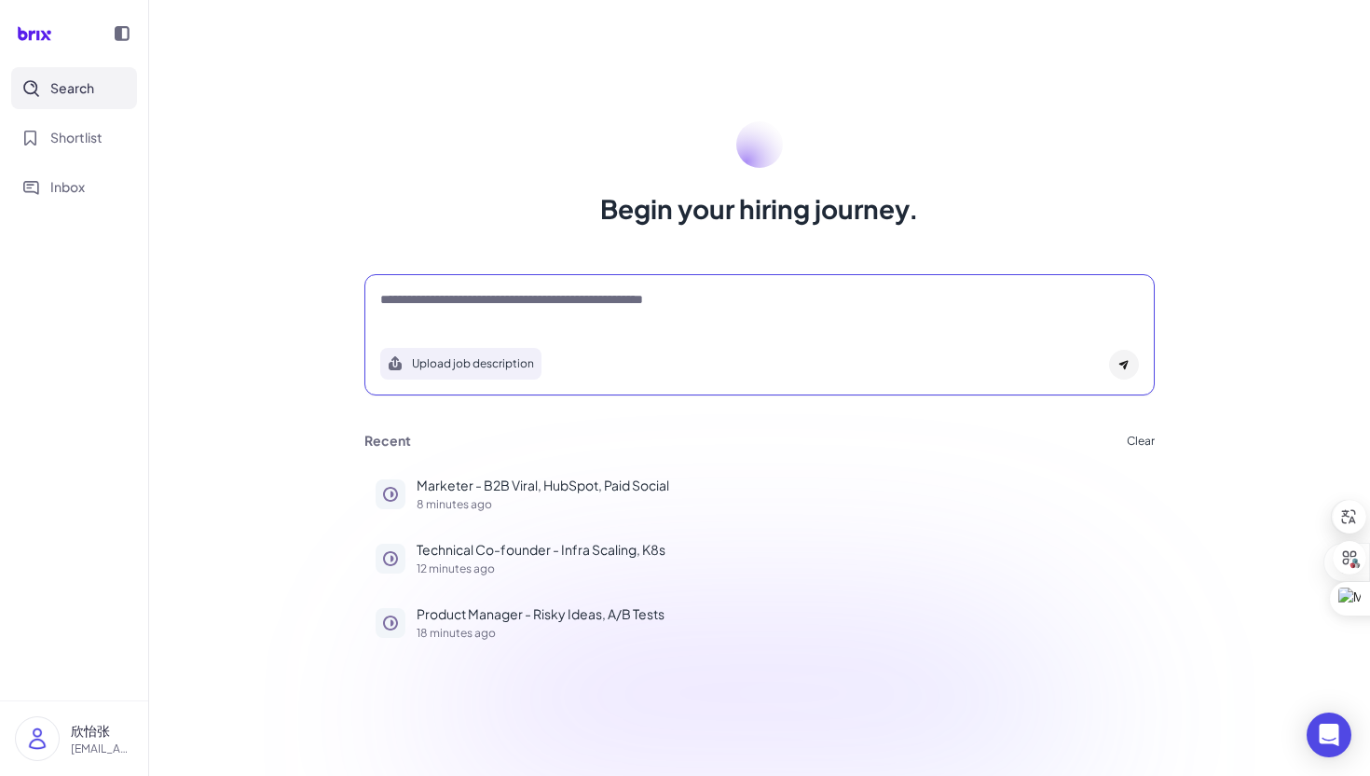
click at [565, 307] on textarea at bounding box center [759, 301] width 759 height 22
paste textarea "**********"
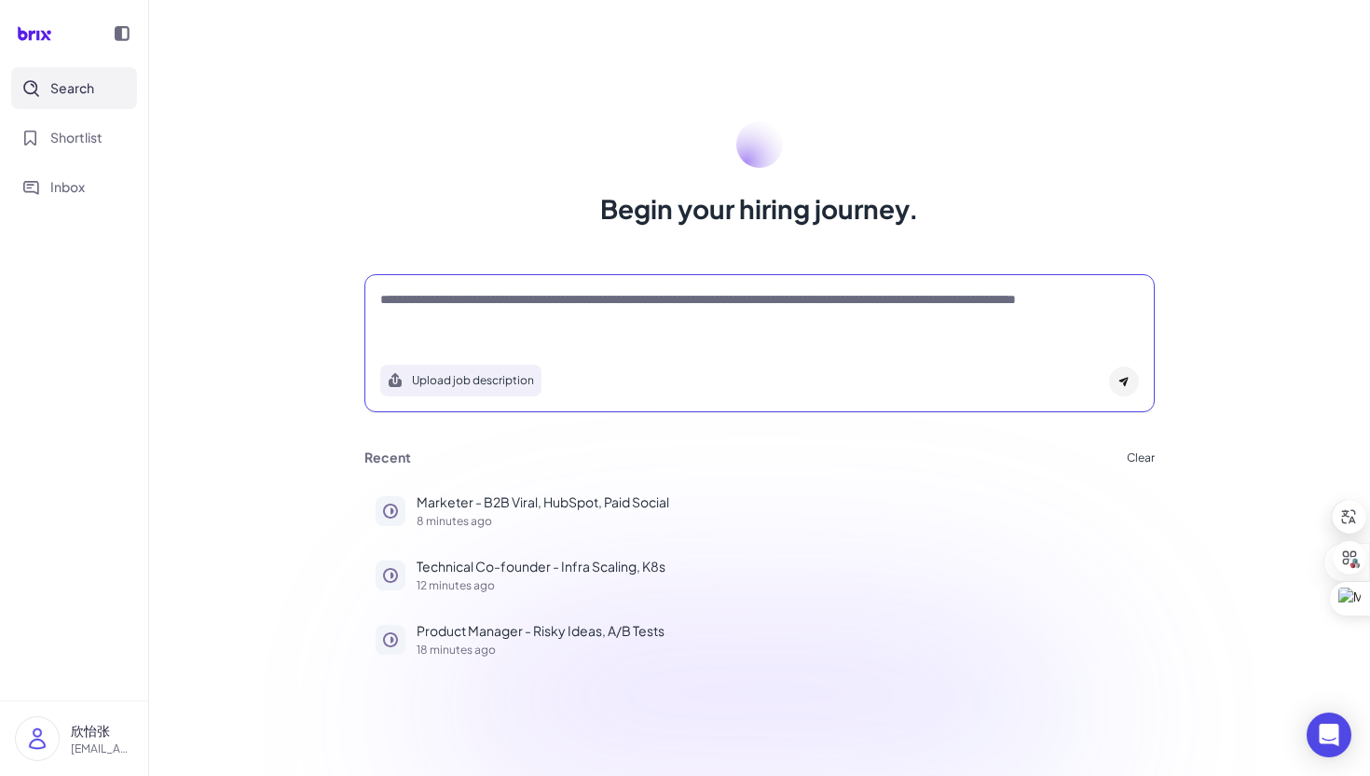
type textarea "**********"
click at [1142, 383] on div "**********" at bounding box center [760, 343] width 791 height 138
click at [1127, 383] on icon at bounding box center [1124, 381] width 11 height 11
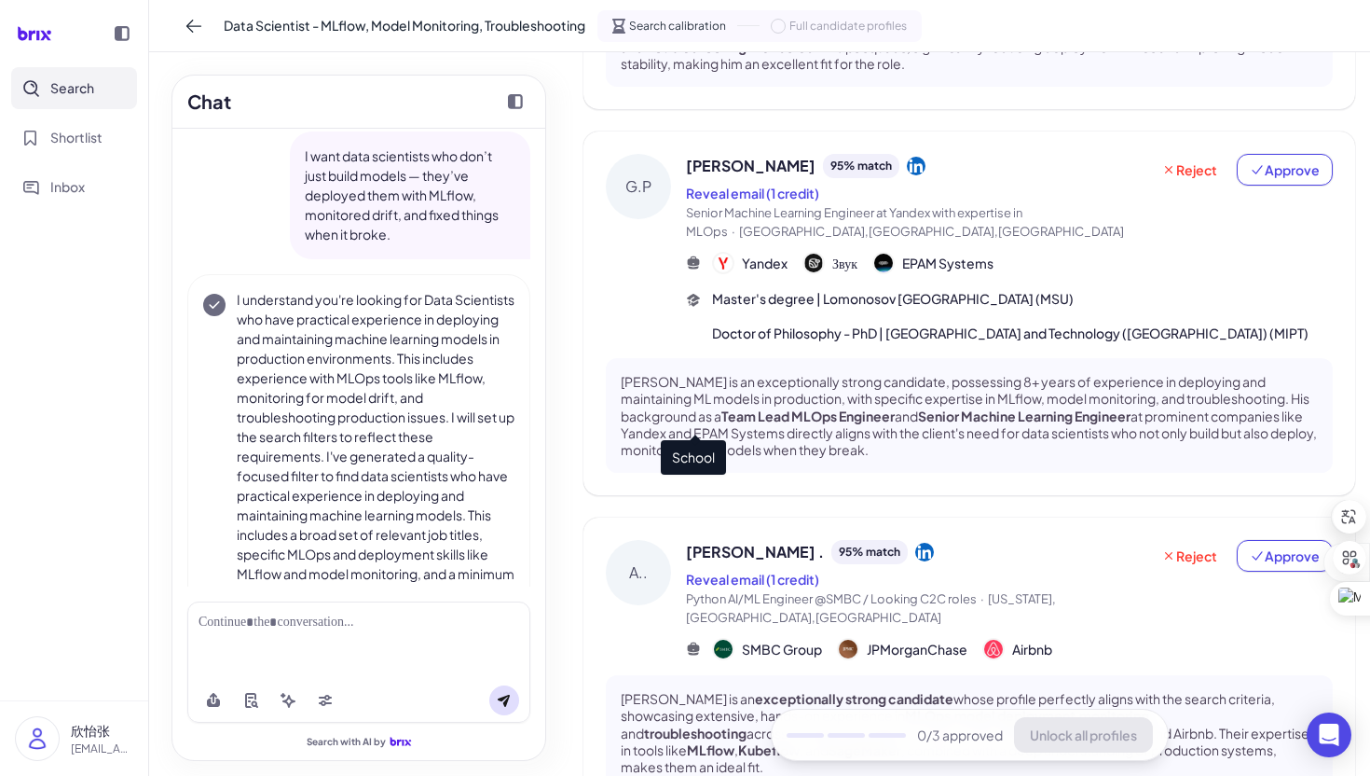
scroll to position [1258, 0]
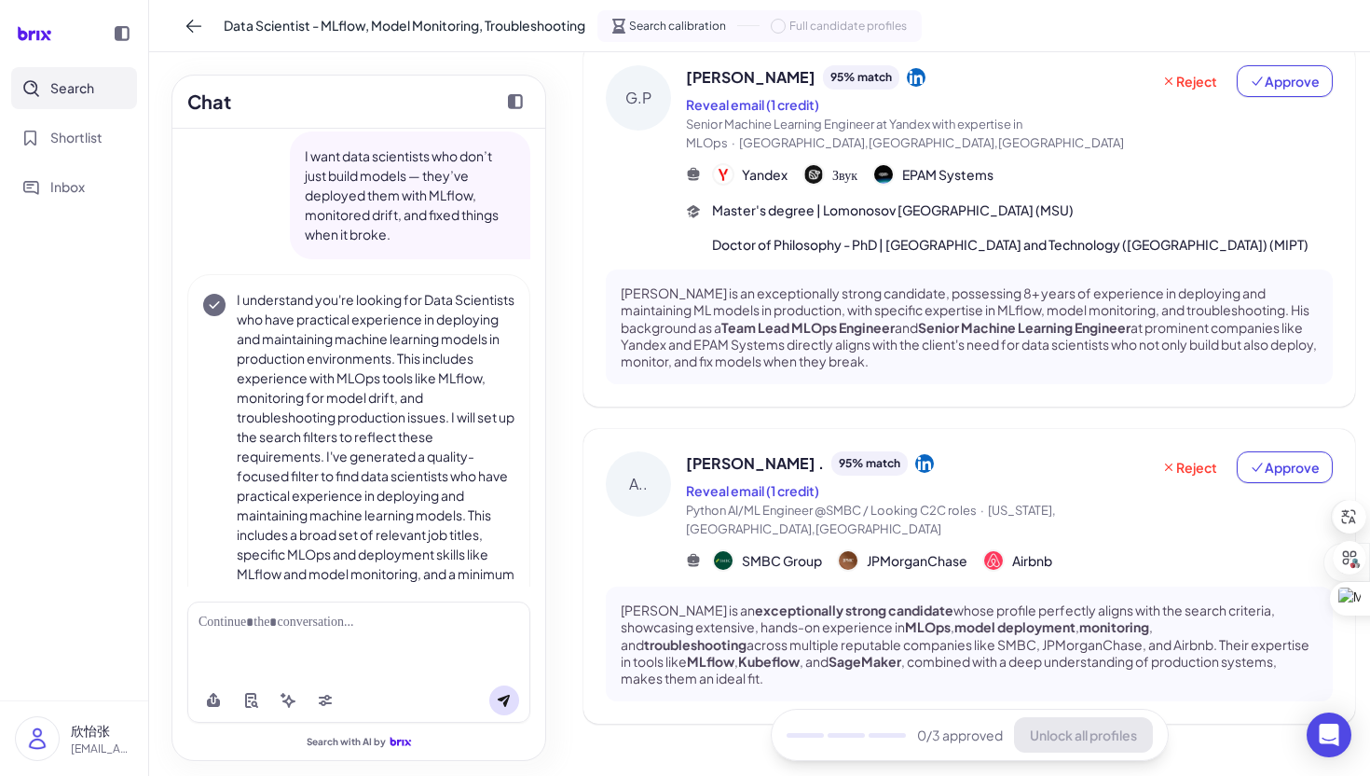
click at [659, 530] on div "A.." at bounding box center [638, 511] width 65 height 120
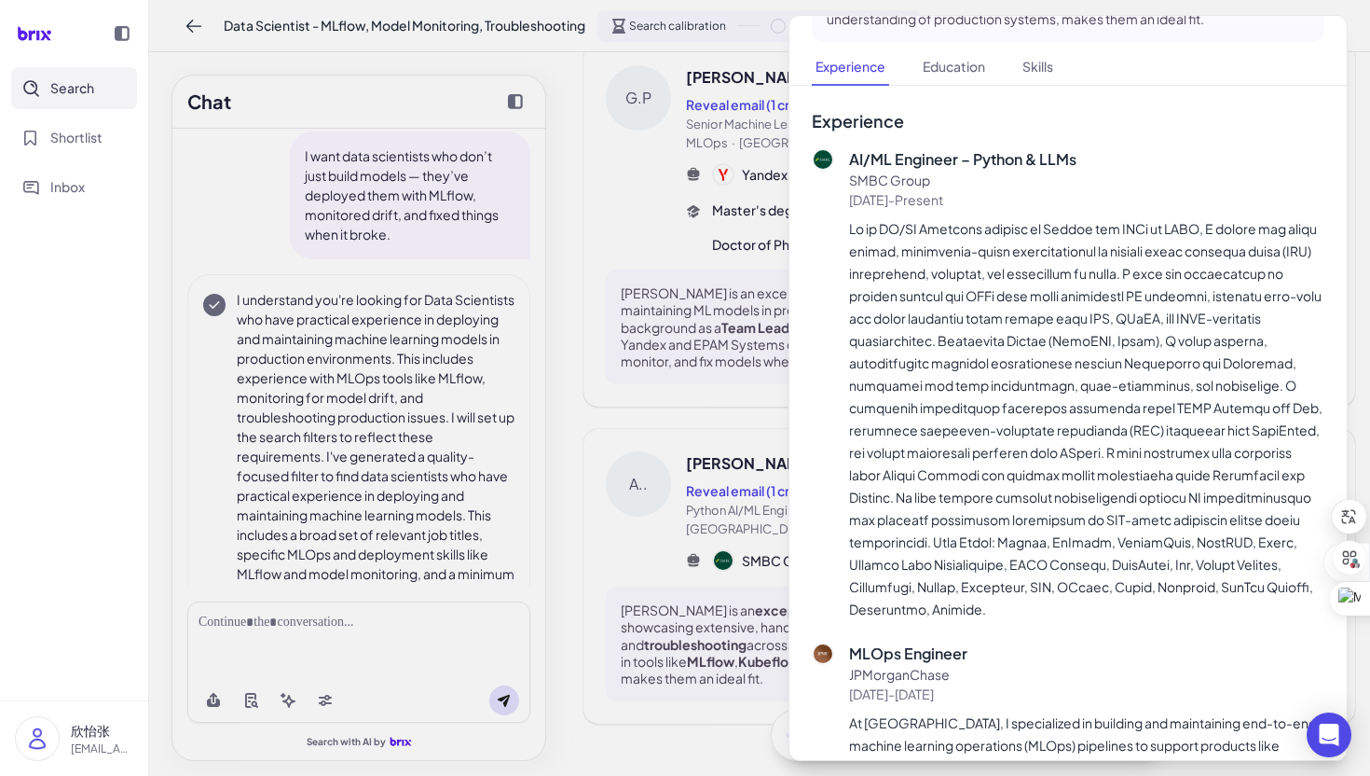
scroll to position [0, 0]
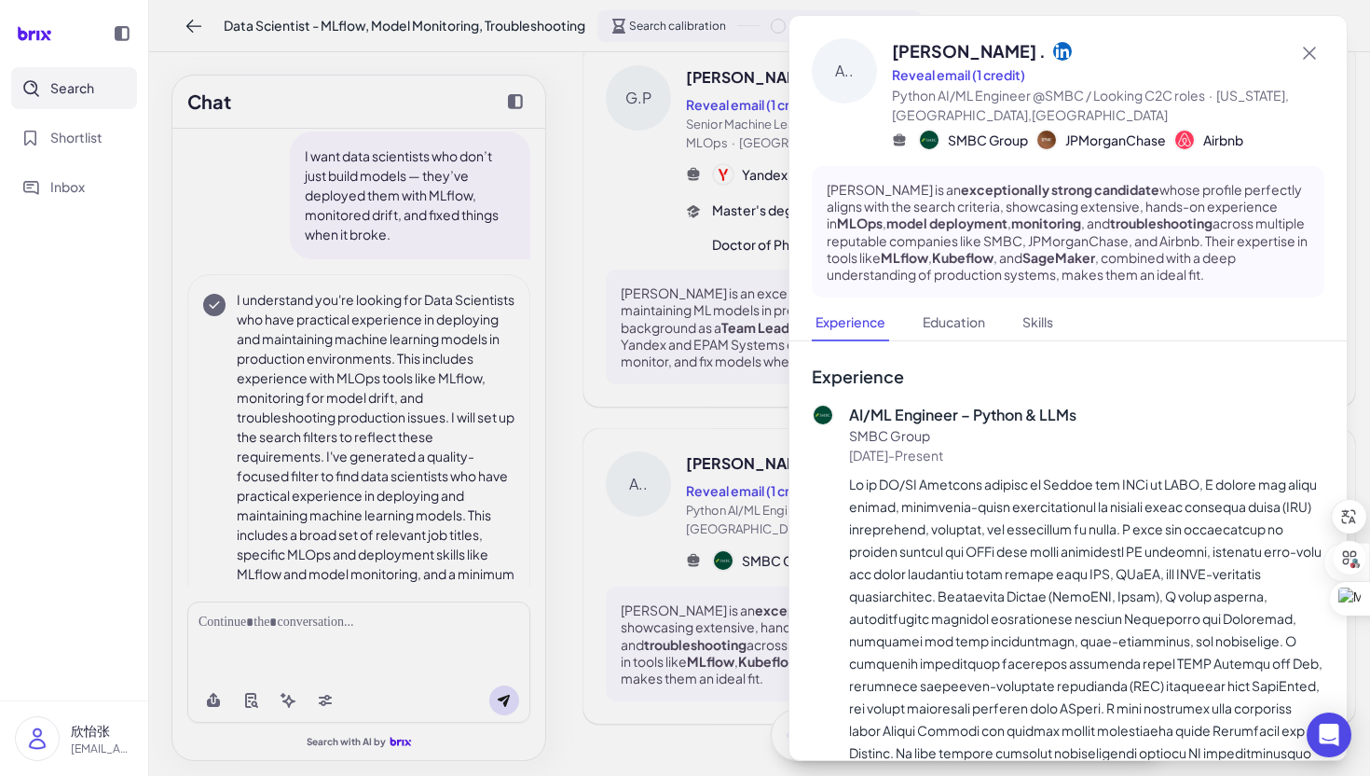
click at [772, 502] on div at bounding box center [685, 388] width 1370 height 776
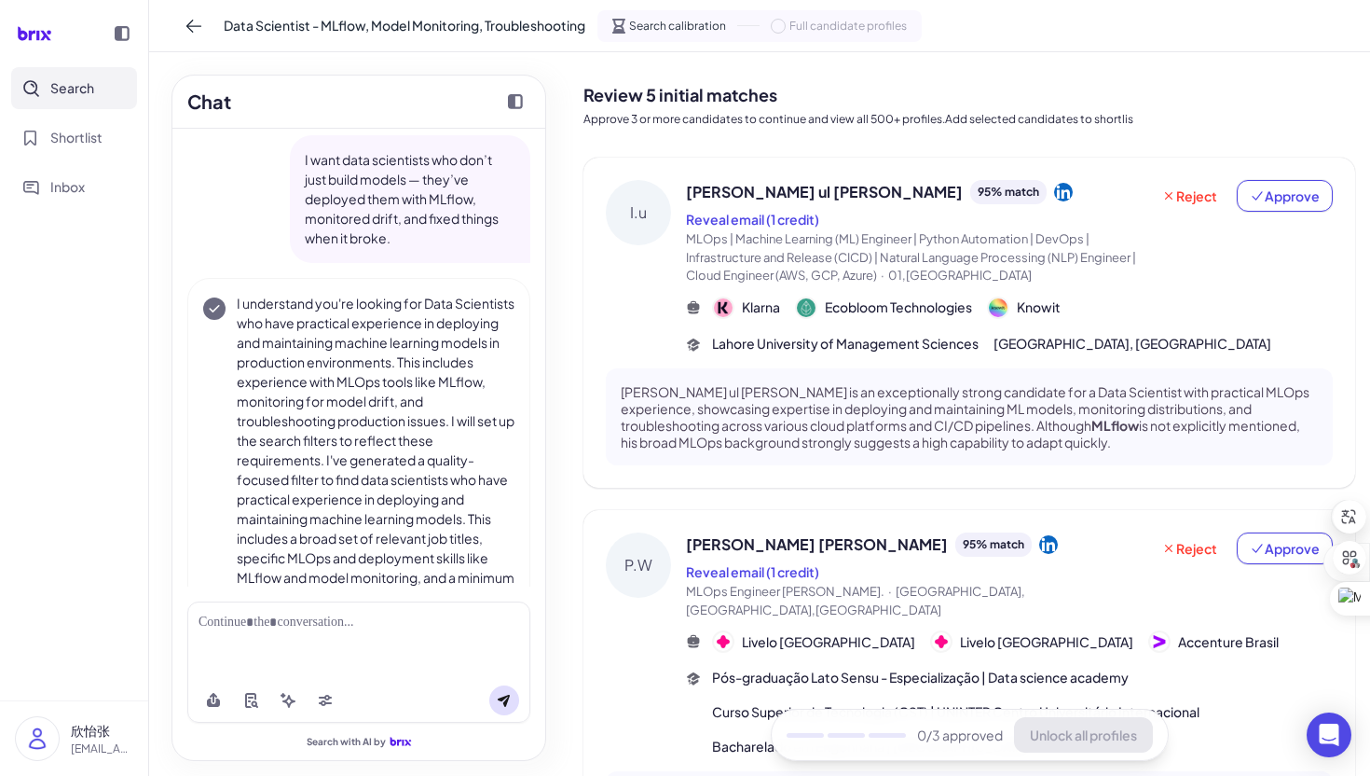
click at [858, 406] on p "[PERSON_NAME] ul [PERSON_NAME] is an exceptionally strong candidate for a Data …" at bounding box center [969, 417] width 697 height 68
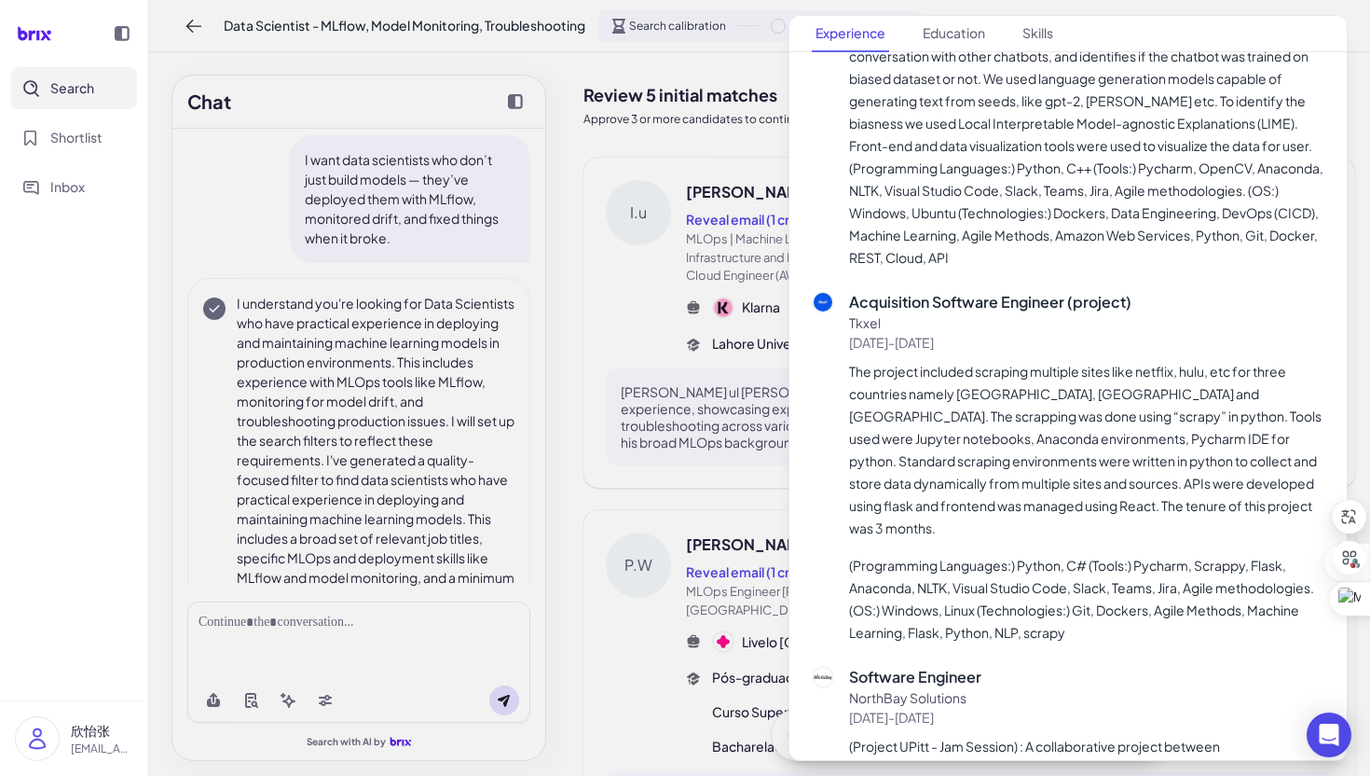
scroll to position [4639, 0]
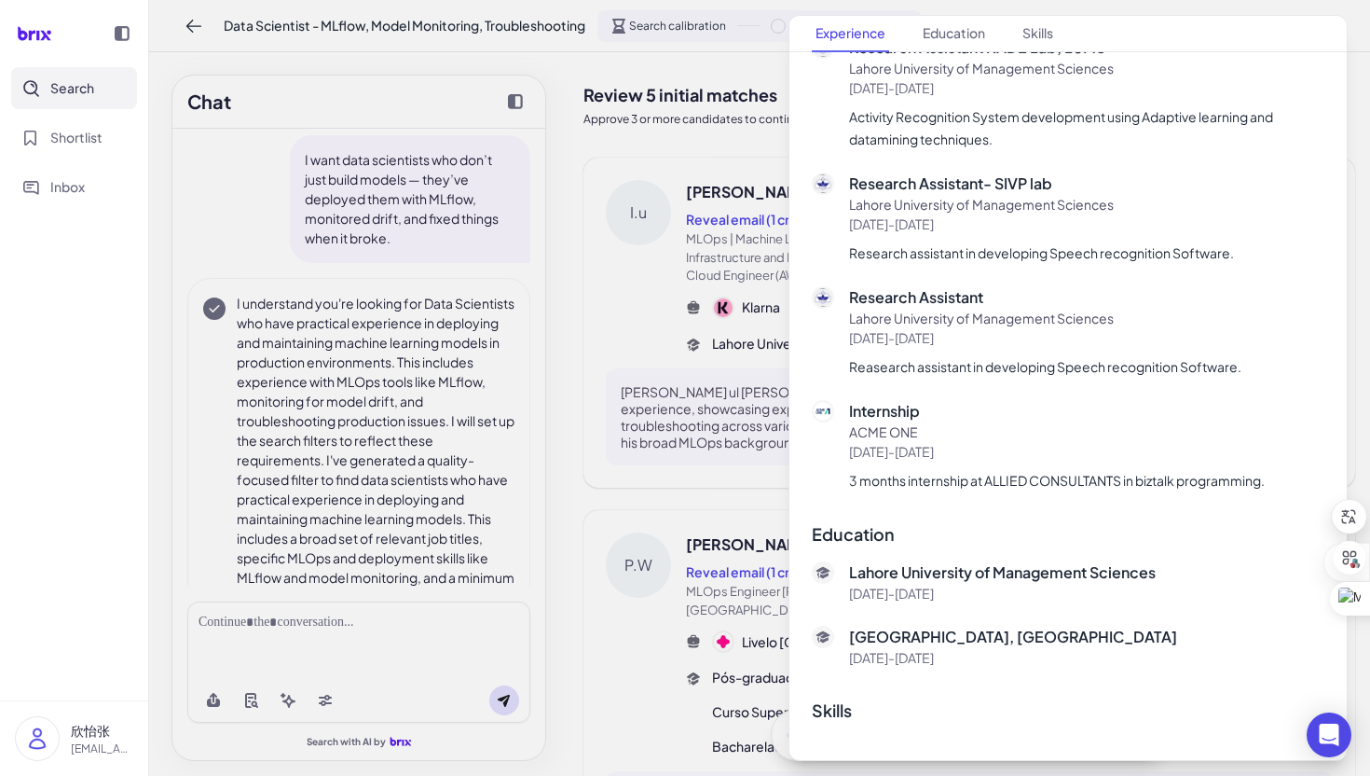
click at [701, 527] on div at bounding box center [685, 388] width 1370 height 776
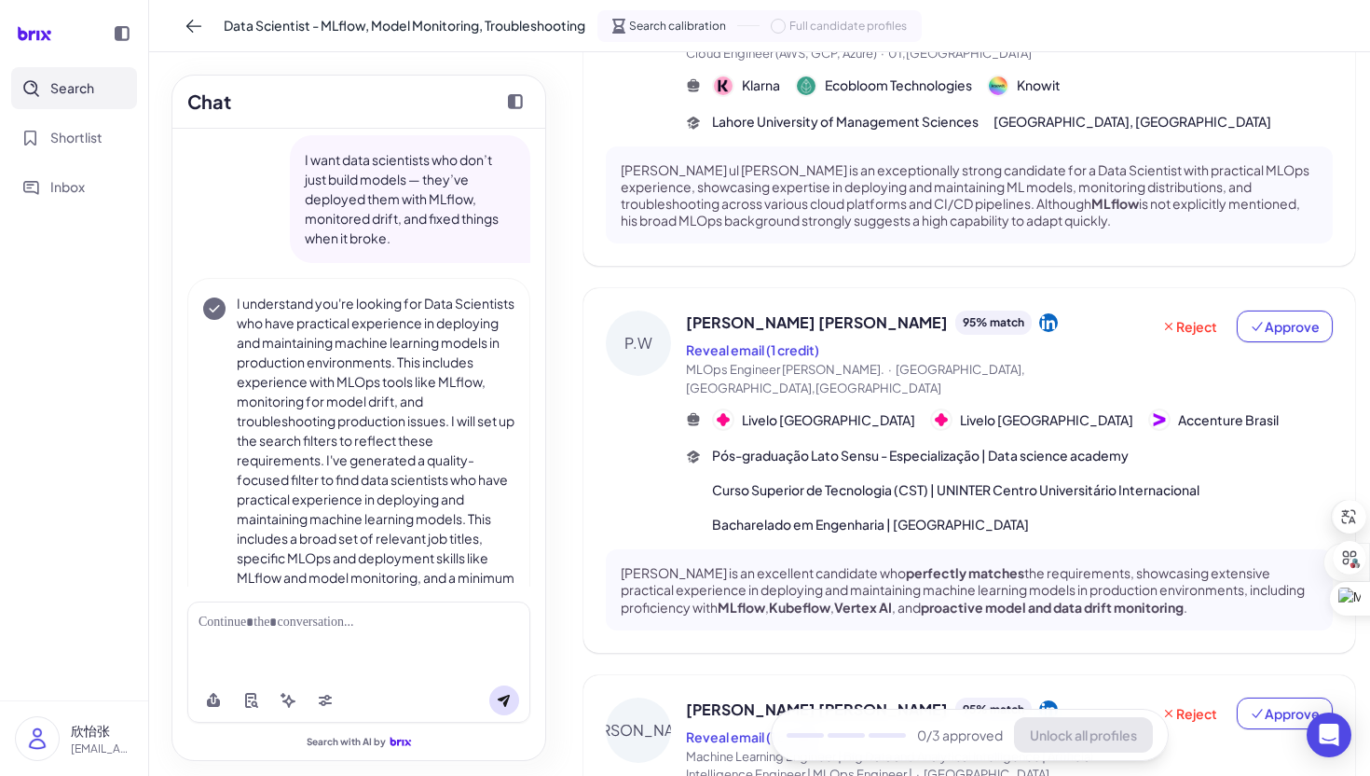
scroll to position [349, 0]
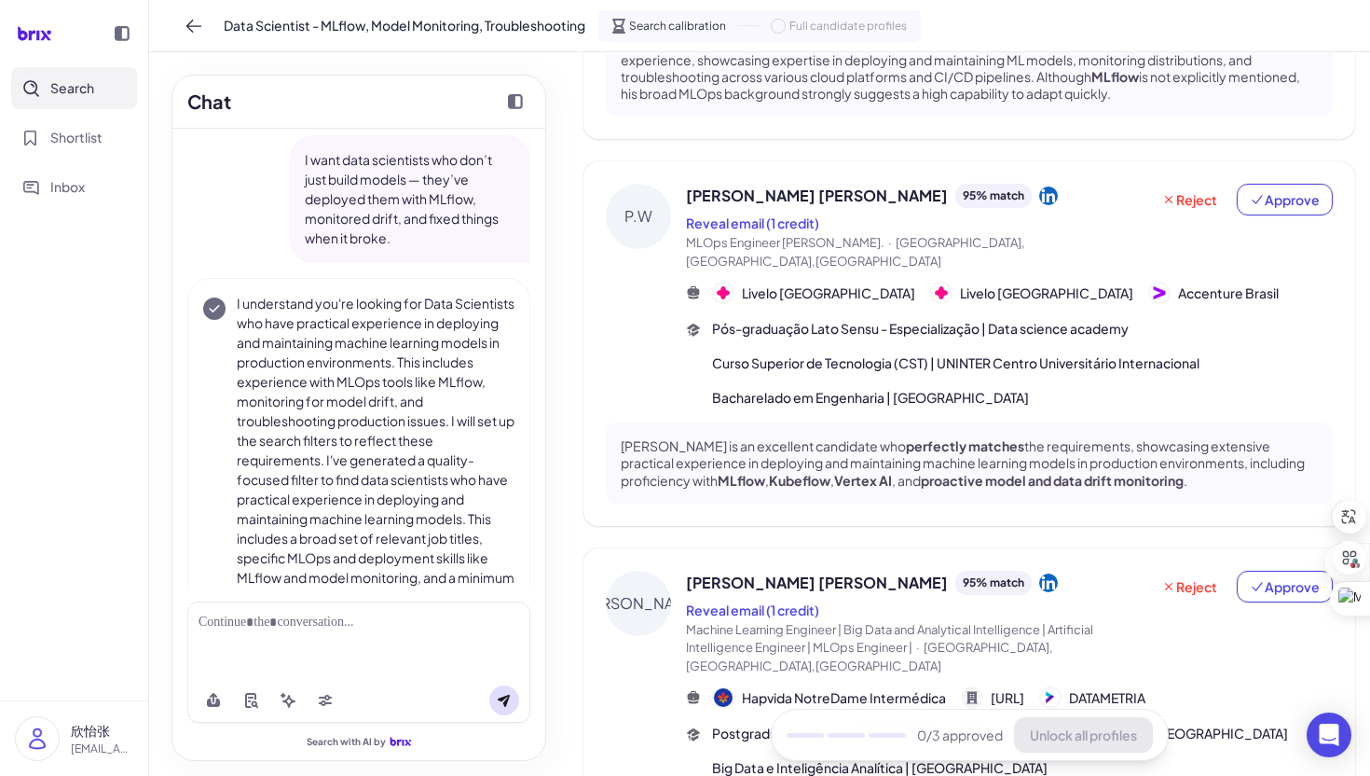
click at [668, 402] on div "[PERSON_NAME] [PERSON_NAME] 95 % match Reveal email (1 credit) MLOps Engineer S…" at bounding box center [970, 343] width 772 height 365
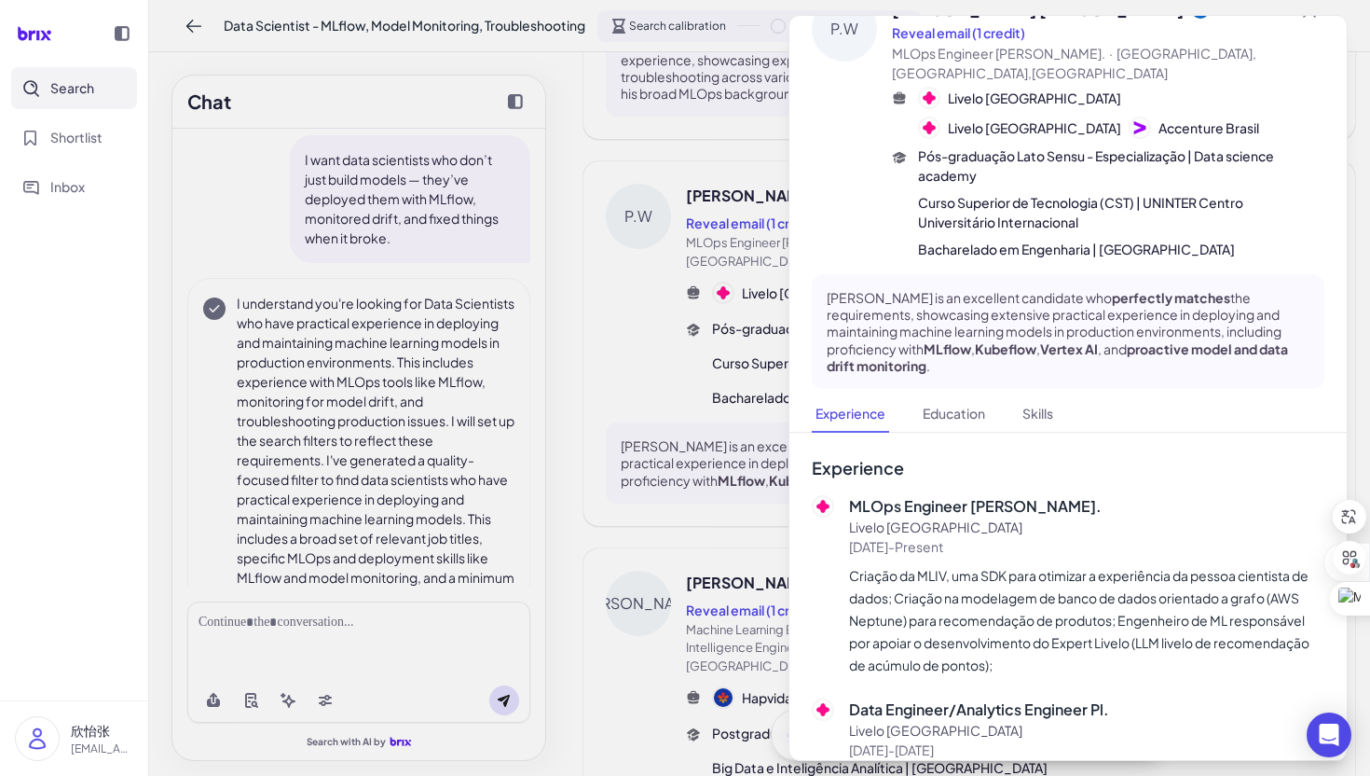
scroll to position [39, 0]
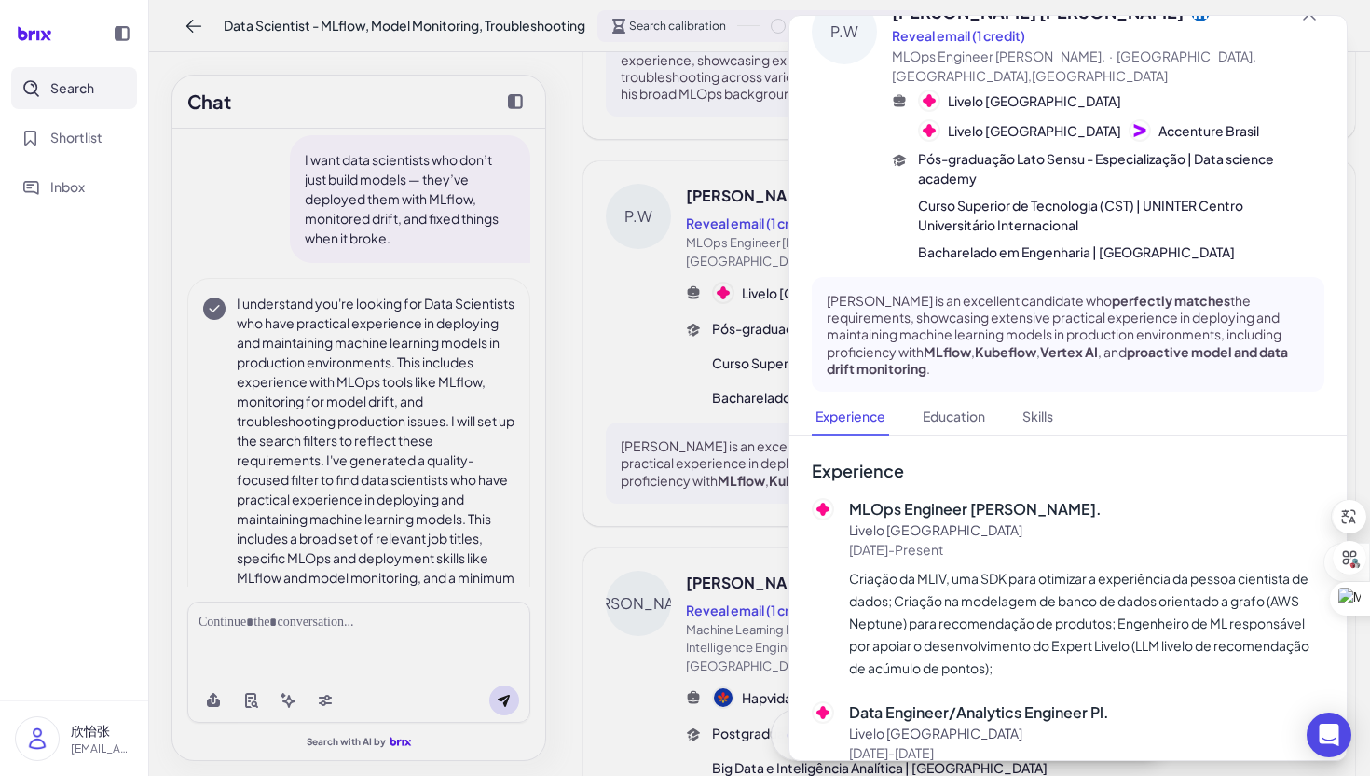
click at [670, 464] on div at bounding box center [685, 388] width 1370 height 776
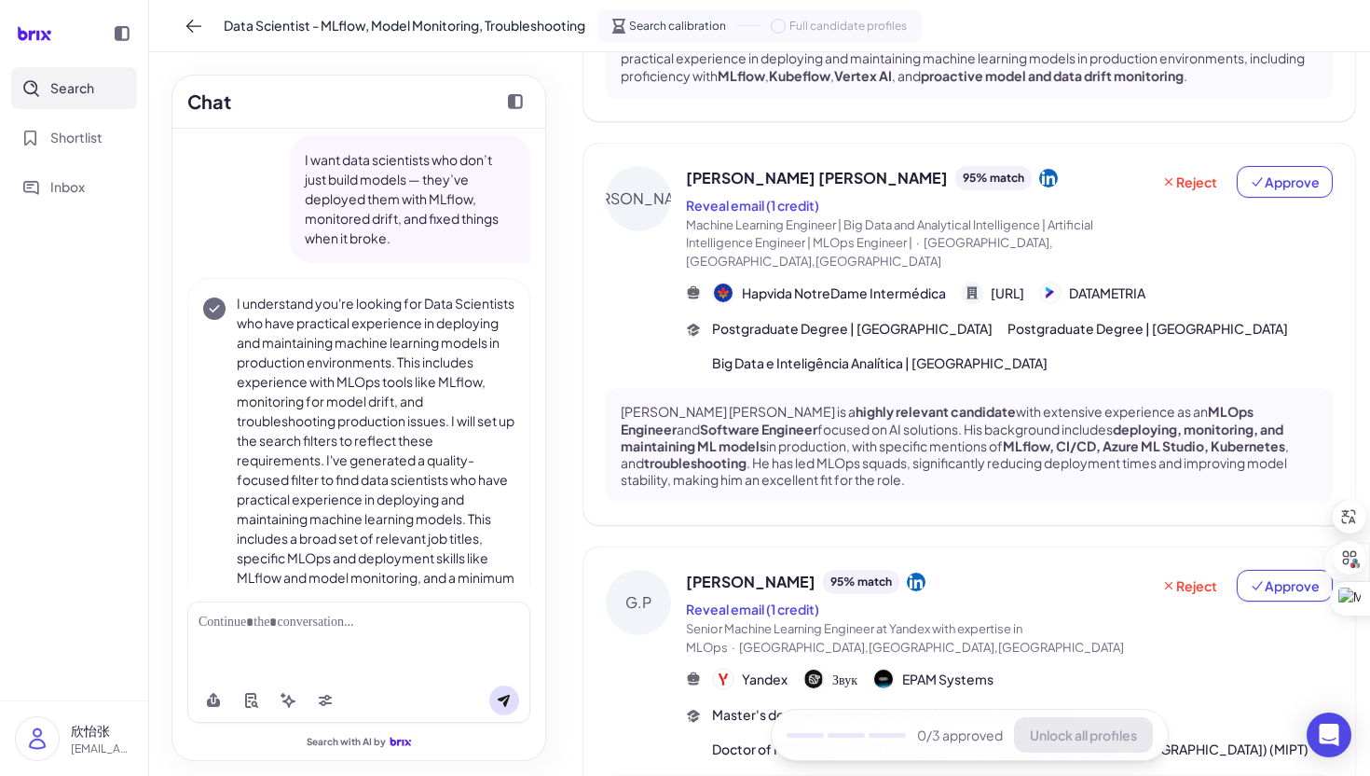
scroll to position [805, 0]
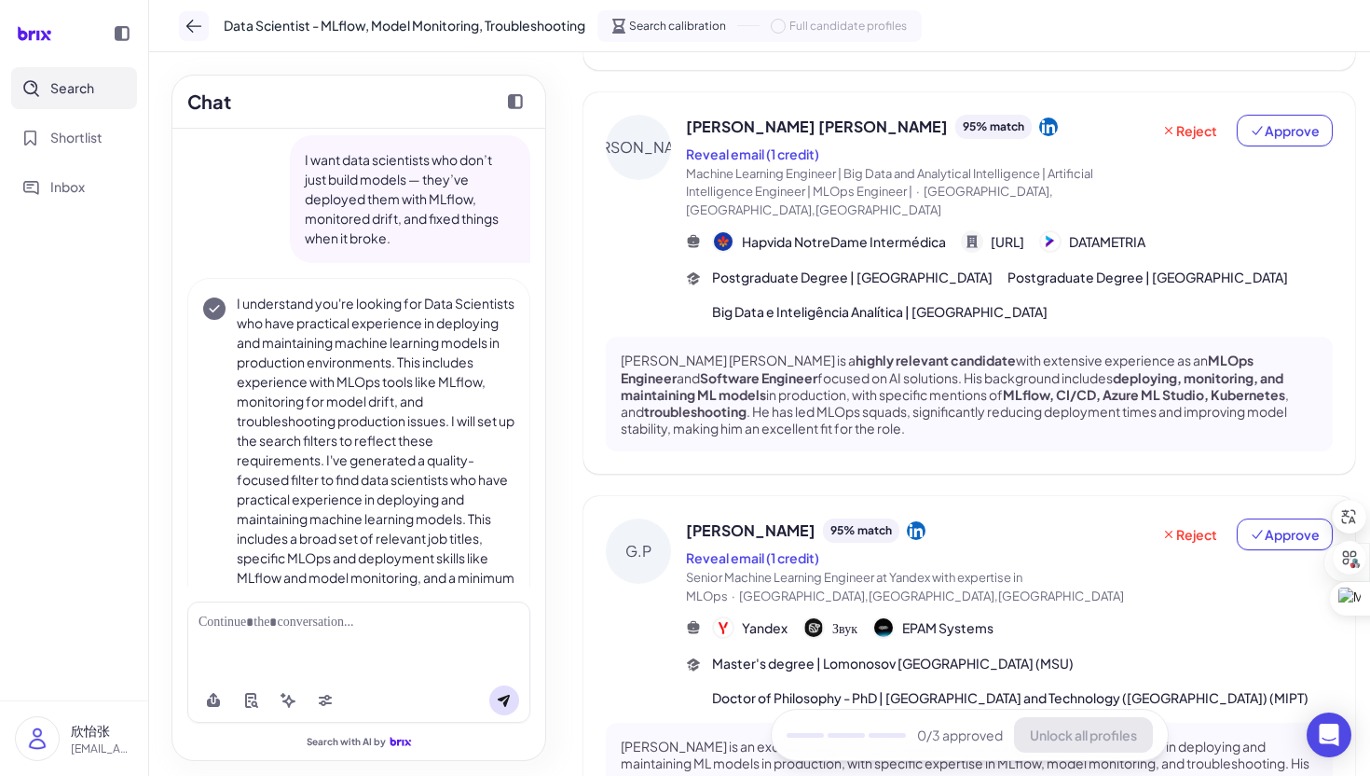
click at [187, 32] on icon at bounding box center [194, 26] width 19 height 19
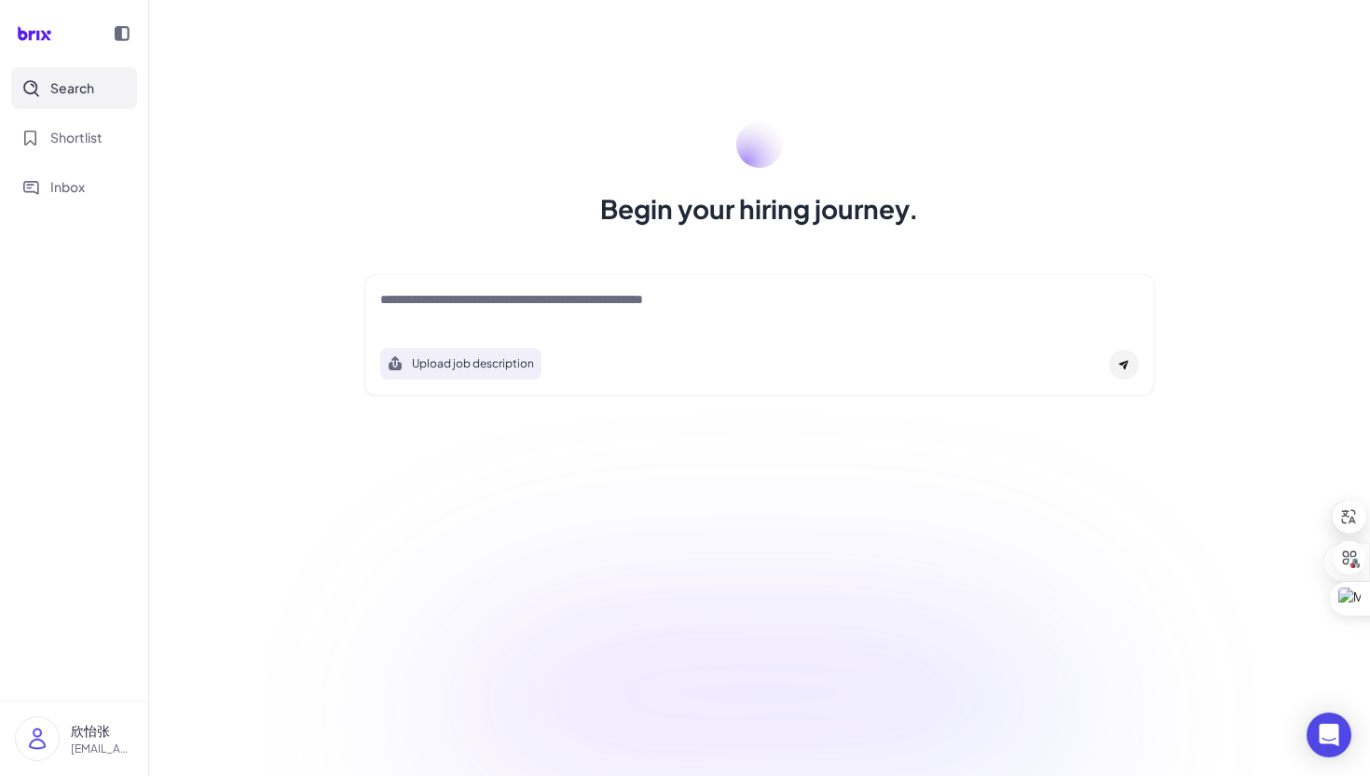
click at [256, 71] on div "Begin your hiring journey. Upload job description Job Titles Location Years of …" at bounding box center [759, 388] width 1221 height 776
click at [498, 296] on textarea at bounding box center [759, 301] width 759 height 22
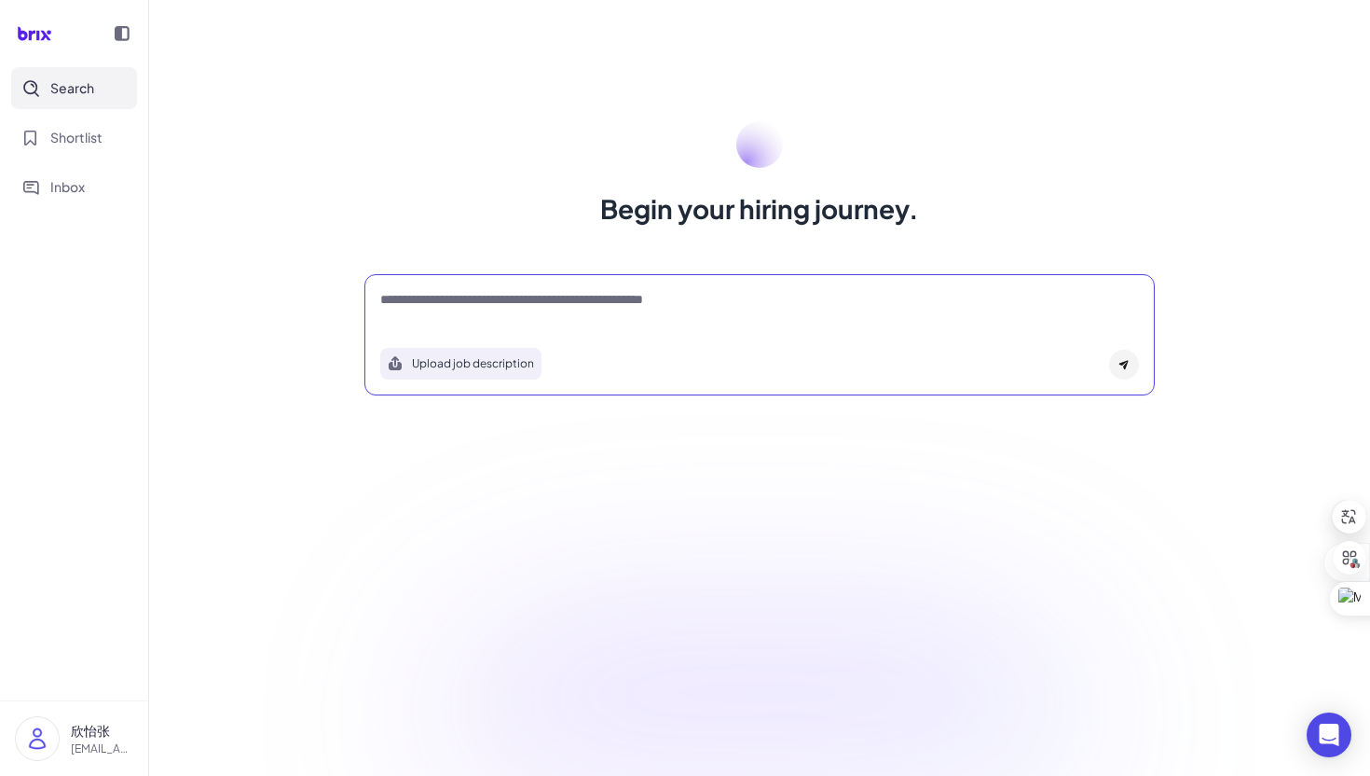
paste textarea "**********"
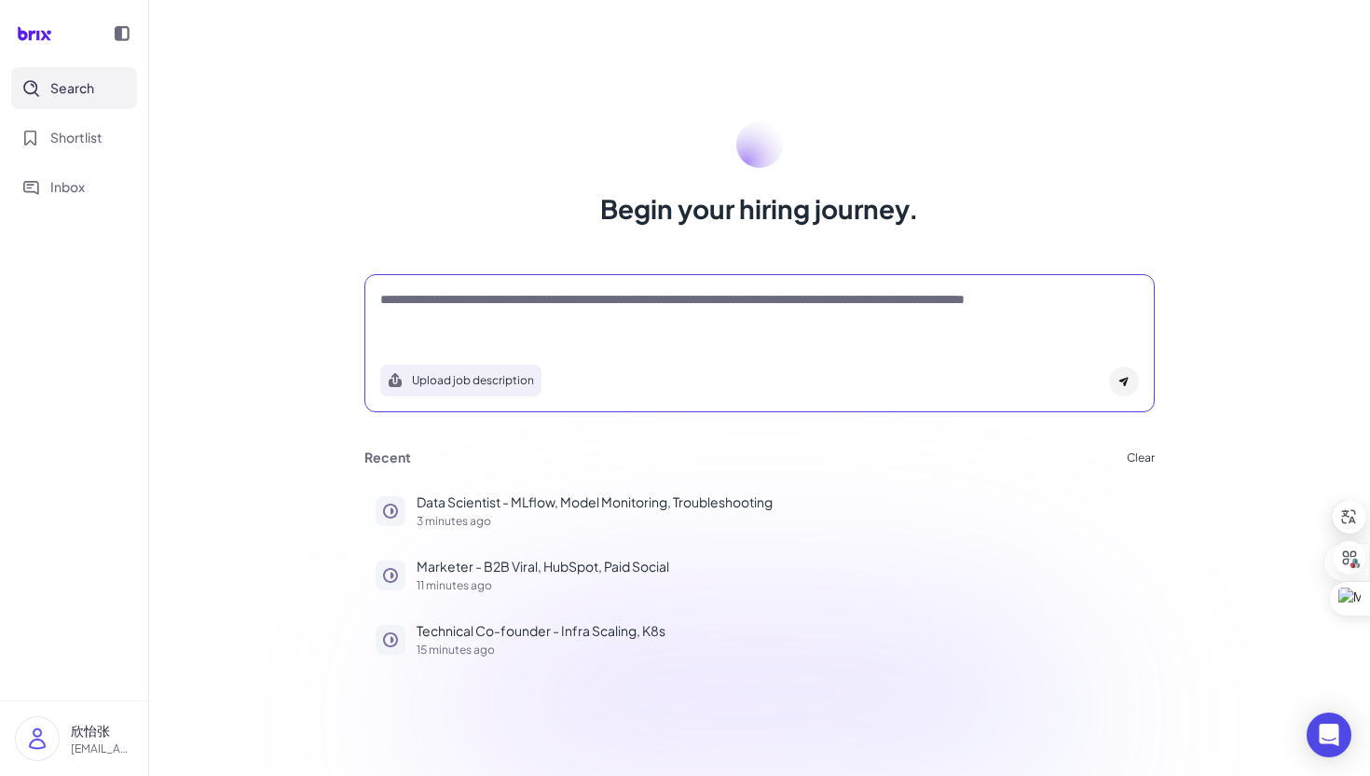
type textarea "**********"
click at [1123, 394] on div at bounding box center [1124, 381] width 30 height 30
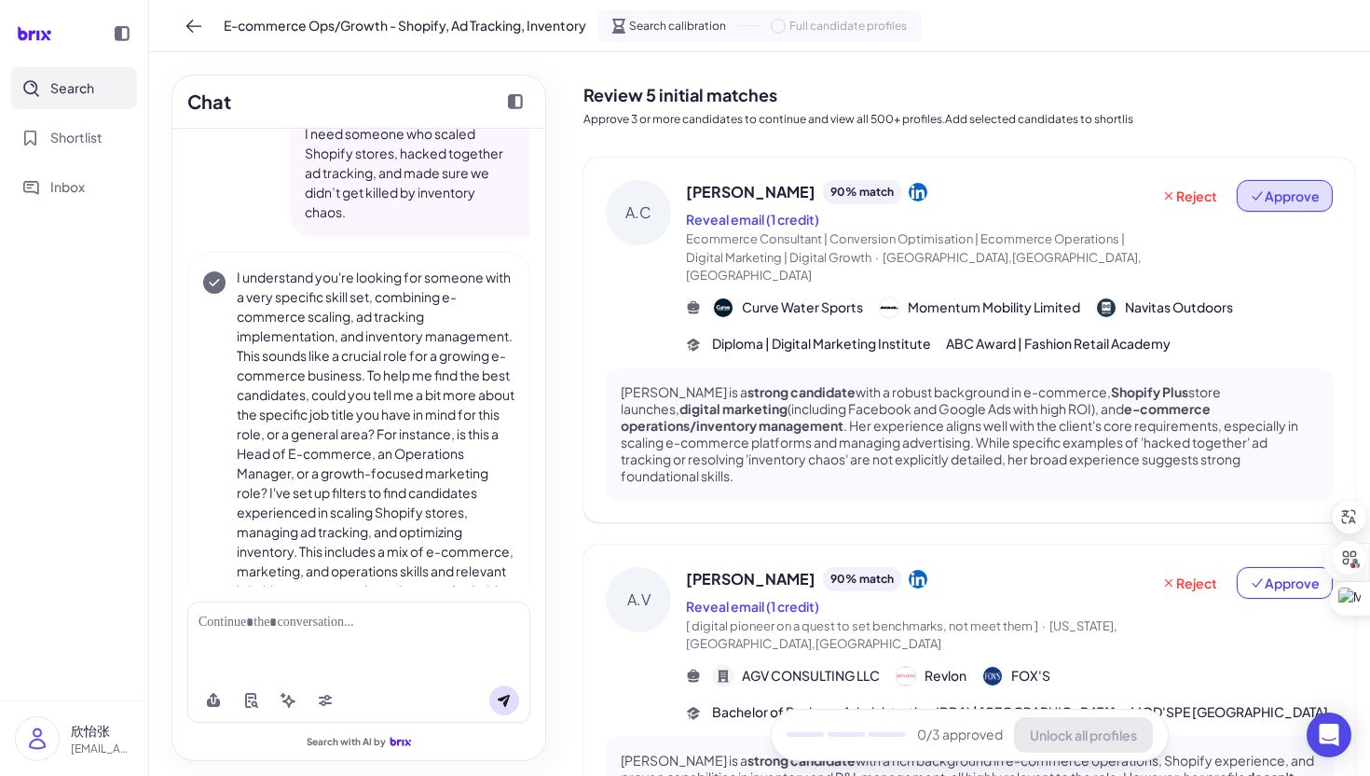
click at [1267, 187] on span "Approve" at bounding box center [1285, 195] width 70 height 19
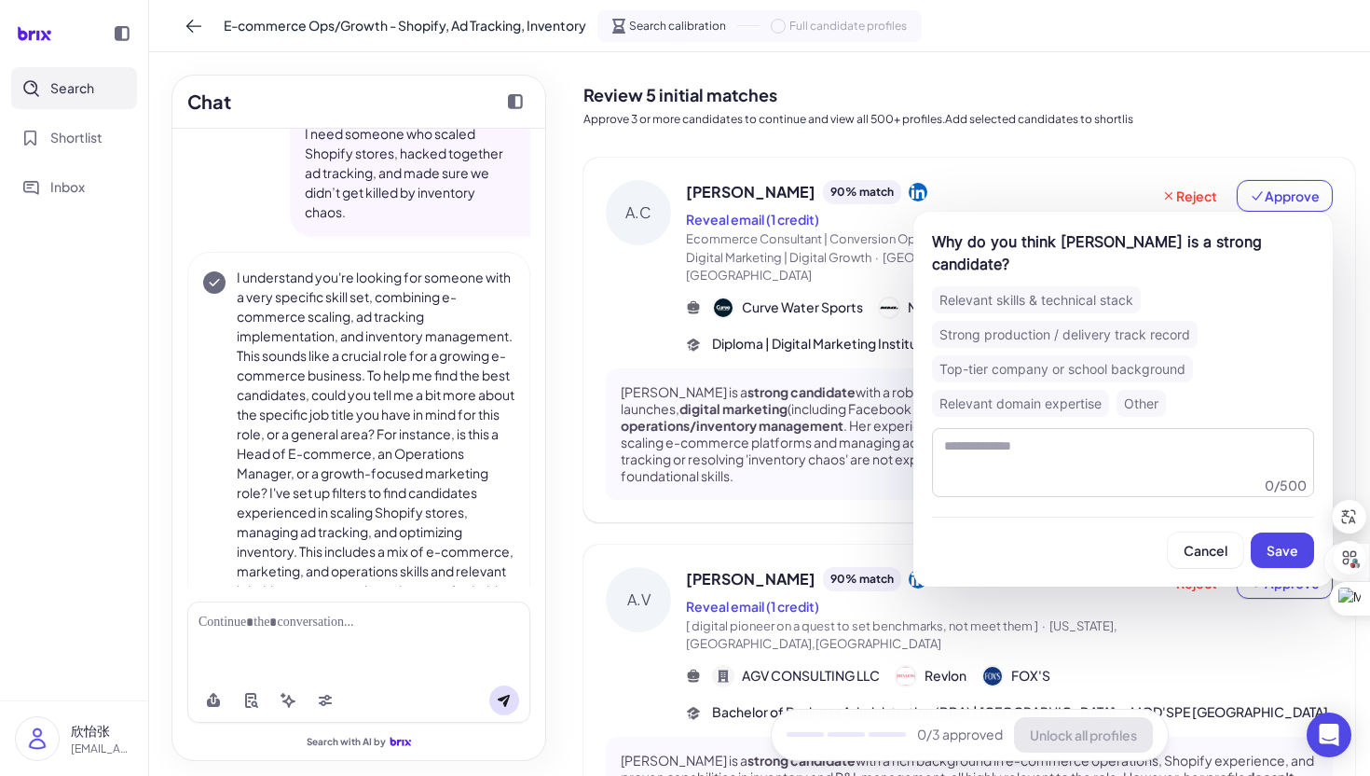
click at [1063, 286] on div "Relevant skills & technical stack" at bounding box center [1036, 299] width 209 height 27
click at [1282, 542] on span "Save" at bounding box center [1283, 550] width 32 height 17
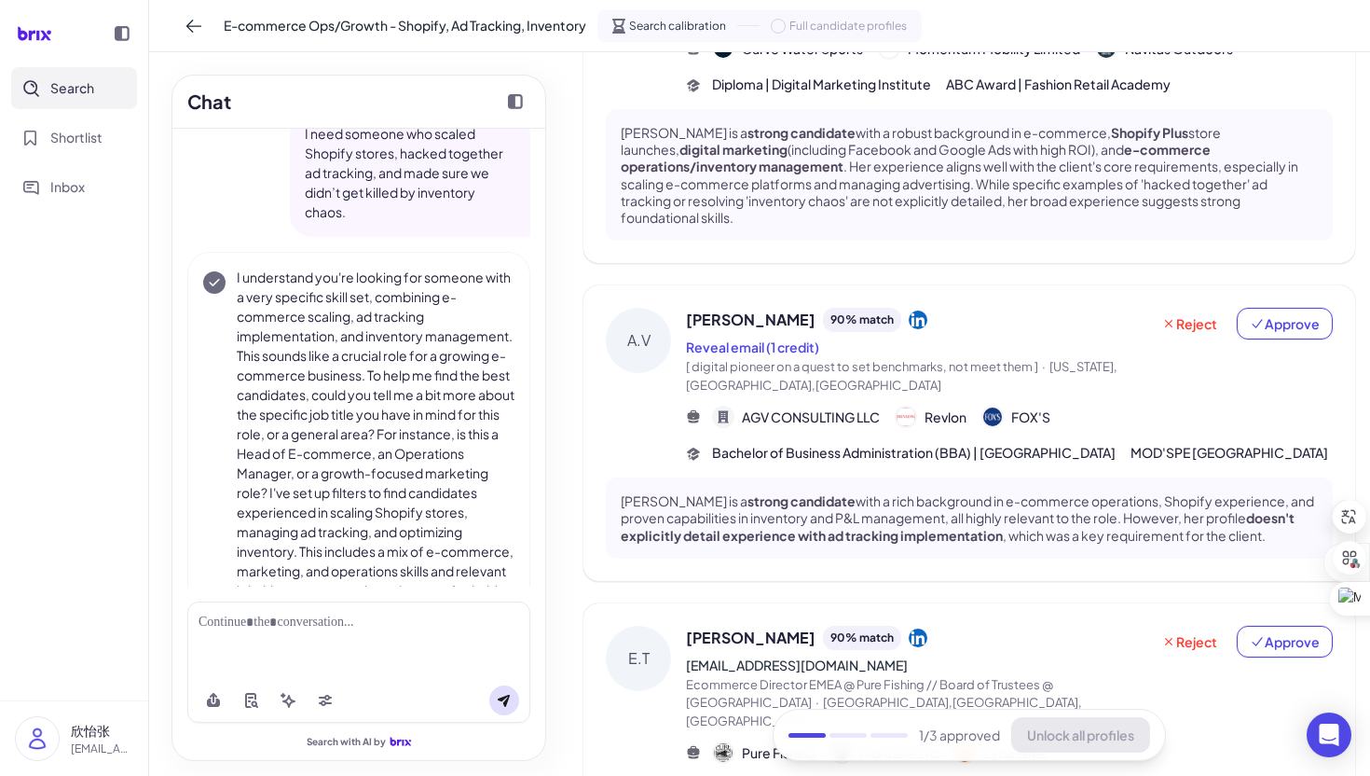
scroll to position [240, 0]
click at [1324, 309] on button "Approve" at bounding box center [1285, 325] width 96 height 32
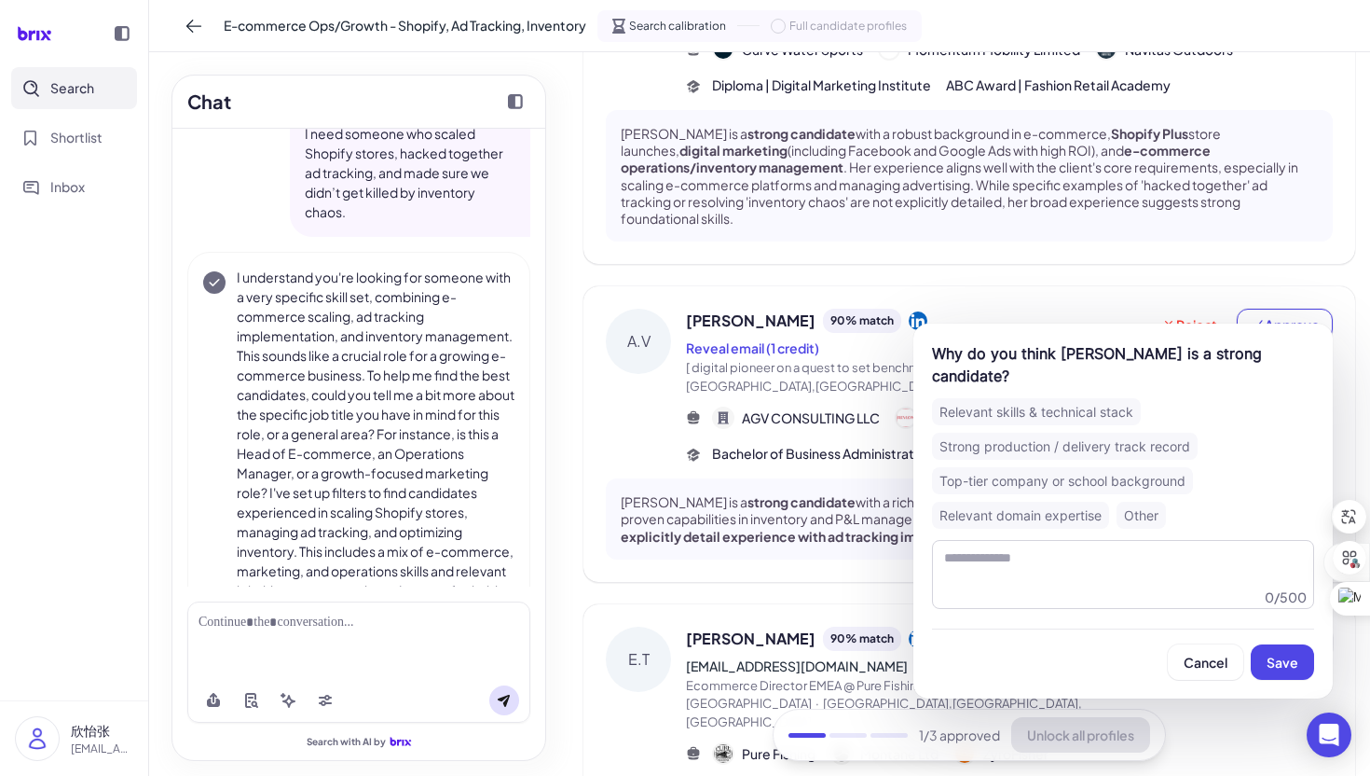
click at [1083, 413] on div "Relevant skills & technical stack" at bounding box center [1036, 411] width 209 height 27
click at [1278, 654] on span "Save" at bounding box center [1283, 662] width 32 height 17
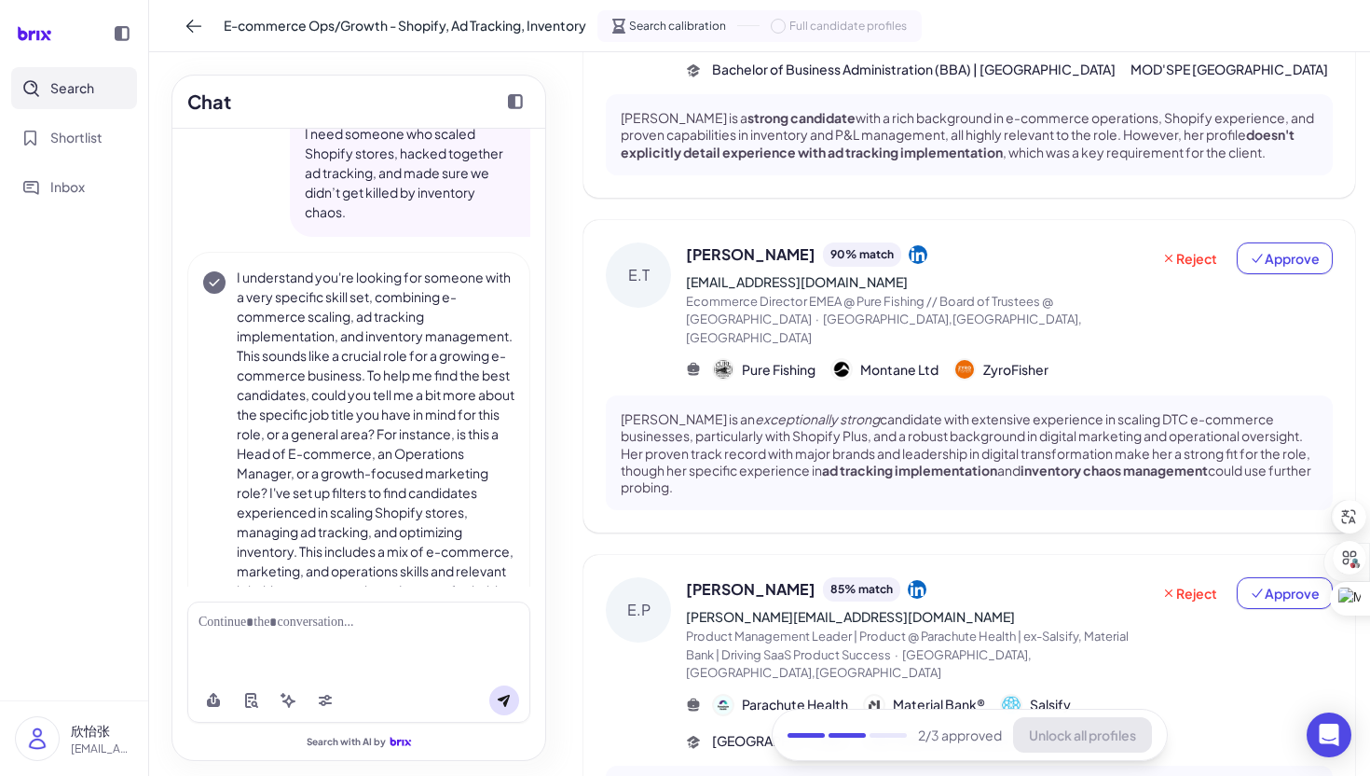
scroll to position [617, 0]
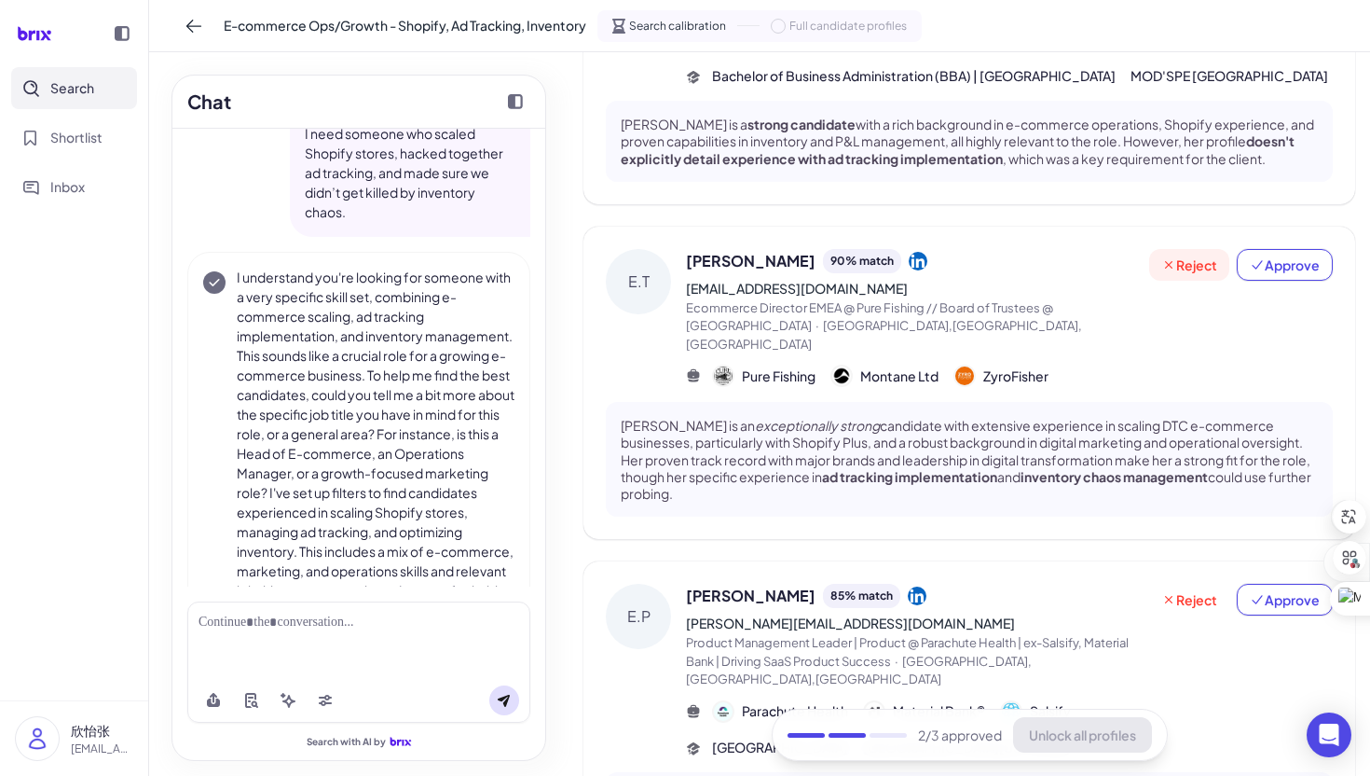
drag, startPoint x: 1186, startPoint y: 227, endPoint x: 1164, endPoint y: 235, distance: 22.7
click at [1186, 255] on span "Reject" at bounding box center [1190, 264] width 56 height 19
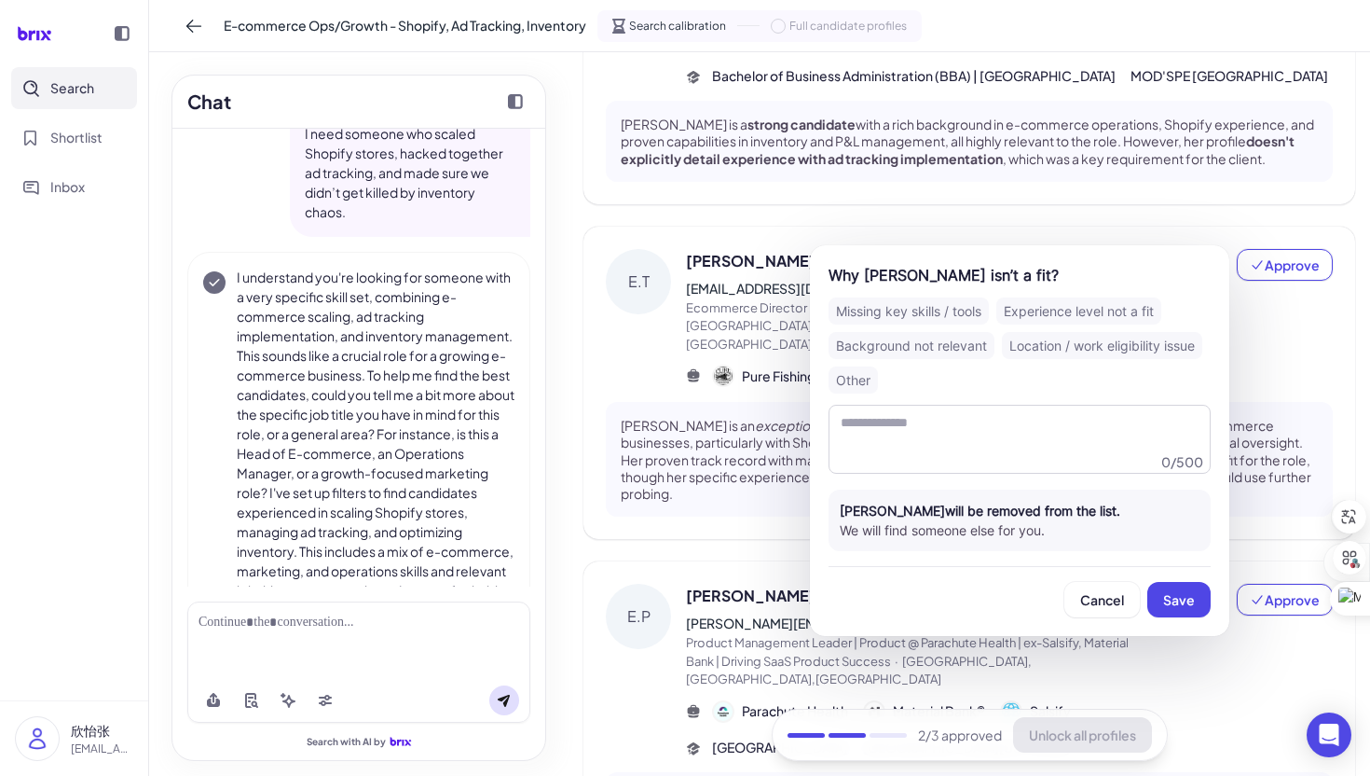
click at [937, 351] on div "Background not relevant" at bounding box center [912, 345] width 166 height 27
click at [927, 312] on div "Missing key skills / tools" at bounding box center [909, 310] width 160 height 27
click at [955, 356] on div "Background not relevant" at bounding box center [912, 345] width 166 height 27
click at [1176, 583] on button "Save" at bounding box center [1179, 599] width 63 height 35
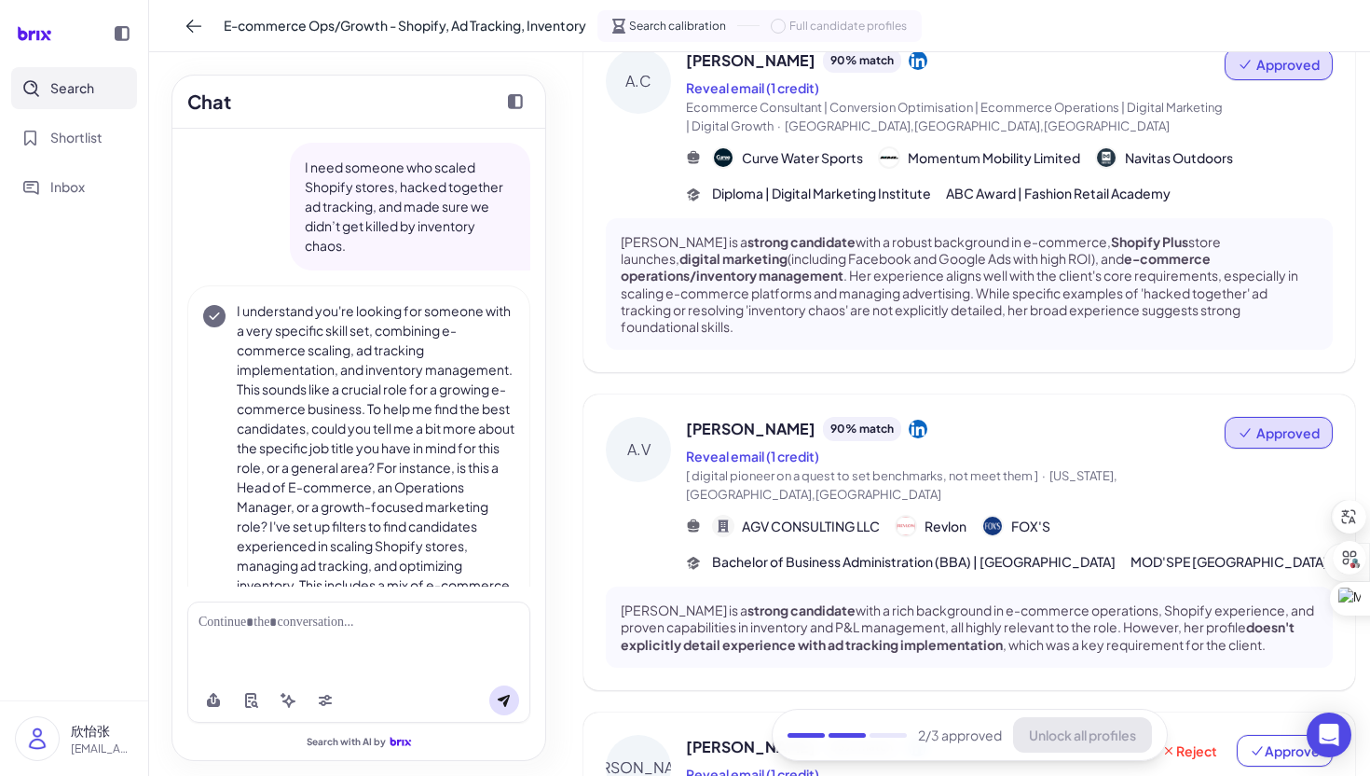
scroll to position [0, 0]
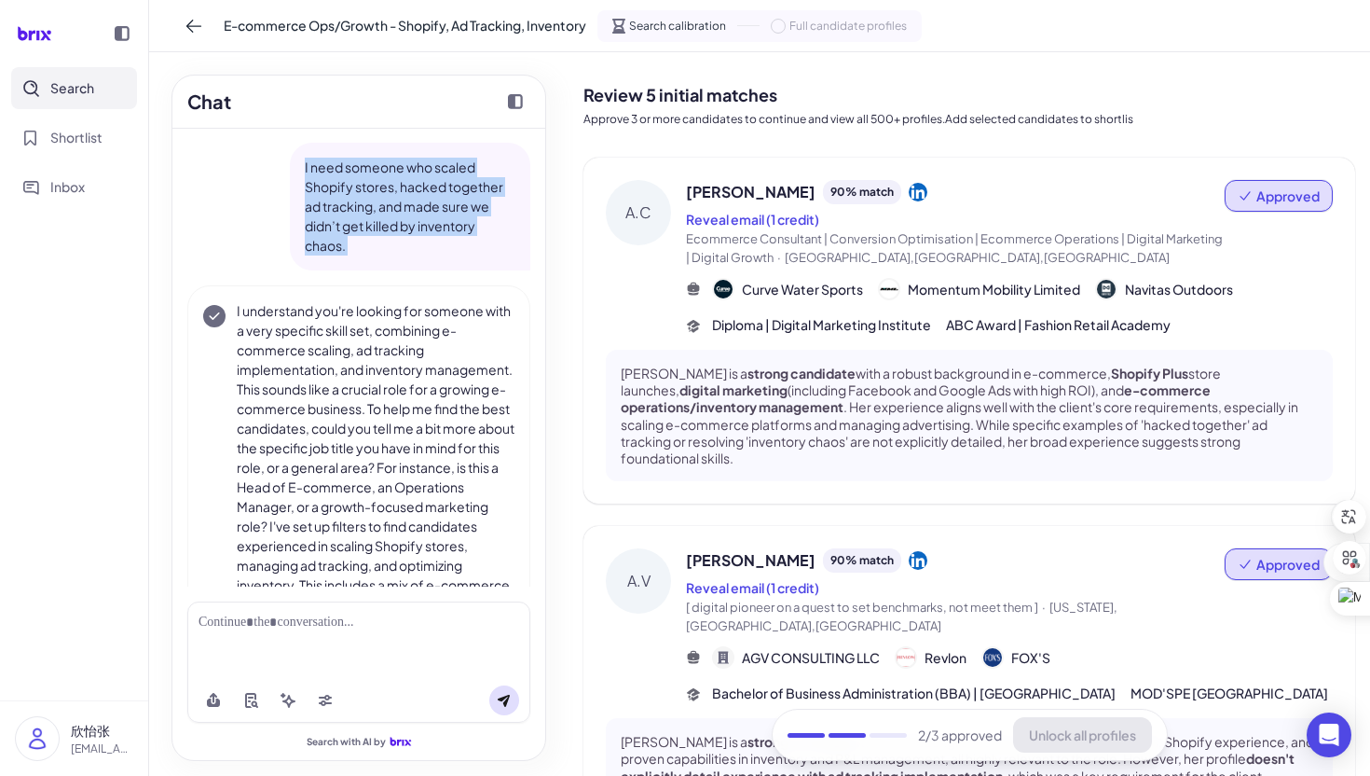
drag, startPoint x: 302, startPoint y: 171, endPoint x: 404, endPoint y: 278, distance: 147.7
click at [404, 278] on div "I need someone who scaled Shopify stores, hacked together ad tracking, and made…" at bounding box center [358, 418] width 343 height 551
copy div "I need someone who scaled Shopify stores, hacked together ad tracking, and made…"
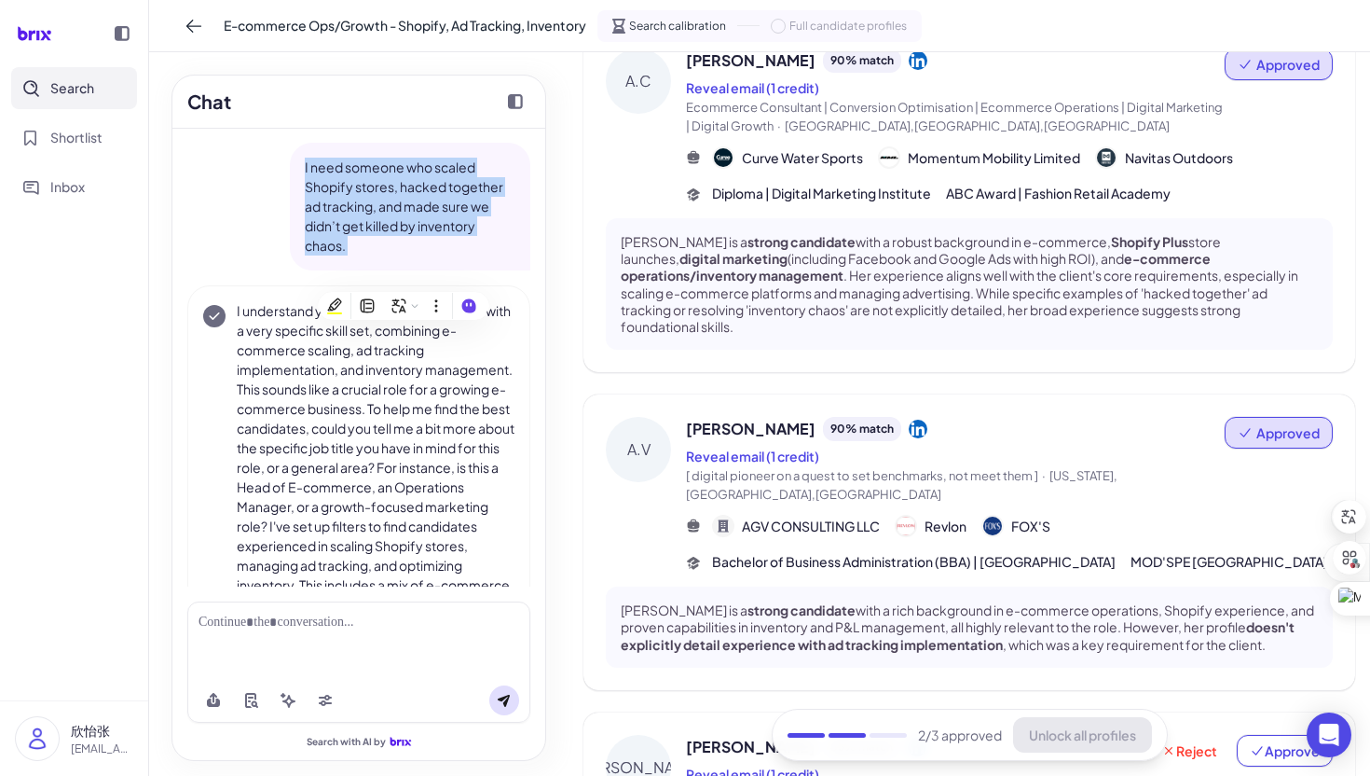
scroll to position [132, 0]
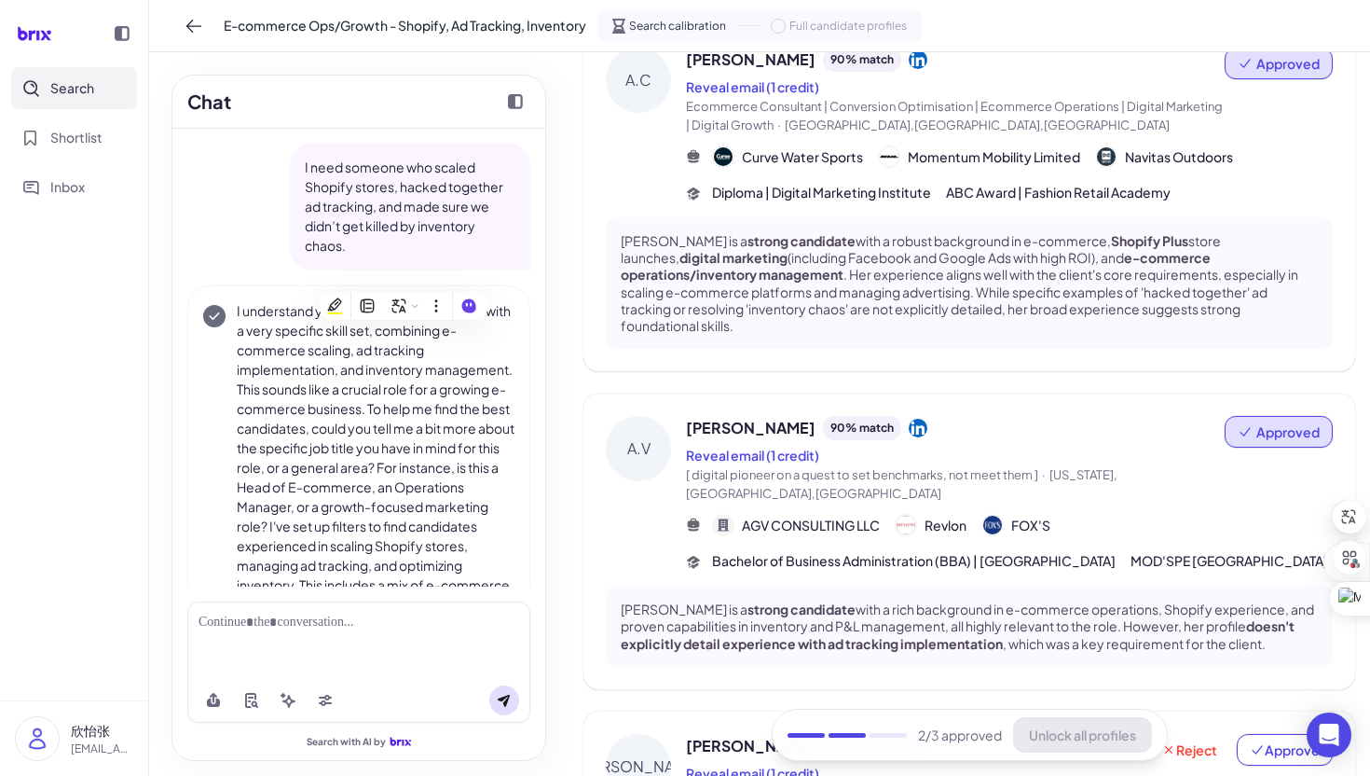
click at [319, 175] on p "I need someone who scaled Shopify stores, hacked together ad tracking, and made…" at bounding box center [410, 207] width 211 height 98
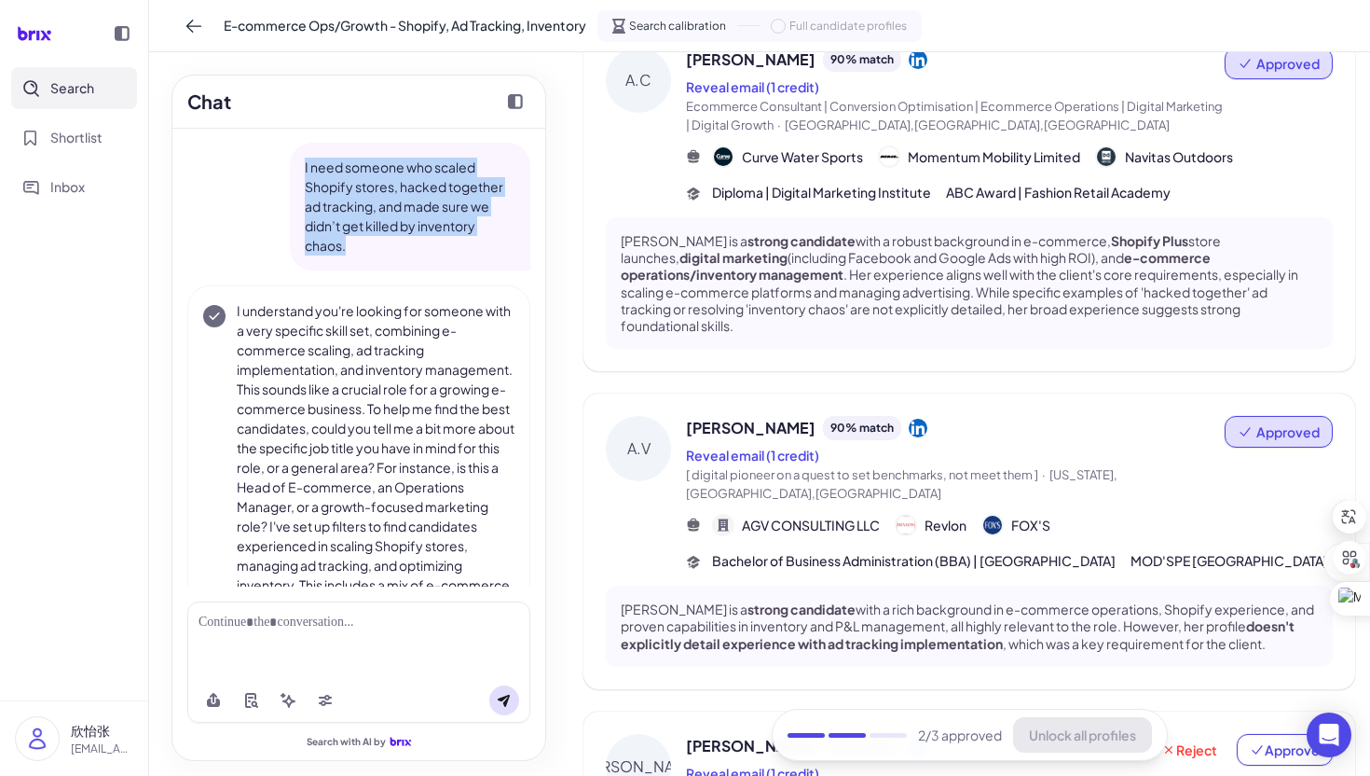
drag, startPoint x: 304, startPoint y: 167, endPoint x: 395, endPoint y: 246, distance: 120.9
click at [395, 246] on p "I need someone who scaled Shopify stores, hacked together ad tracking, and made…" at bounding box center [410, 207] width 211 height 98
copy p "I need someone who scaled Shopify stores, hacked together ad tracking, and made…"
click at [181, 32] on button at bounding box center [194, 26] width 30 height 30
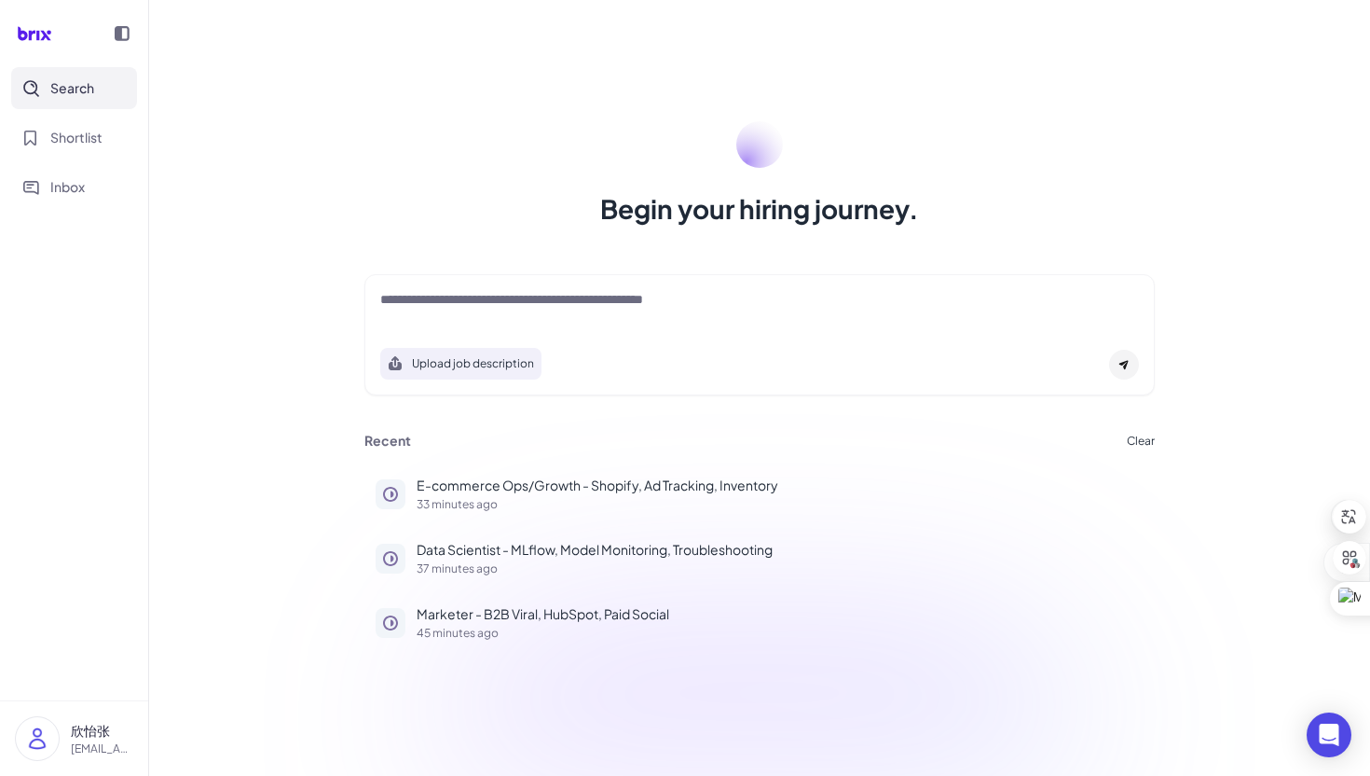
click at [518, 313] on div at bounding box center [759, 308] width 759 height 37
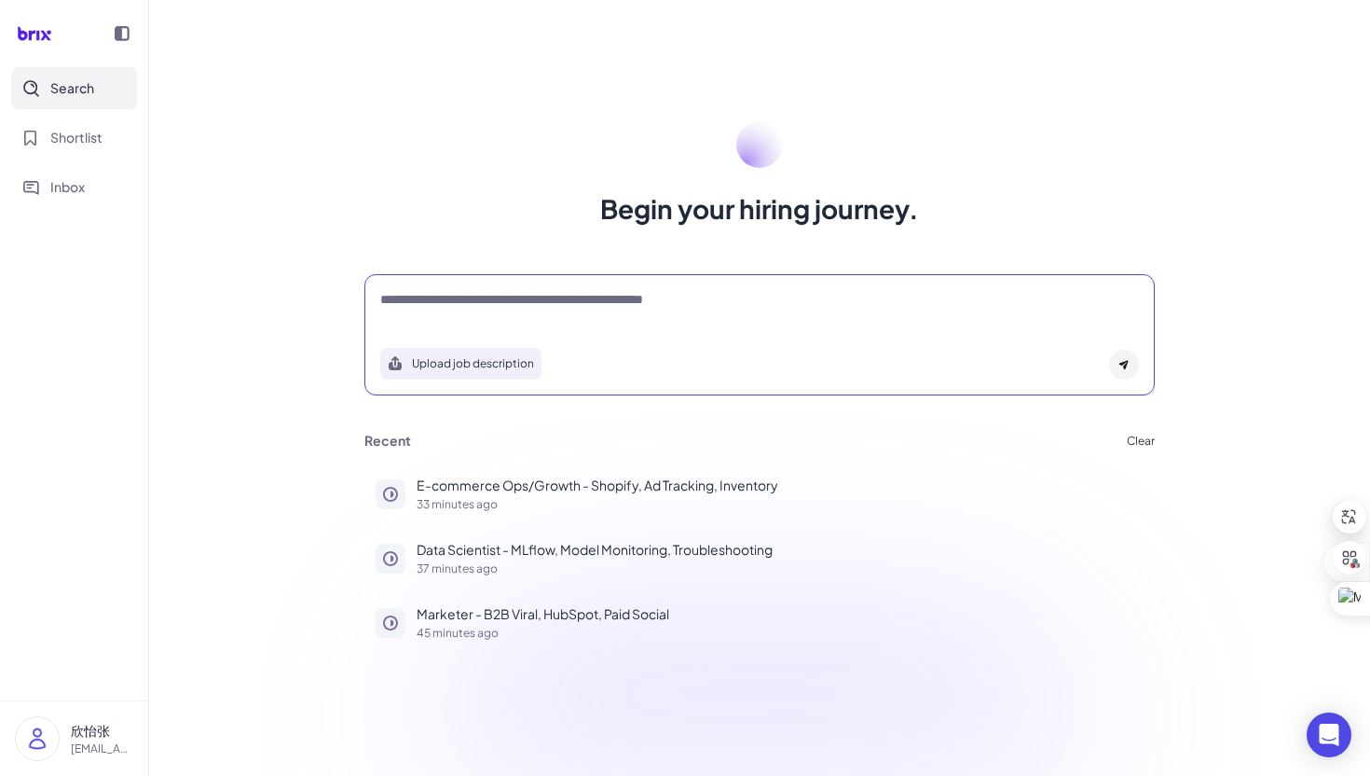
click at [495, 309] on textarea at bounding box center [759, 301] width 759 height 22
paste textarea "**********"
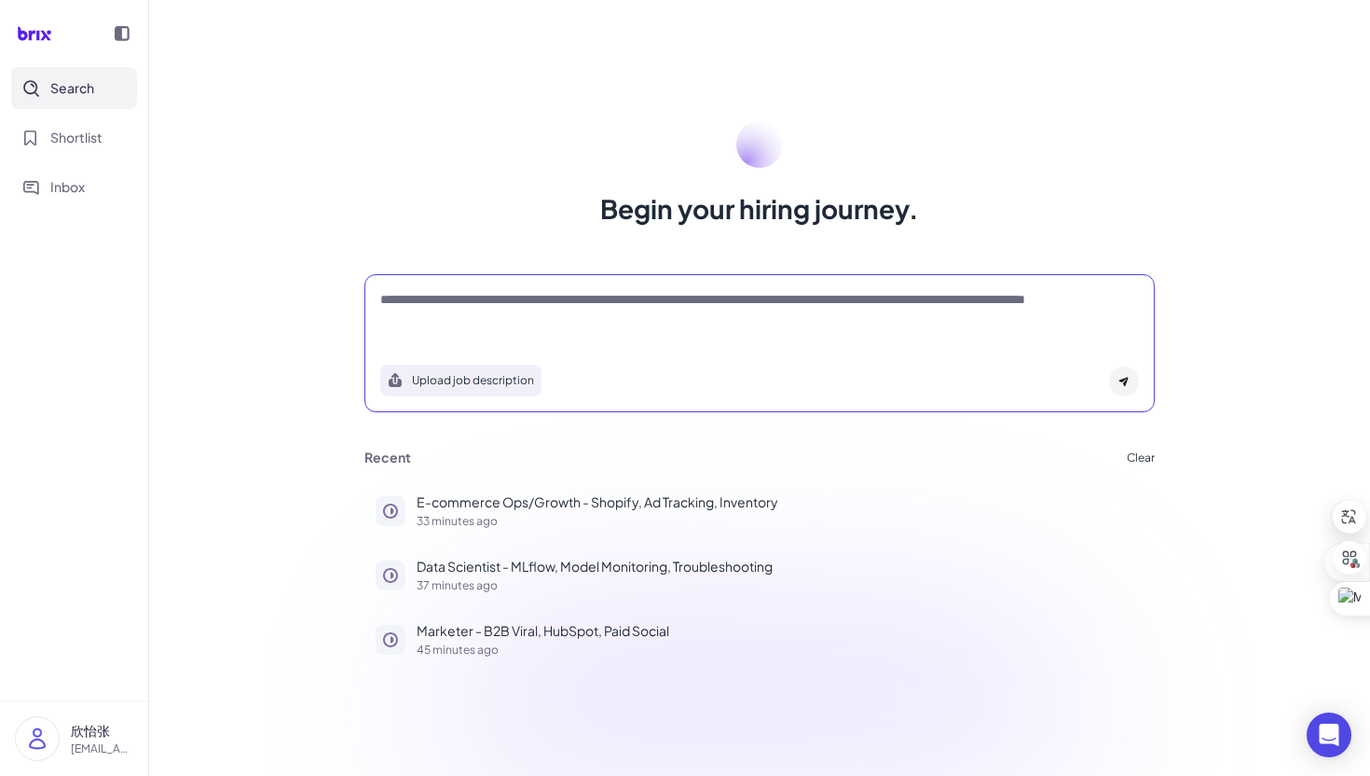
type textarea "**********"
click at [1109, 382] on div at bounding box center [1124, 381] width 30 height 30
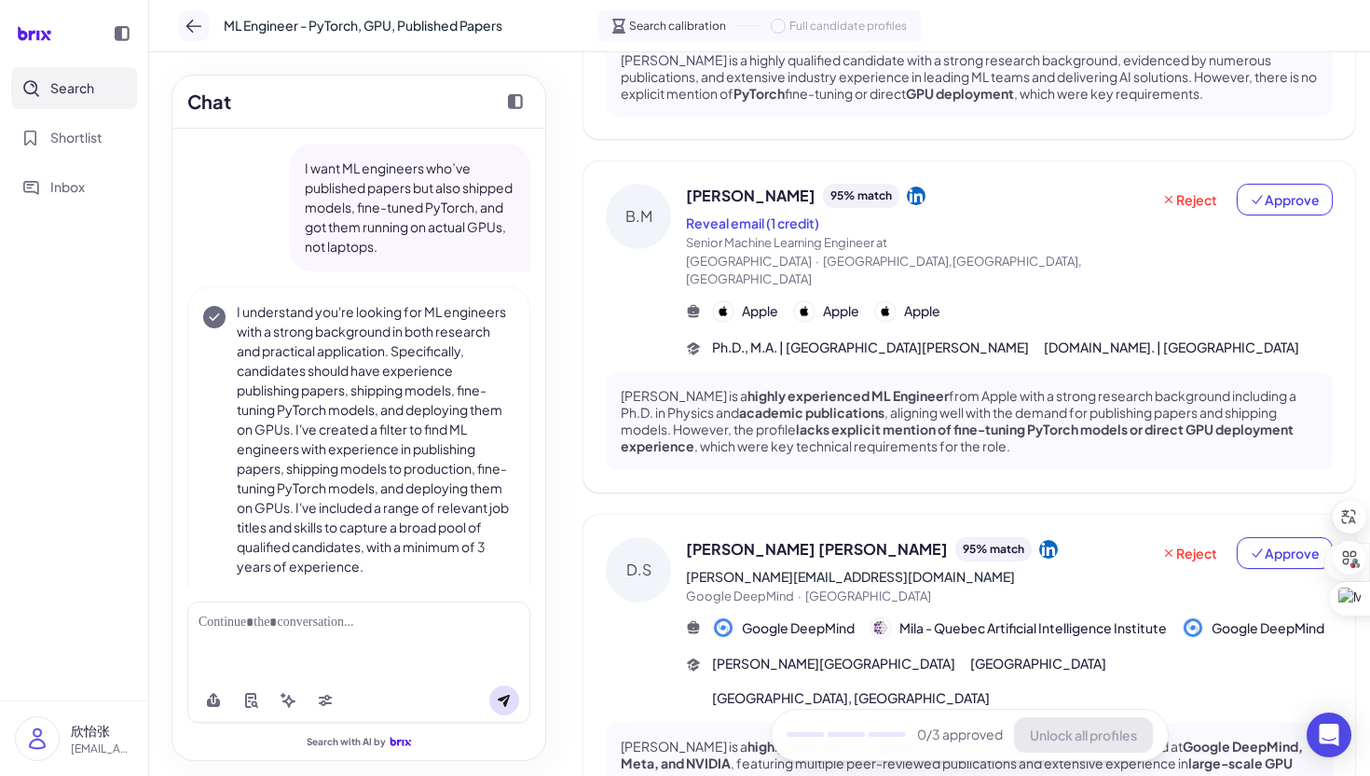
click at [193, 20] on icon at bounding box center [194, 26] width 19 height 19
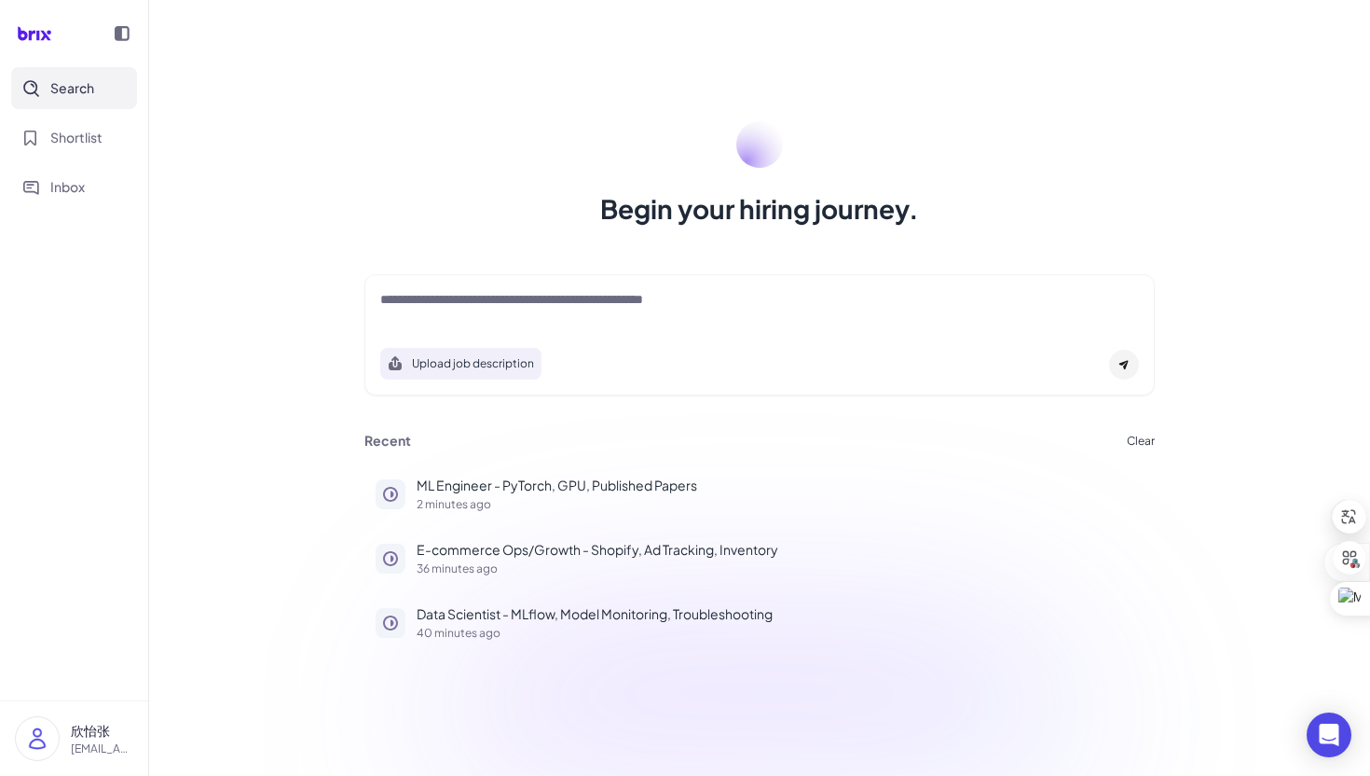
click at [540, 318] on div at bounding box center [759, 308] width 759 height 37
click at [475, 317] on div at bounding box center [759, 308] width 759 height 37
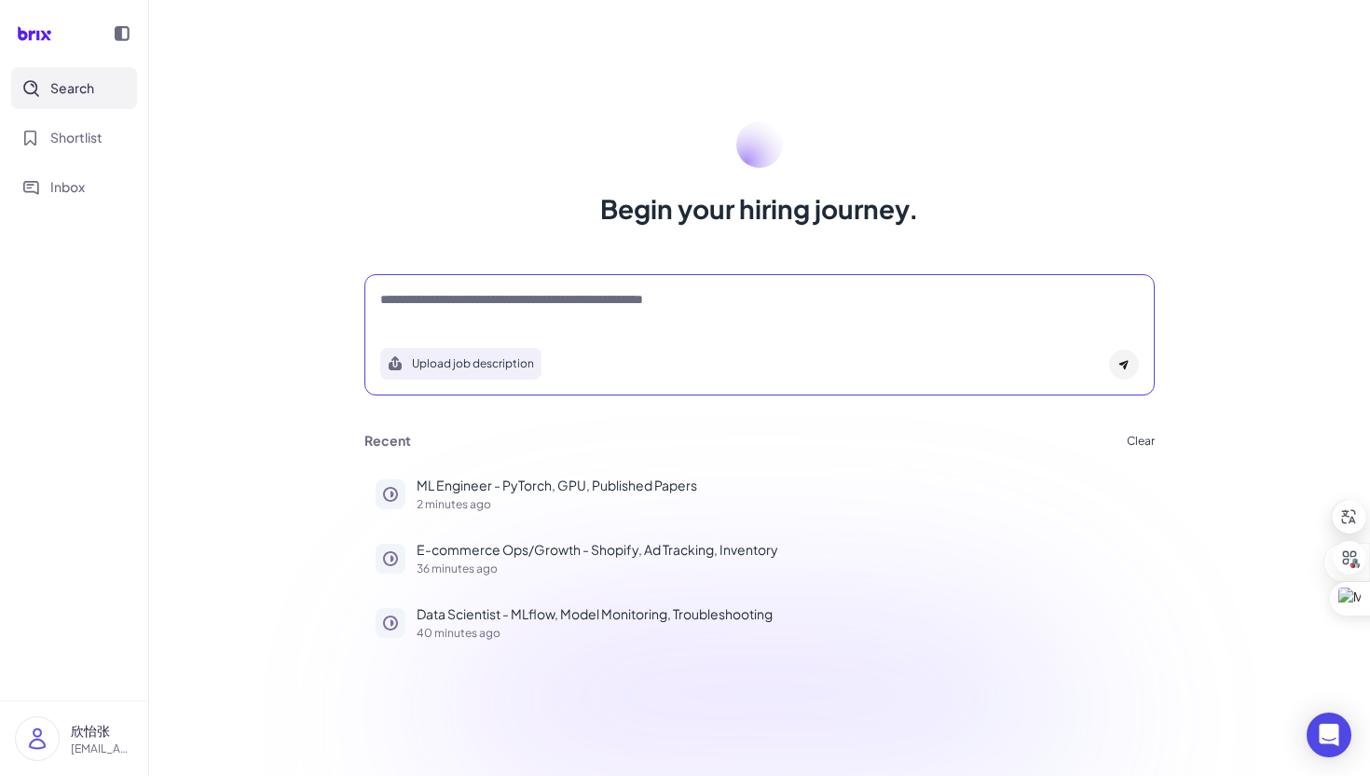
click at [453, 311] on textarea at bounding box center [759, 301] width 759 height 22
paste textarea "**********"
type textarea "**********"
click at [1129, 371] on div at bounding box center [1124, 365] width 30 height 30
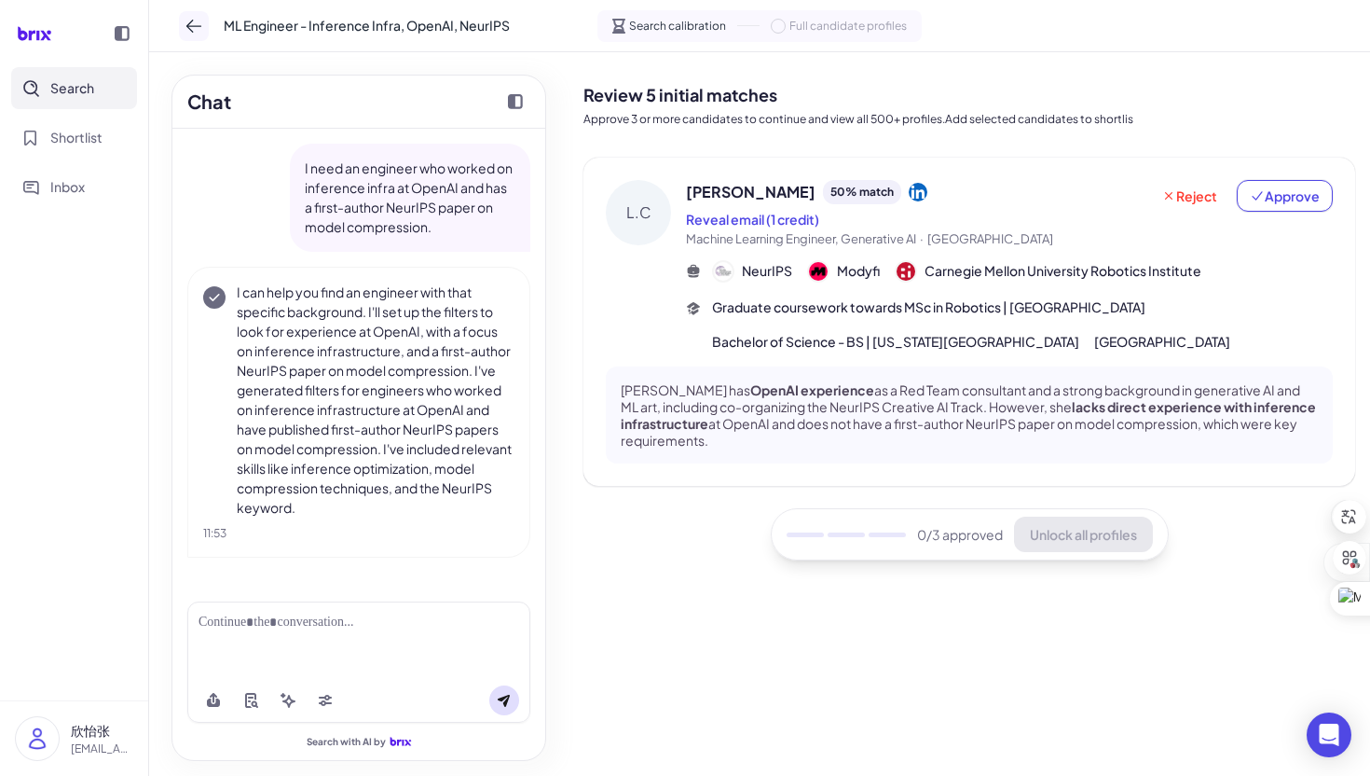
click at [196, 18] on icon at bounding box center [194, 26] width 19 height 19
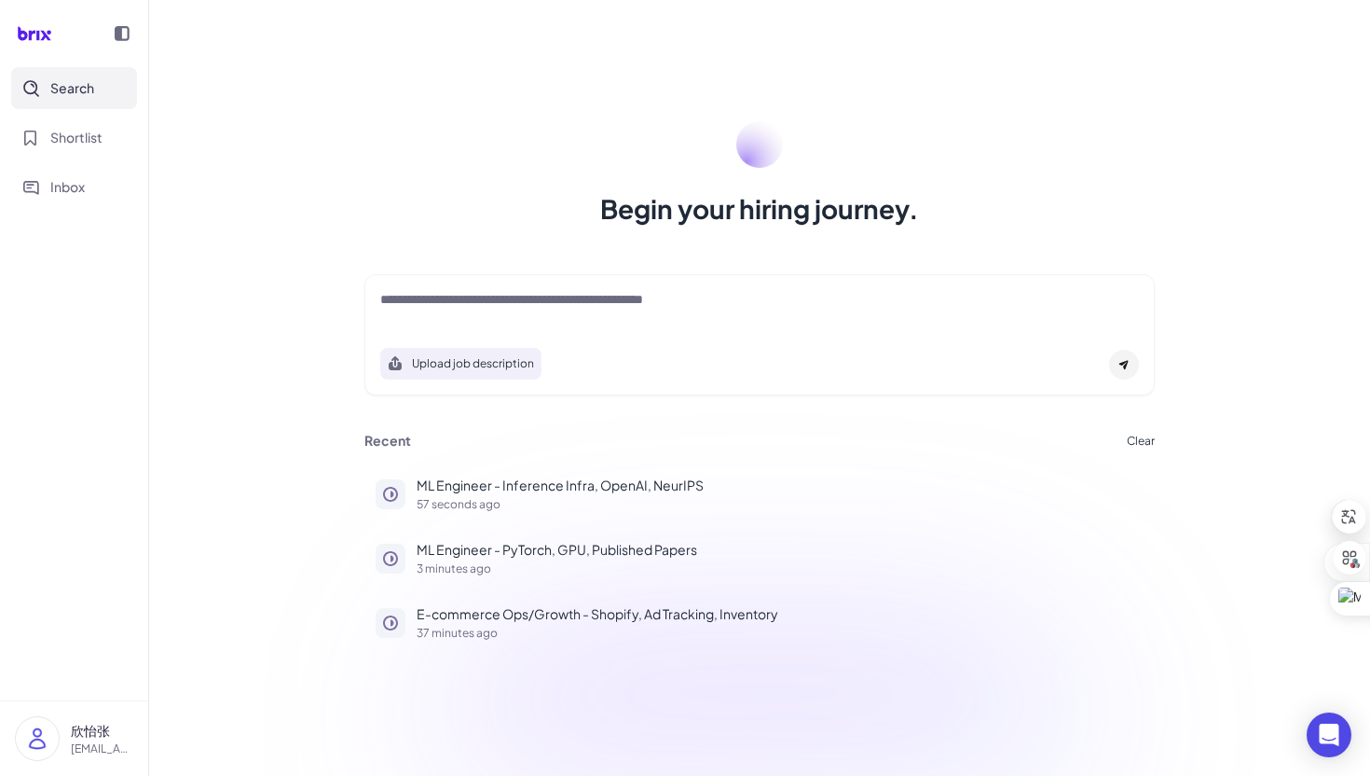
click at [733, 310] on textarea at bounding box center [759, 301] width 759 height 22
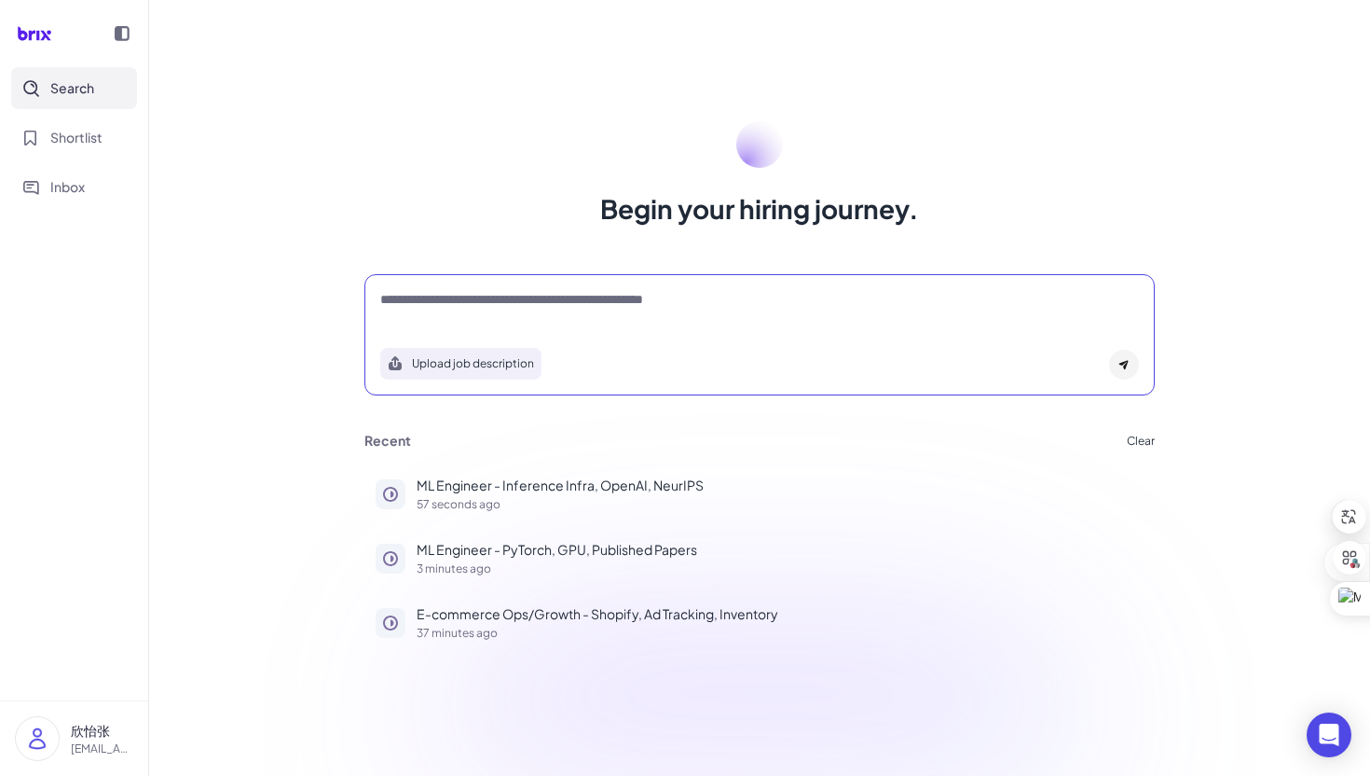
paste textarea "**********"
type textarea "**********"
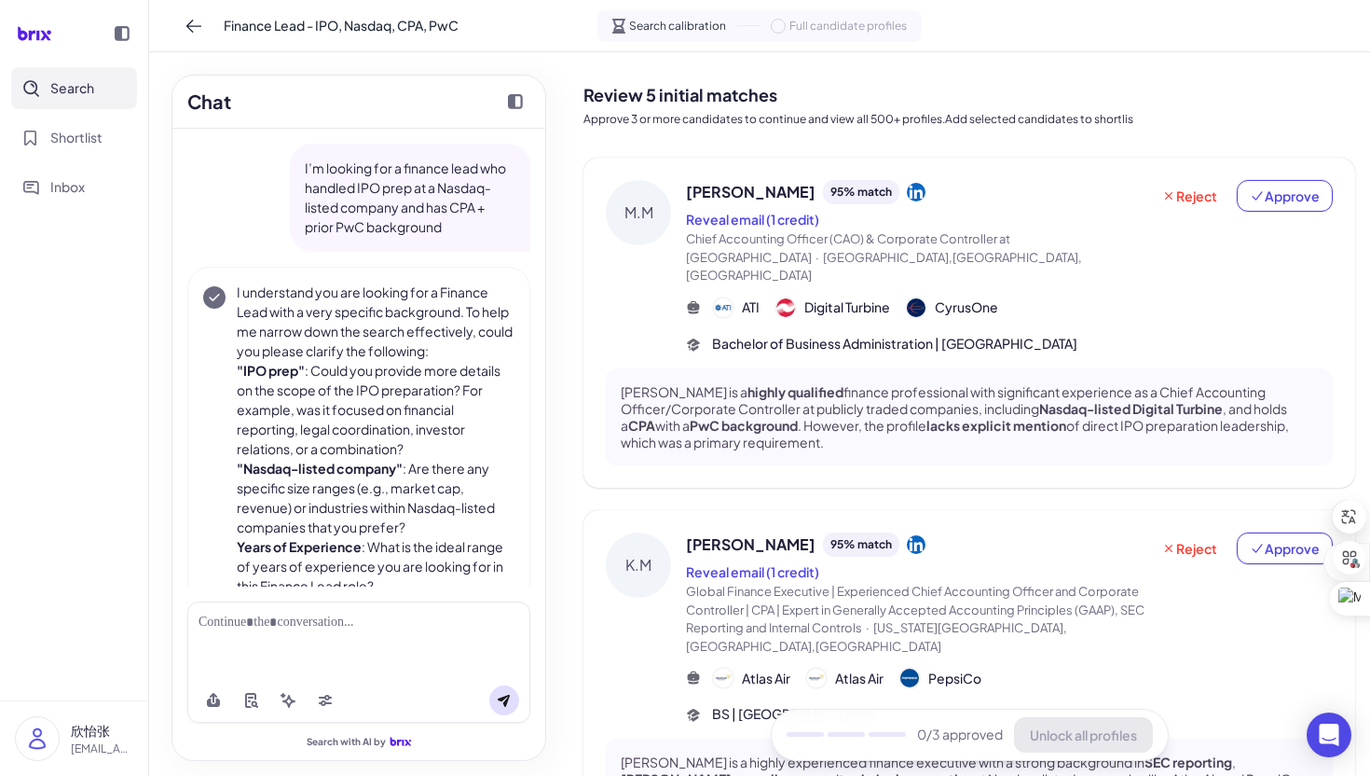
click at [1082, 250] on span "[GEOGRAPHIC_DATA],[GEOGRAPHIC_DATA],[GEOGRAPHIC_DATA]" at bounding box center [884, 267] width 396 height 34
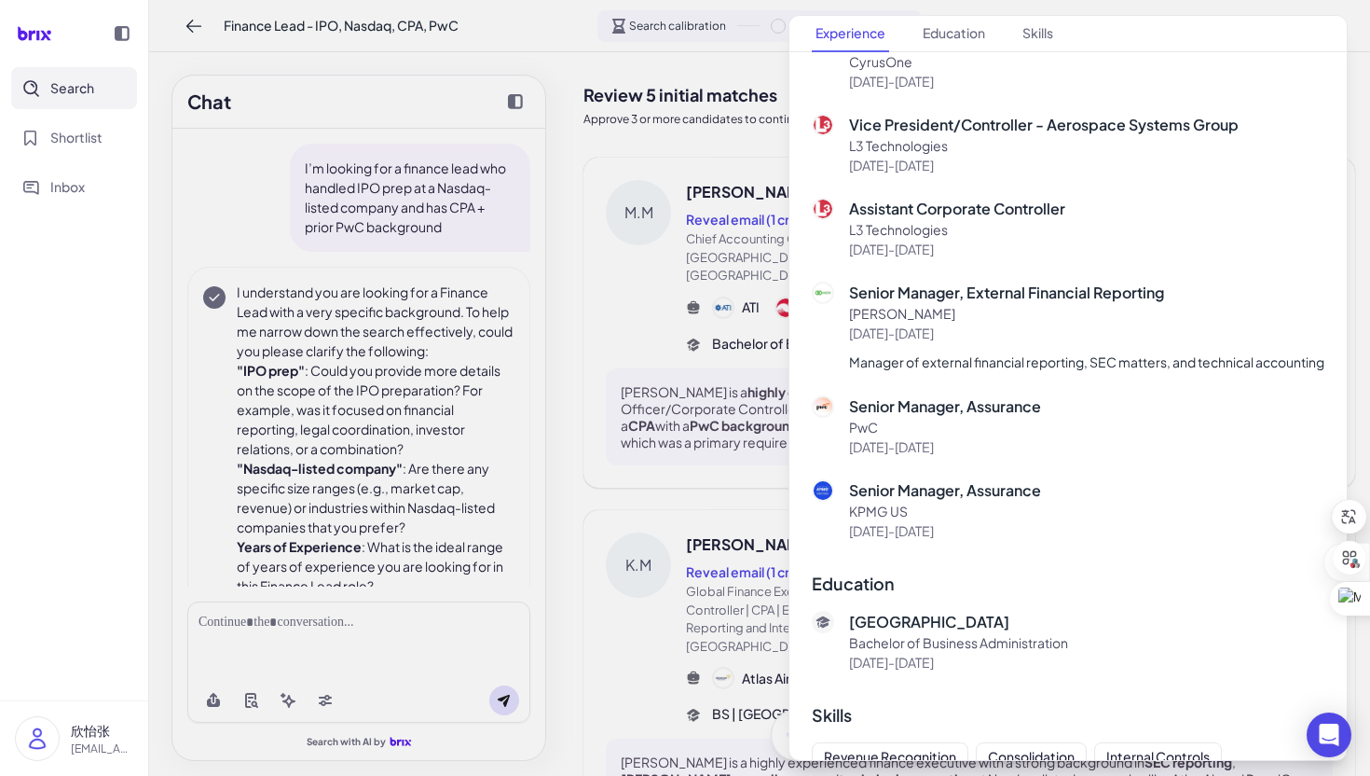
scroll to position [660, 0]
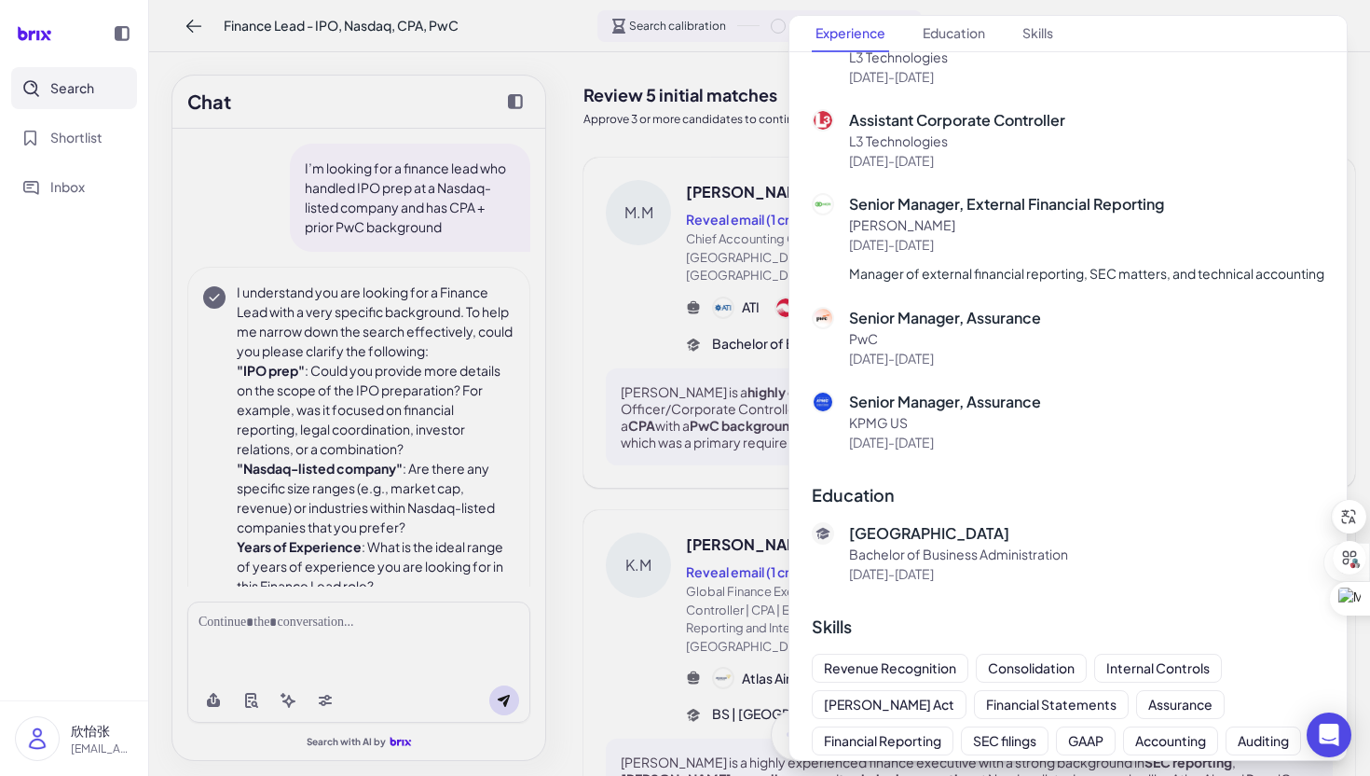
click at [680, 348] on div at bounding box center [685, 388] width 1370 height 776
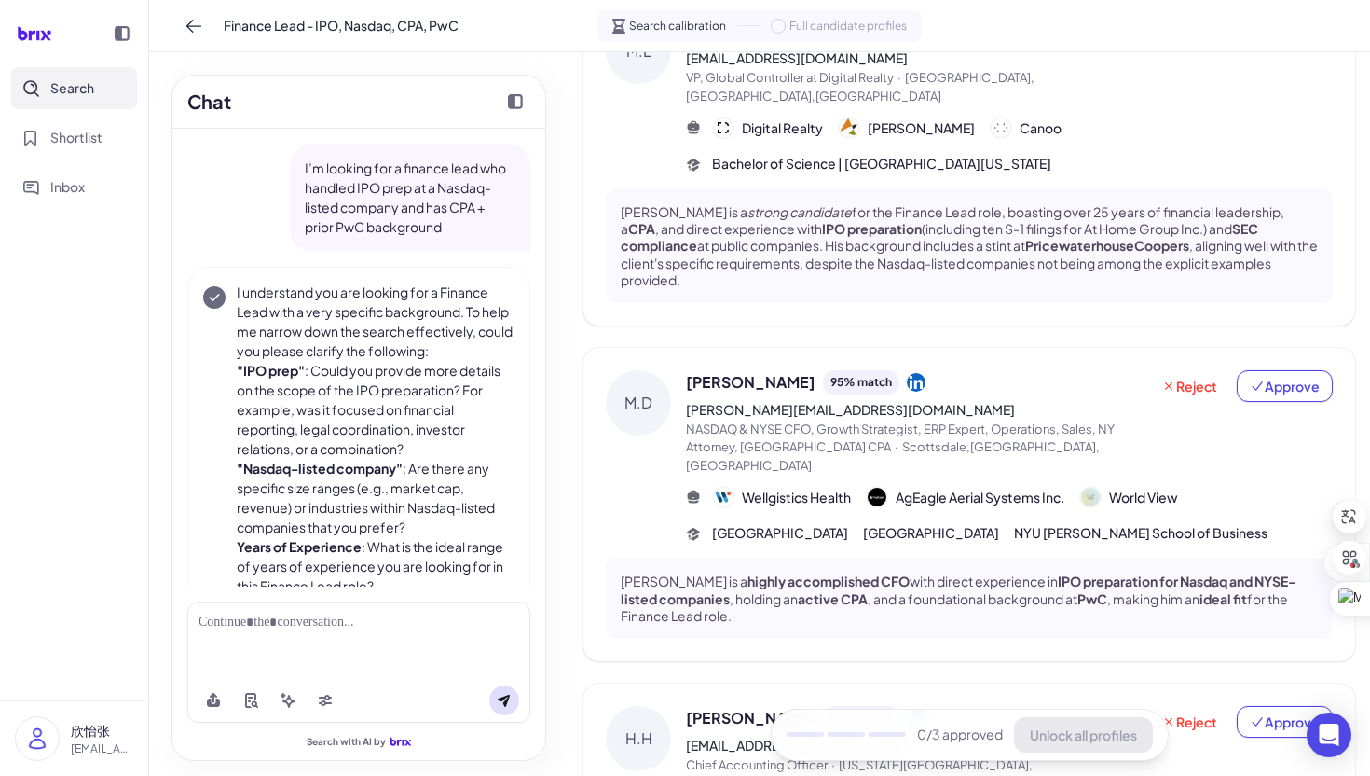
scroll to position [671, 0]
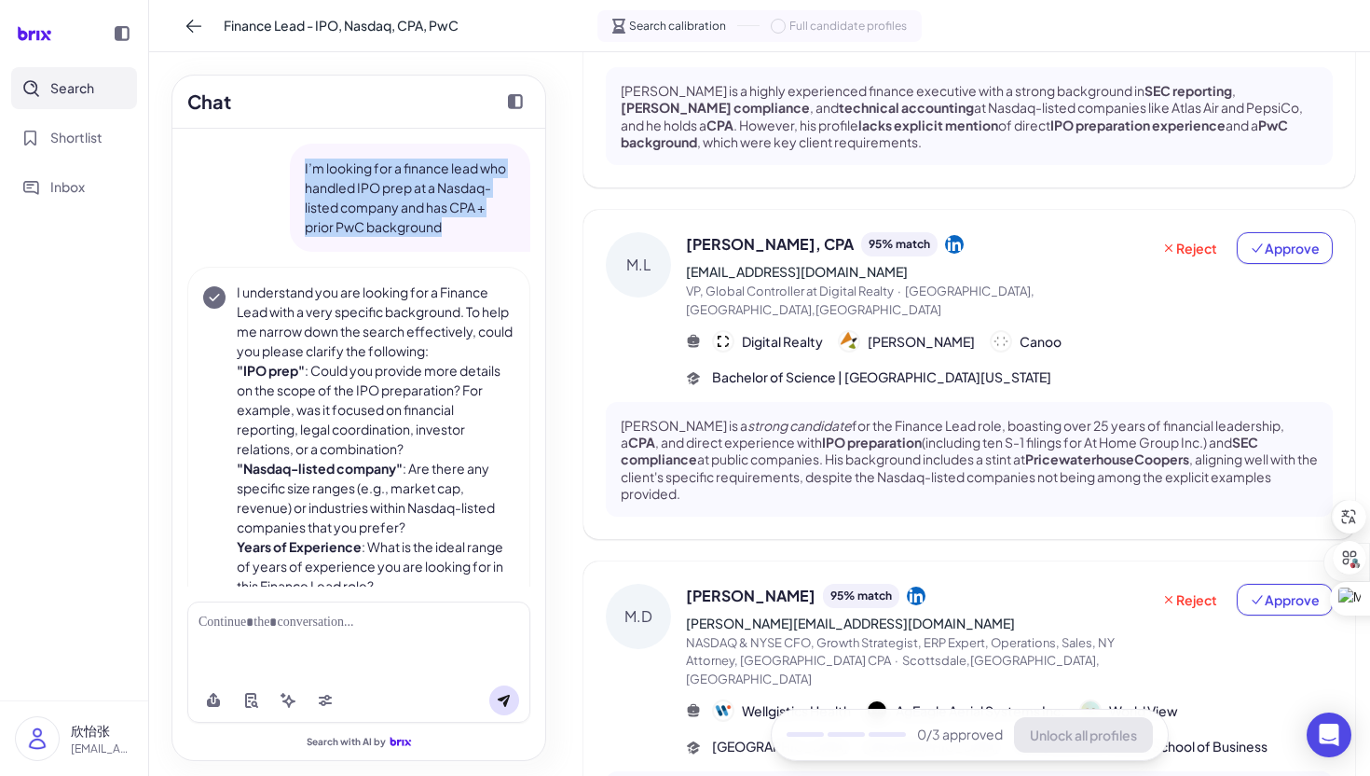
drag, startPoint x: 452, startPoint y: 230, endPoint x: 295, endPoint y: 159, distance: 172.8
click at [295, 159] on div "I’m looking for a finance lead who handled IPO prep at a Nasdaq-listed company …" at bounding box center [410, 198] width 241 height 108
copy p "I’m looking for a finance lead who handled IPO prep at a Nasdaq-listed company …"
click at [195, 26] on icon at bounding box center [194, 26] width 19 height 19
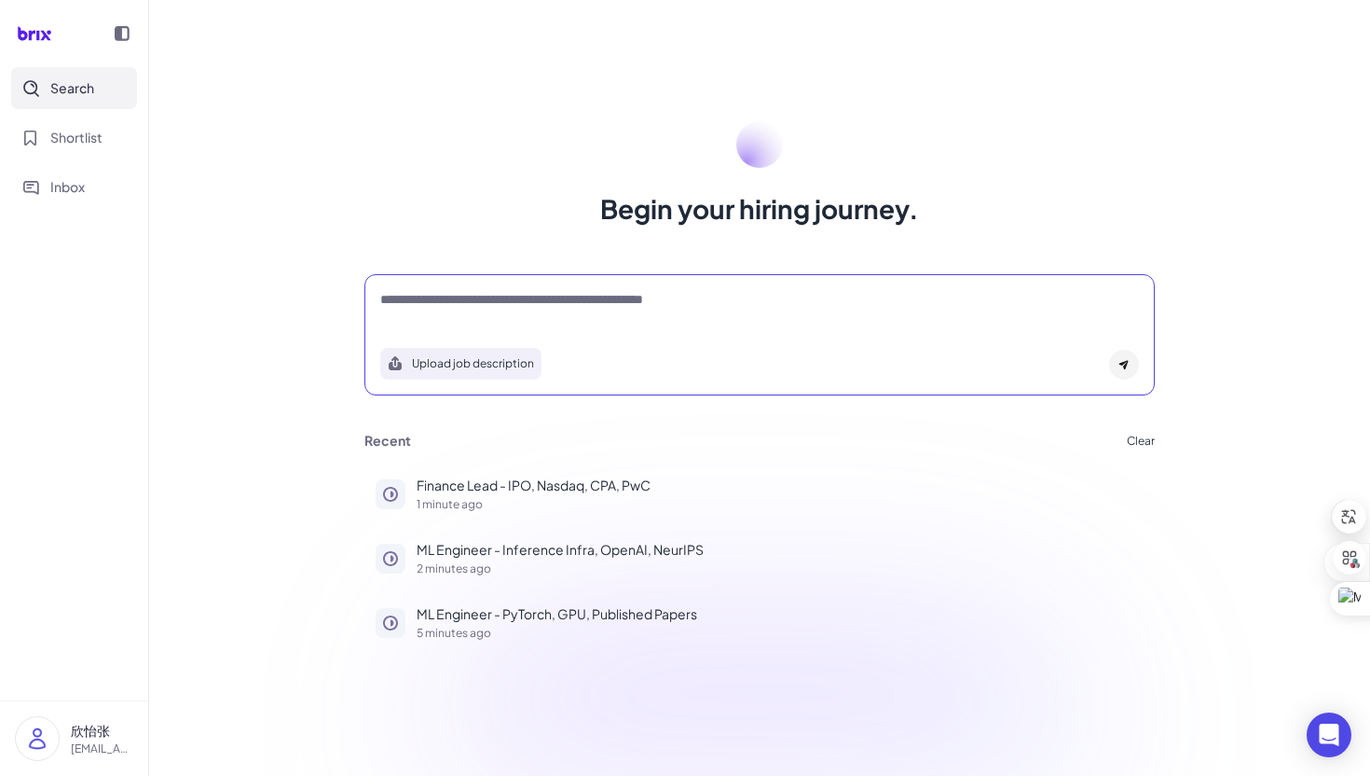
click at [491, 290] on textarea at bounding box center [759, 301] width 759 height 22
paste textarea "**********"
type textarea "**********"
click at [1135, 349] on div "Upload job description" at bounding box center [759, 358] width 759 height 43
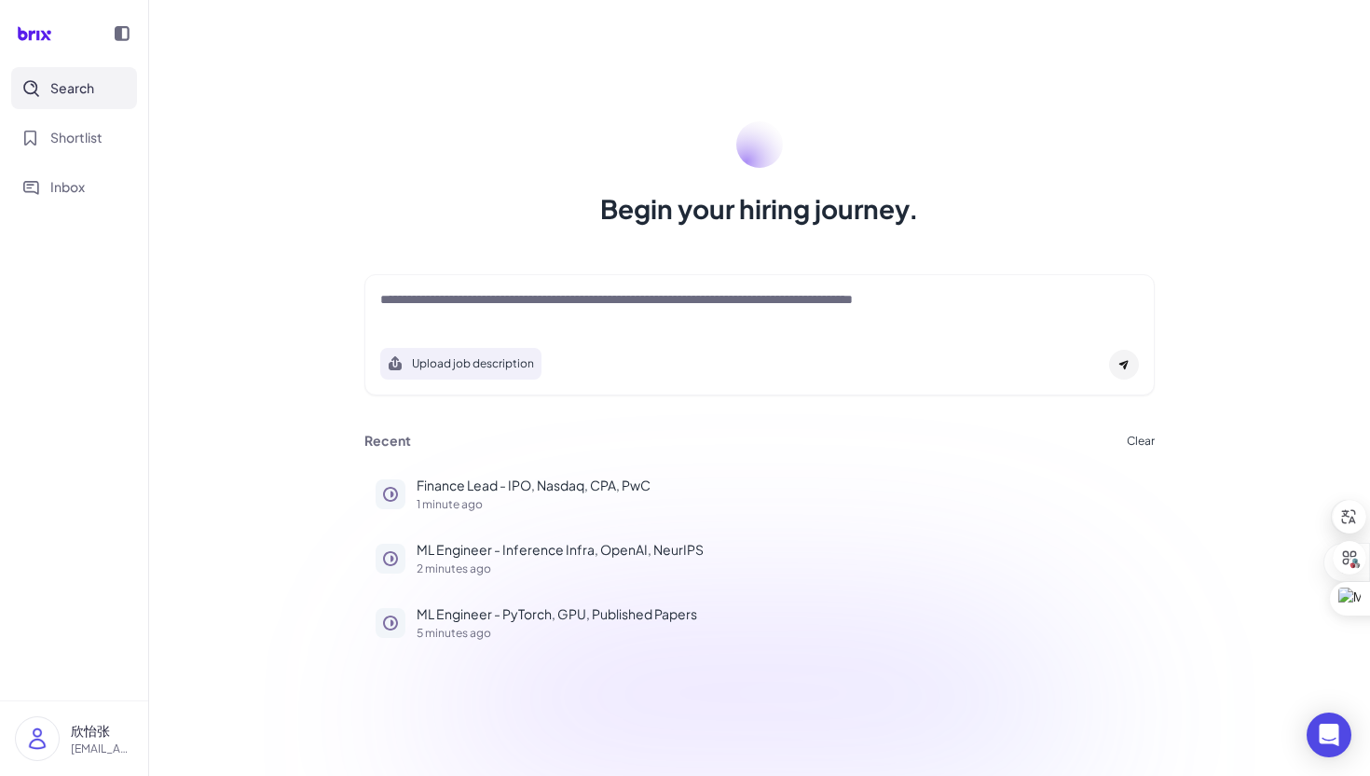
click at [1135, 350] on div "Upload job description" at bounding box center [759, 358] width 759 height 43
click at [1114, 284] on div "**********" at bounding box center [760, 334] width 791 height 121
click at [1124, 361] on icon at bounding box center [1124, 365] width 9 height 9
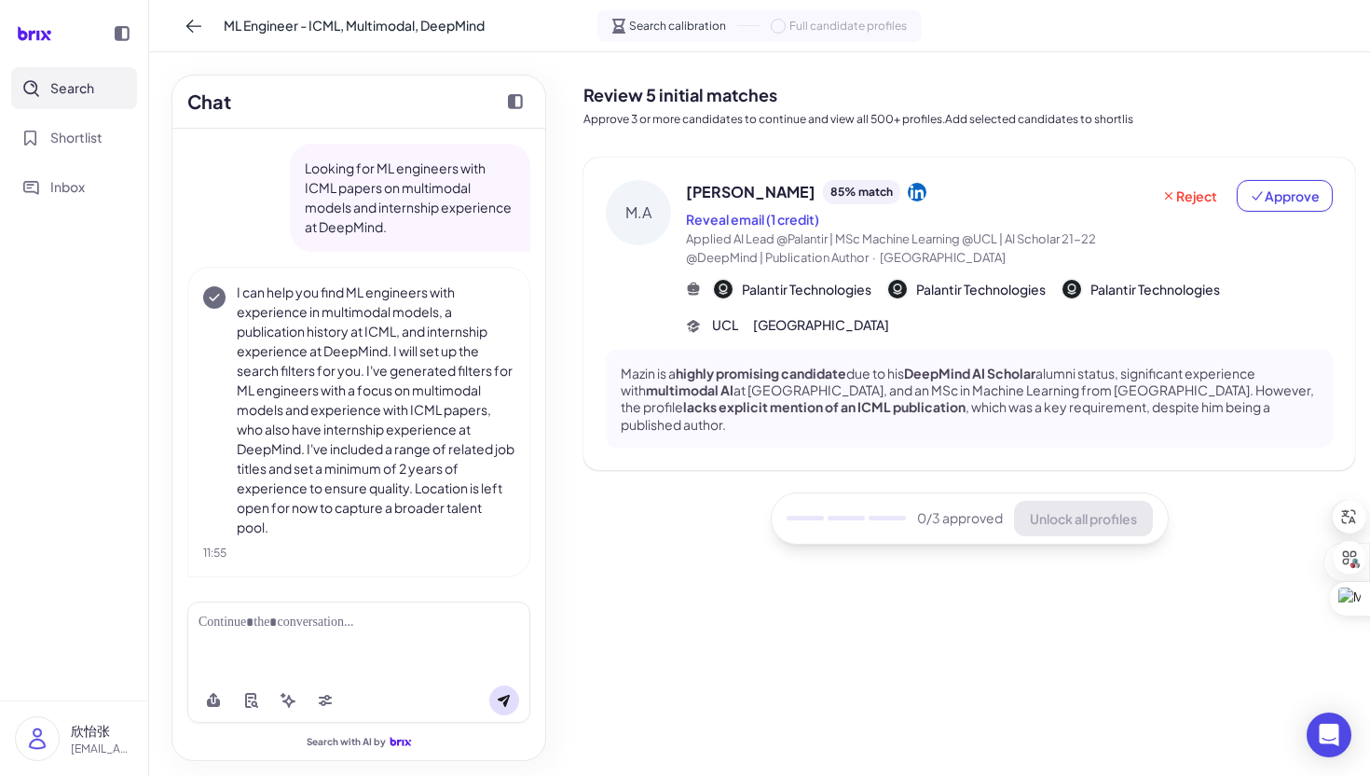
scroll to position [6, 0]
click at [197, 22] on icon at bounding box center [194, 26] width 19 height 19
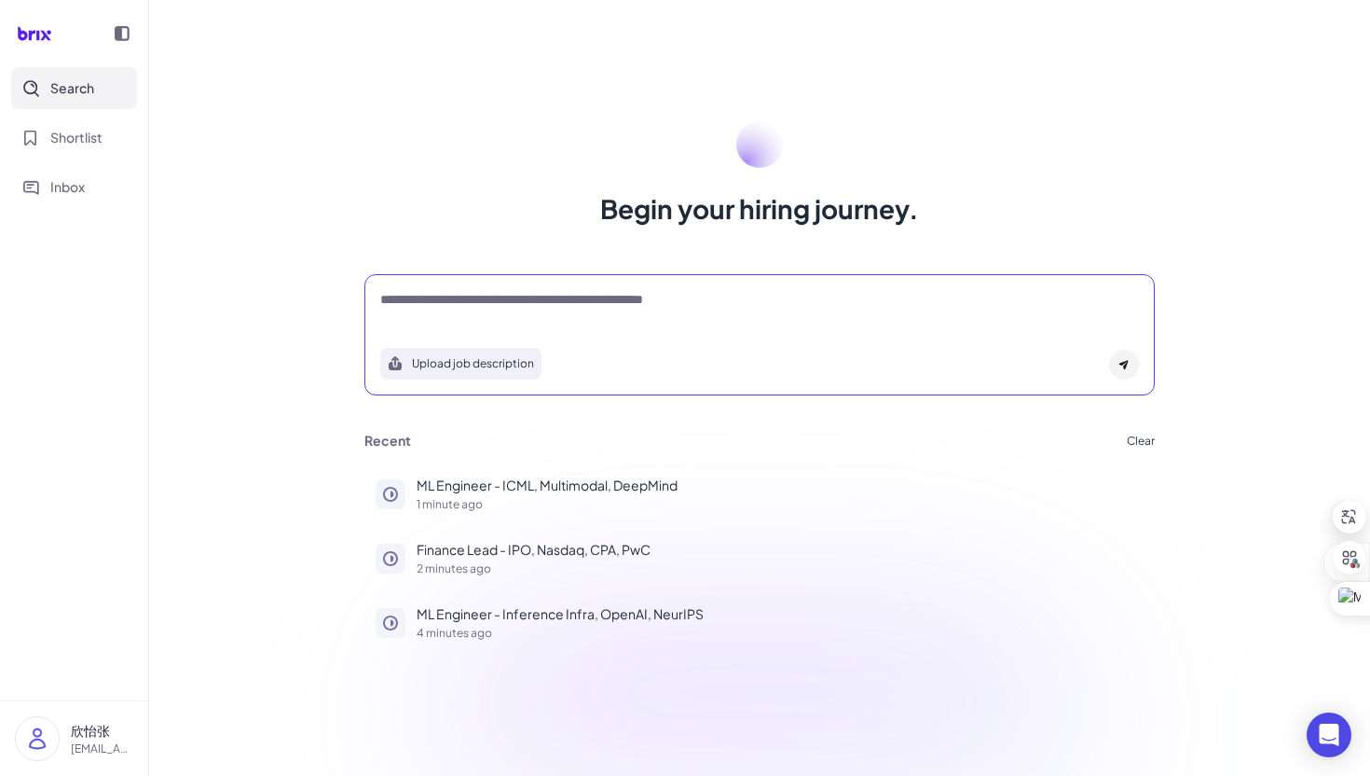
click at [505, 310] on textarea at bounding box center [759, 301] width 759 height 22
paste textarea "**********"
type textarea "**********"
drag, startPoint x: 1131, startPoint y: 366, endPoint x: 976, endPoint y: 367, distance: 154.8
click at [1131, 367] on div at bounding box center [1124, 365] width 30 height 30
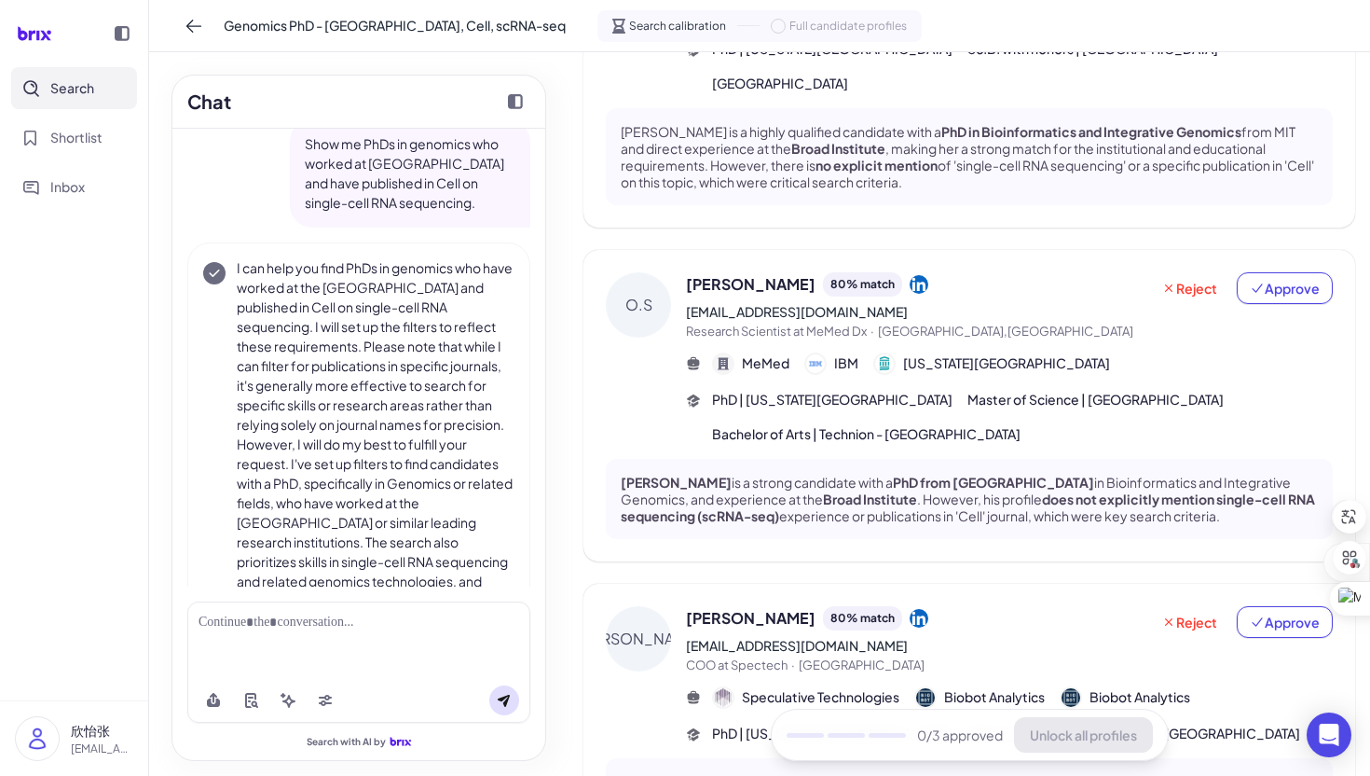
scroll to position [1193, 0]
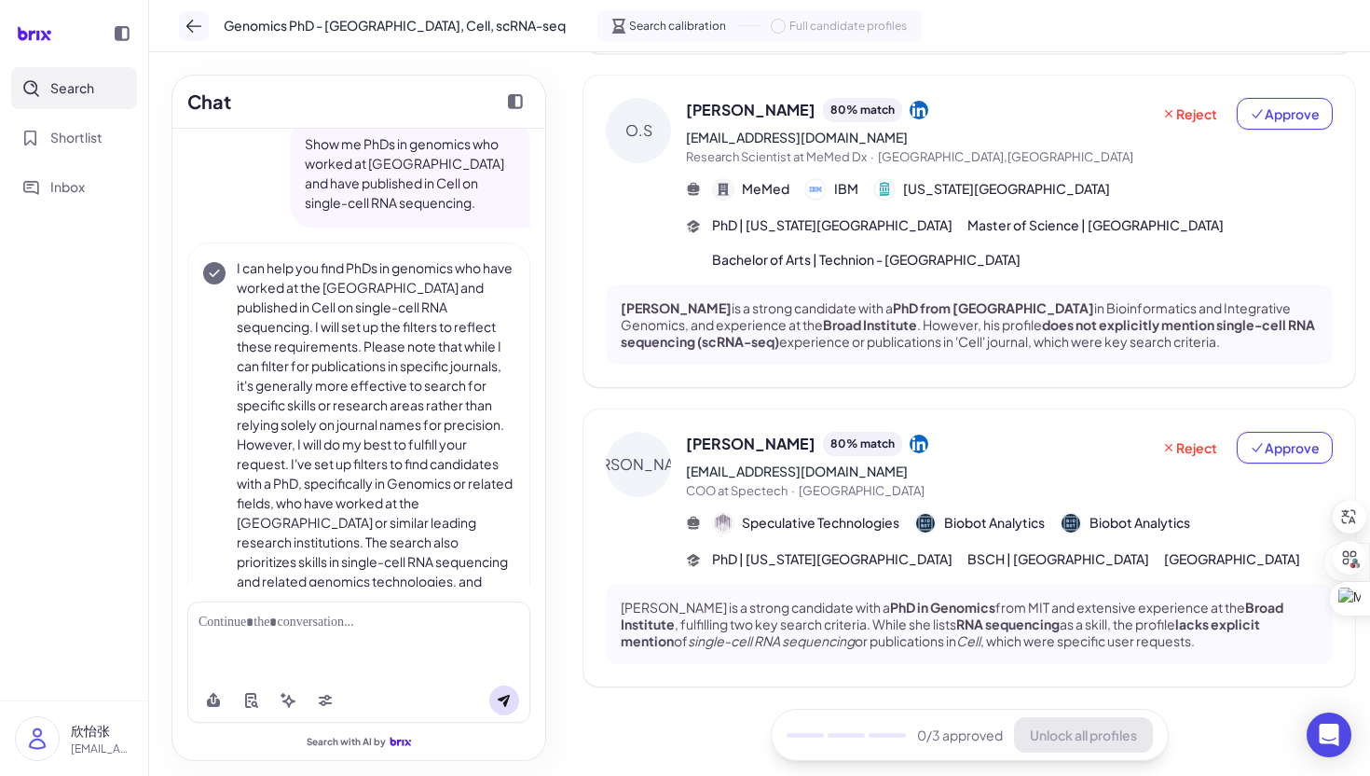
click at [192, 28] on icon at bounding box center [194, 26] width 19 height 19
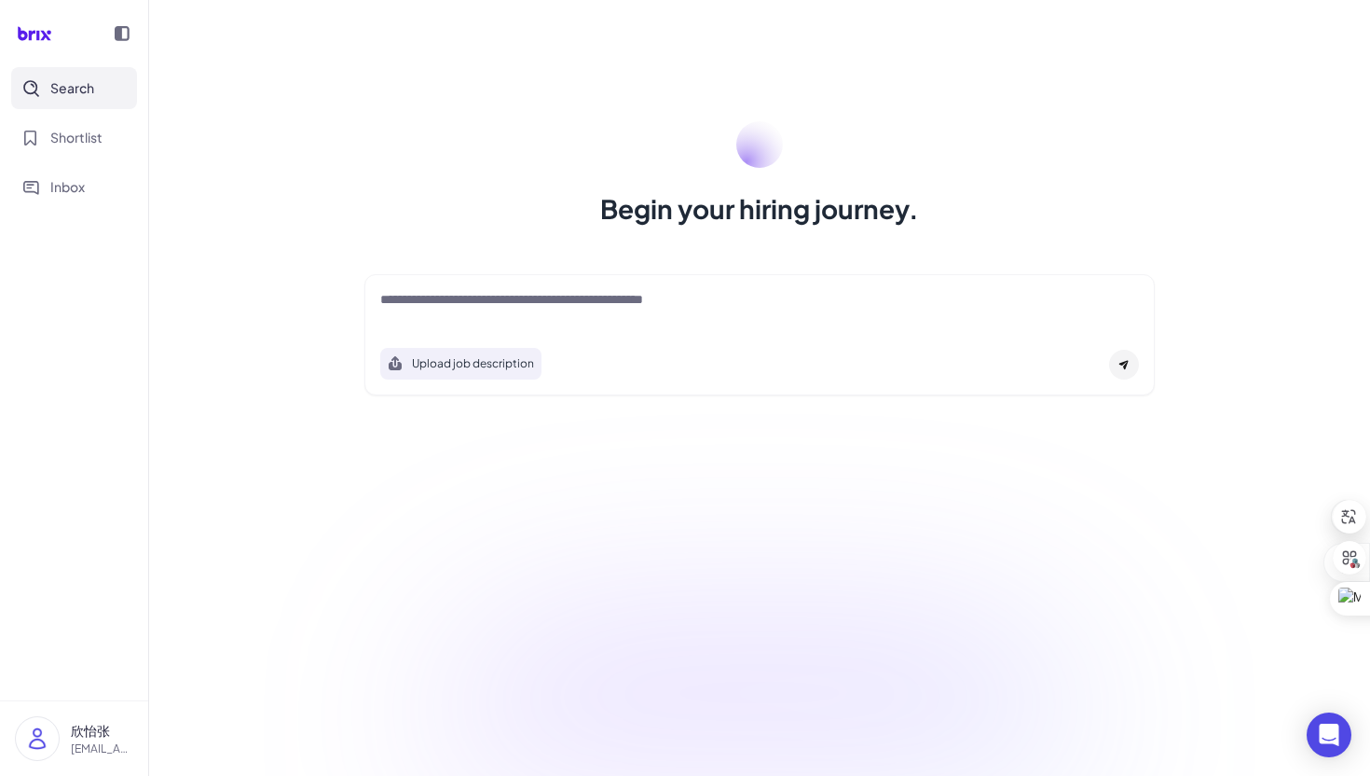
drag, startPoint x: 670, startPoint y: 304, endPoint x: 660, endPoint y: 303, distance: 10.3
click at [670, 304] on textarea at bounding box center [759, 301] width 759 height 22
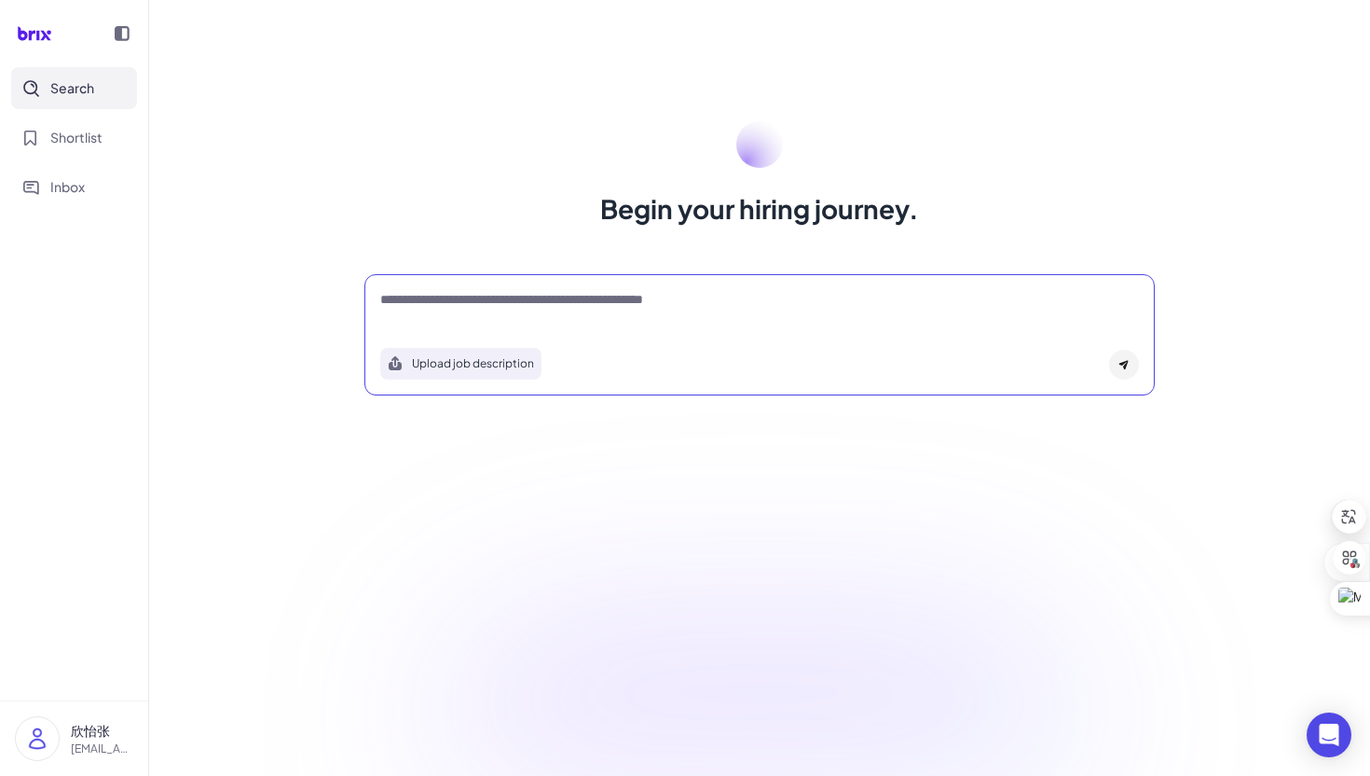
paste textarea "**********"
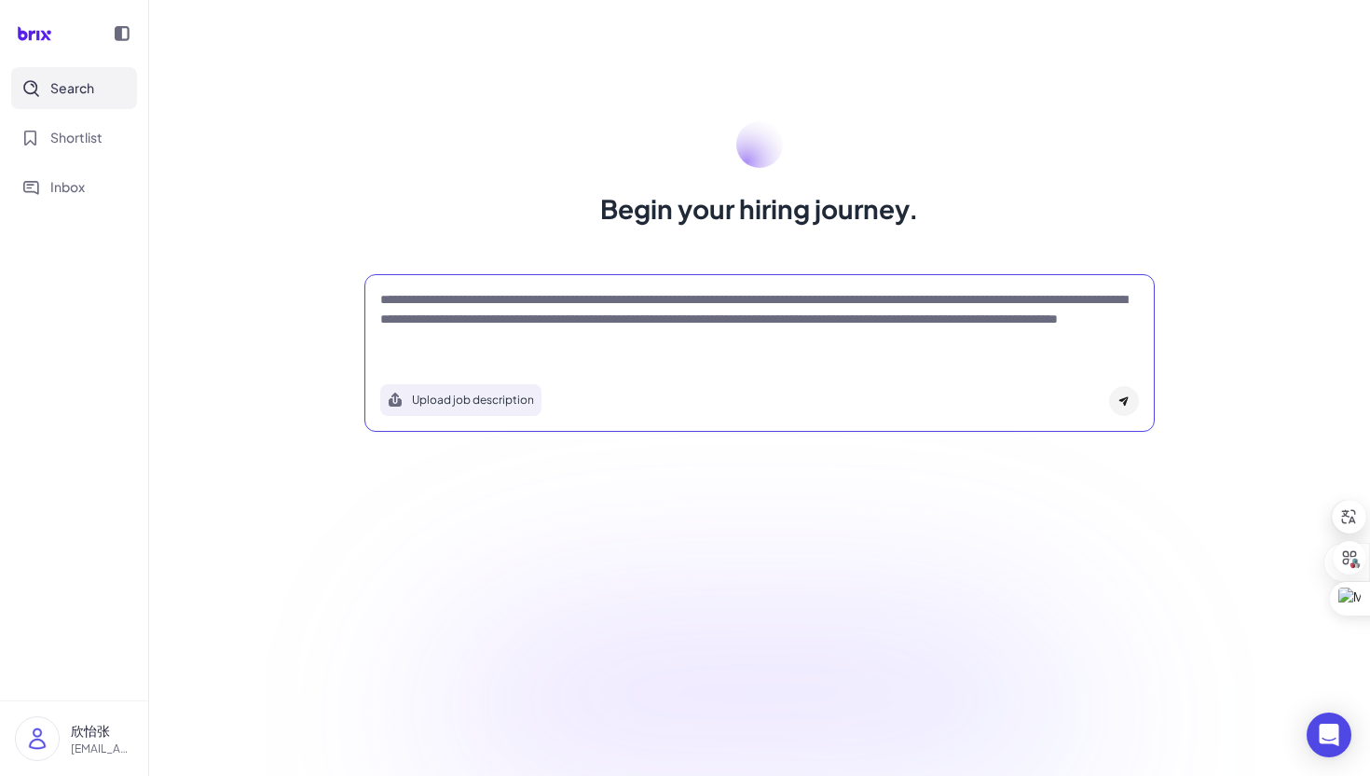
type textarea "**********"
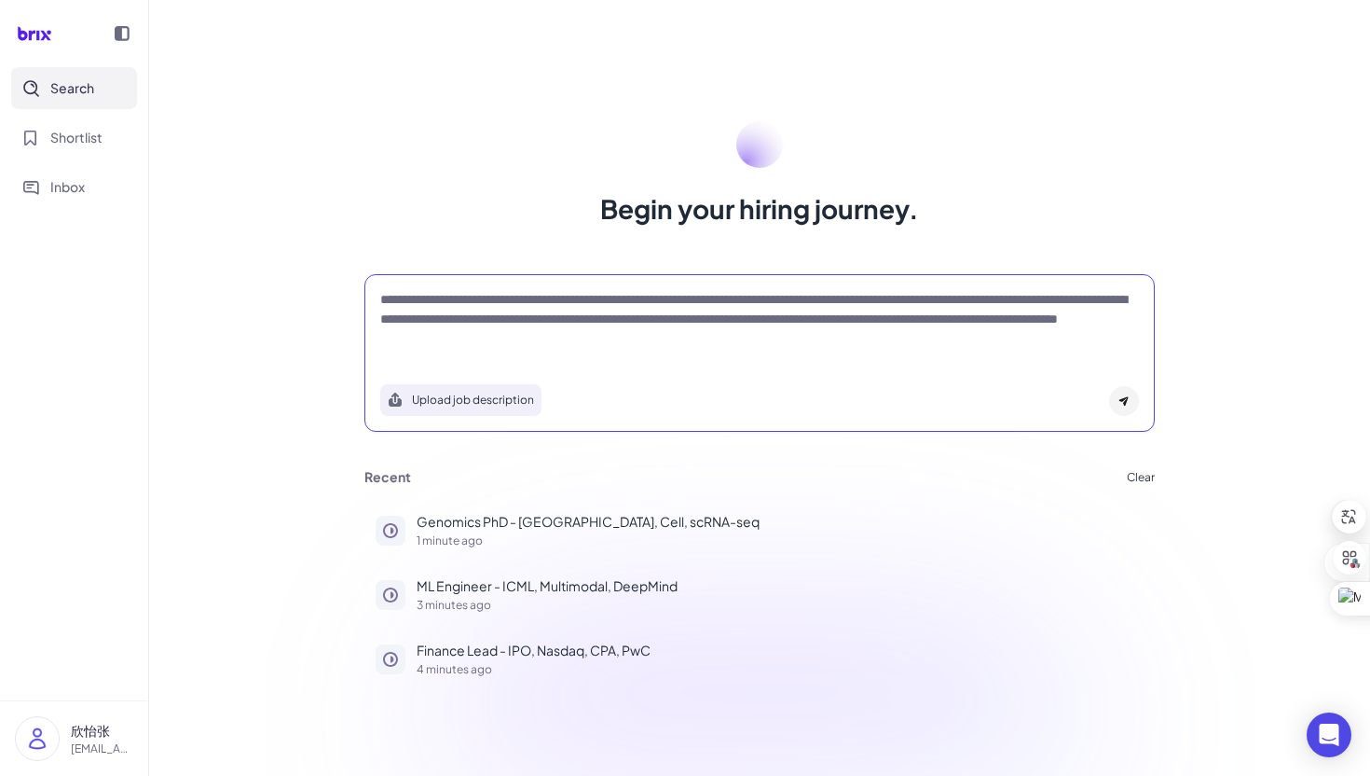
click at [1142, 400] on div "**********" at bounding box center [760, 353] width 791 height 158
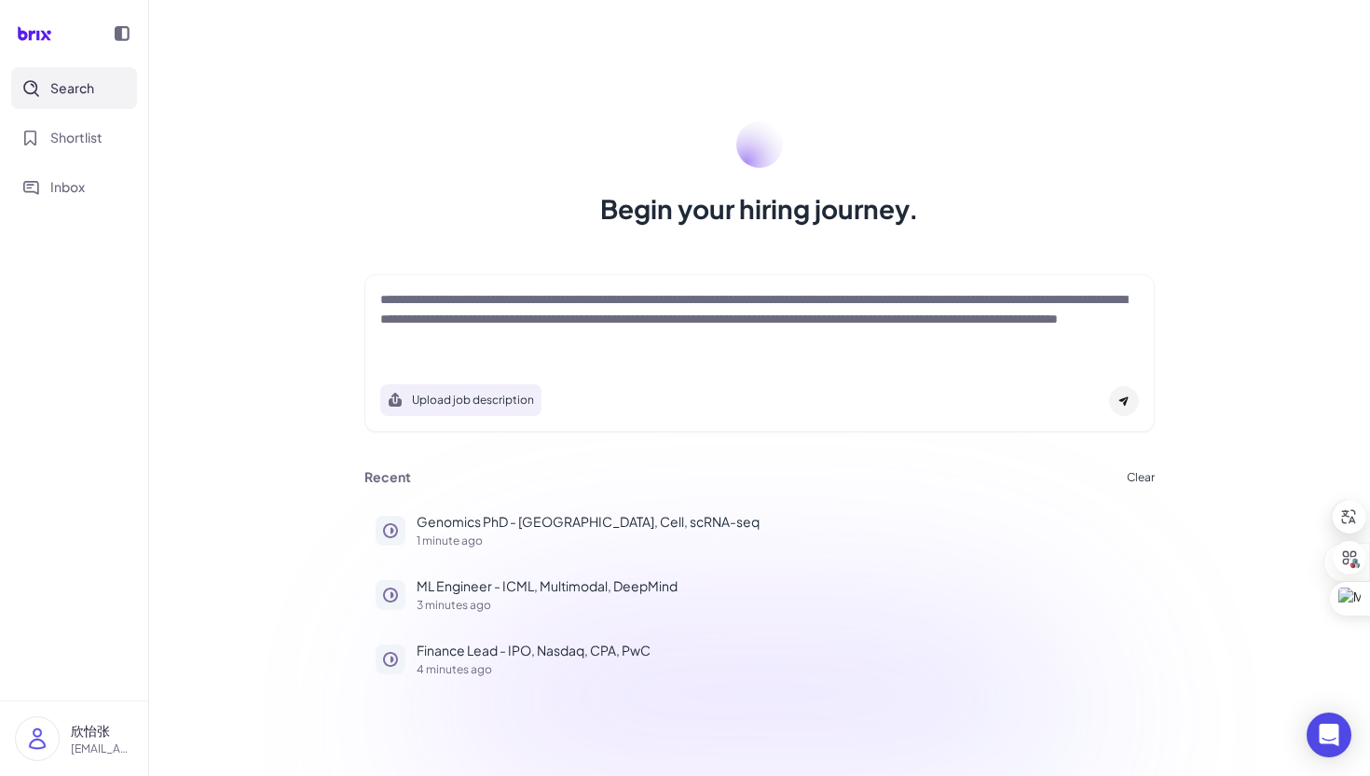
click at [1123, 400] on icon at bounding box center [1124, 401] width 9 height 9
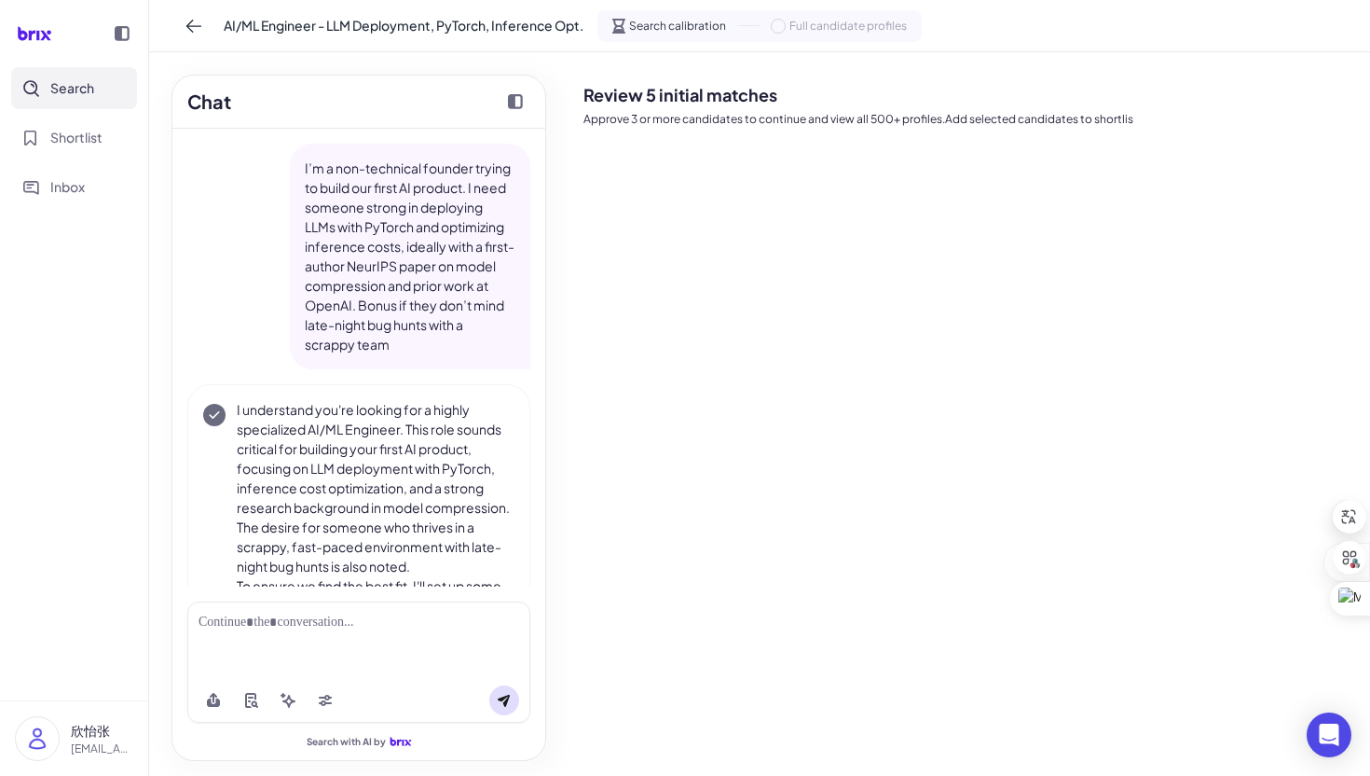
click at [454, 282] on p "I’m a non-technical founder trying to build our first AI product. I need someon…" at bounding box center [410, 256] width 211 height 196
click at [203, 16] on button at bounding box center [194, 26] width 30 height 30
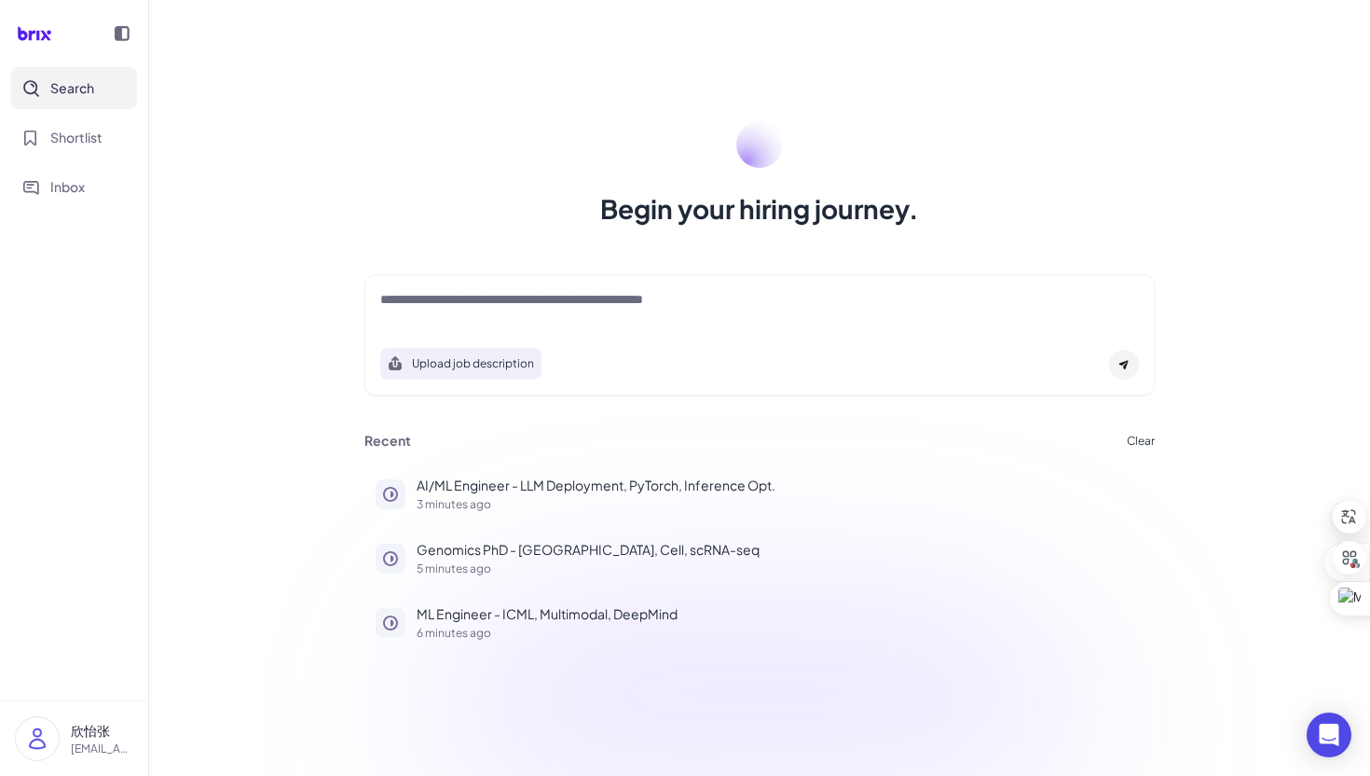
click at [475, 297] on textarea at bounding box center [759, 301] width 759 height 22
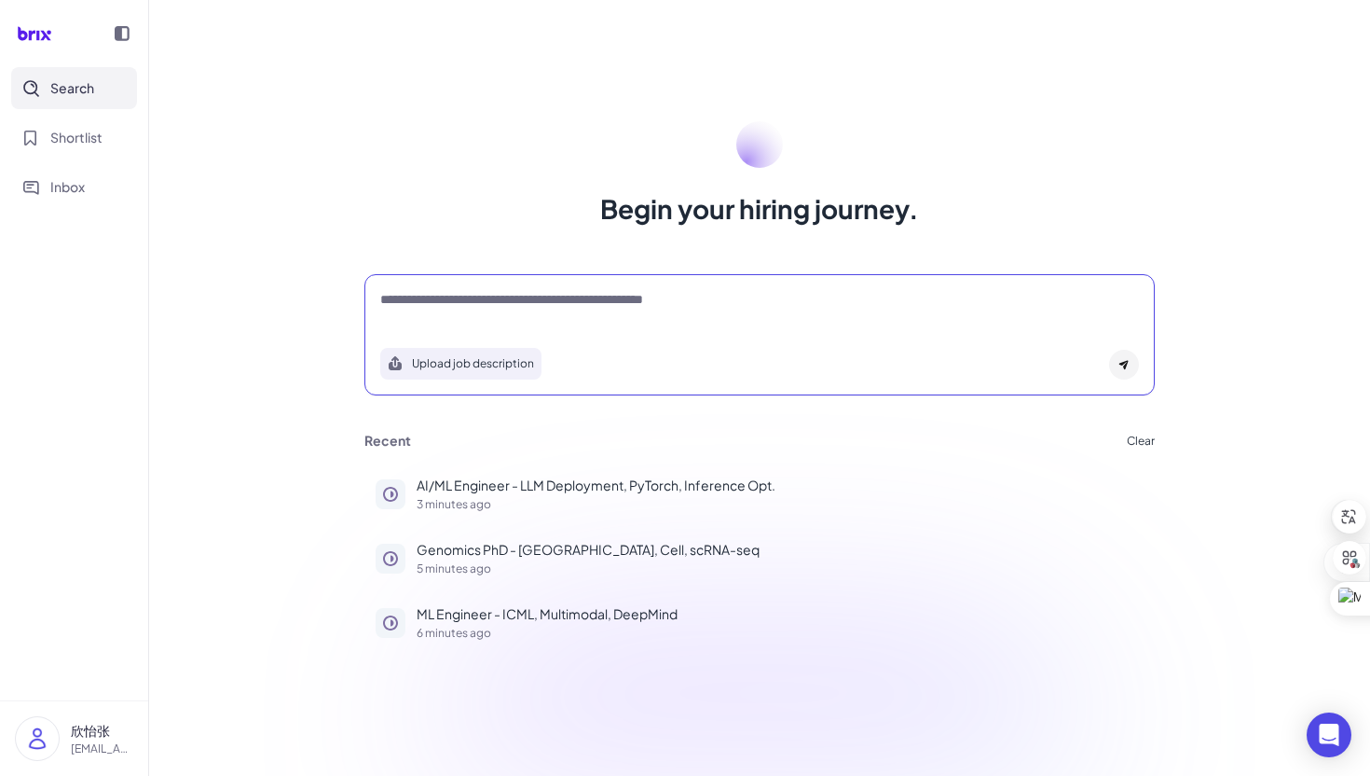
paste textarea "**********"
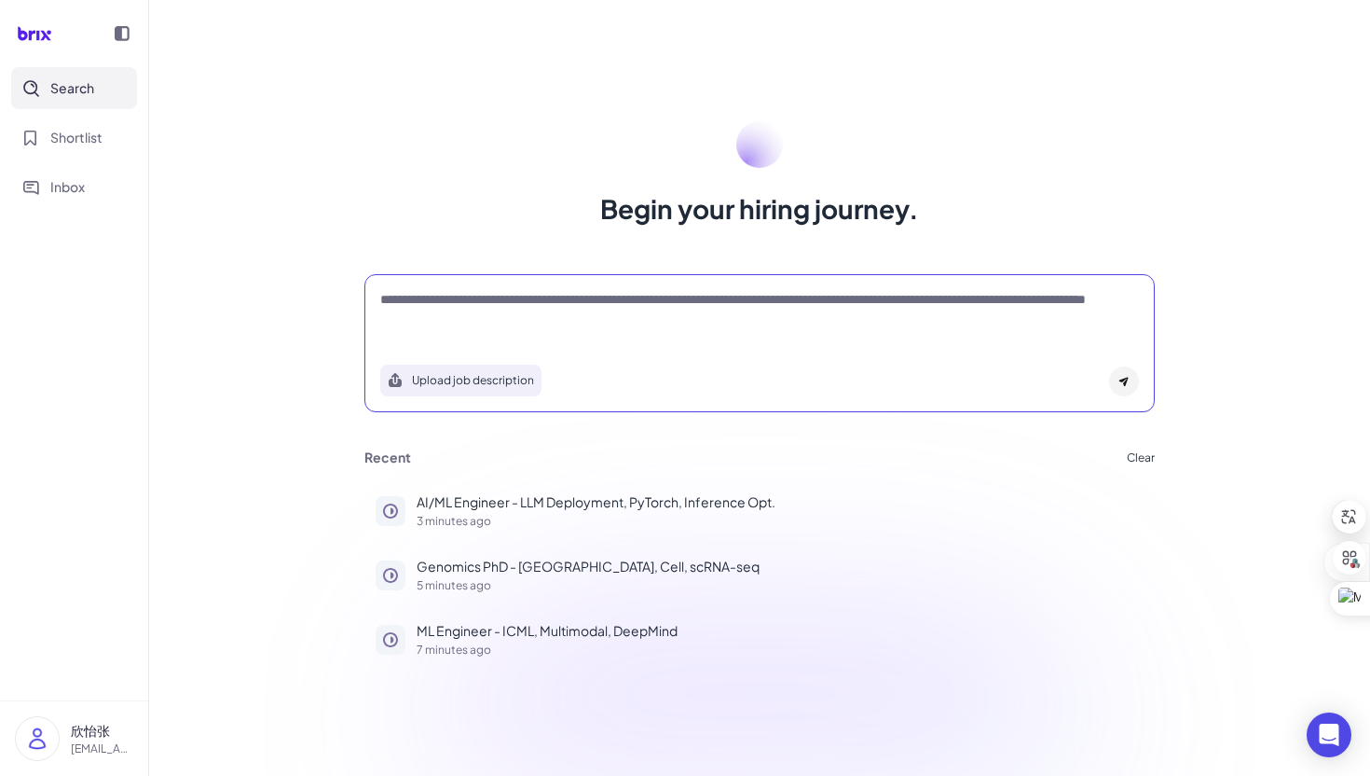
paste textarea "**********"
type textarea "**********"
click at [1137, 379] on div at bounding box center [1124, 381] width 30 height 30
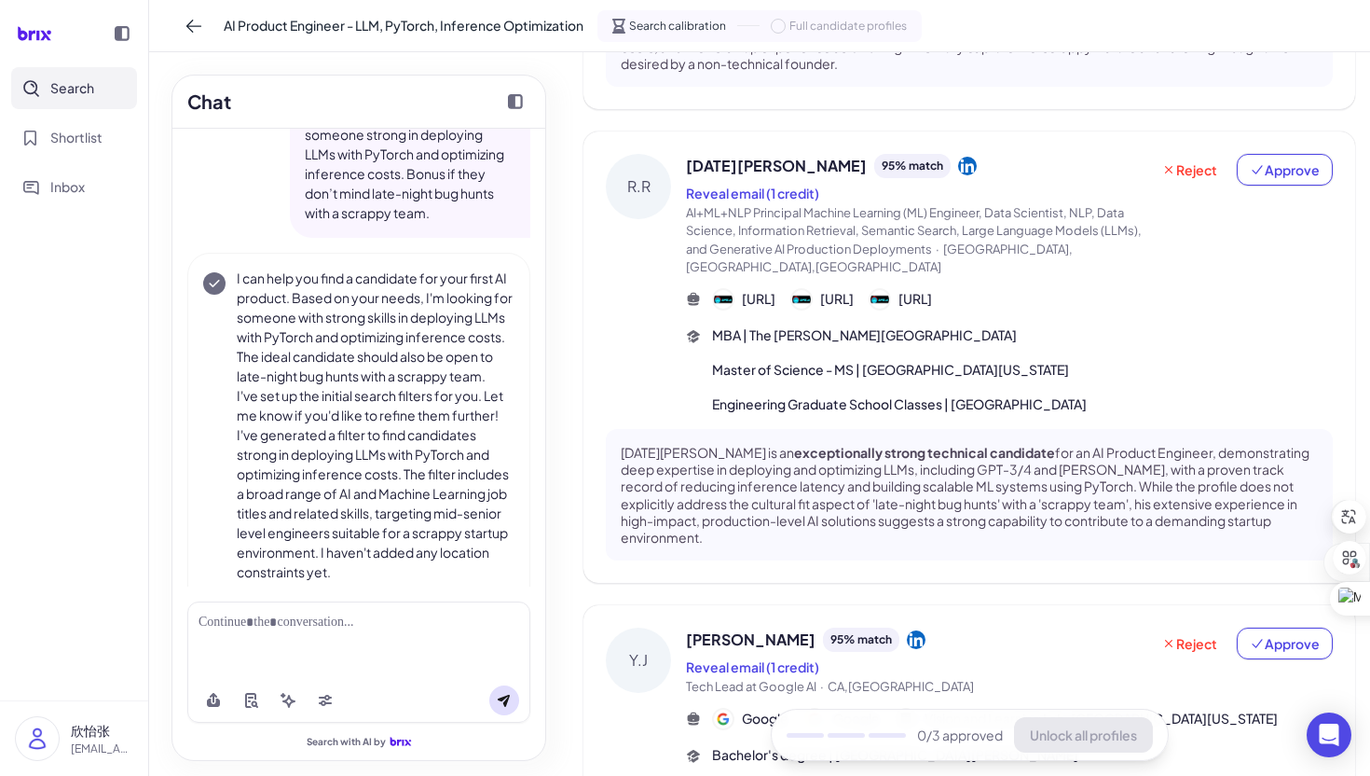
scroll to position [72, 0]
click at [560, 290] on div "Chat I’m a non-technical founder trying to build our first AI product. I need s…" at bounding box center [359, 413] width 420 height 723
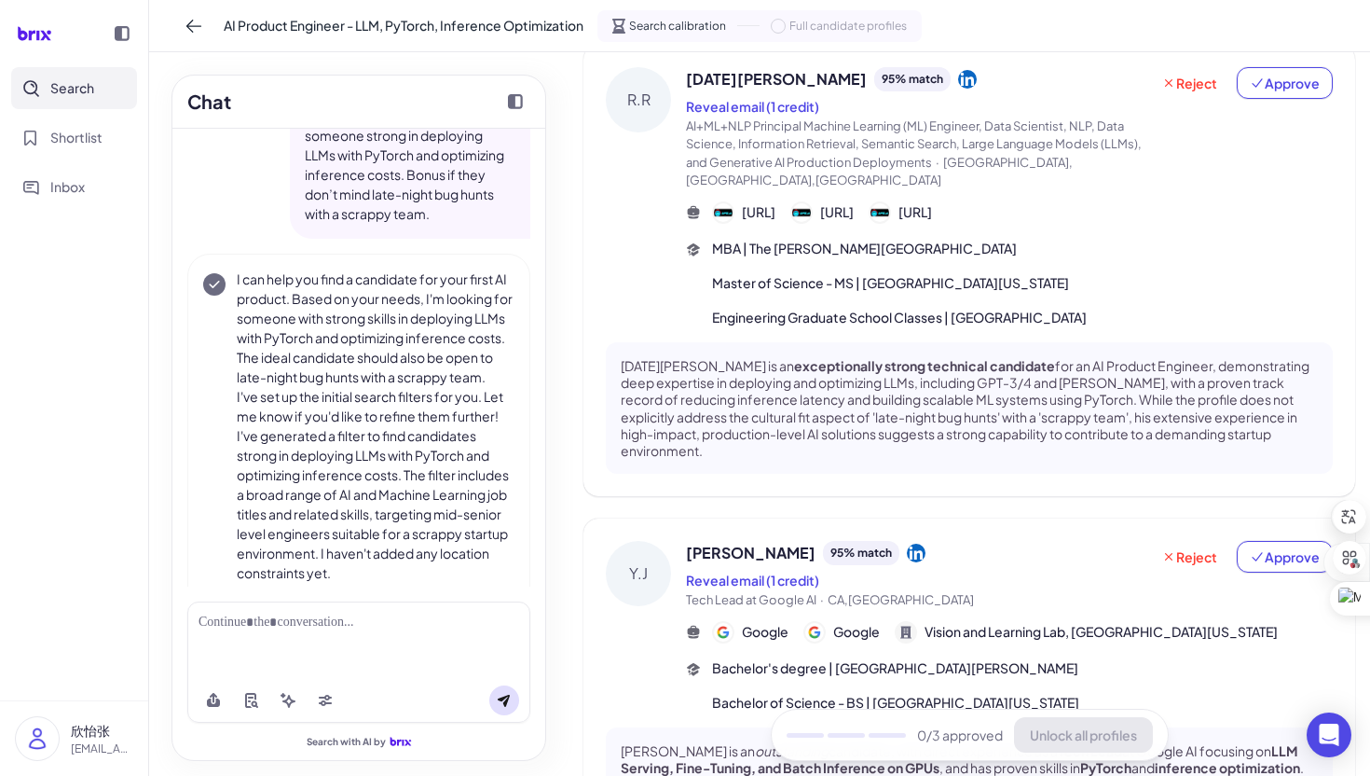
click at [1173, 146] on div "Reject Approve" at bounding box center [1242, 128] width 184 height 123
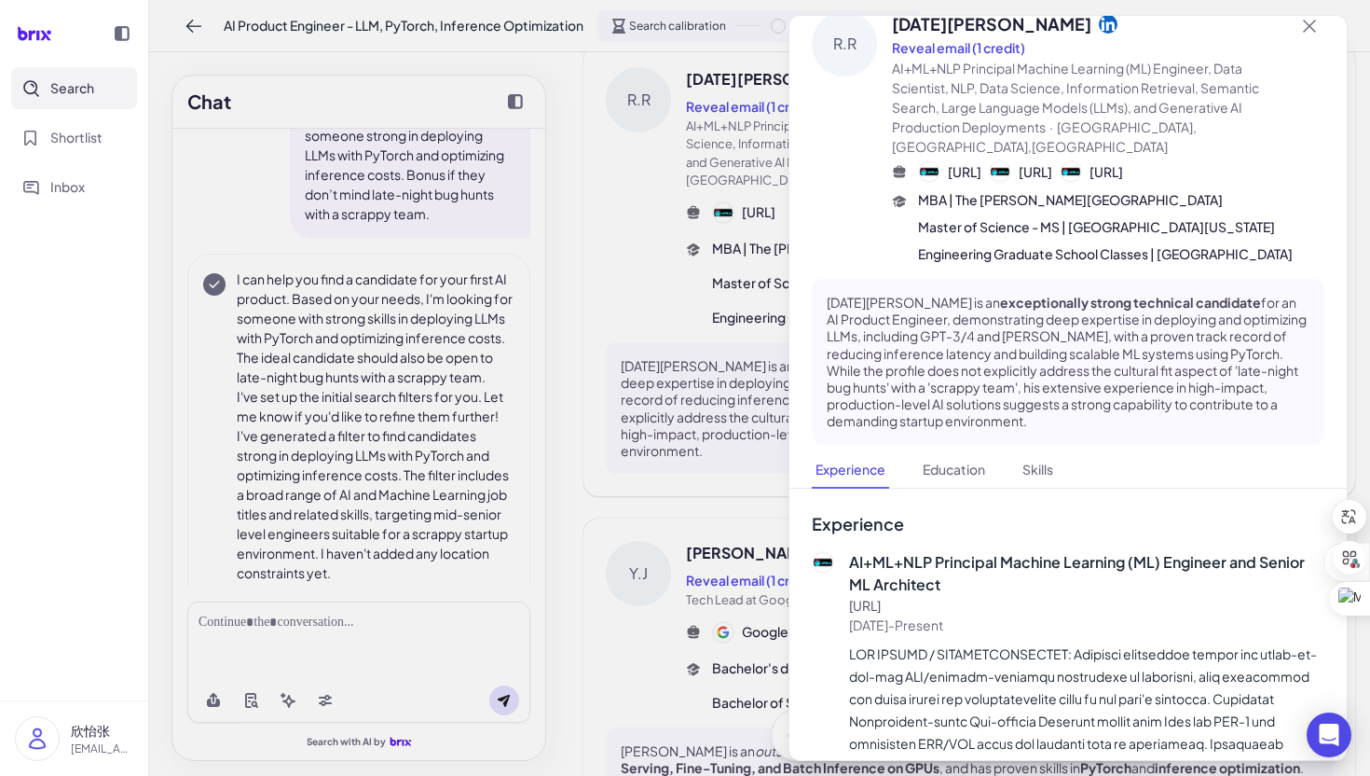
scroll to position [28, 0]
click at [731, 402] on div at bounding box center [685, 388] width 1370 height 776
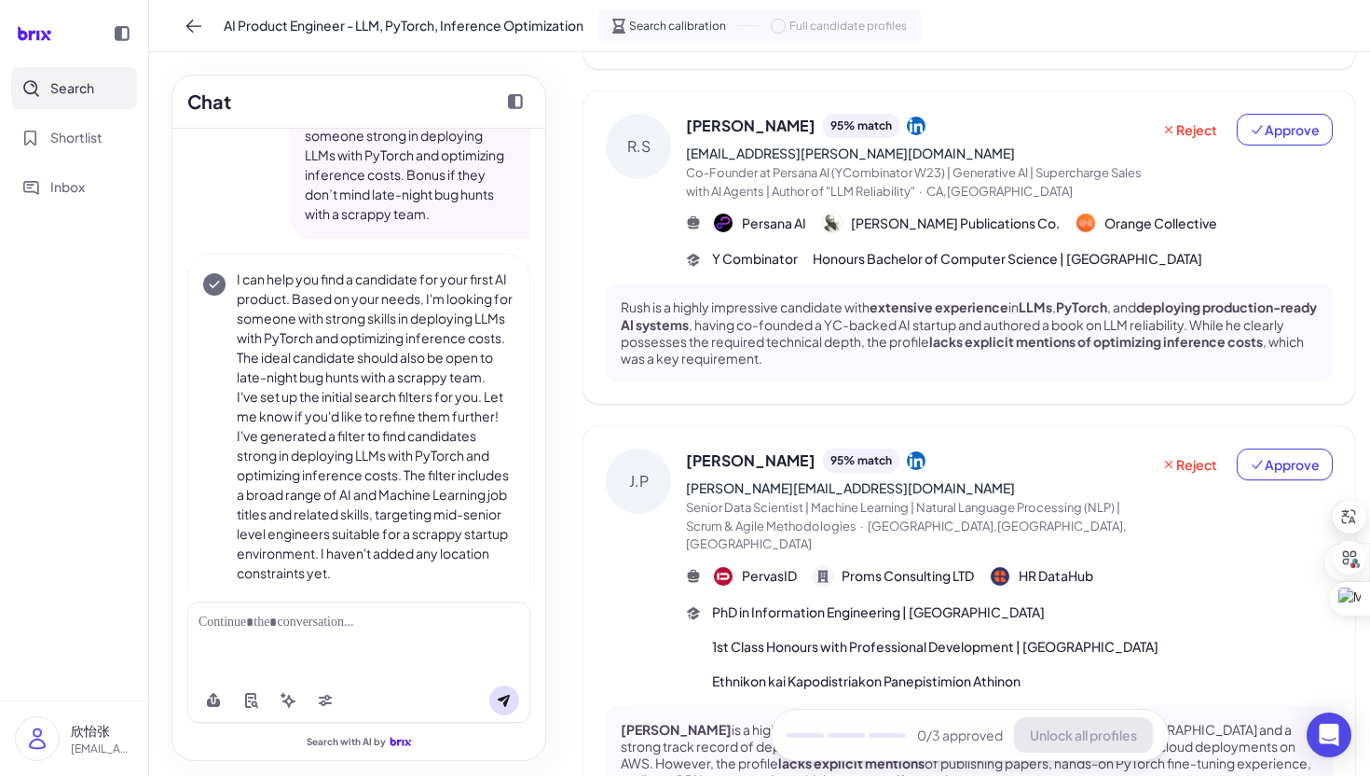
scroll to position [0, 0]
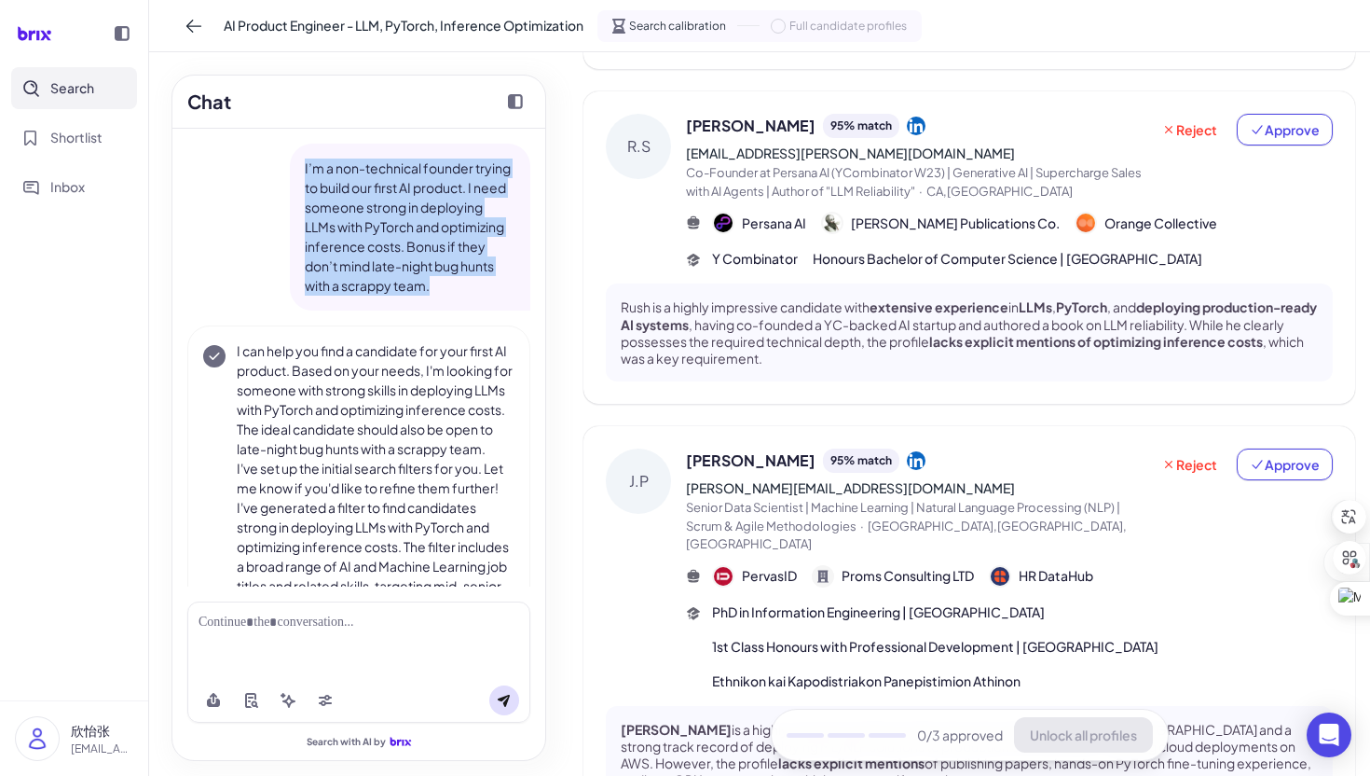
drag, startPoint x: 301, startPoint y: 166, endPoint x: 469, endPoint y: 307, distance: 219.0
click at [469, 307] on div "I’m a non-technical founder trying to build our first AI product. I need someon…" at bounding box center [410, 227] width 241 height 167
copy p "I’m a non-technical founder trying to build our first AI product. I need someon…"
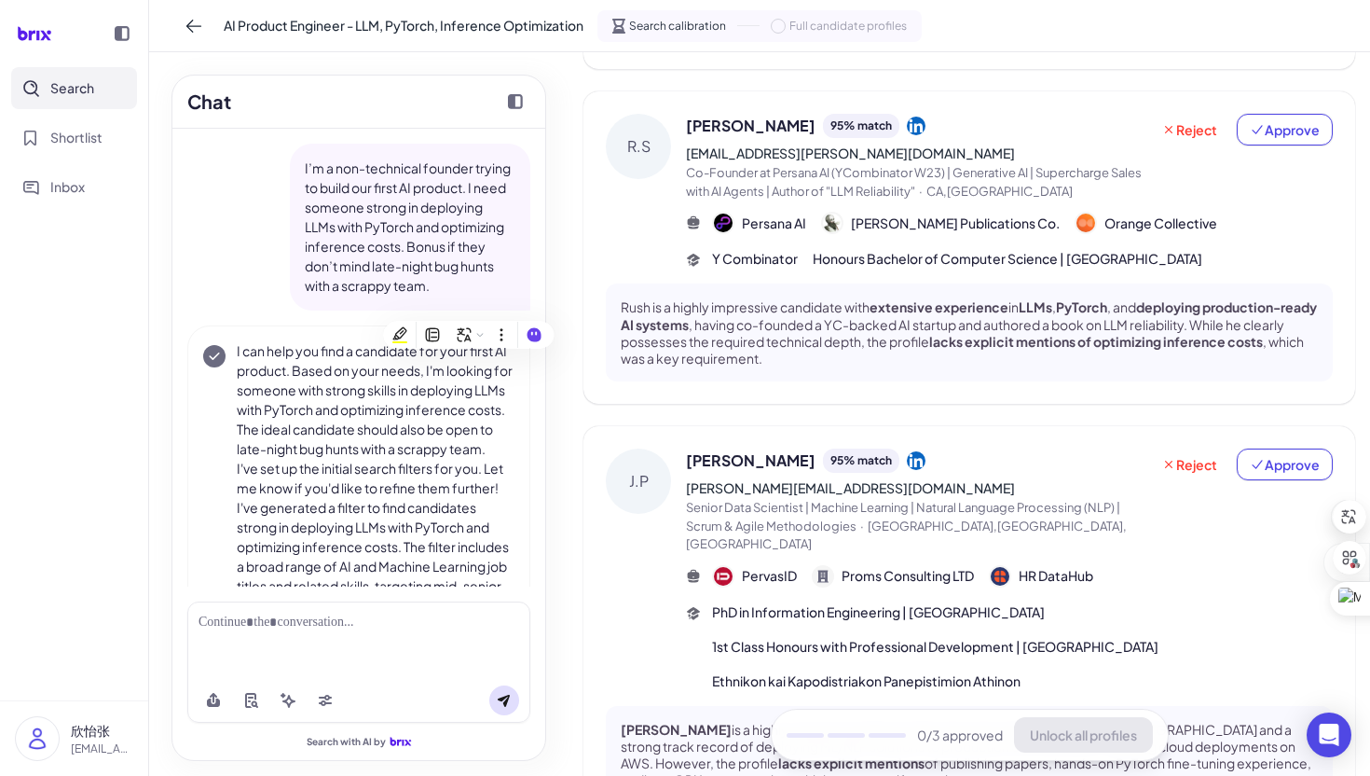
click at [311, 614] on div at bounding box center [359, 623] width 321 height 20
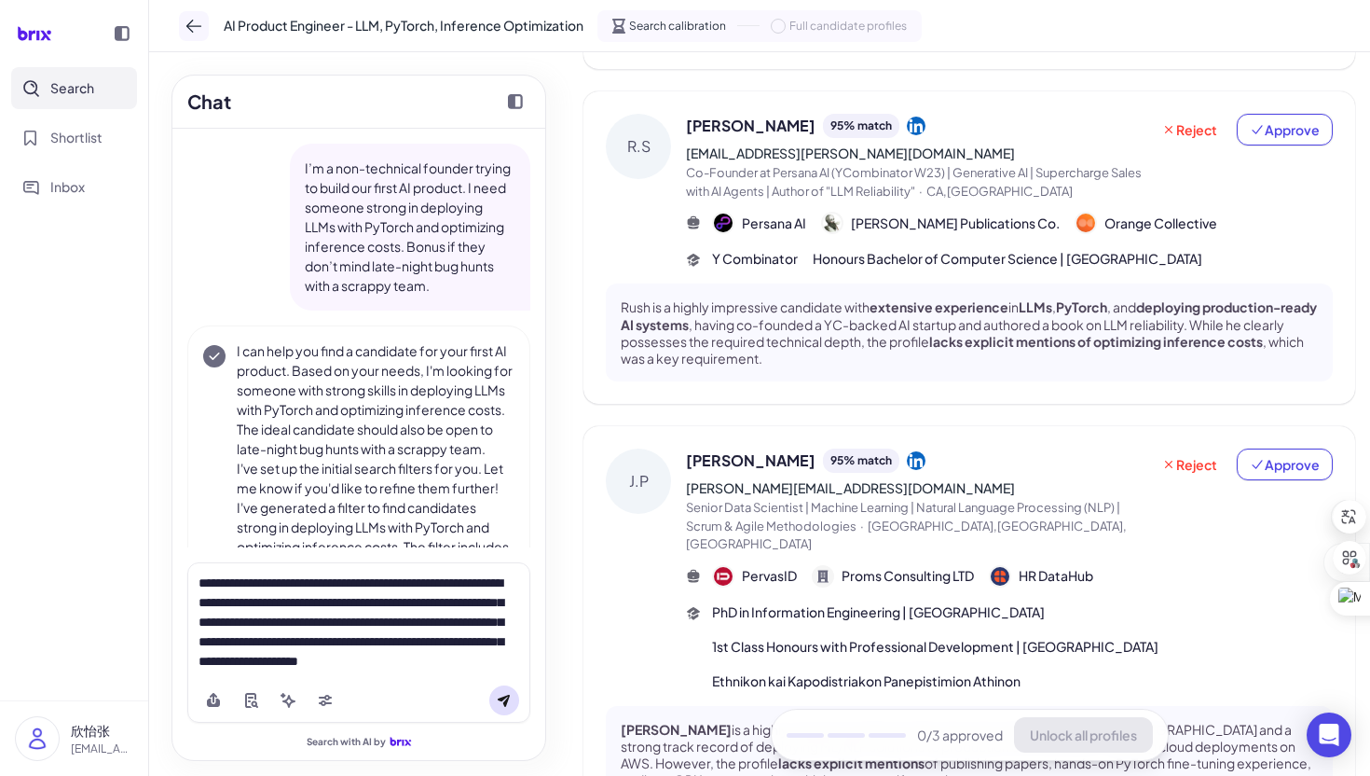
click at [197, 32] on icon at bounding box center [194, 26] width 19 height 19
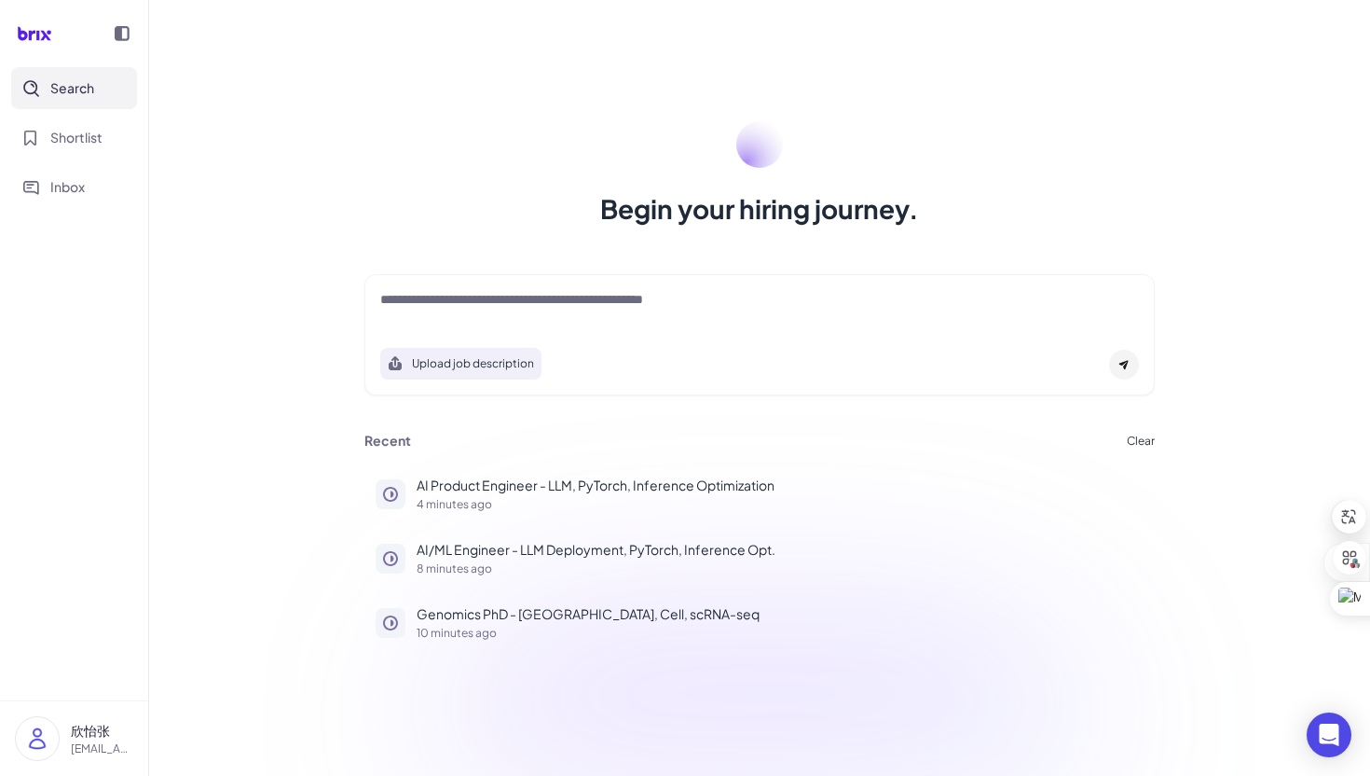
click at [554, 282] on div "Upload job description" at bounding box center [760, 334] width 791 height 121
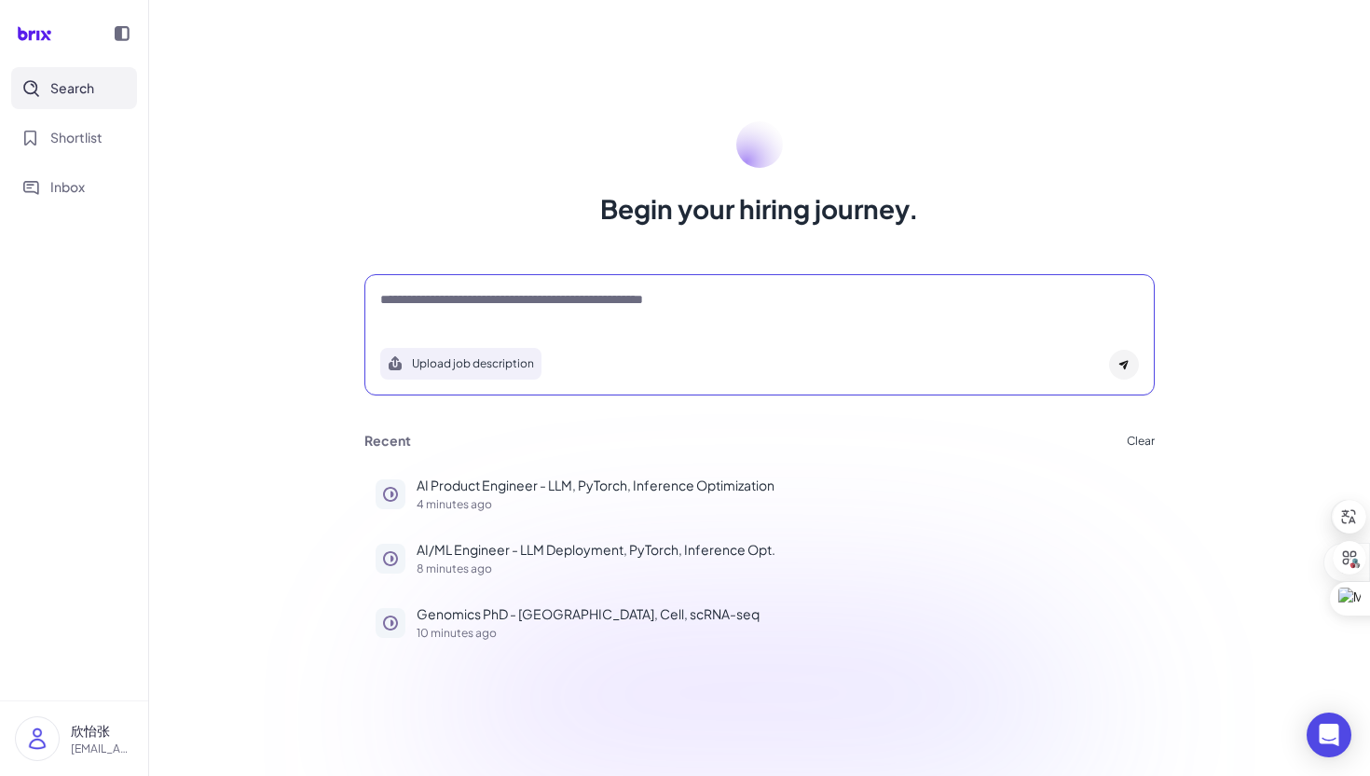
click at [554, 291] on textarea at bounding box center [759, 301] width 759 height 22
paste textarea "**********"
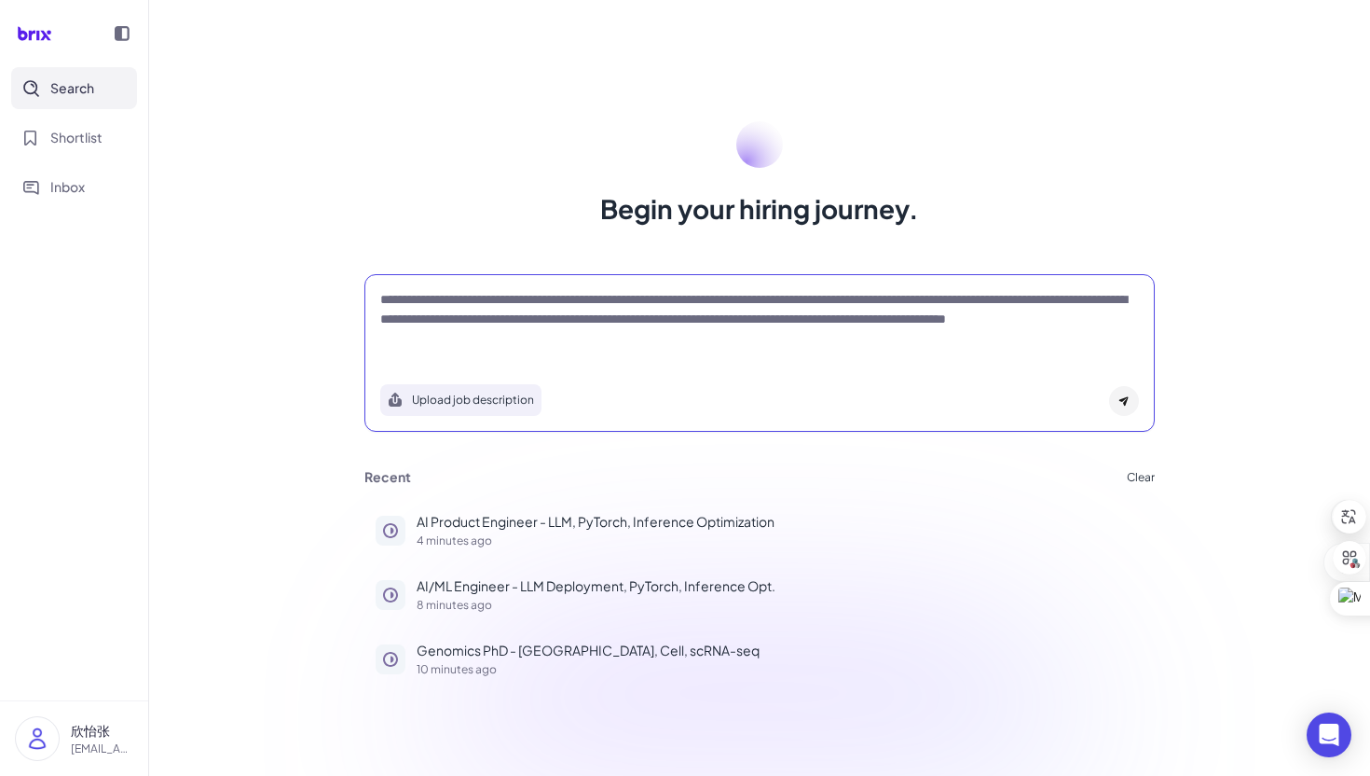
type textarea "**********"
click at [1123, 407] on div at bounding box center [1124, 401] width 30 height 30
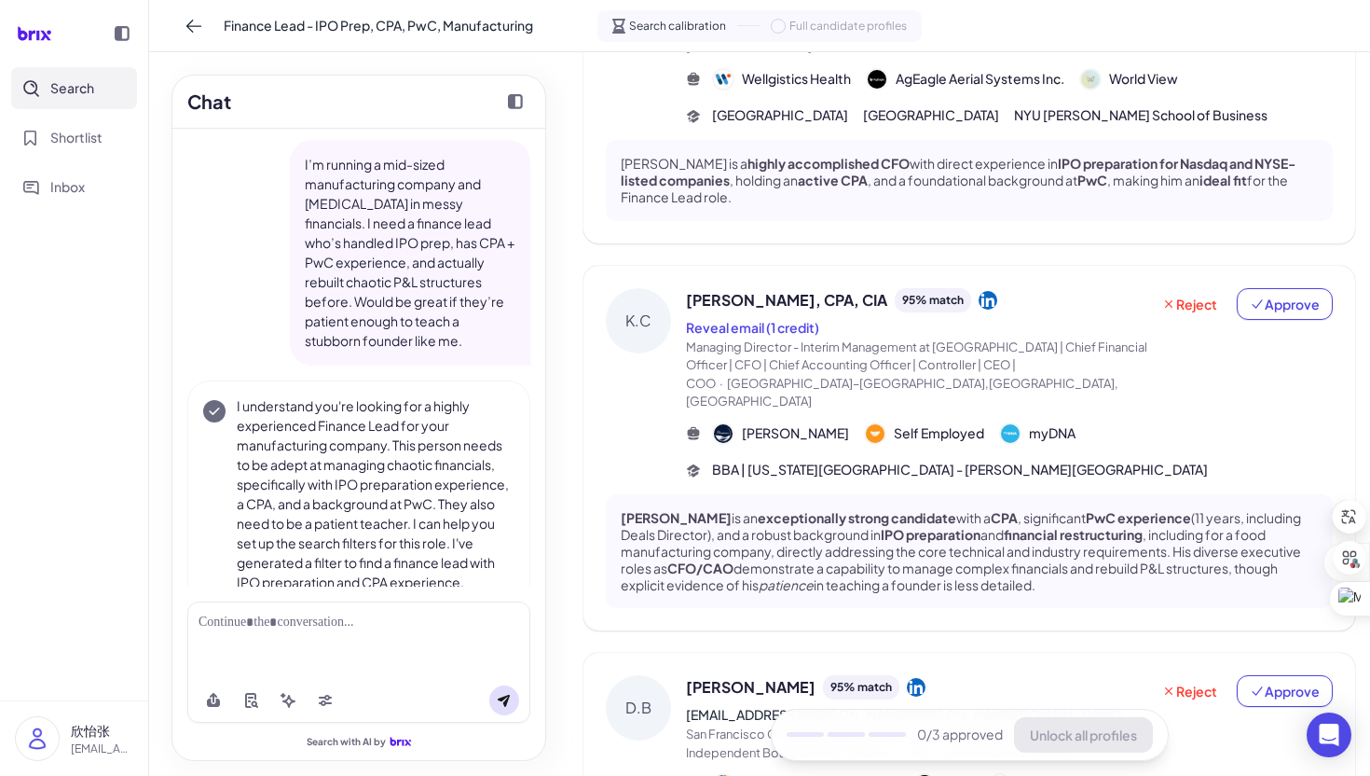
scroll to position [767, 0]
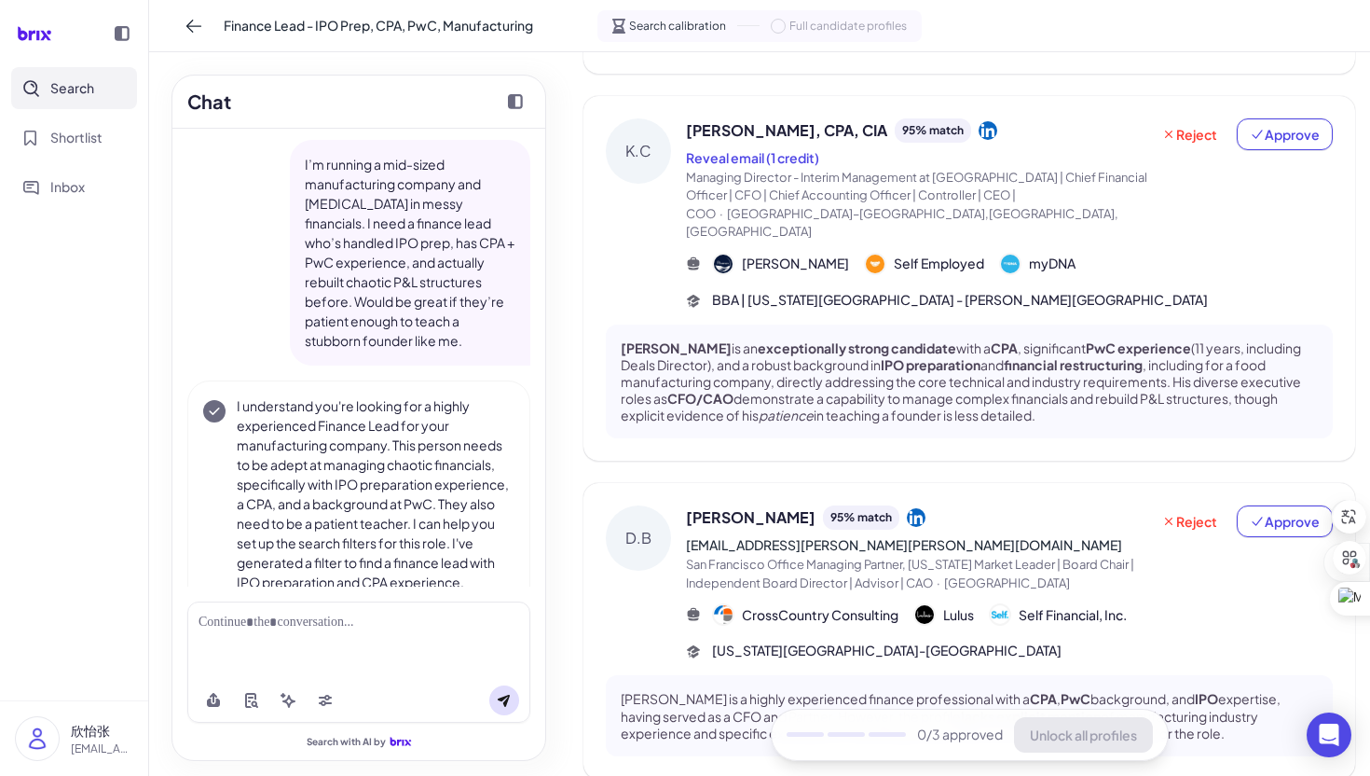
click at [268, 613] on div at bounding box center [359, 623] width 321 height 20
click at [269, 625] on div at bounding box center [359, 623] width 321 height 20
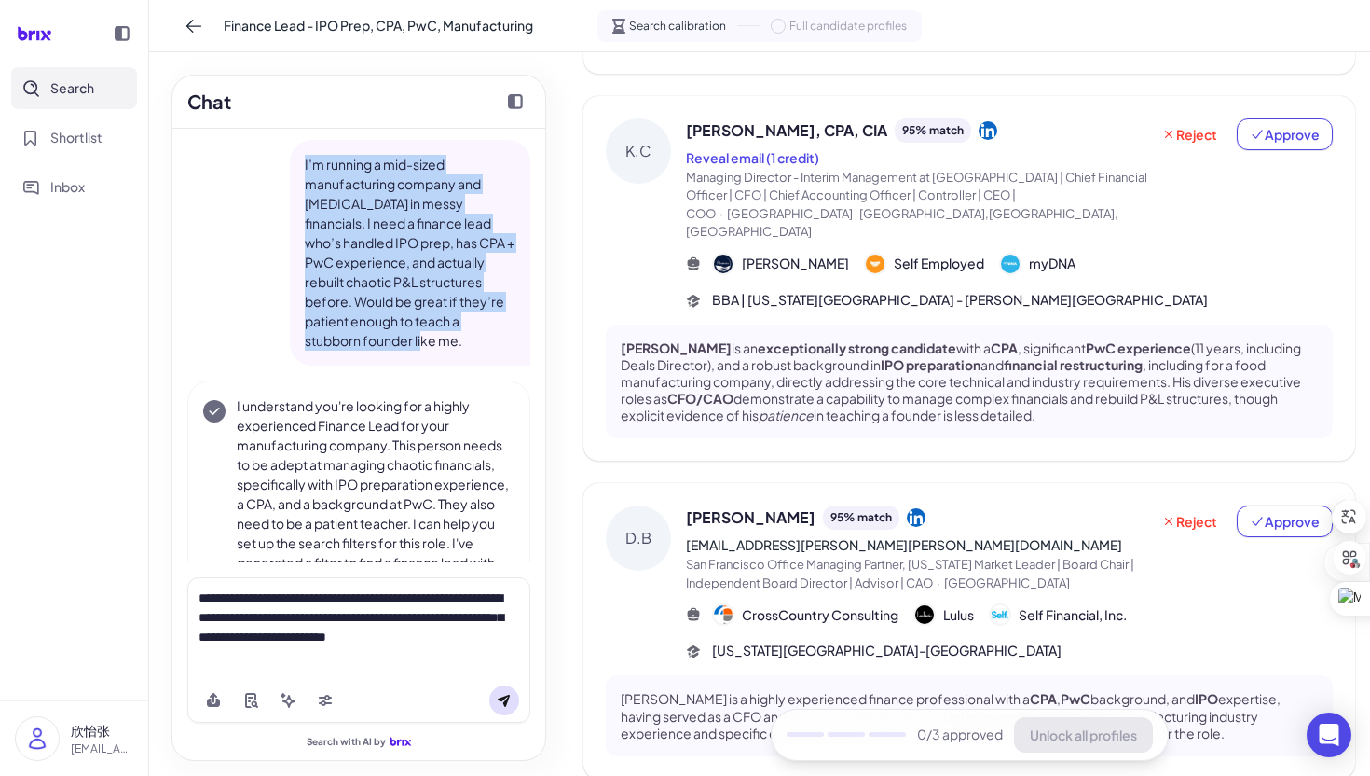
drag, startPoint x: 303, startPoint y: 157, endPoint x: 450, endPoint y: 335, distance: 231.1
click at [451, 337] on div "I’m running a mid-sized manufacturing company and [MEDICAL_DATA] in messy finan…" at bounding box center [410, 253] width 241 height 226
copy p "I’m running a mid-sized manufacturing company and [MEDICAL_DATA] in messy finan…"
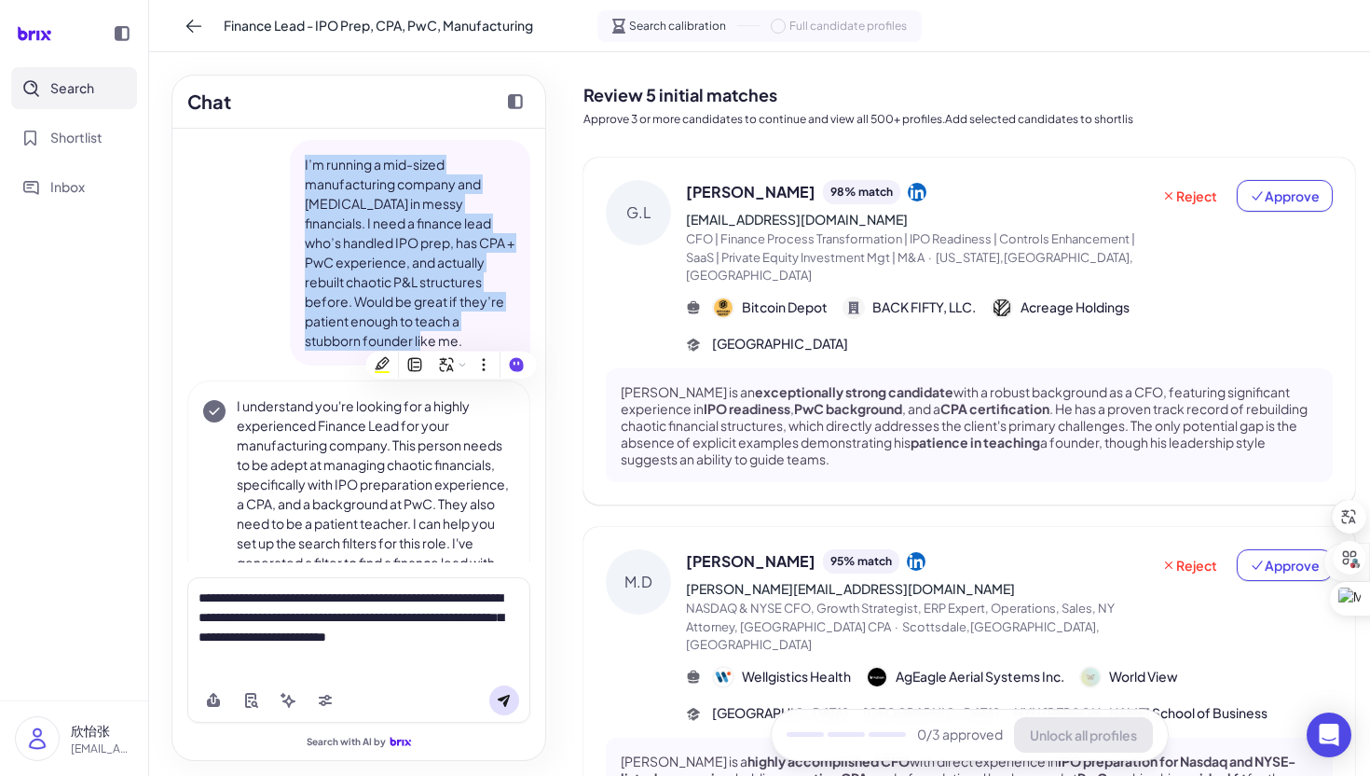
scroll to position [1160, 0]
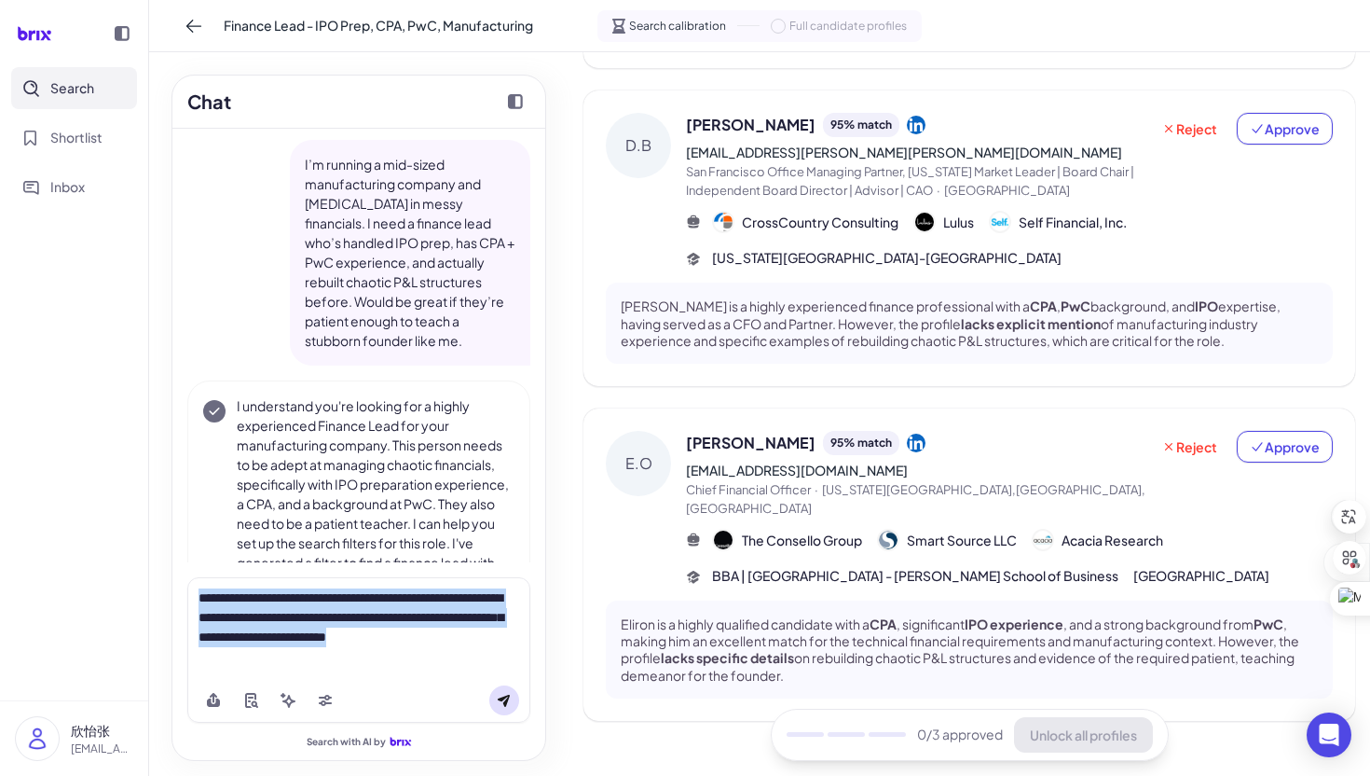
drag, startPoint x: 286, startPoint y: 657, endPoint x: 168, endPoint y: 576, distance: 143.5
click at [166, 578] on div "**********" at bounding box center [359, 413] width 420 height 723
copy div "**********"
click at [200, 21] on icon at bounding box center [194, 26] width 19 height 19
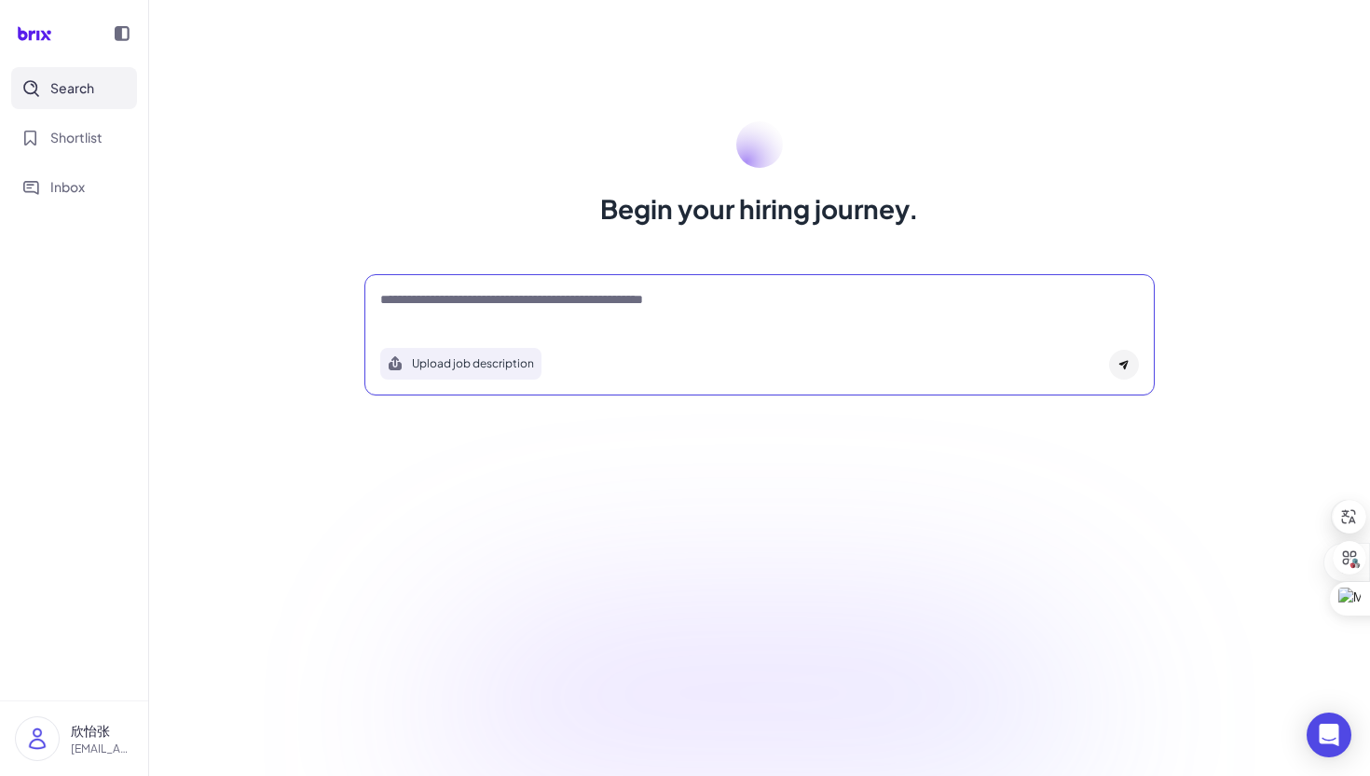
click at [459, 308] on textarea at bounding box center [759, 301] width 759 height 22
paste textarea "**********"
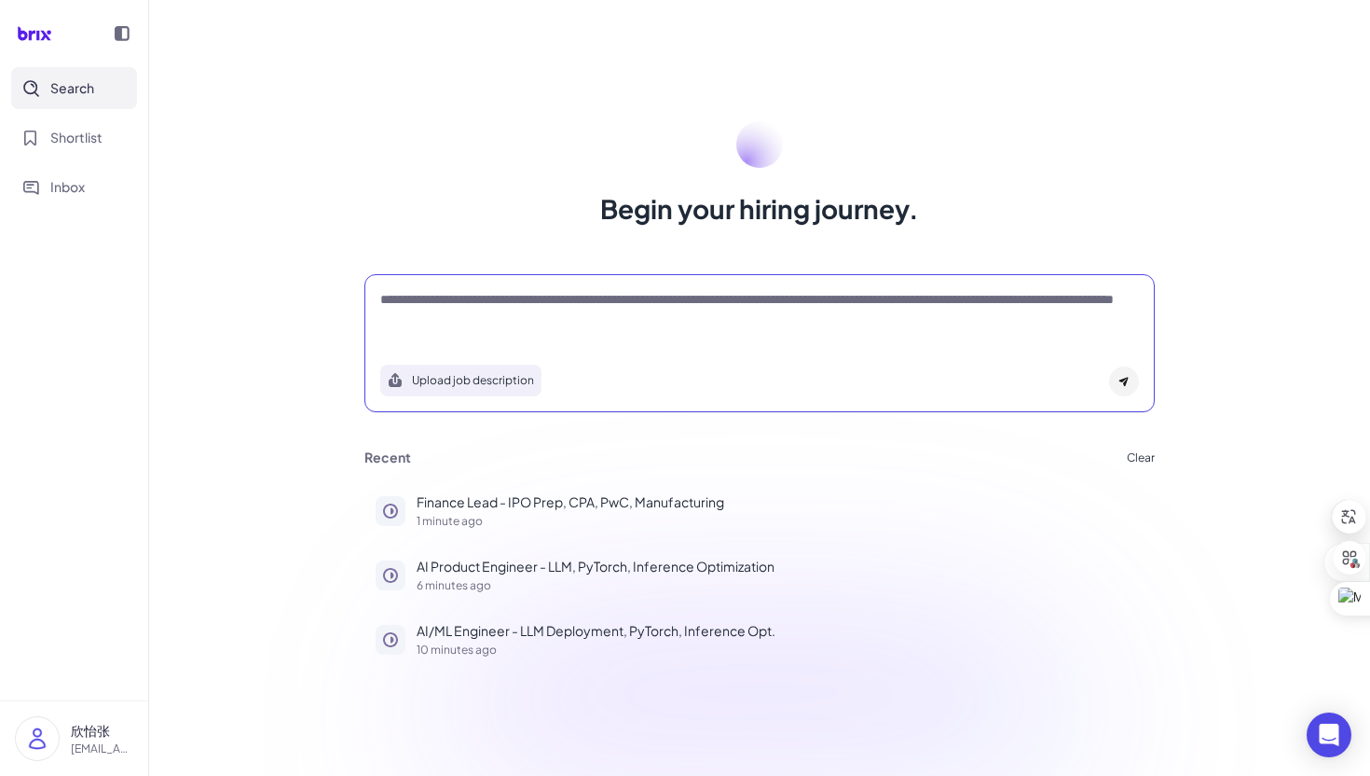
click at [723, 303] on textarea "**********" at bounding box center [759, 309] width 759 height 39
drag, startPoint x: 891, startPoint y: 303, endPoint x: 1061, endPoint y: 287, distance: 170.4
click at [1039, 298] on textarea "**********" at bounding box center [759, 309] width 759 height 39
click at [887, 357] on div "Upload job description" at bounding box center [759, 374] width 759 height 43
drag, startPoint x: 1015, startPoint y: 298, endPoint x: 1055, endPoint y: 353, distance: 68.1
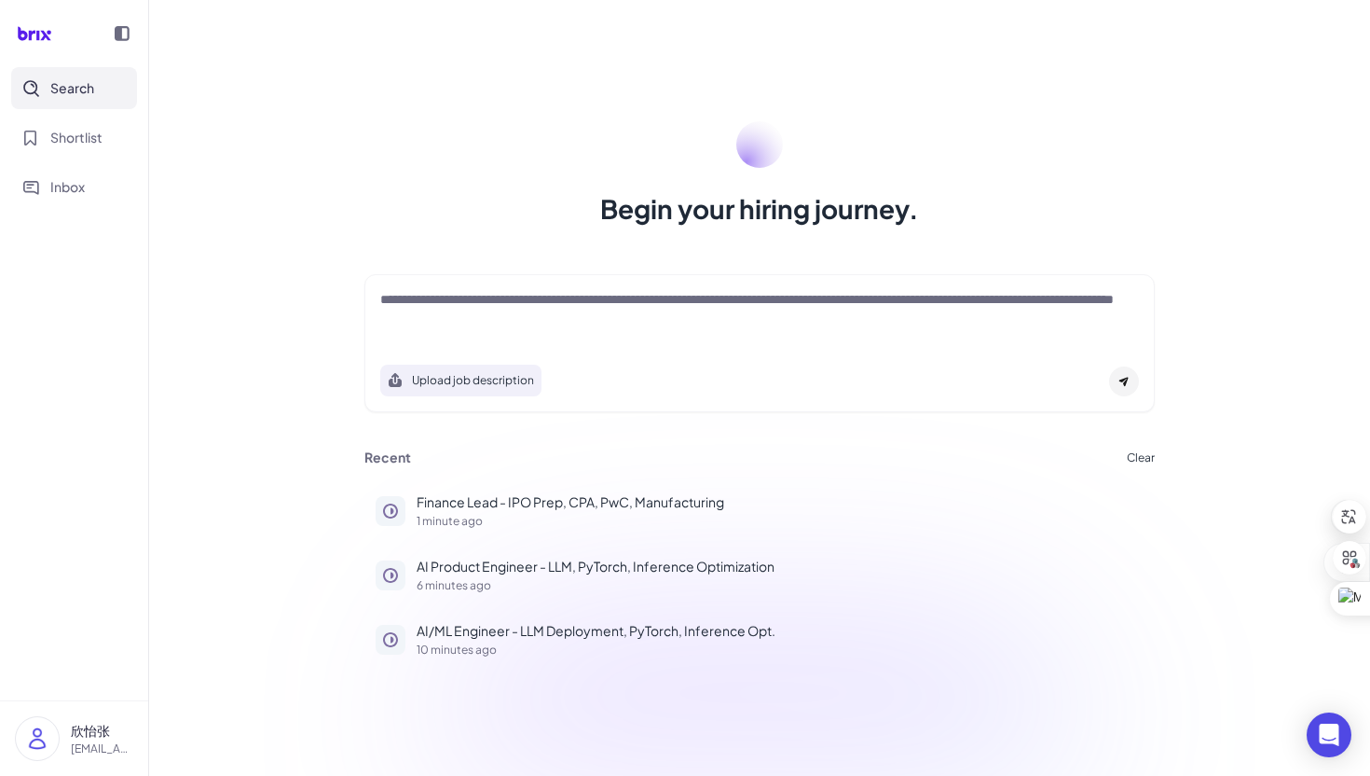
click at [1015, 298] on textarea "**********" at bounding box center [759, 309] width 759 height 39
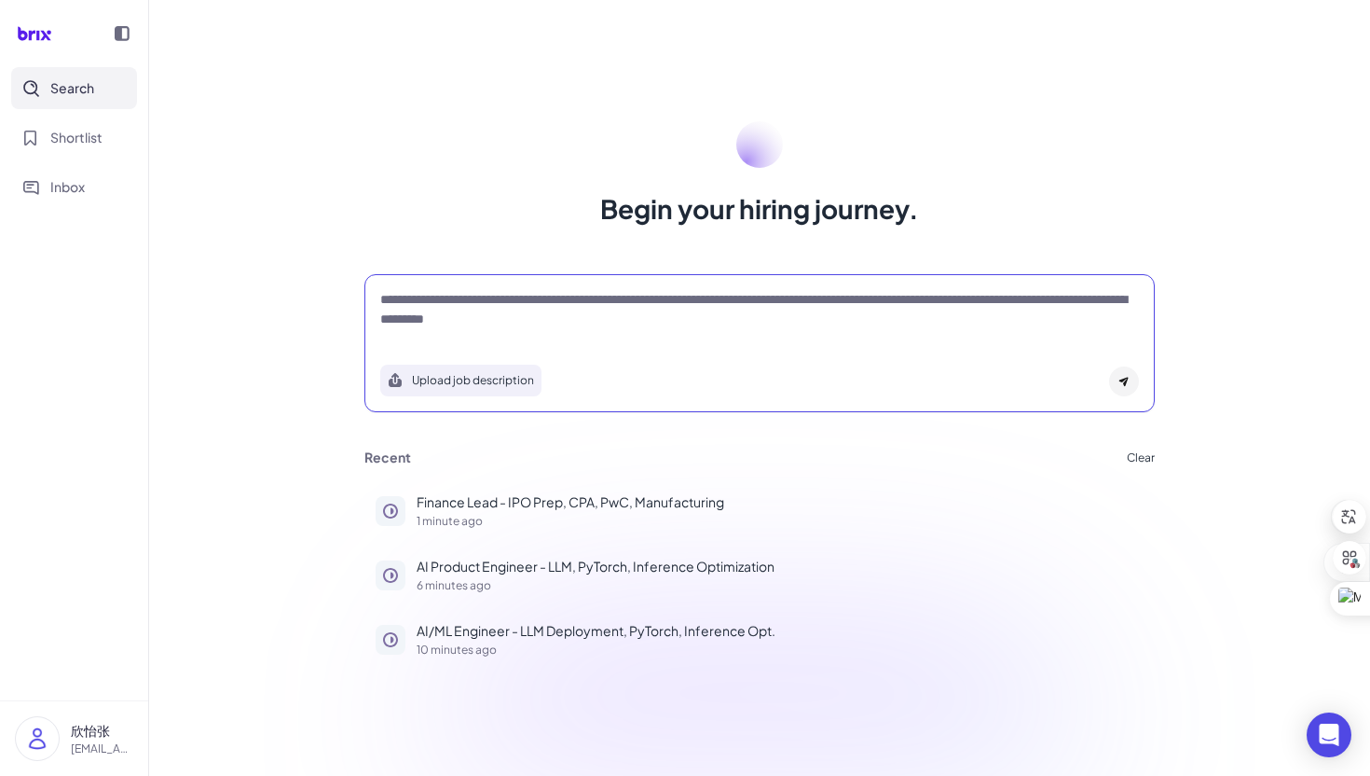
click at [1050, 304] on textarea "**********" at bounding box center [759, 309] width 759 height 39
click at [964, 299] on textarea "**********" at bounding box center [759, 309] width 759 height 39
type textarea "**********"
click at [1125, 387] on div at bounding box center [1124, 381] width 30 height 30
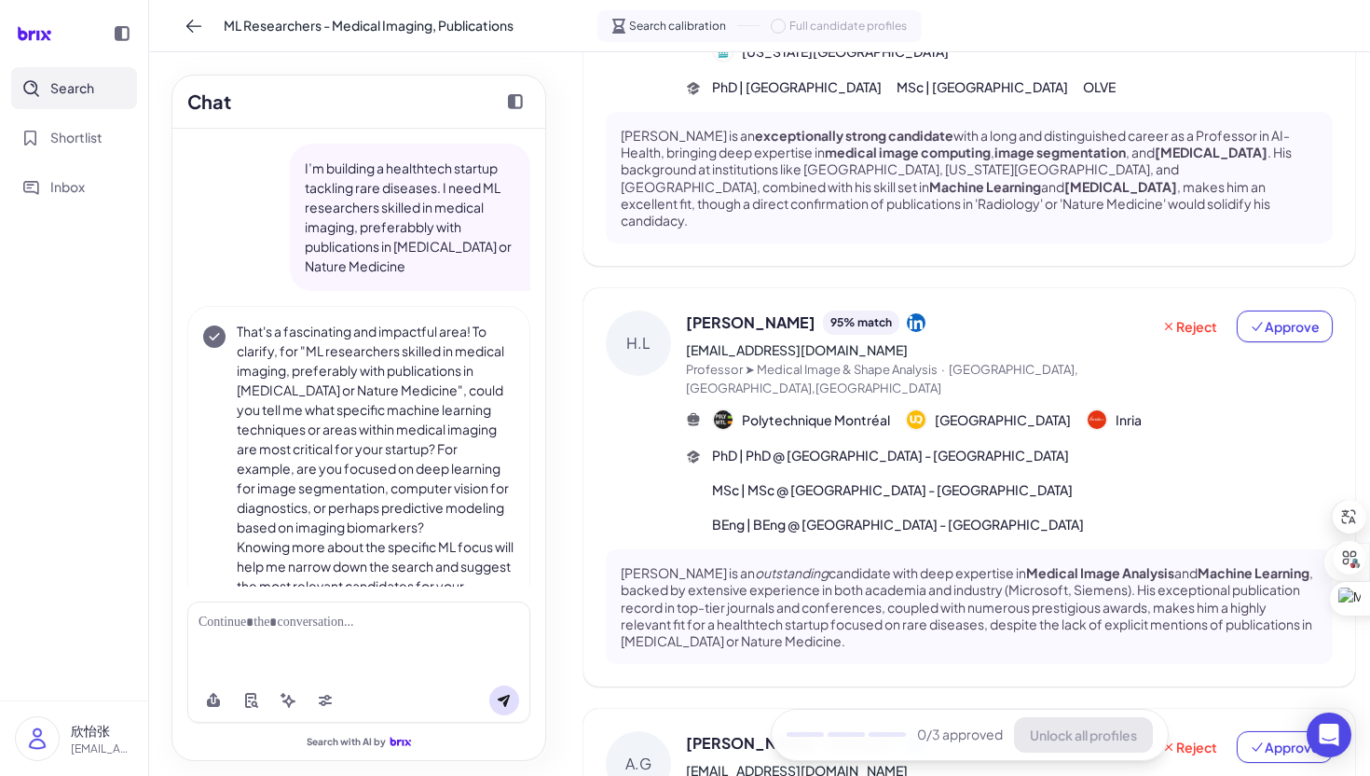
scroll to position [1102, 0]
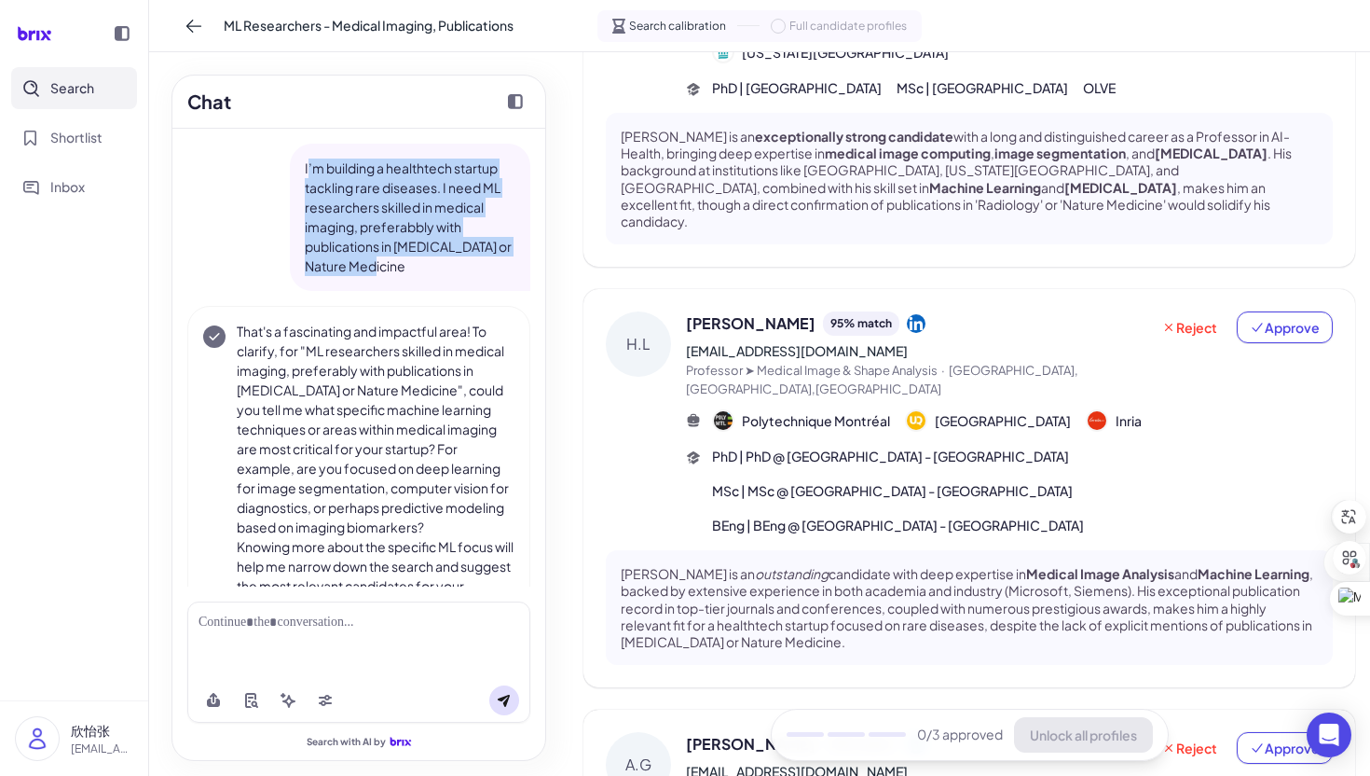
drag, startPoint x: 309, startPoint y: 167, endPoint x: 426, endPoint y: 266, distance: 153.5
click at [426, 267] on p "I’m building a healthtech startup tackling rare diseases. I need ML researchers…" at bounding box center [410, 216] width 211 height 117
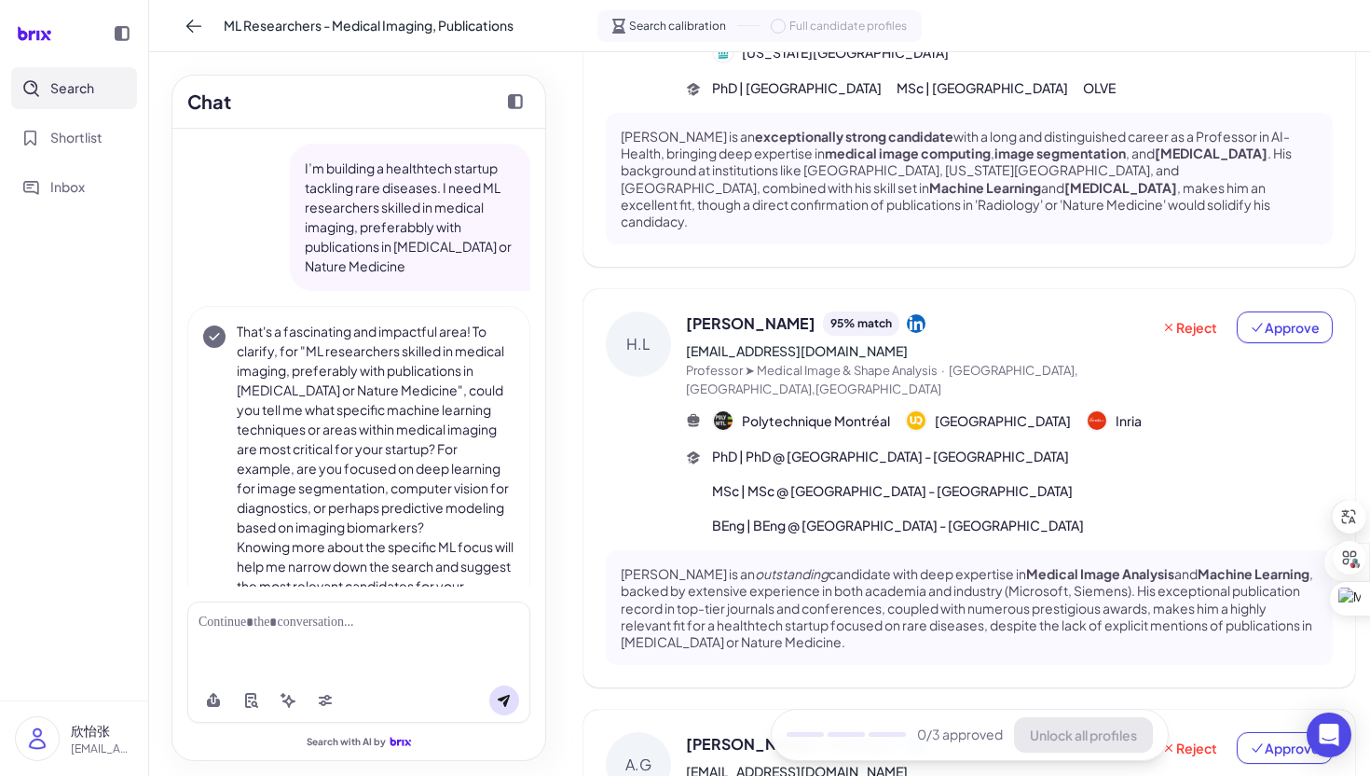
click at [426, 266] on p "I’m building a healthtech startup tackling rare diseases. I need ML researchers…" at bounding box center [410, 216] width 211 height 117
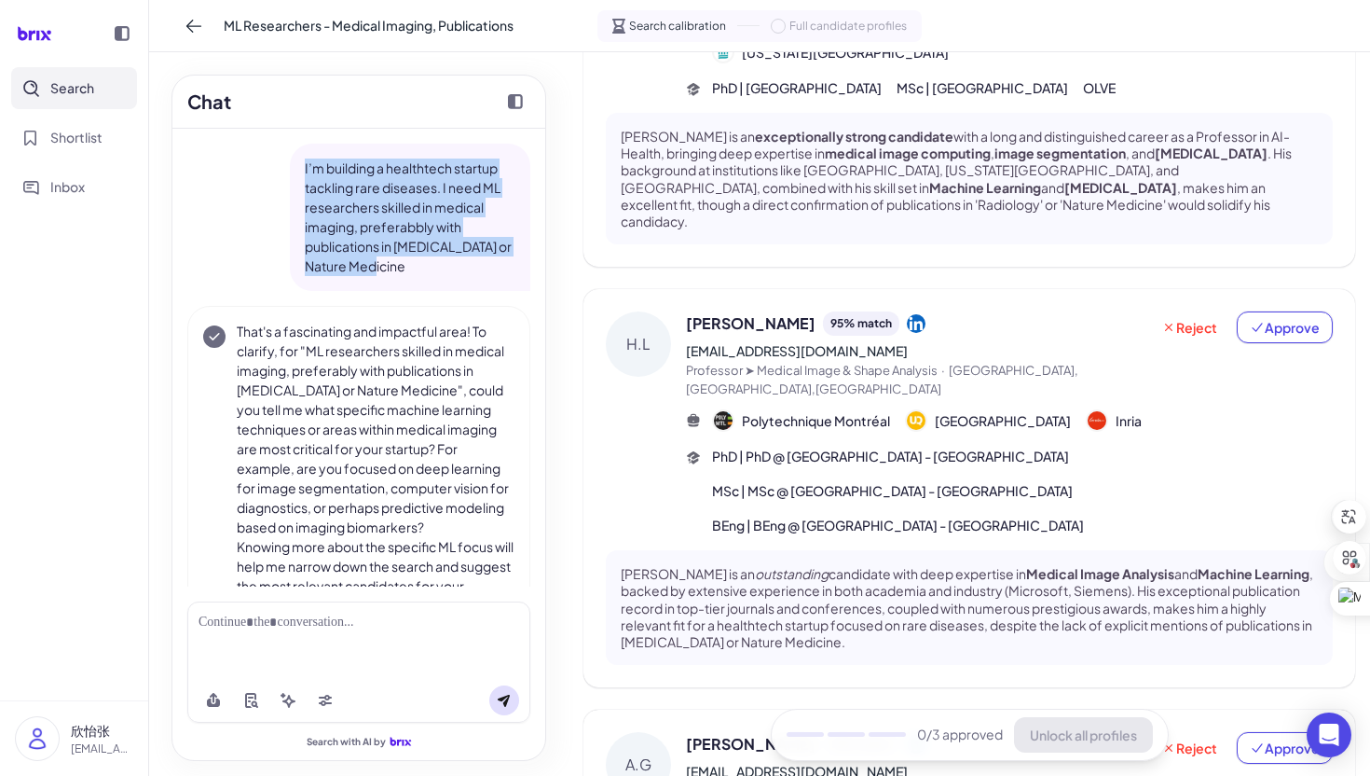
drag, startPoint x: 428, startPoint y: 271, endPoint x: 293, endPoint y: 169, distance: 169.7
click at [293, 169] on div "I’m building a healthtech startup tackling rare diseases. I need ML researchers…" at bounding box center [410, 217] width 241 height 147
copy p "I’m building a healthtech startup tackling rare diseases. I need ML researchers…"
click at [190, 33] on icon at bounding box center [194, 26] width 19 height 19
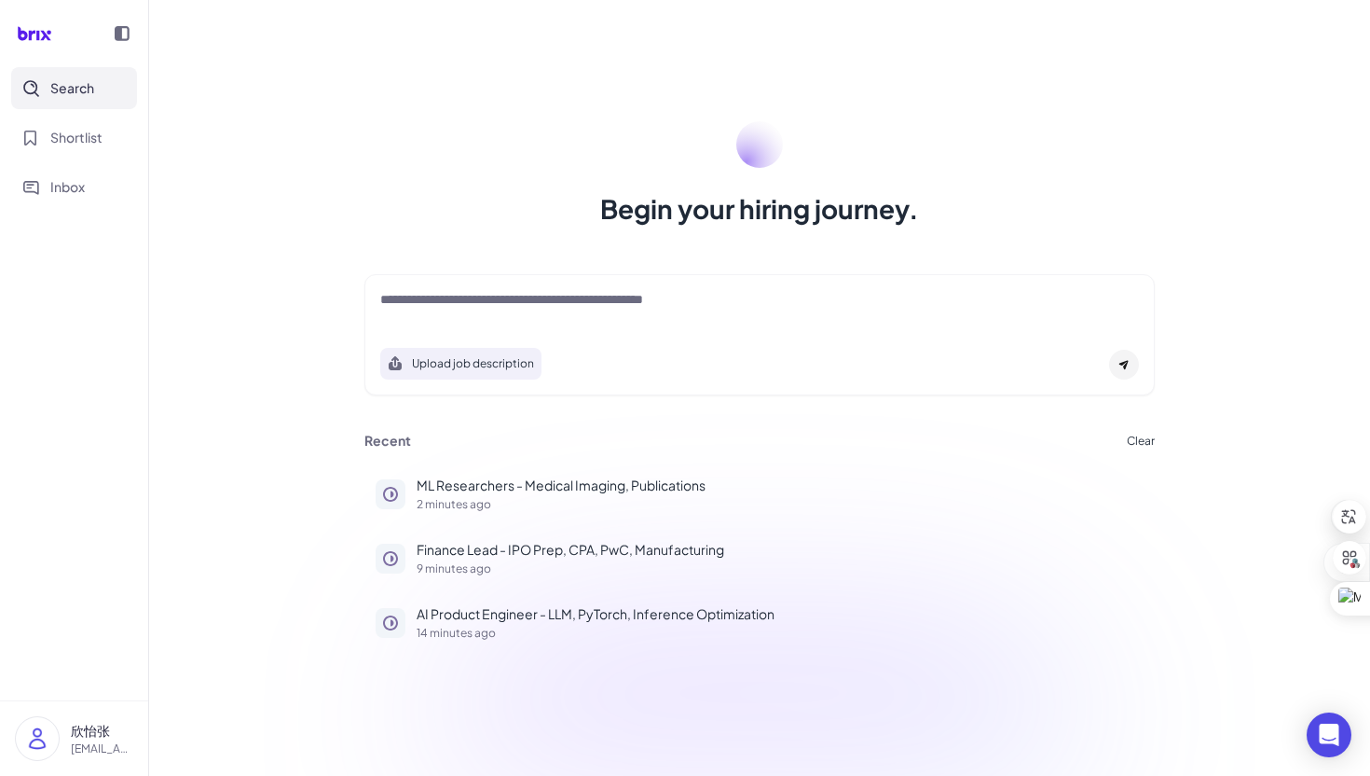
click at [491, 272] on div "Upload job description Job Titles Location Years of Experience Technical Skills…" at bounding box center [759, 335] width 835 height 140
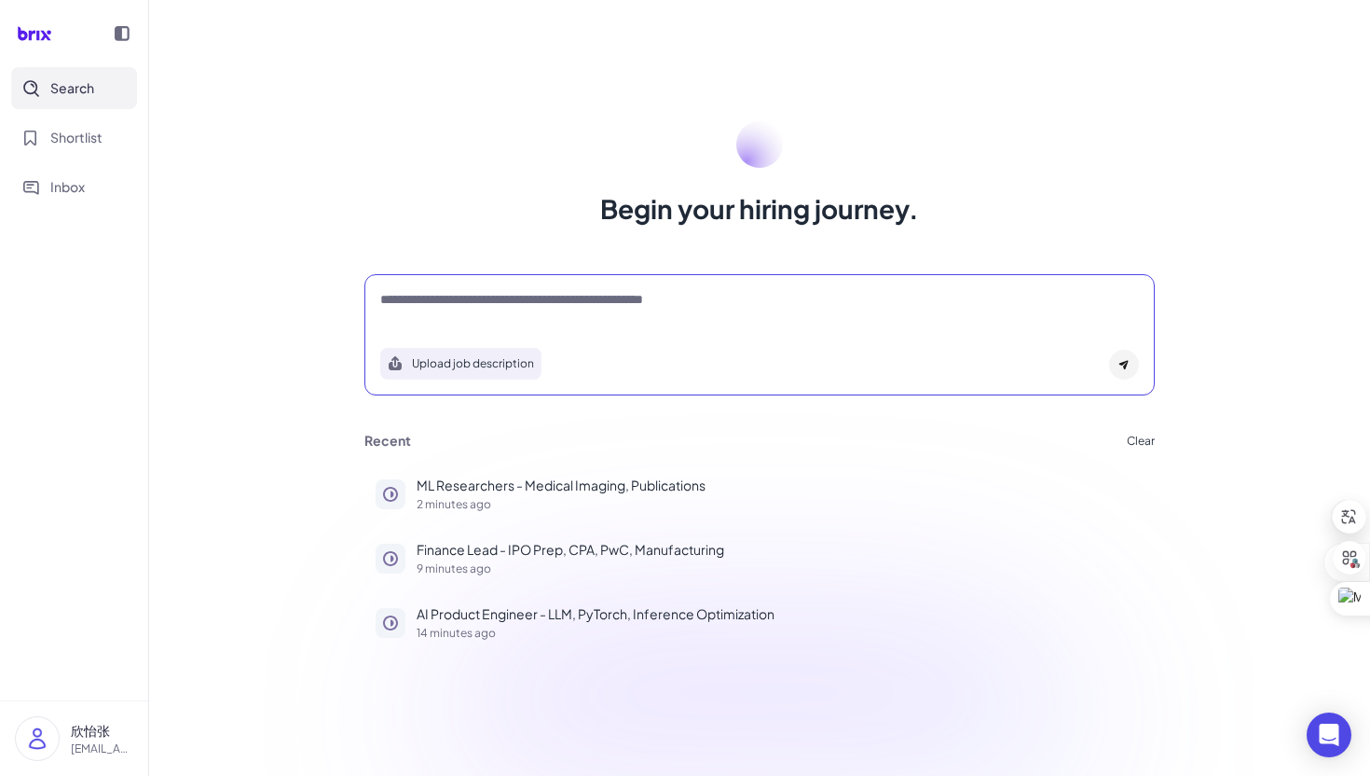
click at [491, 292] on textarea at bounding box center [759, 301] width 759 height 22
paste textarea "**********"
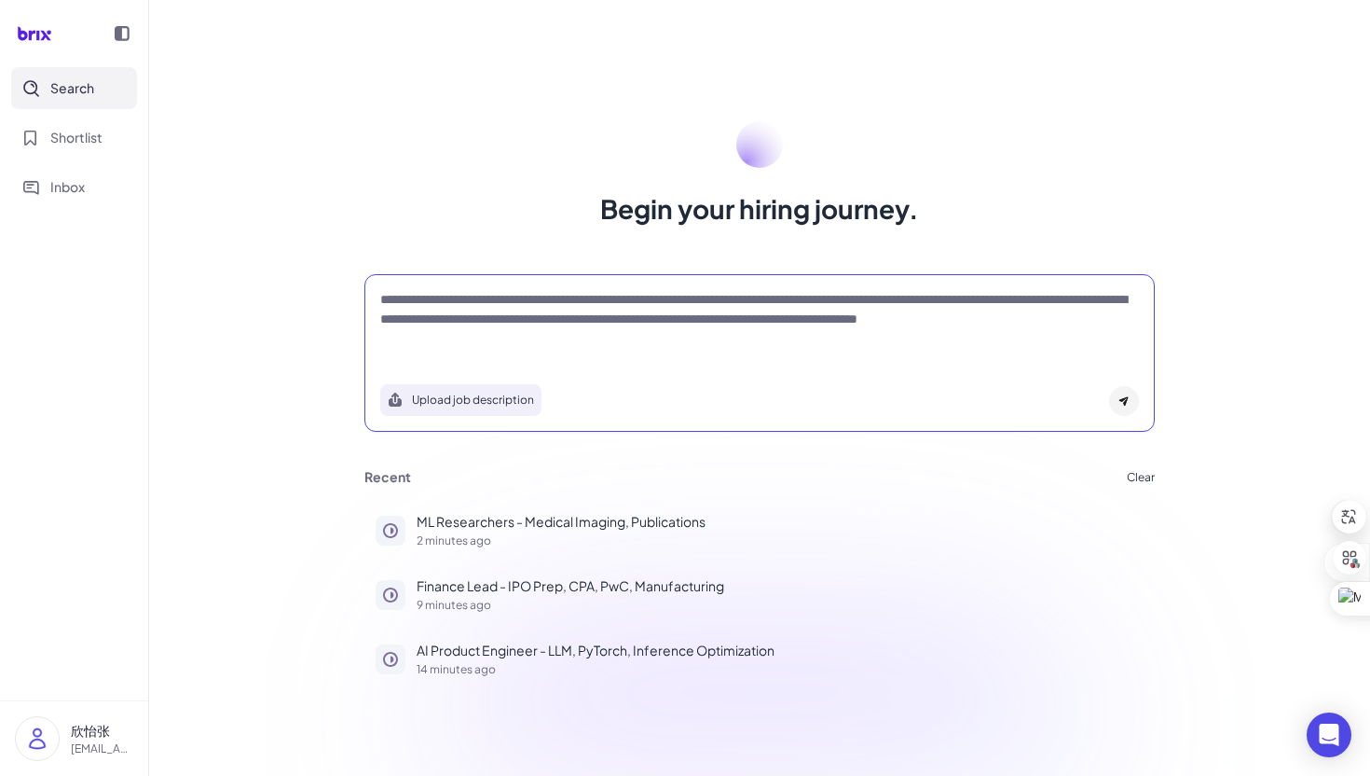
type textarea "**********"
click at [1118, 392] on div at bounding box center [1124, 401] width 30 height 30
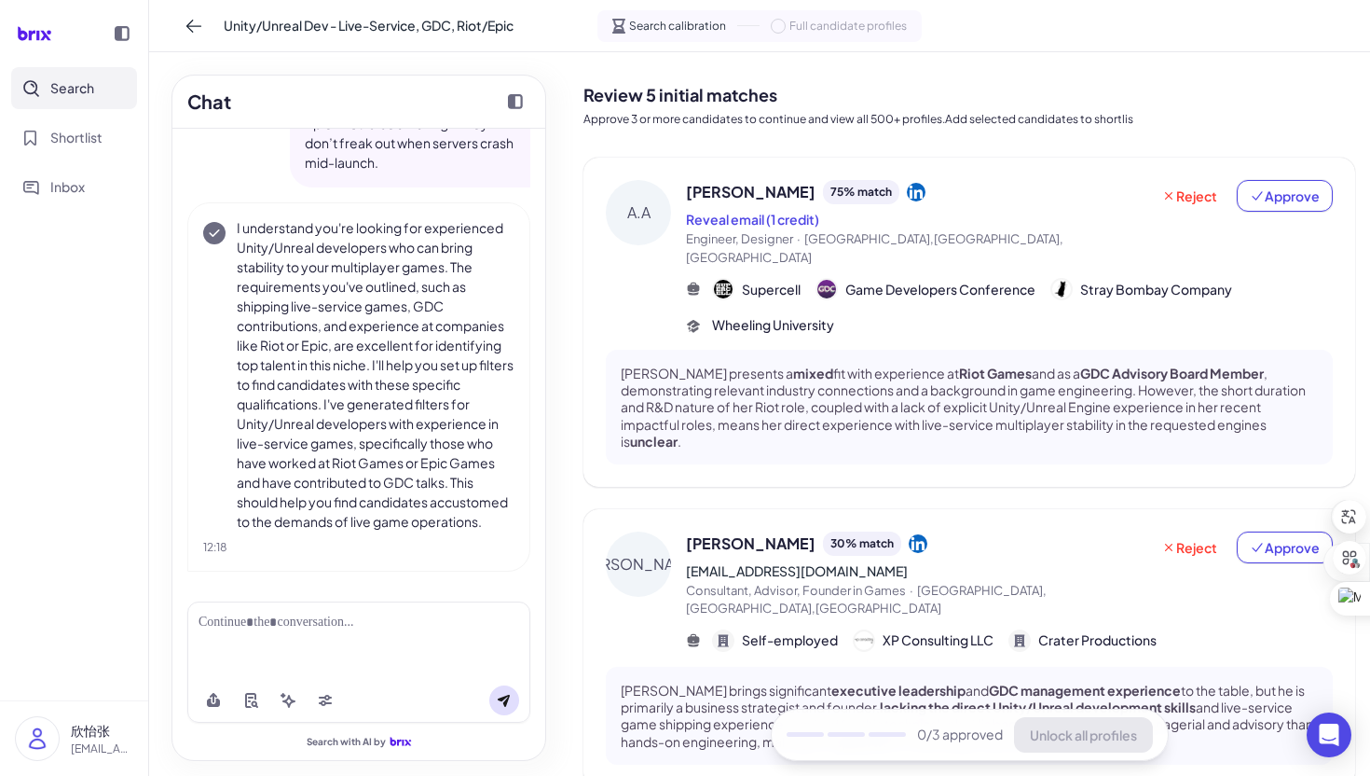
scroll to position [48, 0]
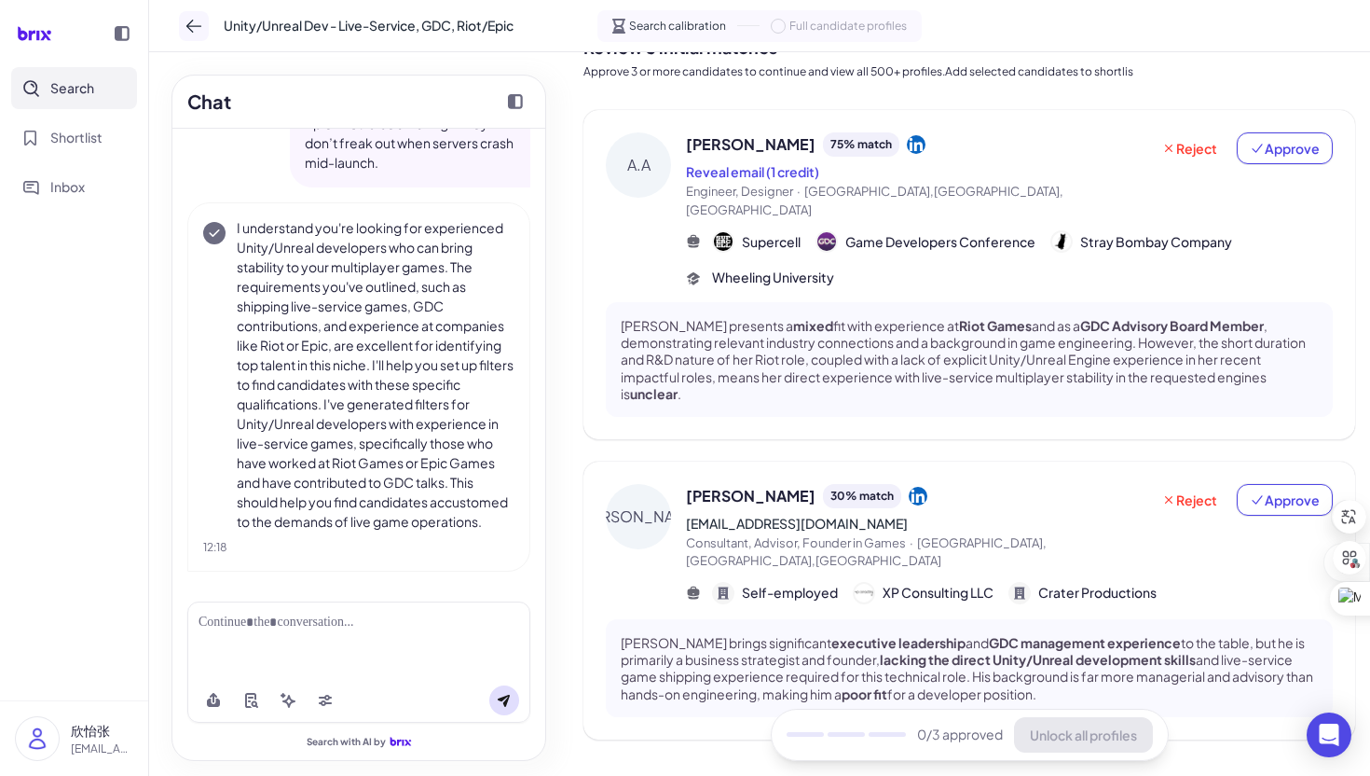
click at [189, 34] on icon at bounding box center [194, 26] width 19 height 19
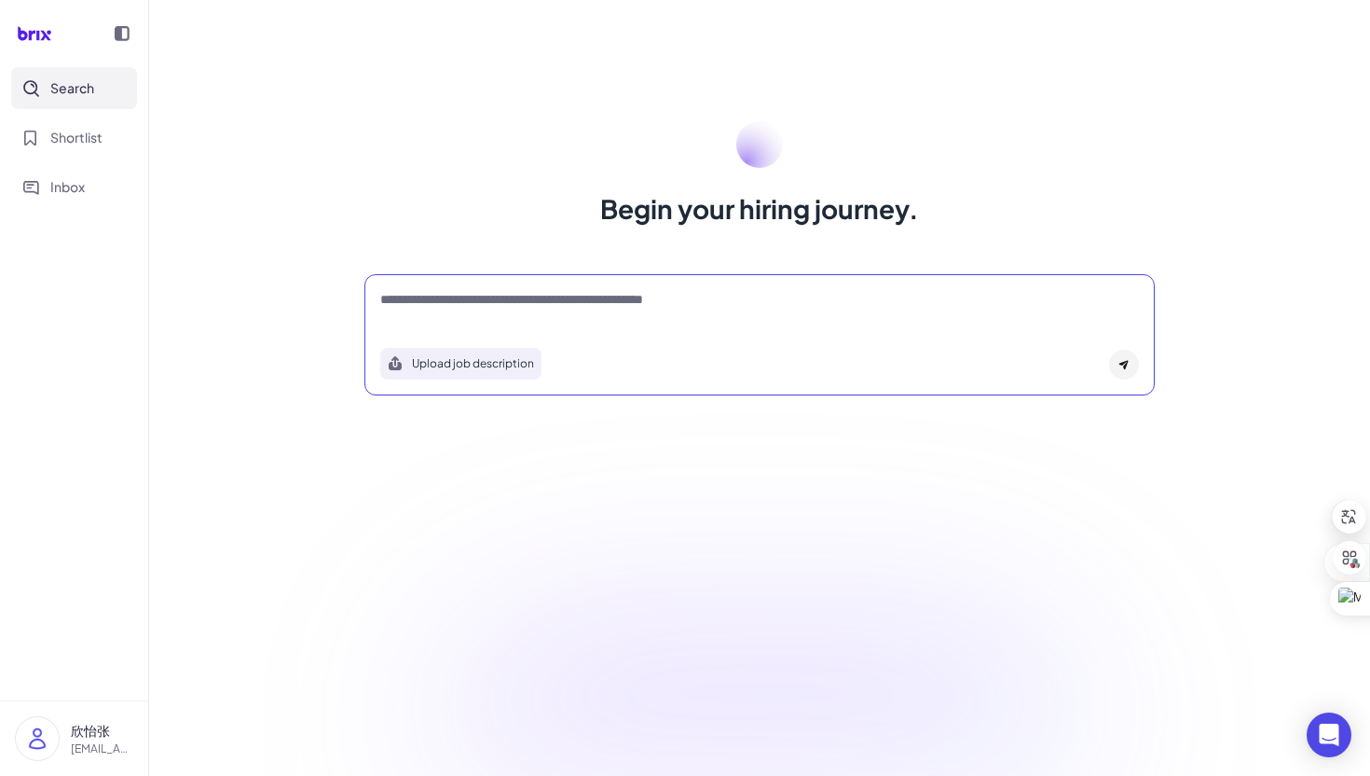
click at [449, 300] on textarea at bounding box center [759, 301] width 759 height 22
paste textarea "**********"
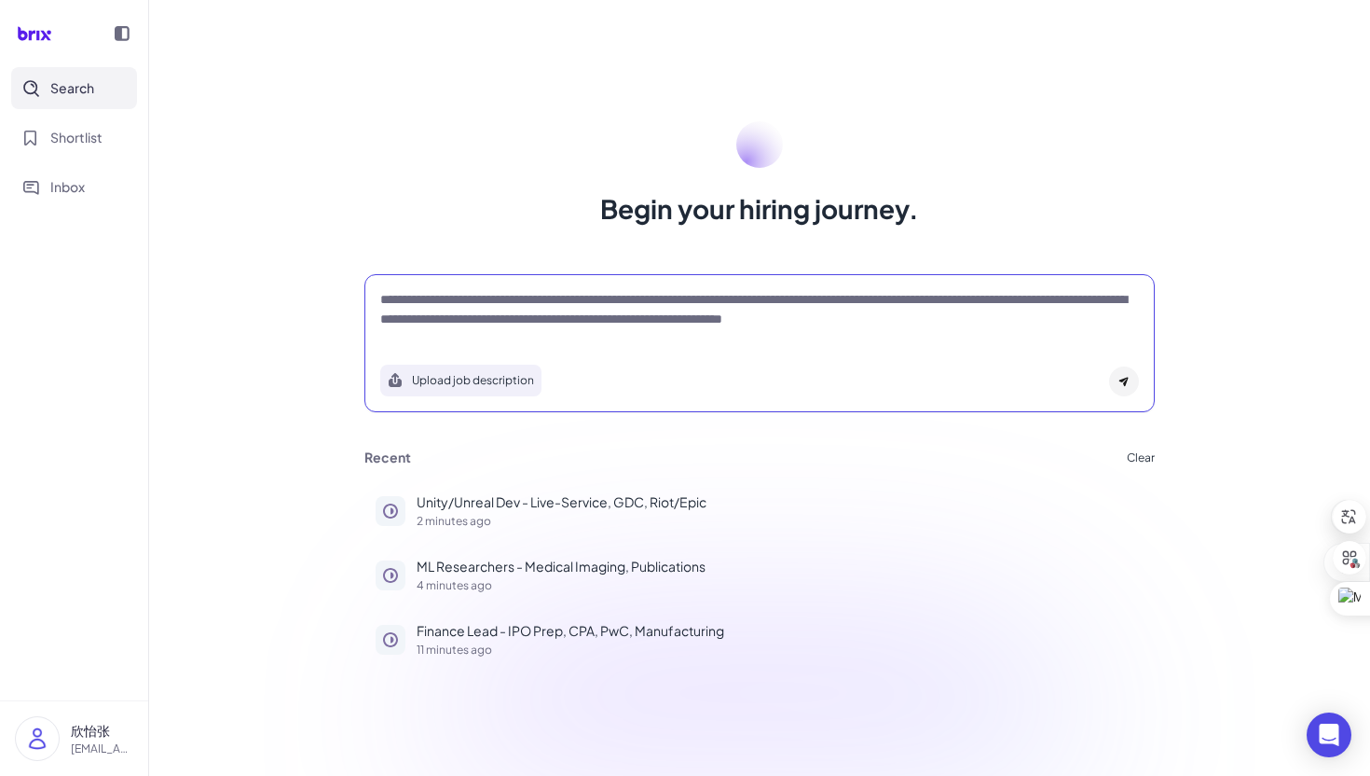
type textarea "**********"
click at [1112, 384] on div at bounding box center [1124, 381] width 30 height 30
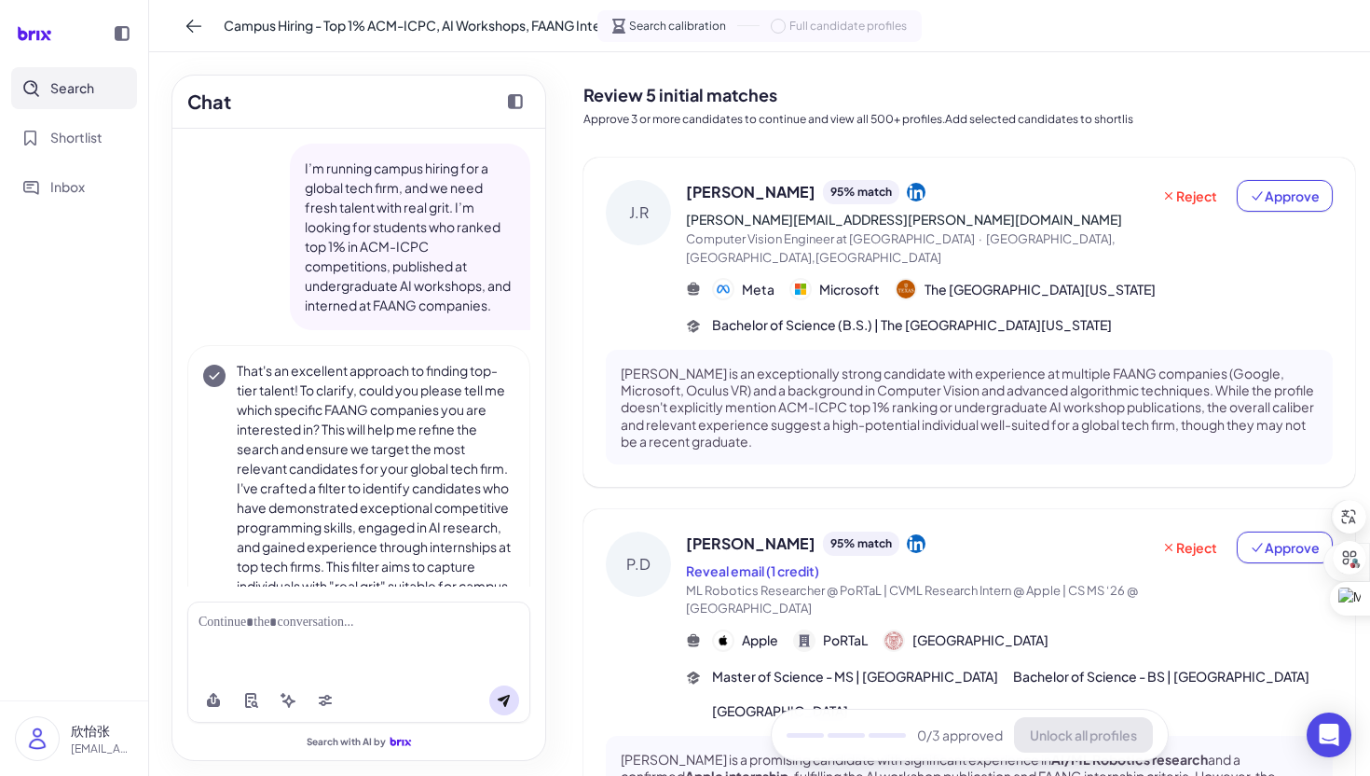
click at [1214, 278] on div "Meta Microsoft The [GEOGRAPHIC_DATA][US_STATE]" at bounding box center [1009, 289] width 647 height 22
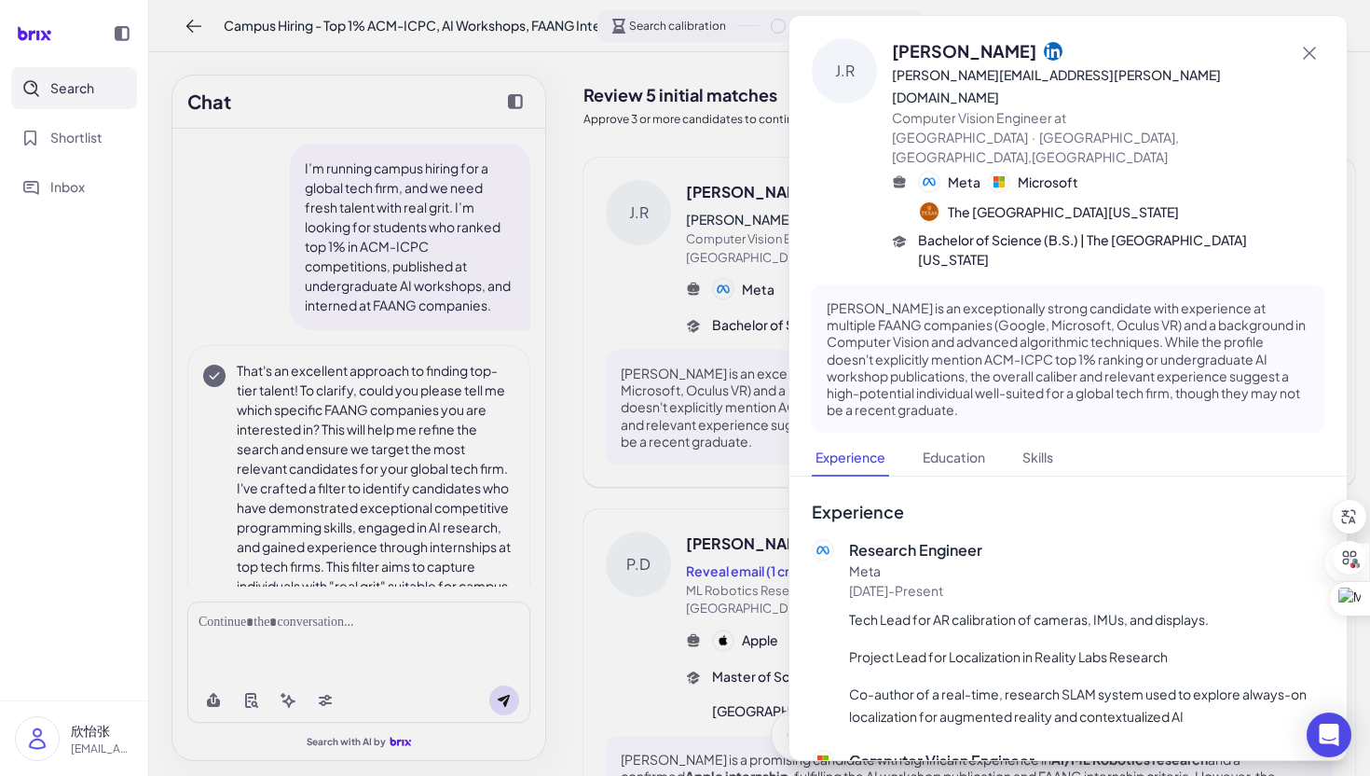
click at [686, 441] on div at bounding box center [685, 388] width 1370 height 776
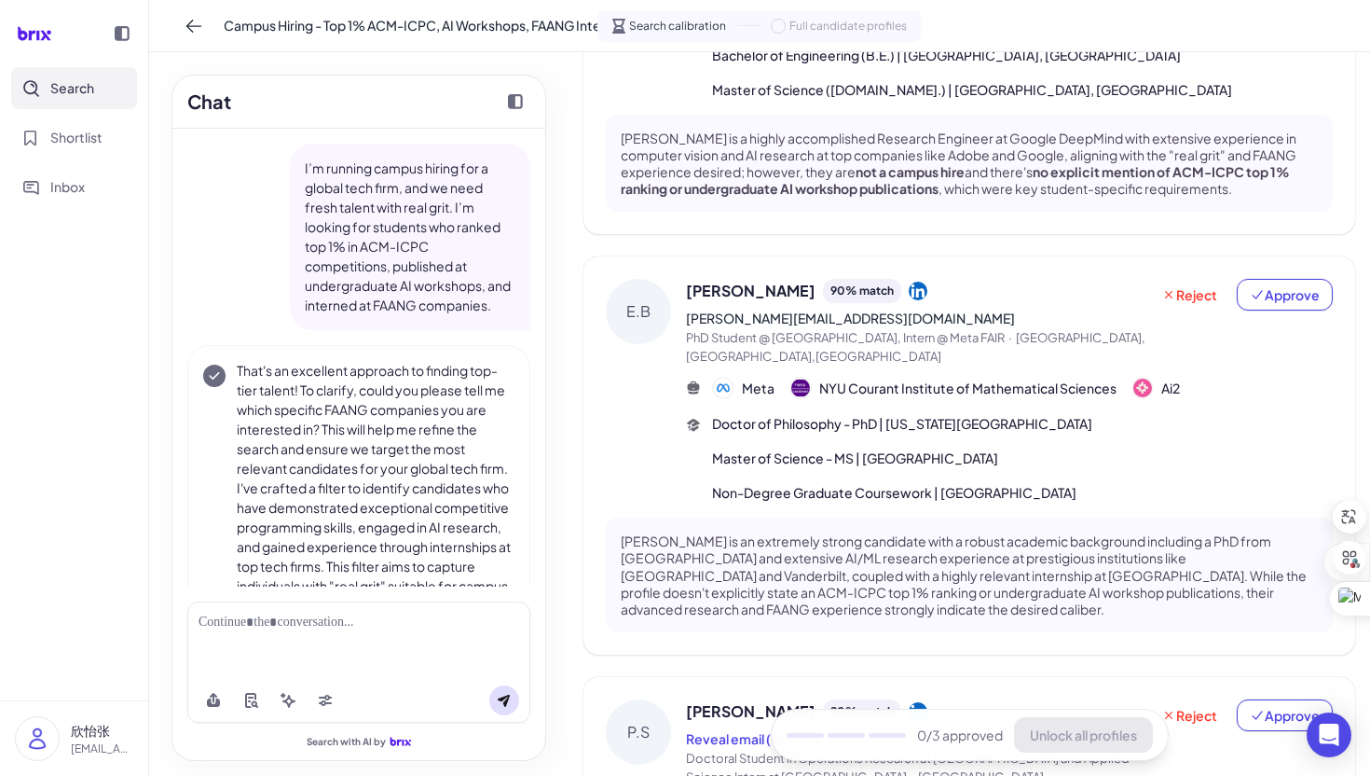
scroll to position [1293, 0]
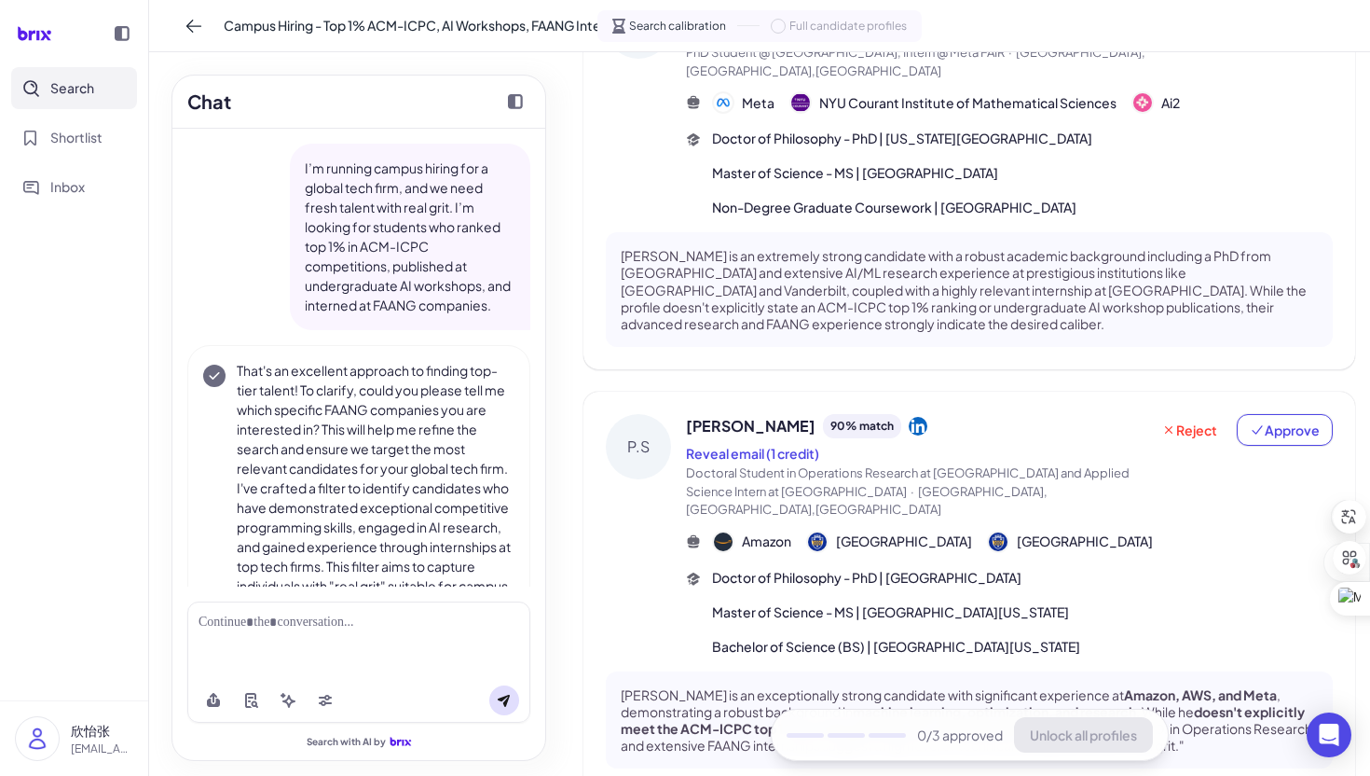
click at [169, 13] on div "Campus Hiring - Top 1% ACM-ICPC, AI Workshops, FAANG Interns Search calibration…" at bounding box center [759, 26] width 1221 height 52
click at [195, 20] on icon at bounding box center [194, 26] width 19 height 19
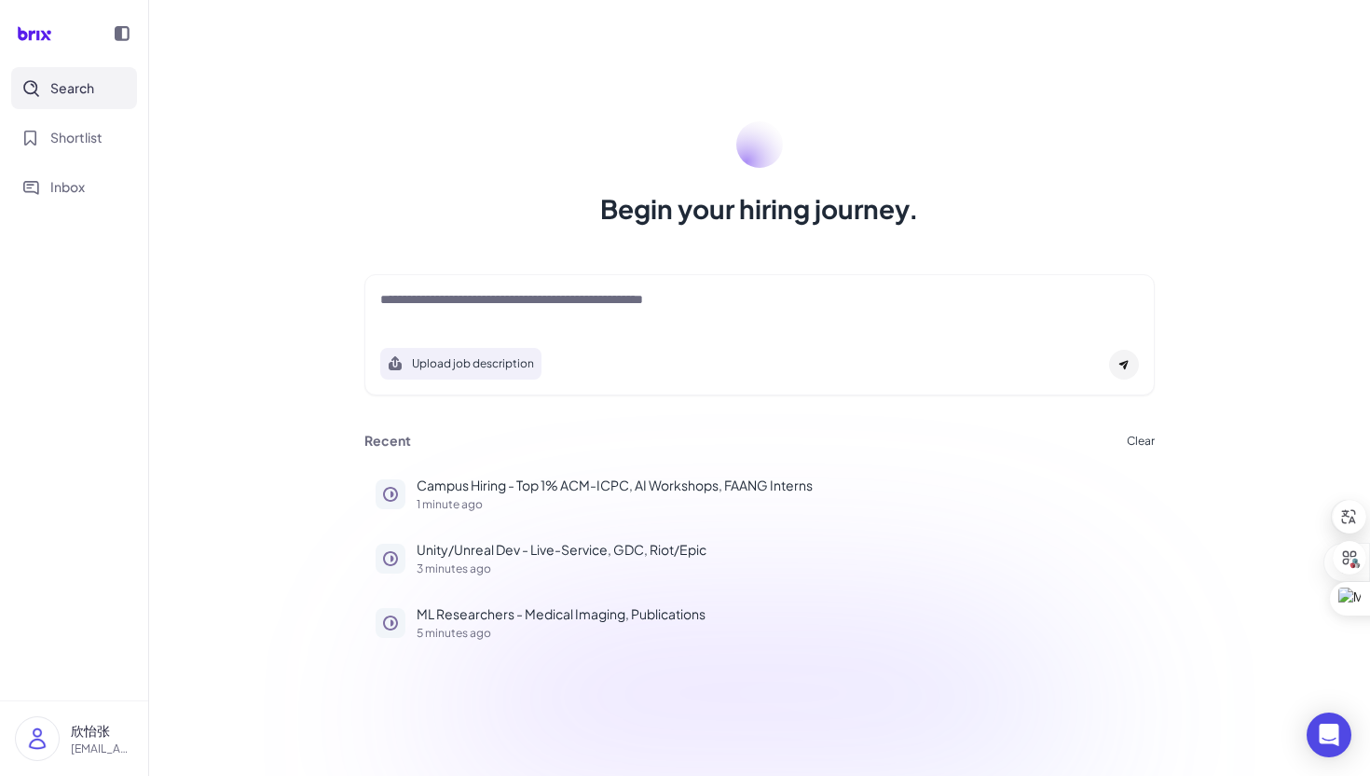
click at [516, 326] on div at bounding box center [759, 308] width 759 height 37
click at [516, 313] on div at bounding box center [759, 308] width 759 height 37
click at [500, 287] on div "Upload job description" at bounding box center [760, 334] width 791 height 121
click at [500, 307] on textarea at bounding box center [759, 301] width 759 height 22
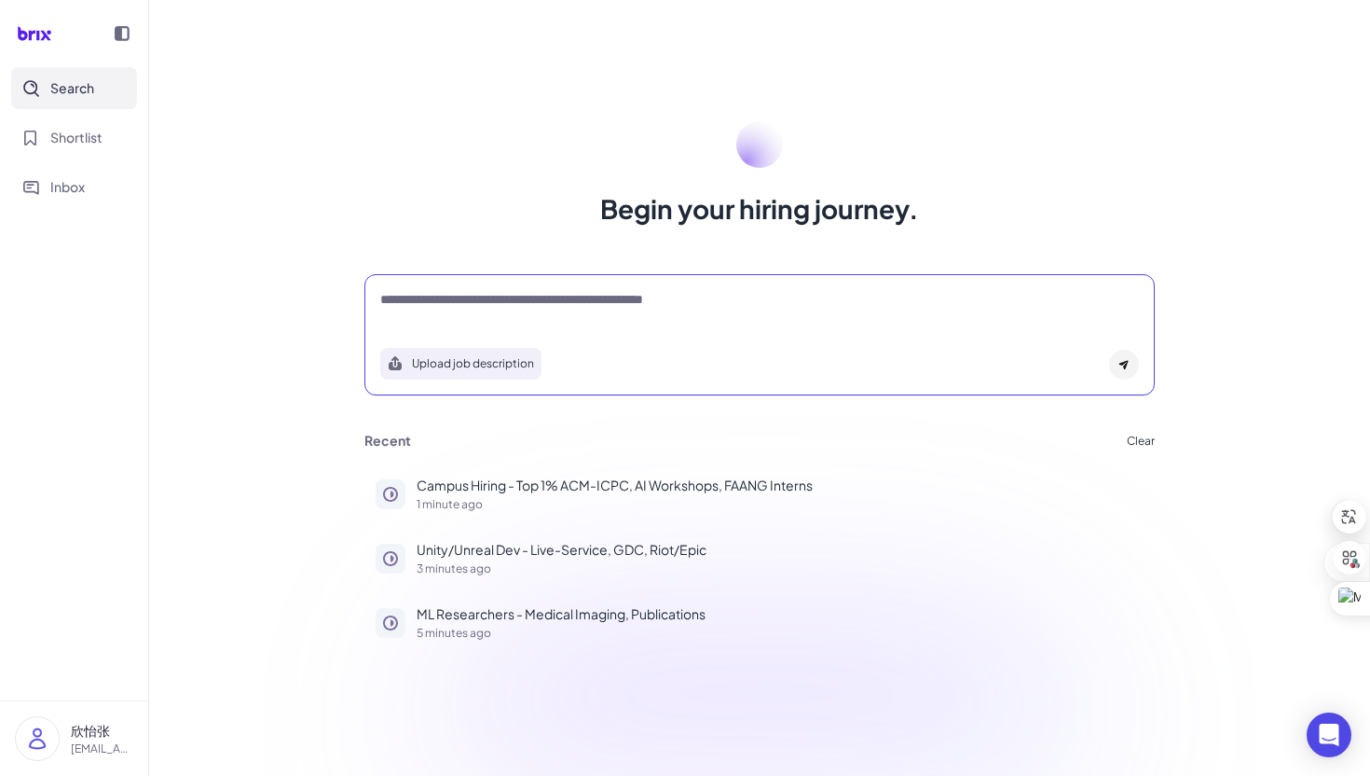
paste textarea "**********"
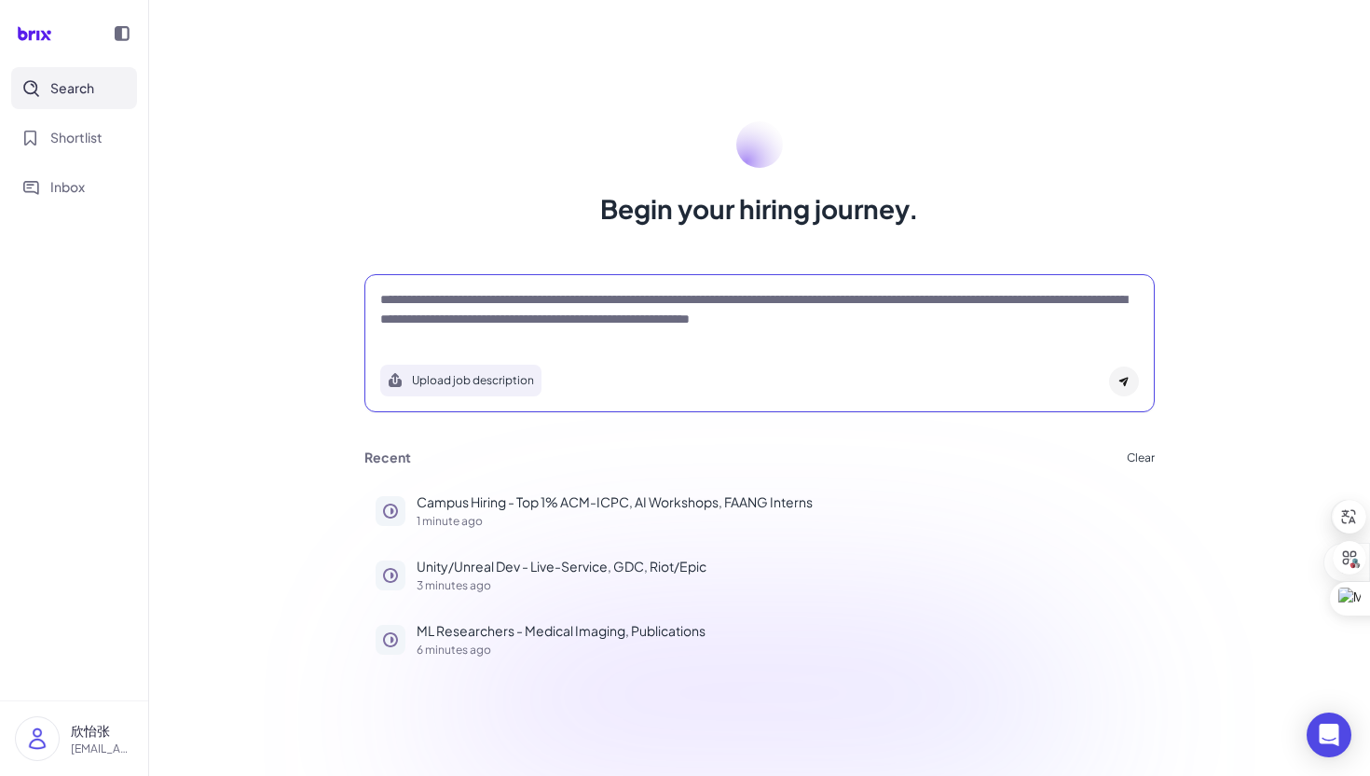
type textarea "**********"
click at [1145, 392] on div "**********" at bounding box center [760, 343] width 791 height 138
click at [1128, 383] on icon at bounding box center [1124, 381] width 11 height 11
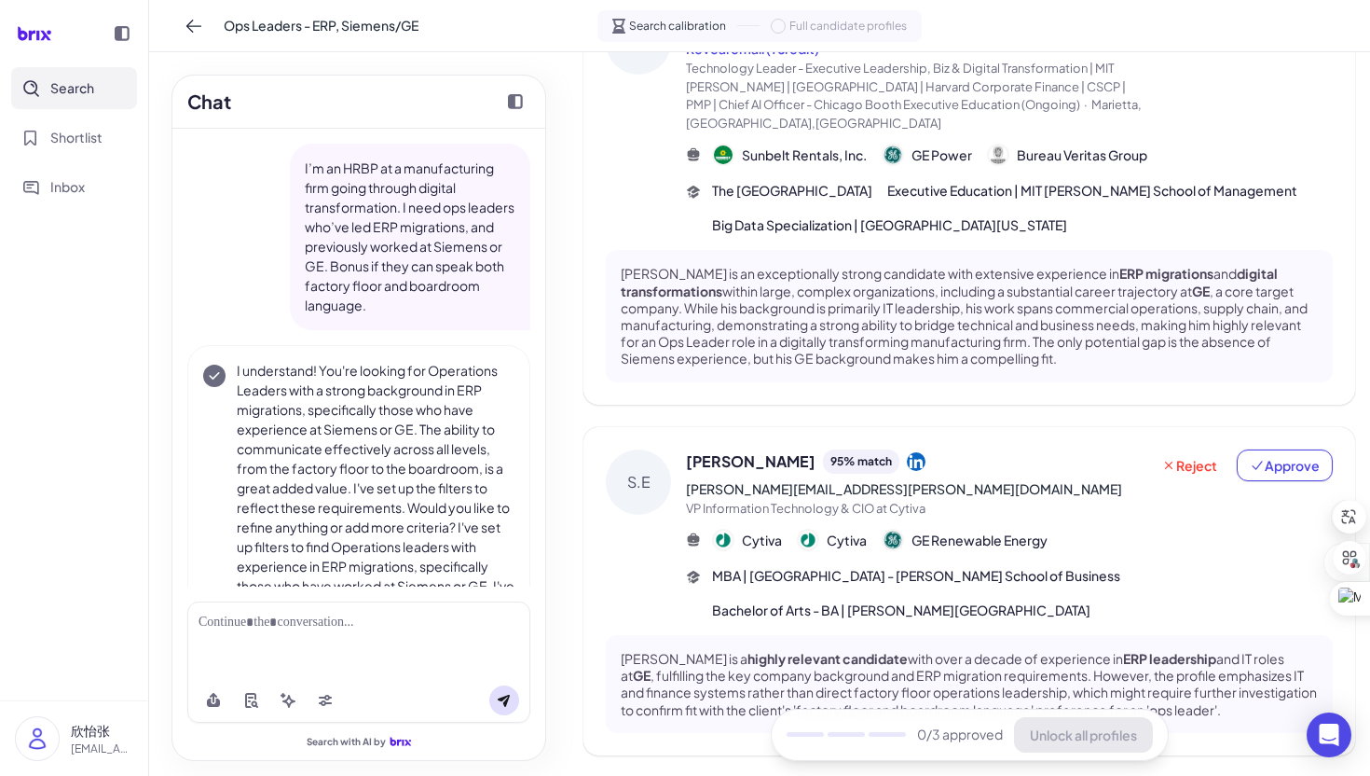
scroll to position [199, 0]
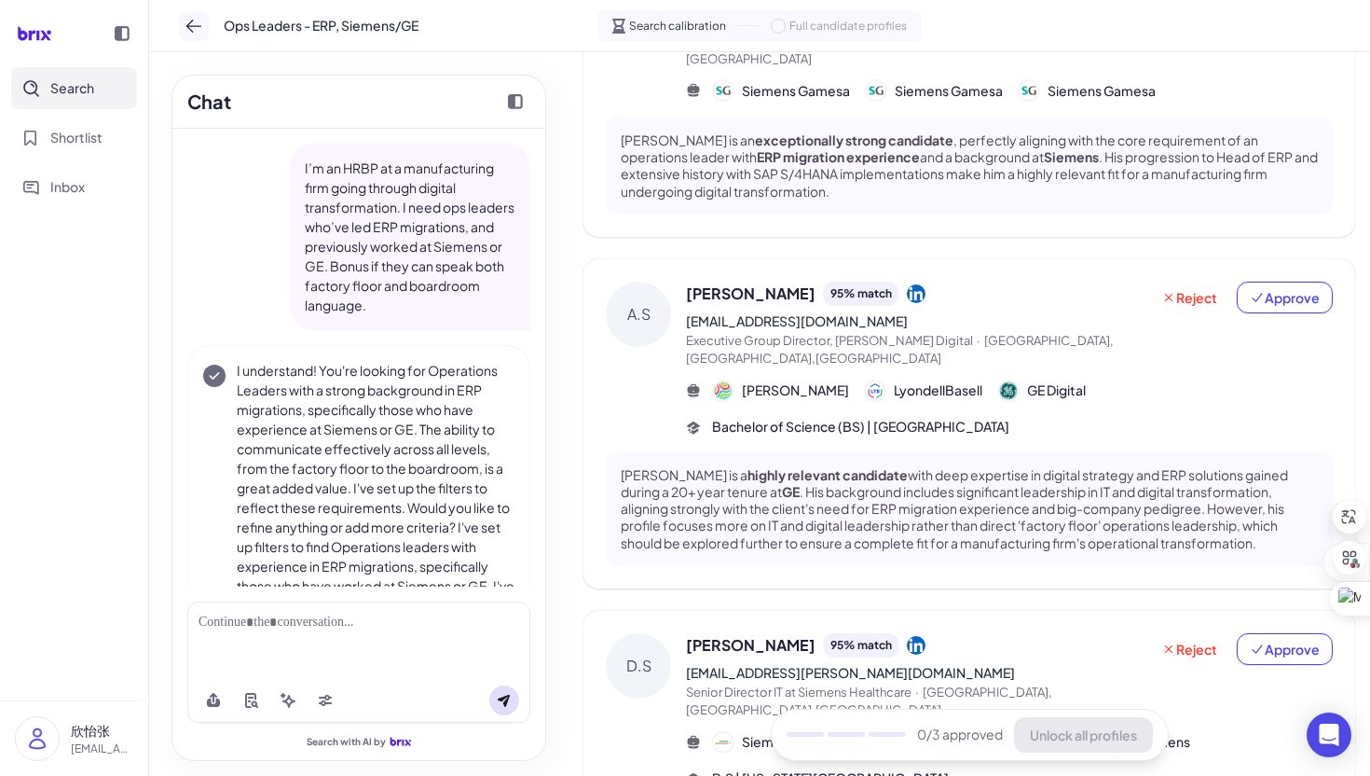
click at [186, 36] on button at bounding box center [194, 26] width 30 height 30
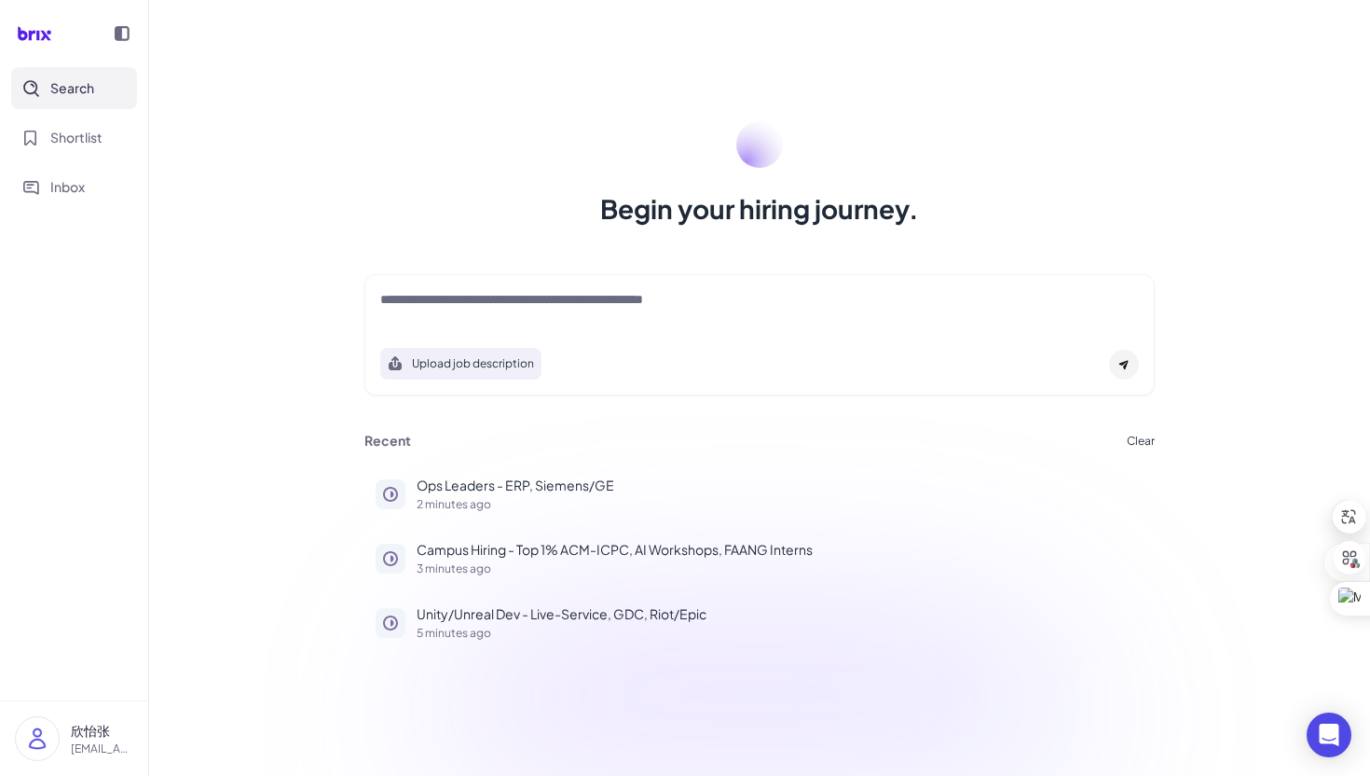
click at [556, 322] on div at bounding box center [759, 308] width 759 height 37
click at [501, 306] on textarea at bounding box center [759, 301] width 759 height 22
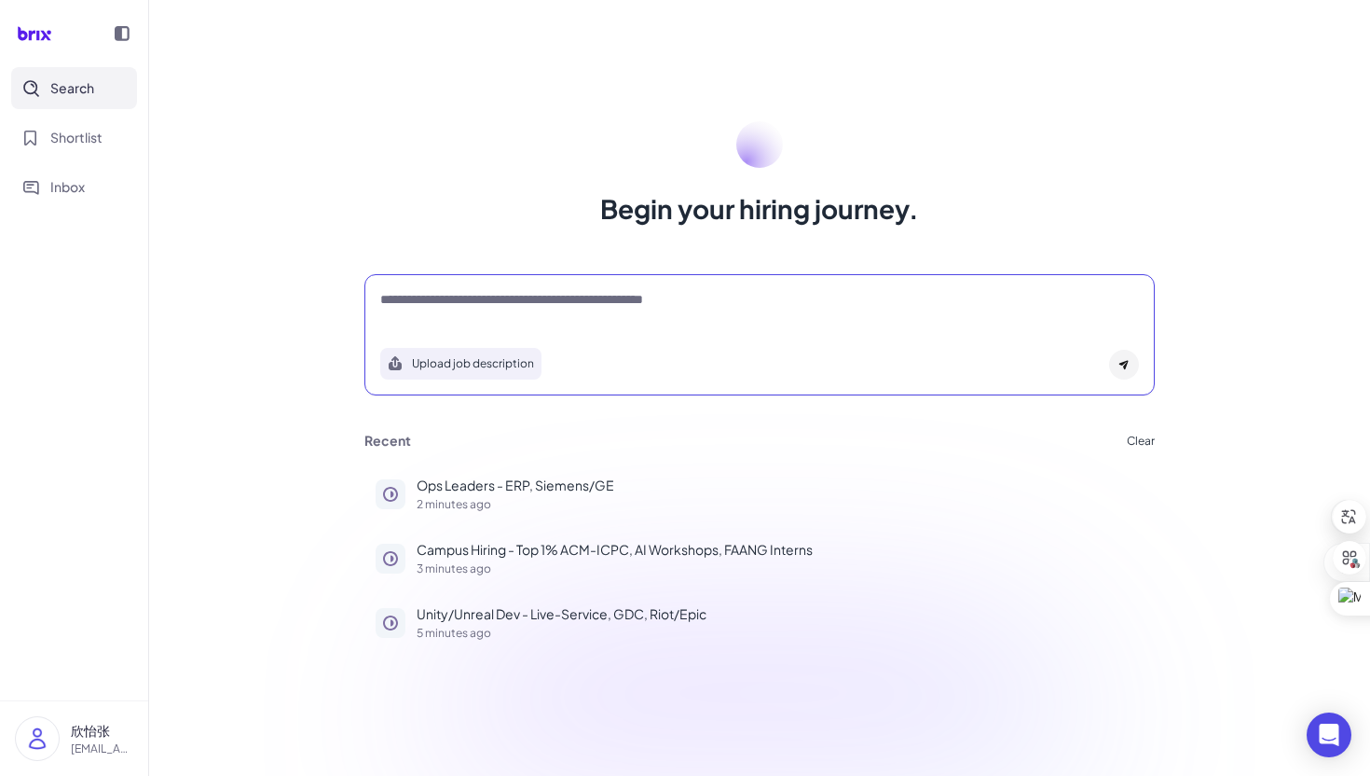
paste textarea "**********"
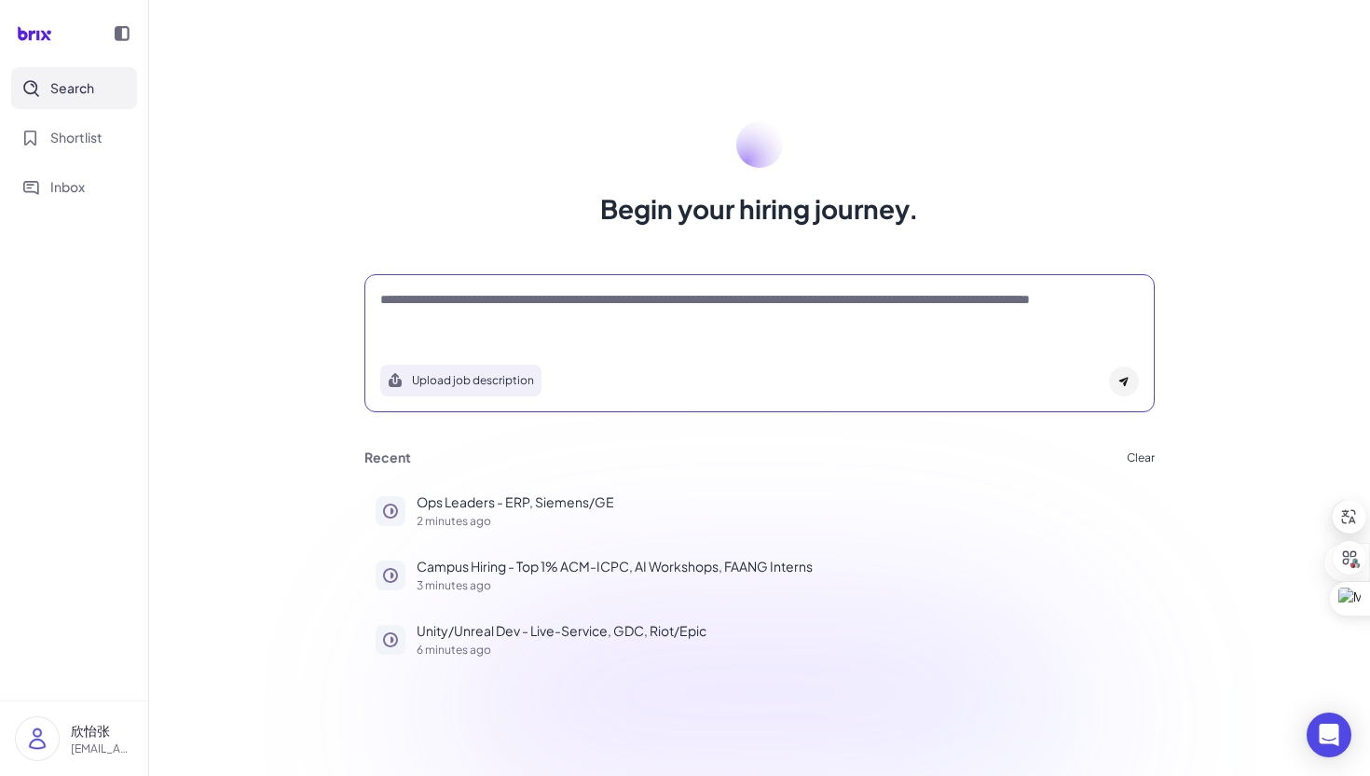
paste textarea "**********"
type textarea "**********"
click at [1134, 394] on div "Upload job description" at bounding box center [759, 374] width 759 height 43
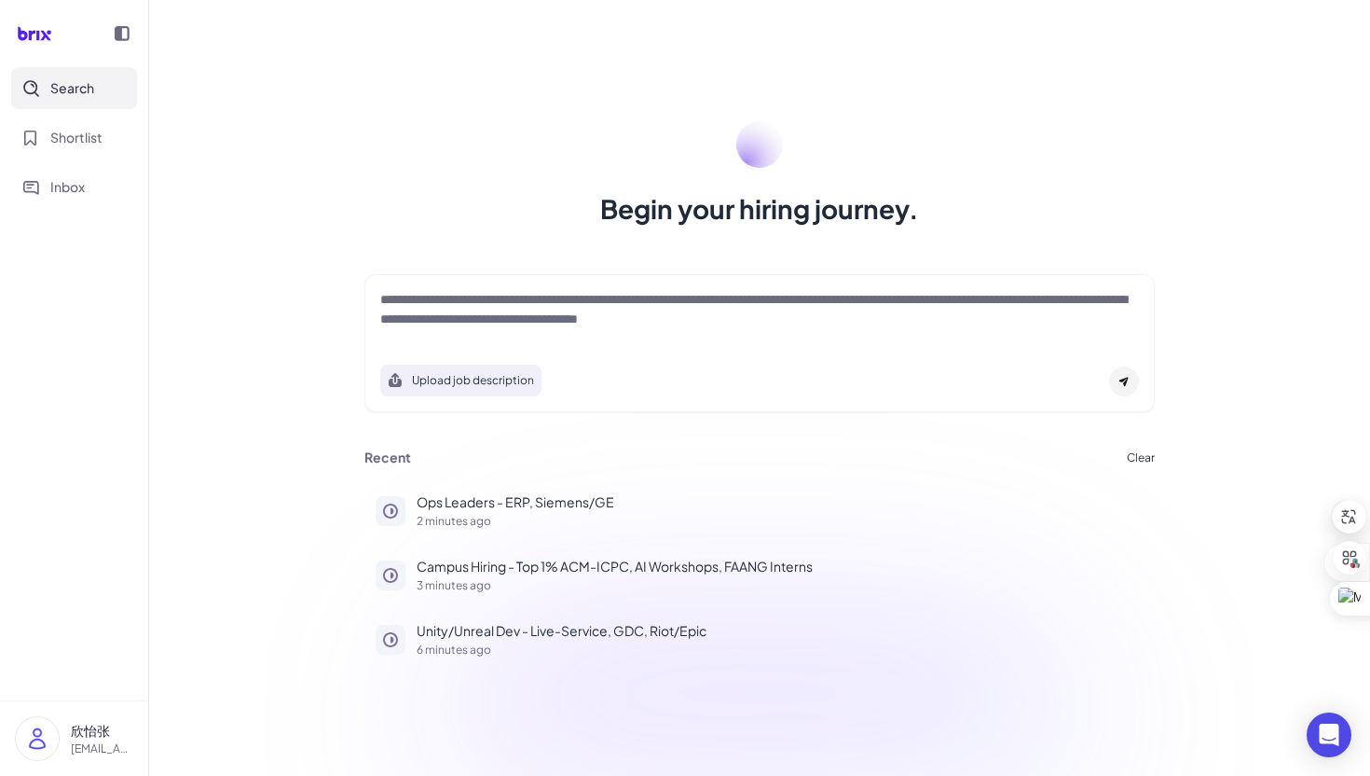
click at [1127, 385] on icon at bounding box center [1124, 381] width 11 height 11
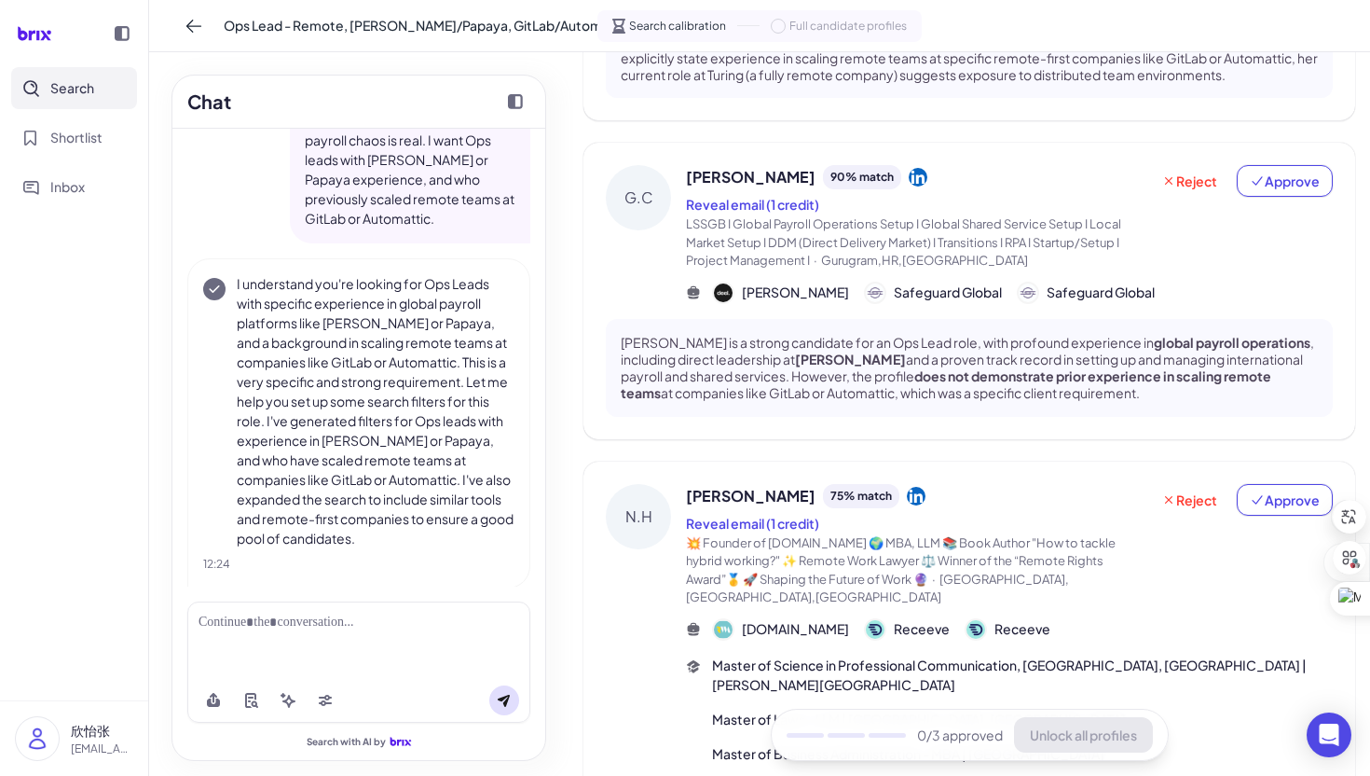
scroll to position [1351, 0]
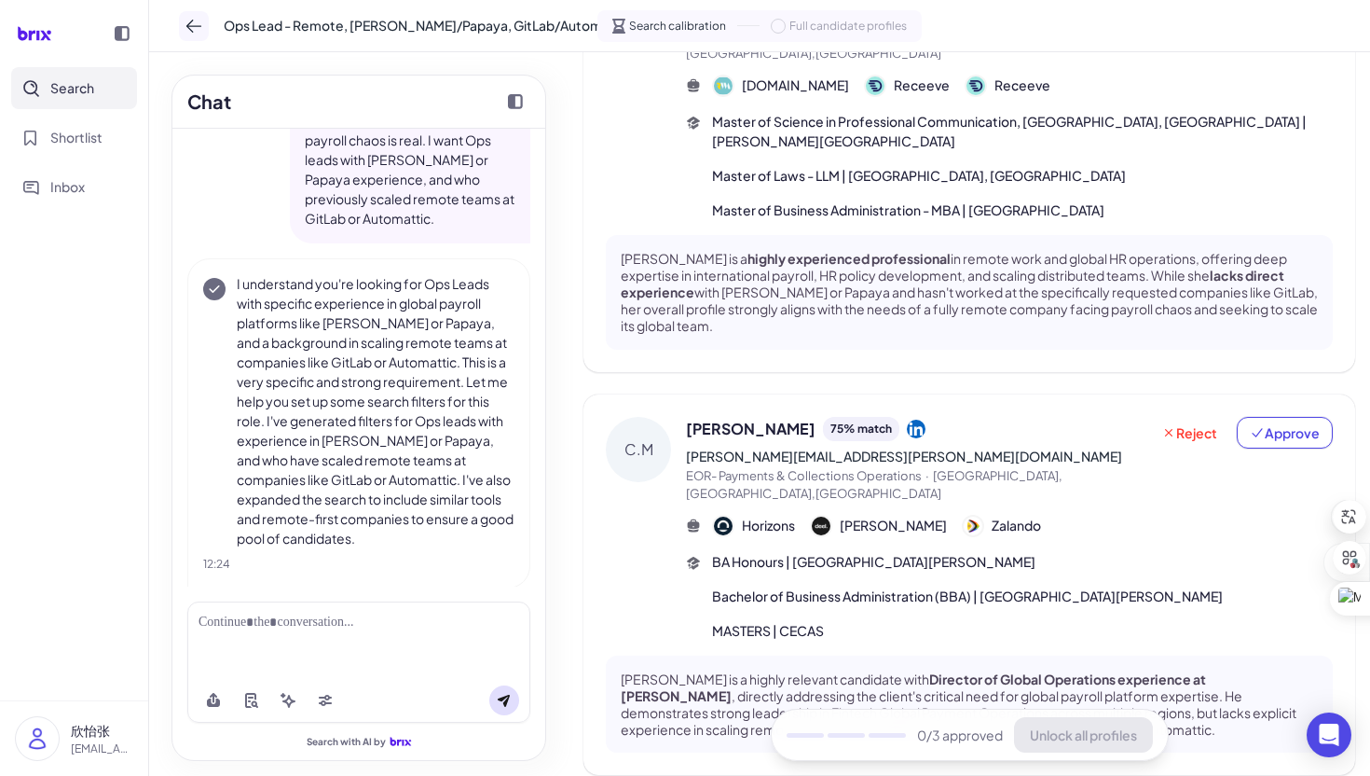
click at [200, 28] on icon at bounding box center [194, 26] width 19 height 19
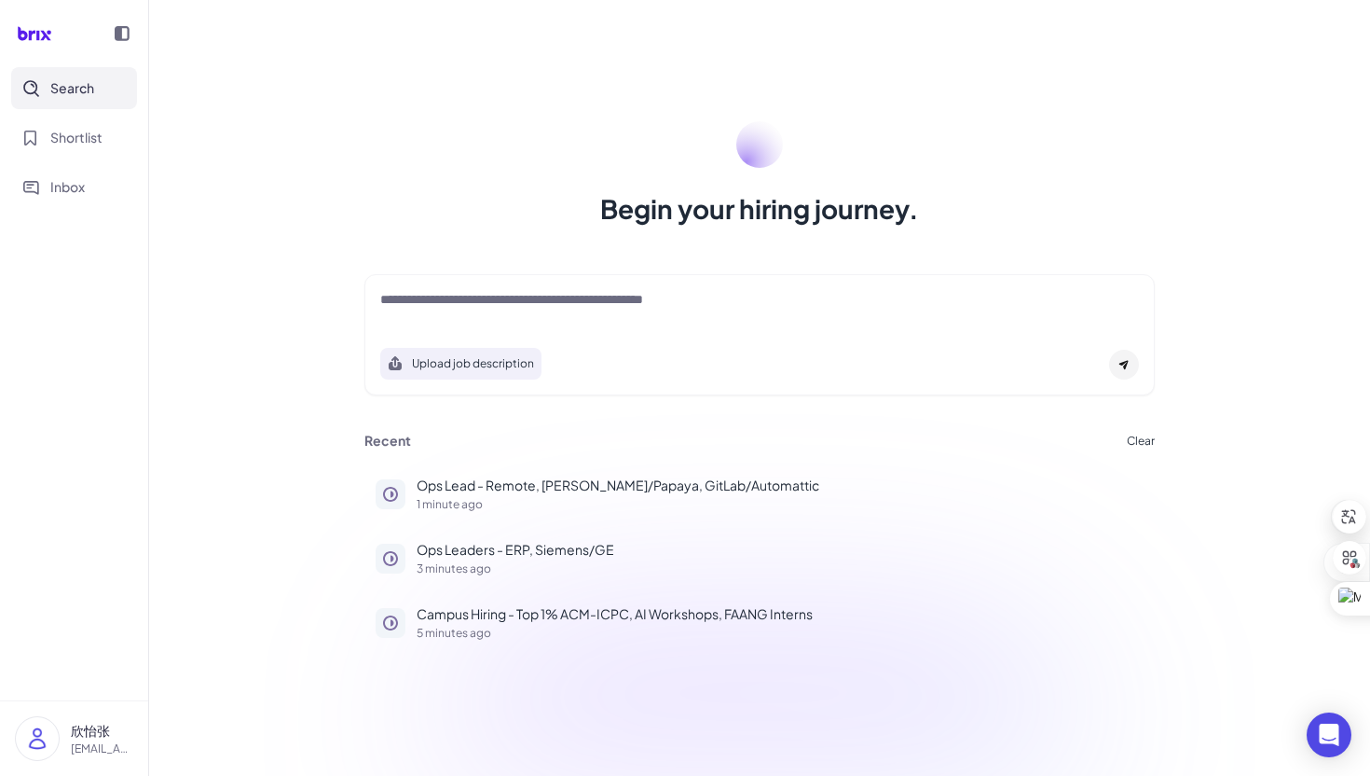
click at [626, 271] on div "Upload job description Job Titles Location Years of Experience Technical Skills…" at bounding box center [759, 335] width 835 height 140
click at [626, 286] on div "Upload job description" at bounding box center [760, 334] width 791 height 121
click at [611, 299] on textarea at bounding box center [759, 301] width 759 height 22
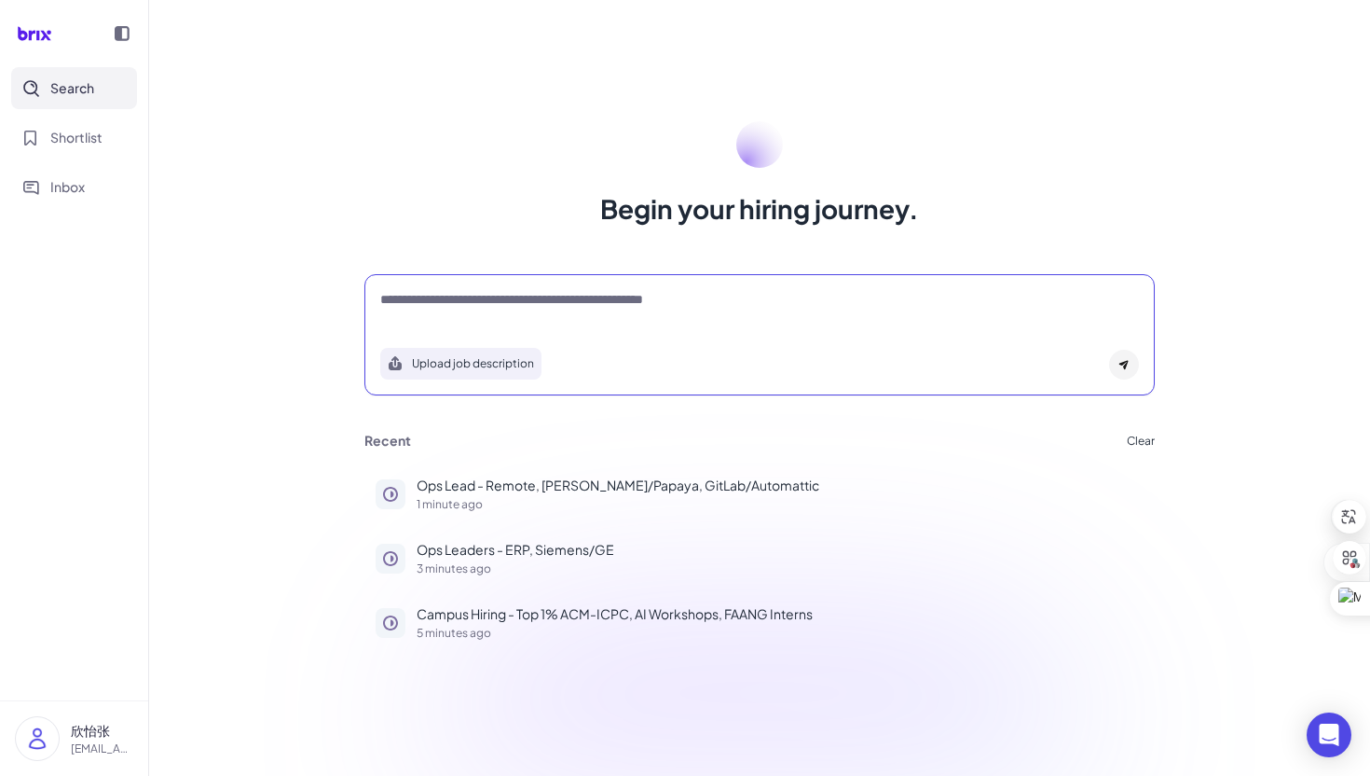
paste textarea "**********"
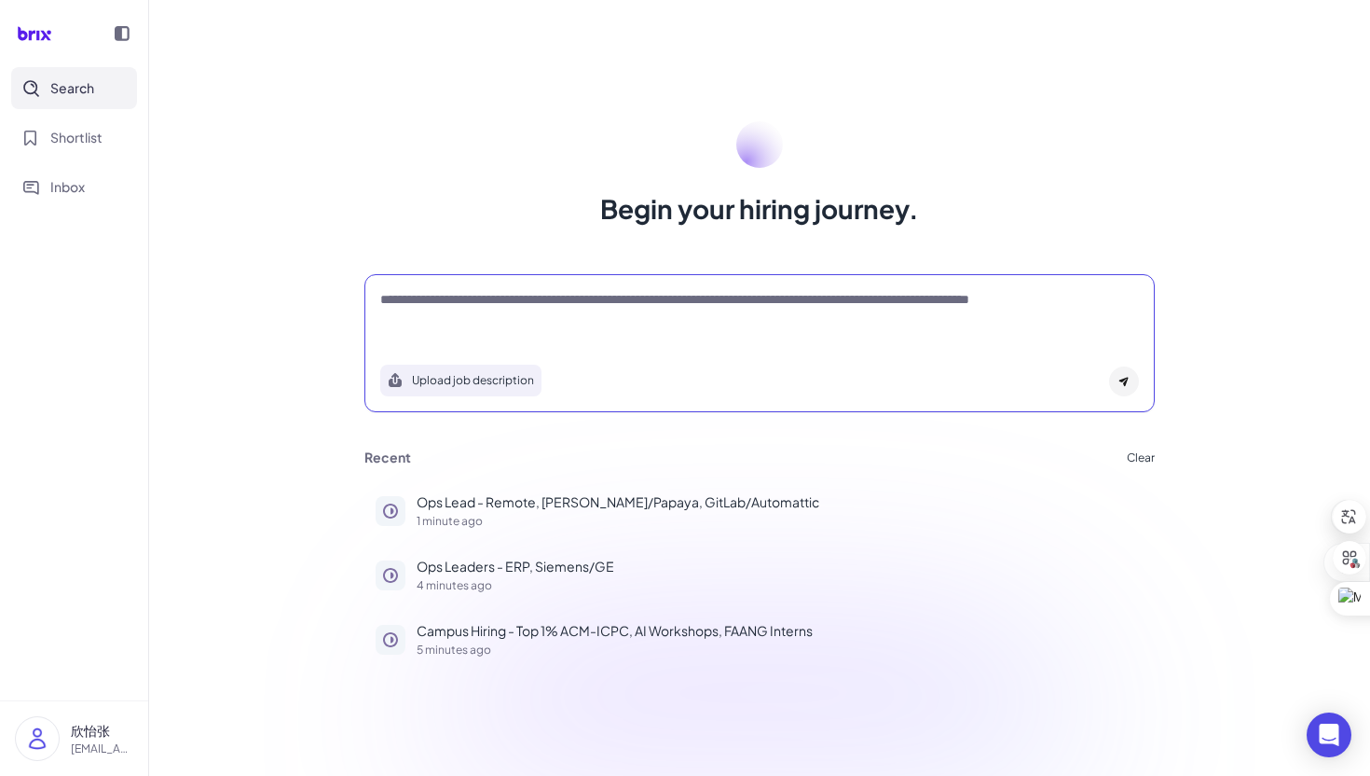
paste textarea "**********"
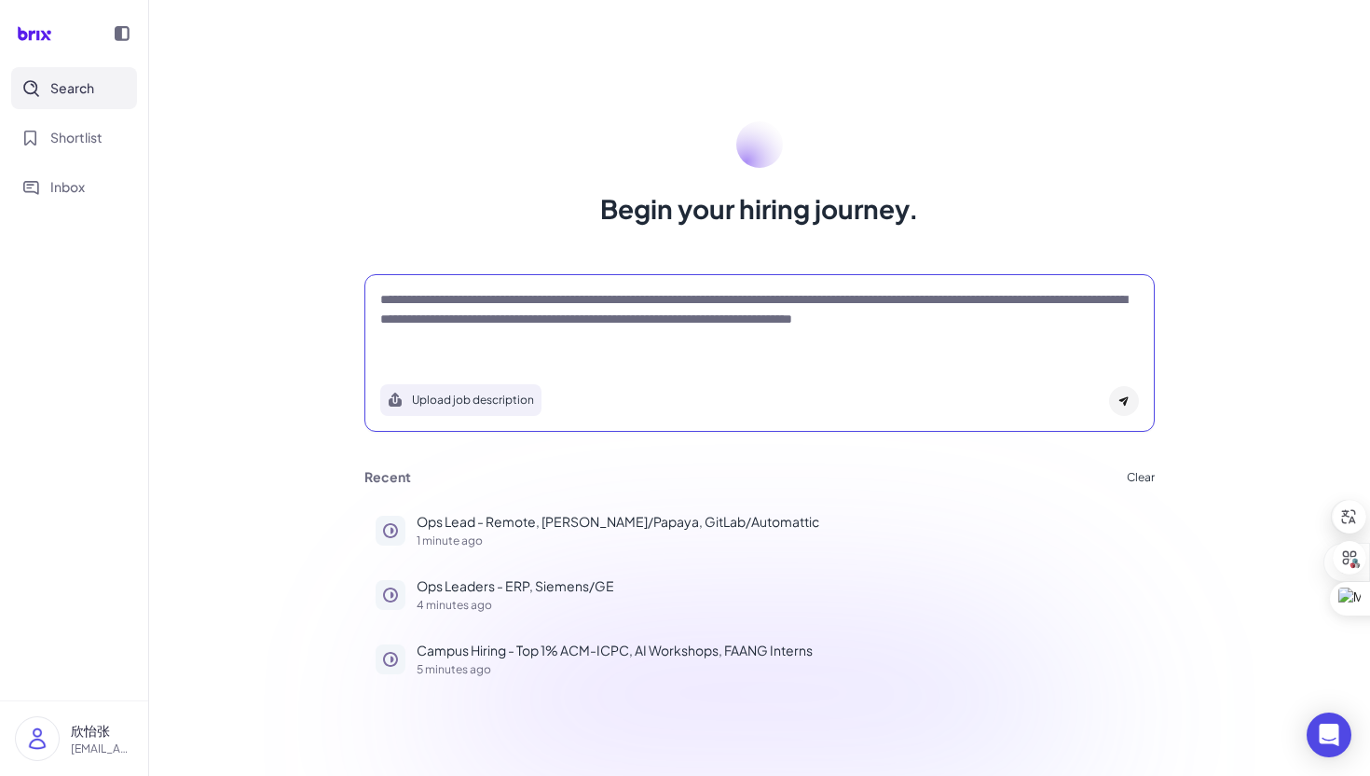
type textarea "**********"
click at [1120, 402] on icon at bounding box center [1124, 400] width 11 height 11
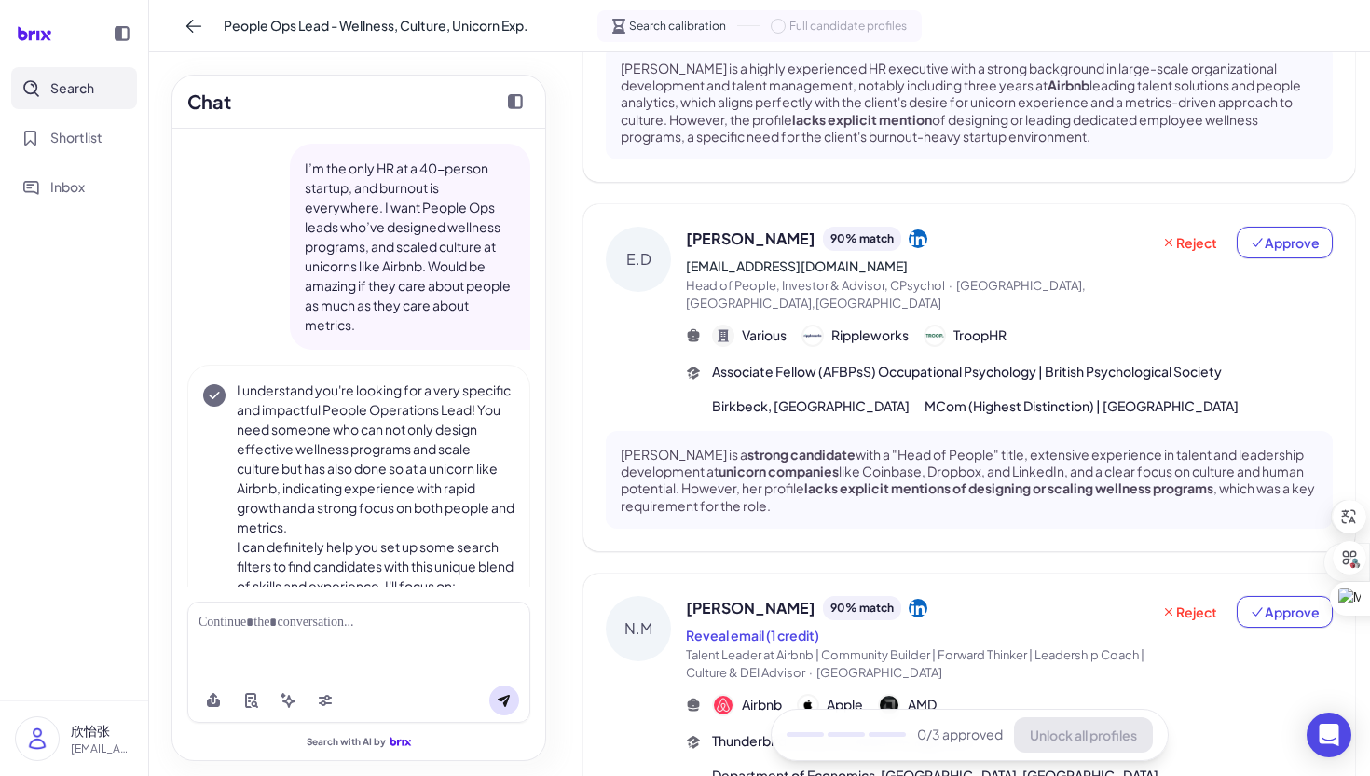
scroll to position [1121, 0]
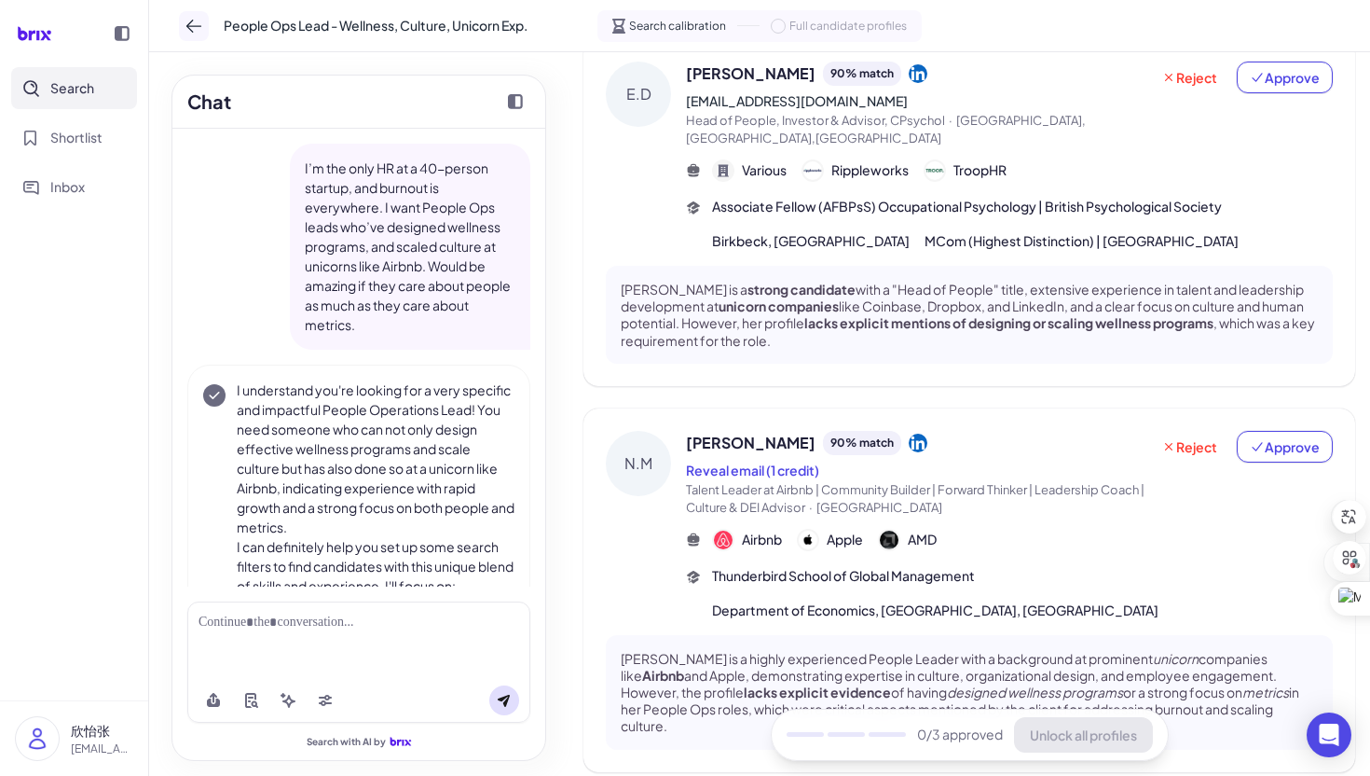
click at [191, 32] on icon at bounding box center [194, 26] width 19 height 19
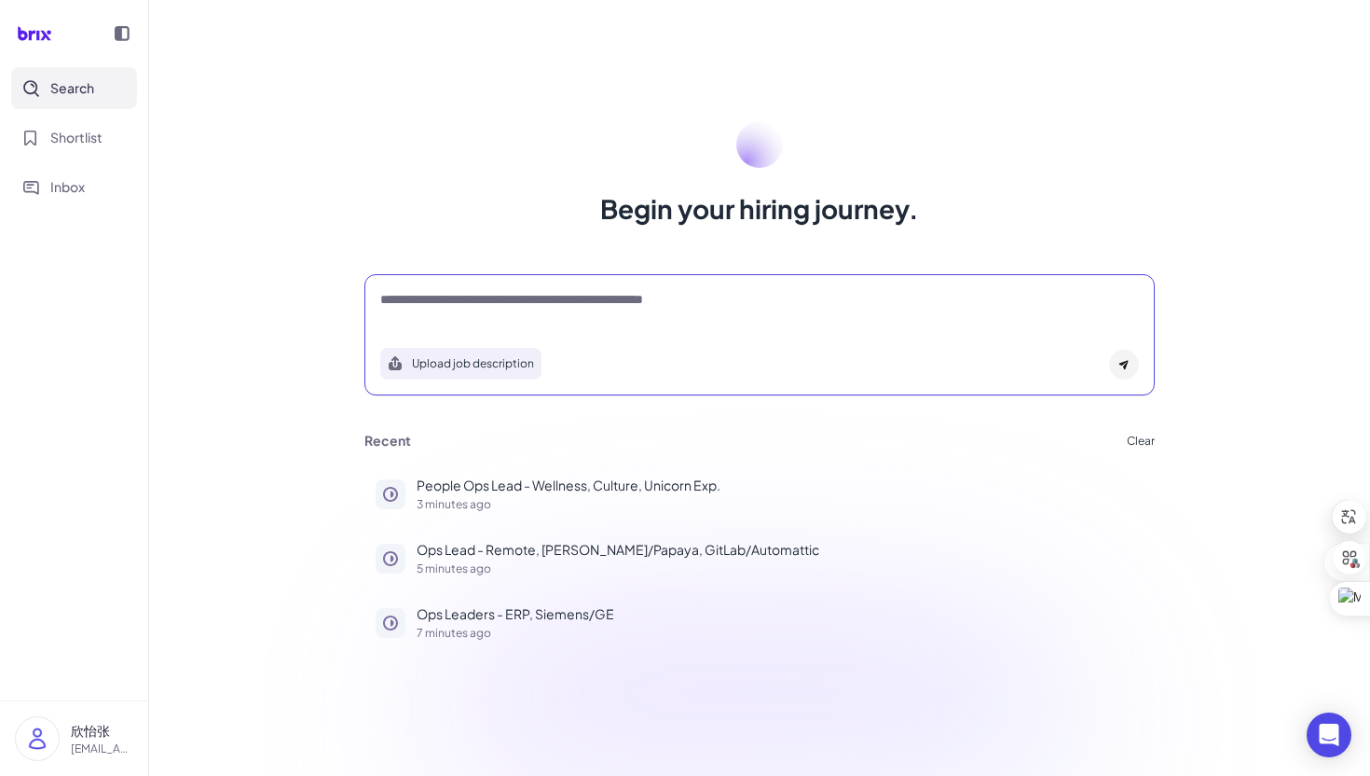
click at [652, 296] on textarea at bounding box center [759, 301] width 759 height 22
paste textarea "**********"
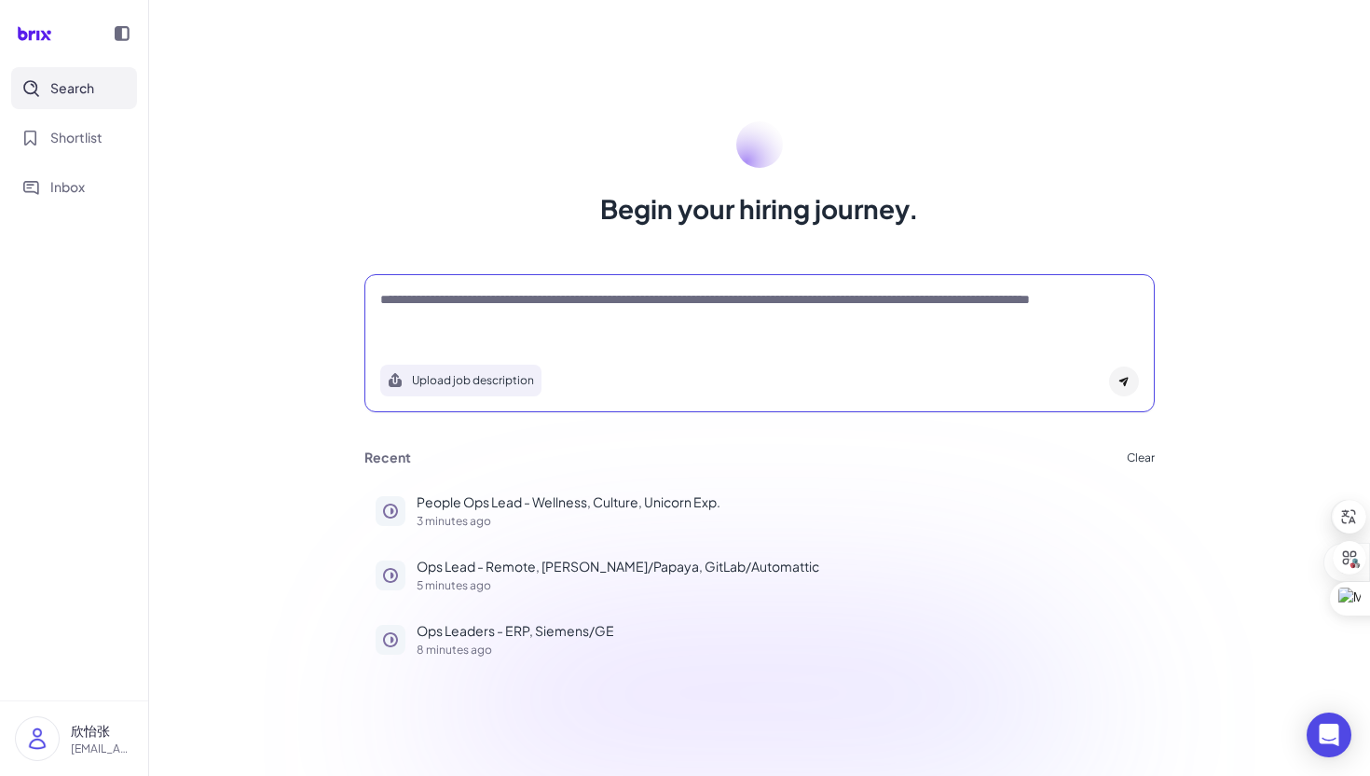
paste textarea "**********"
click at [546, 322] on textarea "**********" at bounding box center [759, 309] width 759 height 39
type textarea "**********"
click at [888, 333] on div "**********" at bounding box center [759, 317] width 759 height 54
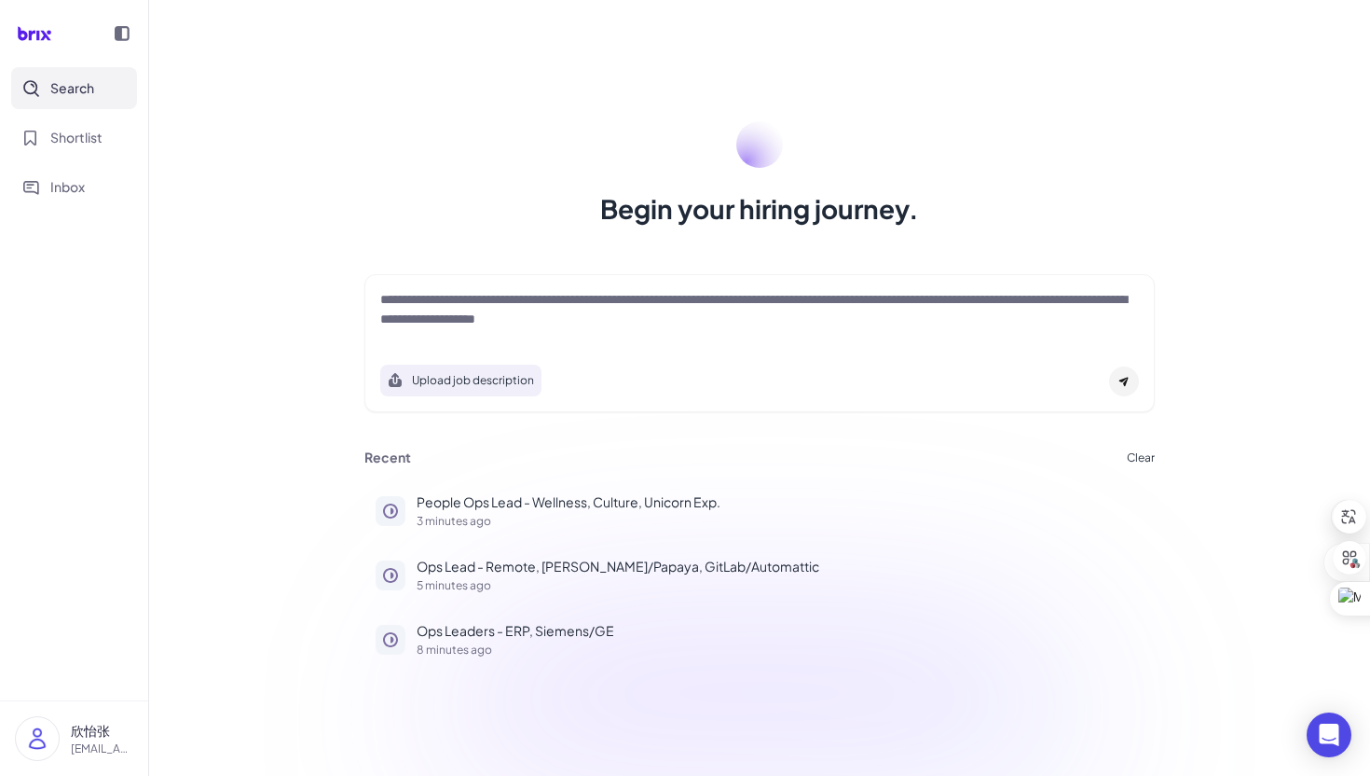
click at [1142, 380] on div "**********" at bounding box center [760, 343] width 791 height 138
click at [1124, 378] on icon at bounding box center [1124, 381] width 11 height 11
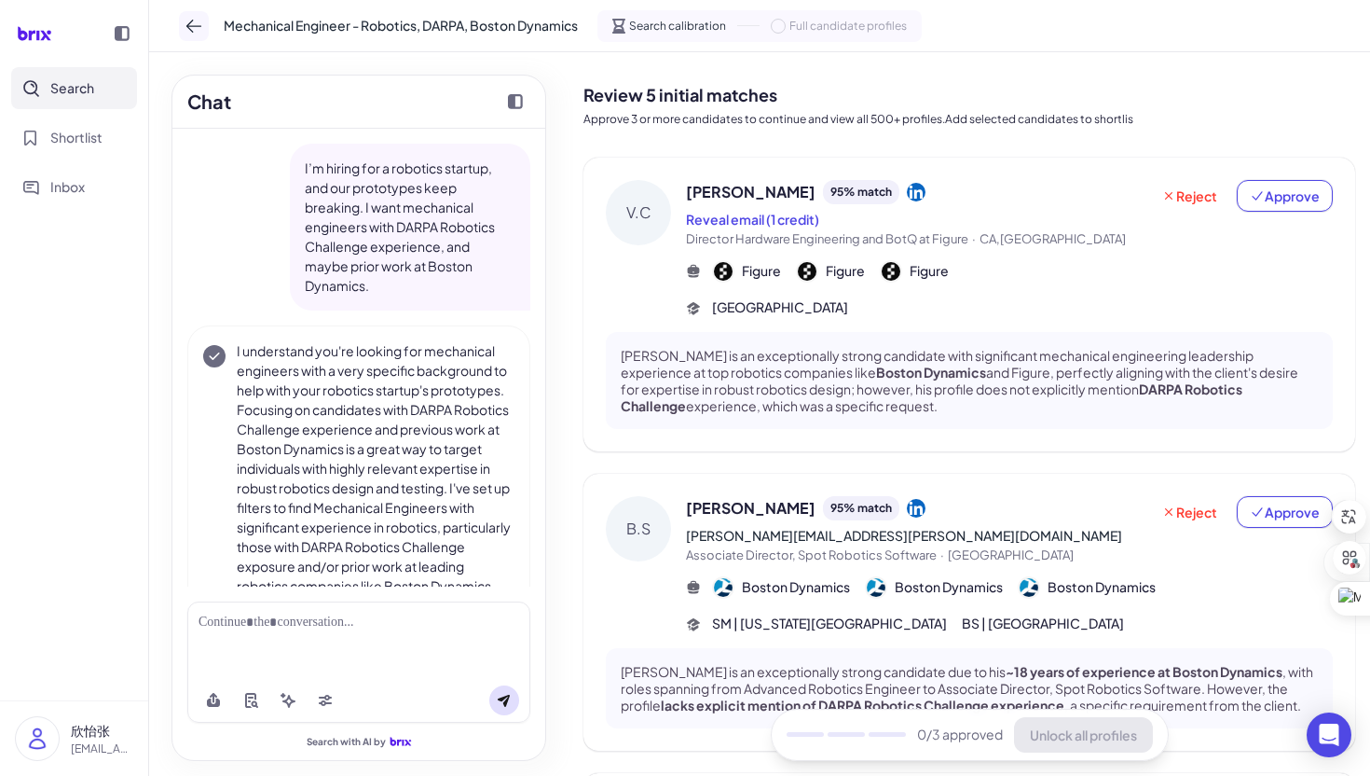
click at [188, 25] on icon at bounding box center [193, 26] width 15 height 13
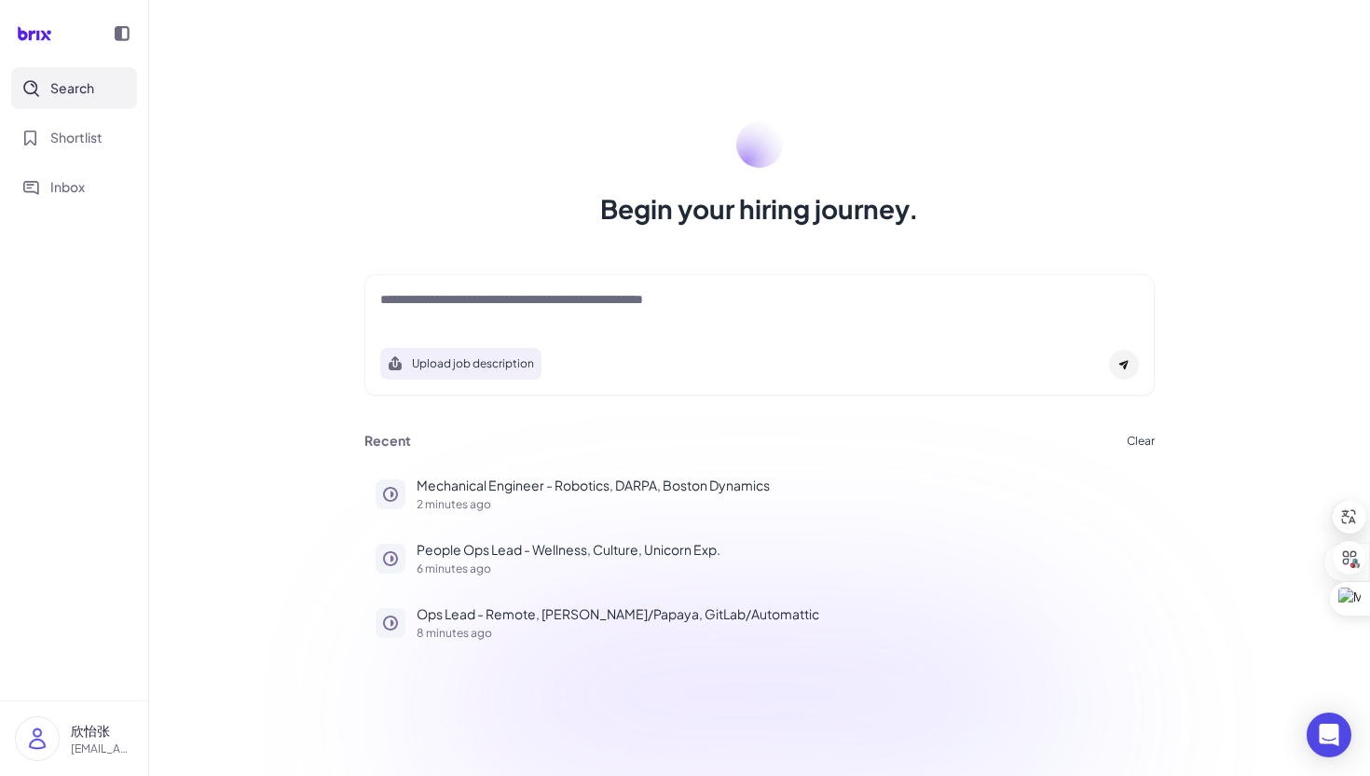
click at [489, 322] on div at bounding box center [759, 308] width 759 height 37
click at [487, 314] on div at bounding box center [759, 308] width 759 height 37
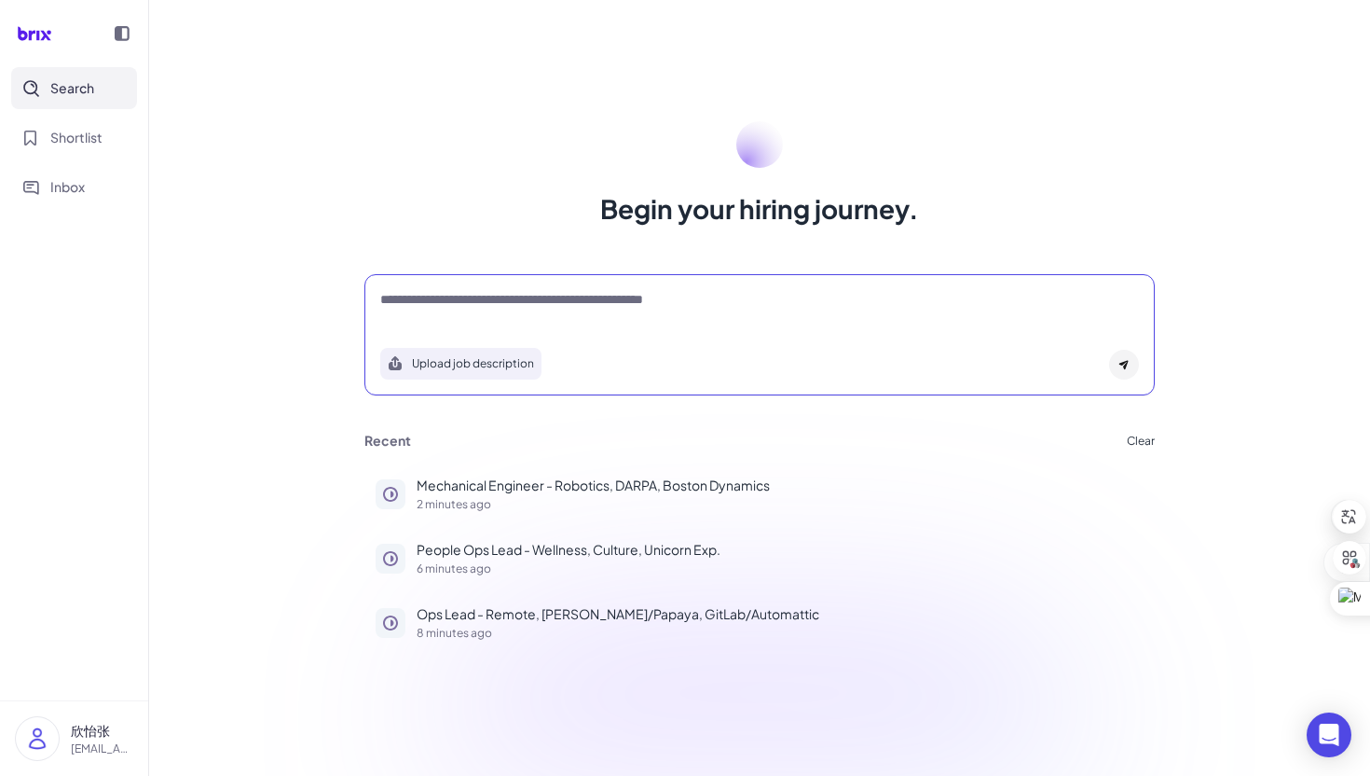
click at [487, 311] on textarea at bounding box center [759, 301] width 759 height 22
paste textarea "**********"
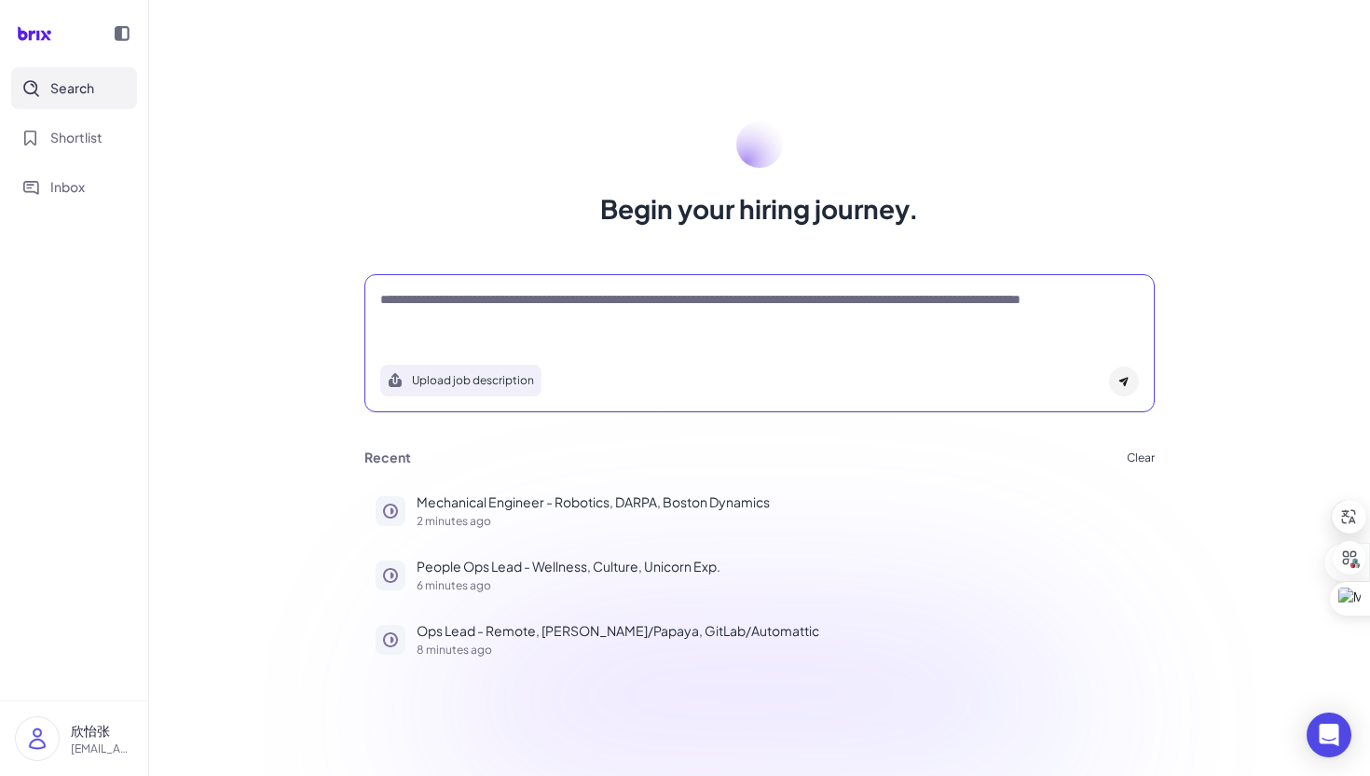
type textarea "**********"
click at [1122, 372] on div at bounding box center [1124, 381] width 30 height 30
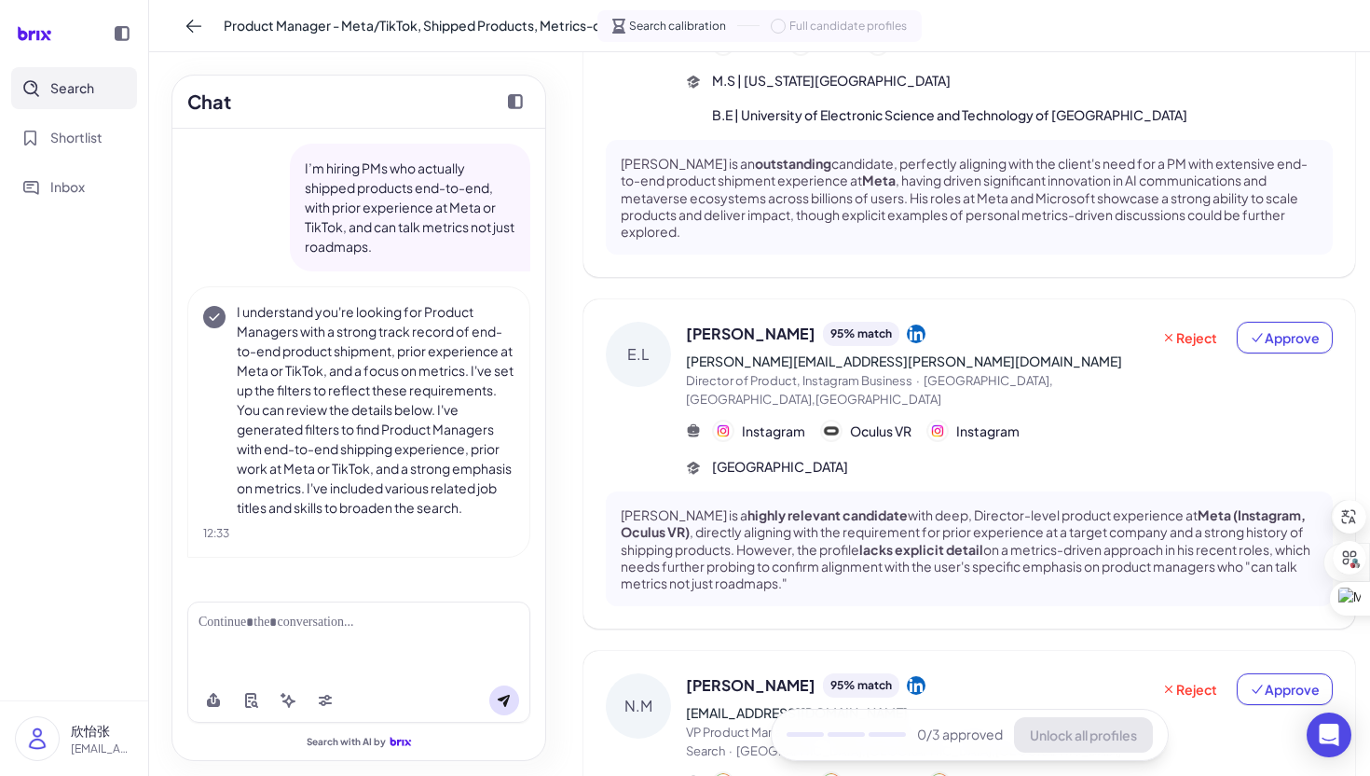
scroll to position [1043, 0]
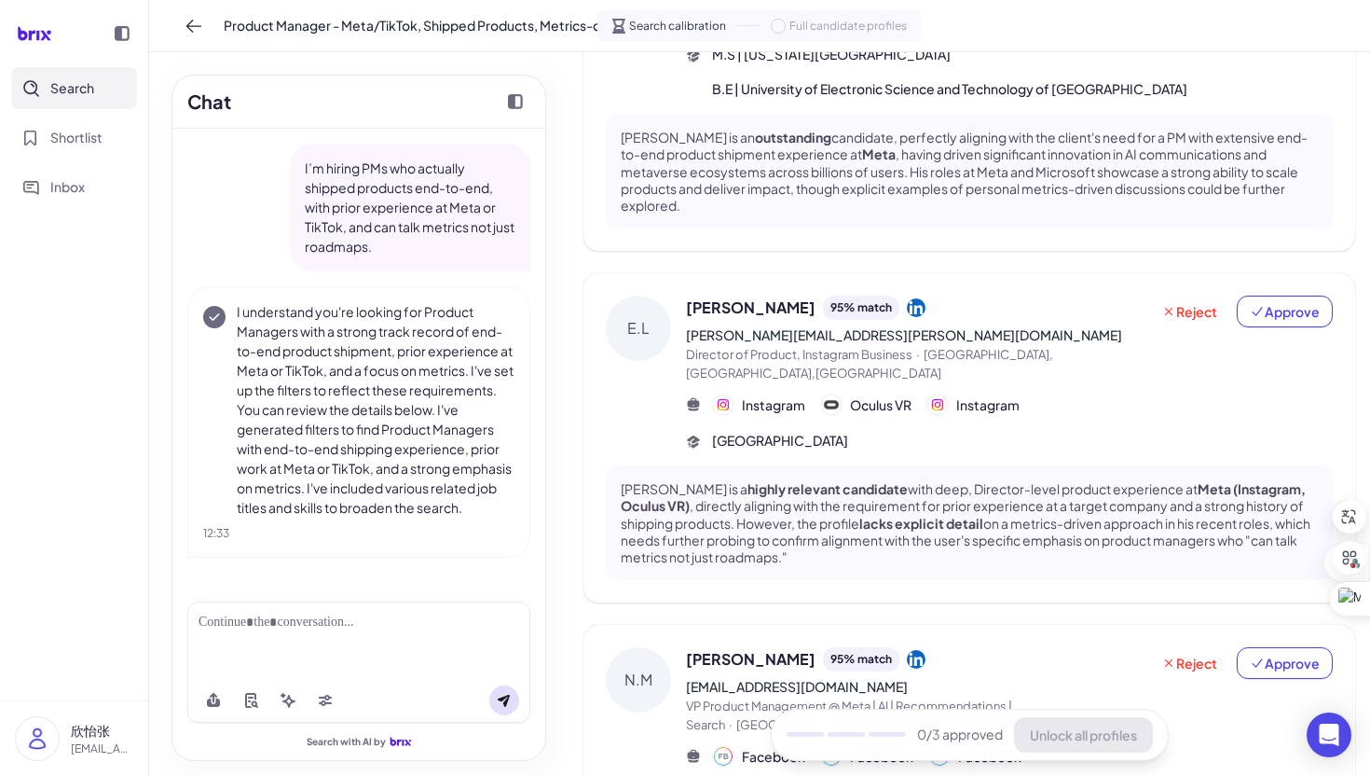
click at [304, 160] on div "I’m hiring PMs who actually shipped products end-to-end, with prior experience …" at bounding box center [410, 208] width 241 height 128
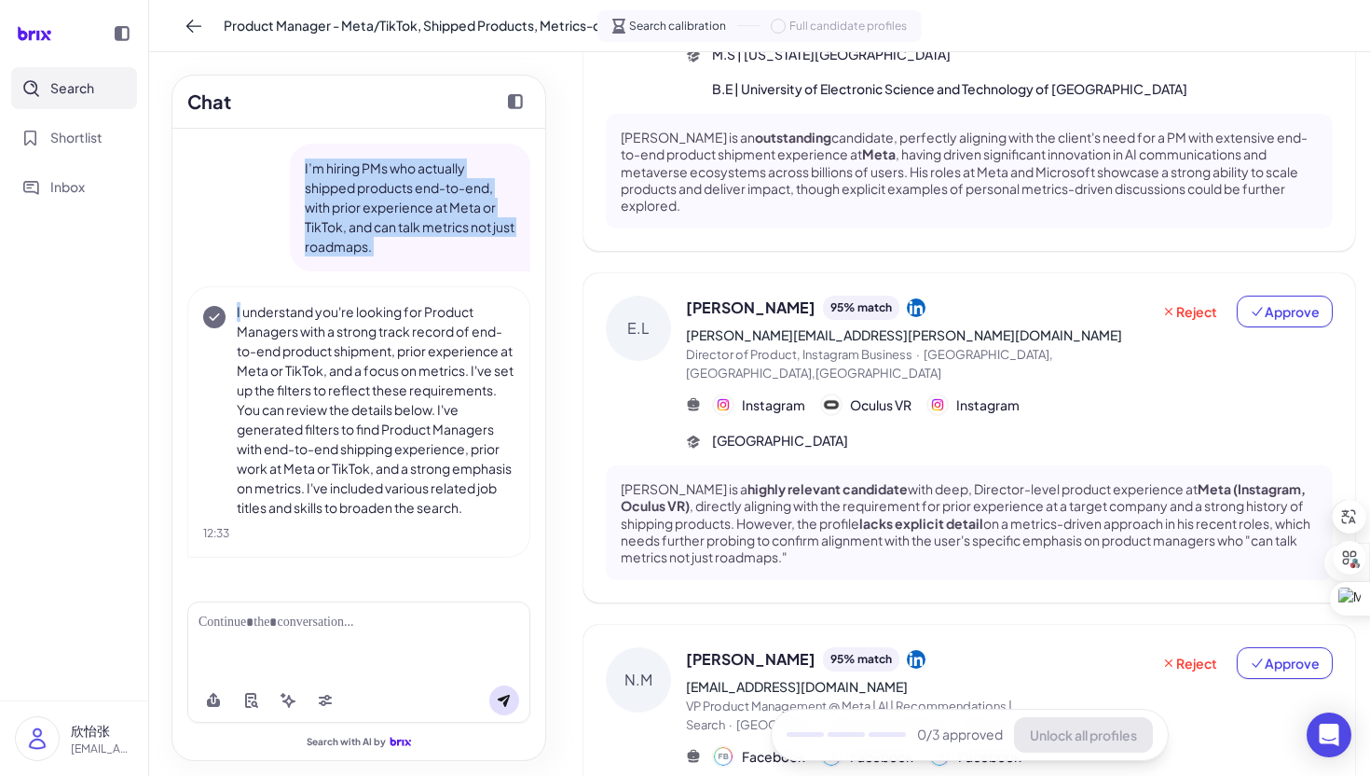
drag, startPoint x: 304, startPoint y: 160, endPoint x: 434, endPoint y: 284, distance: 179.4
click at [434, 284] on div "I’m hiring PMs who actually shipped products end-to-end, with prior experience …" at bounding box center [358, 351] width 343 height 414
copy div "I’m hiring PMs who actually shipped products end-to-end, with prior experience …"
click at [194, 34] on button at bounding box center [194, 26] width 30 height 30
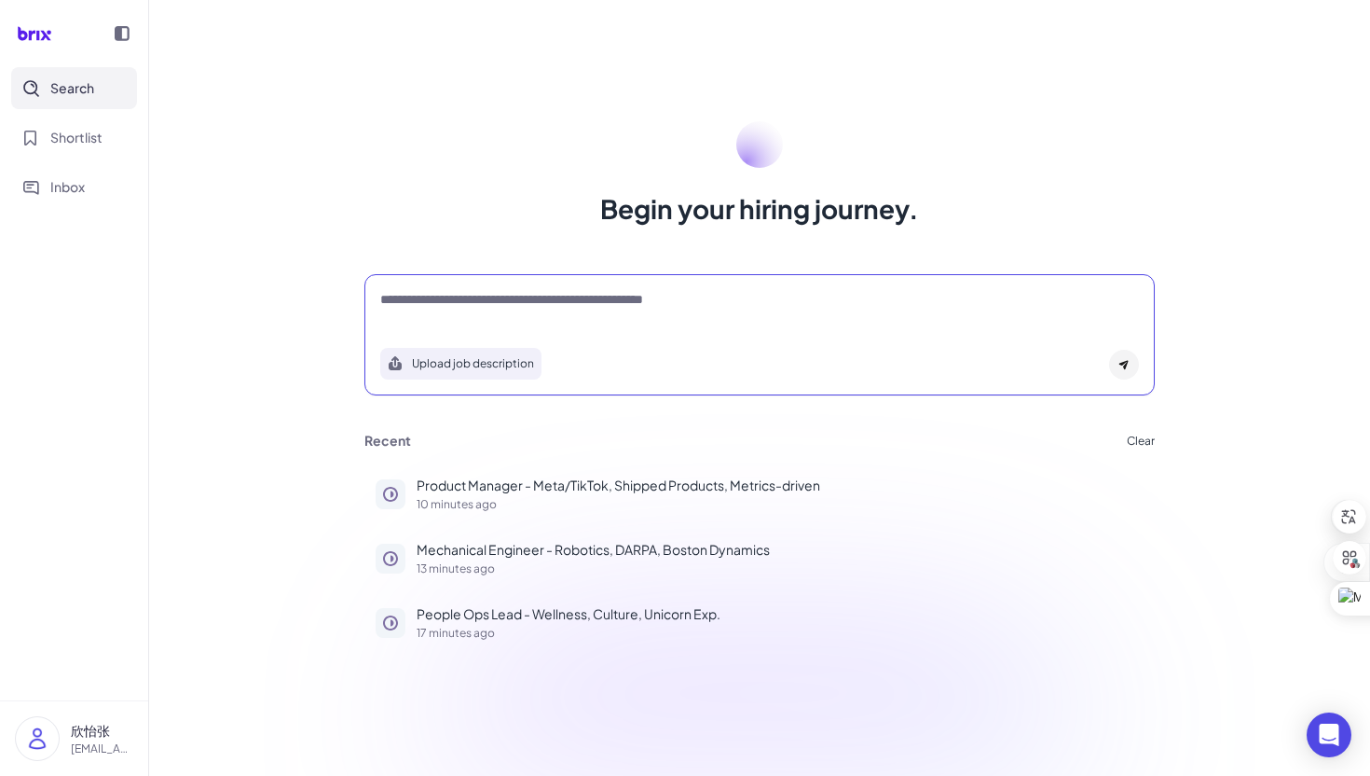
click at [439, 299] on textarea at bounding box center [759, 301] width 759 height 22
paste textarea "**********"
type textarea "**********"
click at [1118, 365] on div at bounding box center [1124, 365] width 30 height 30
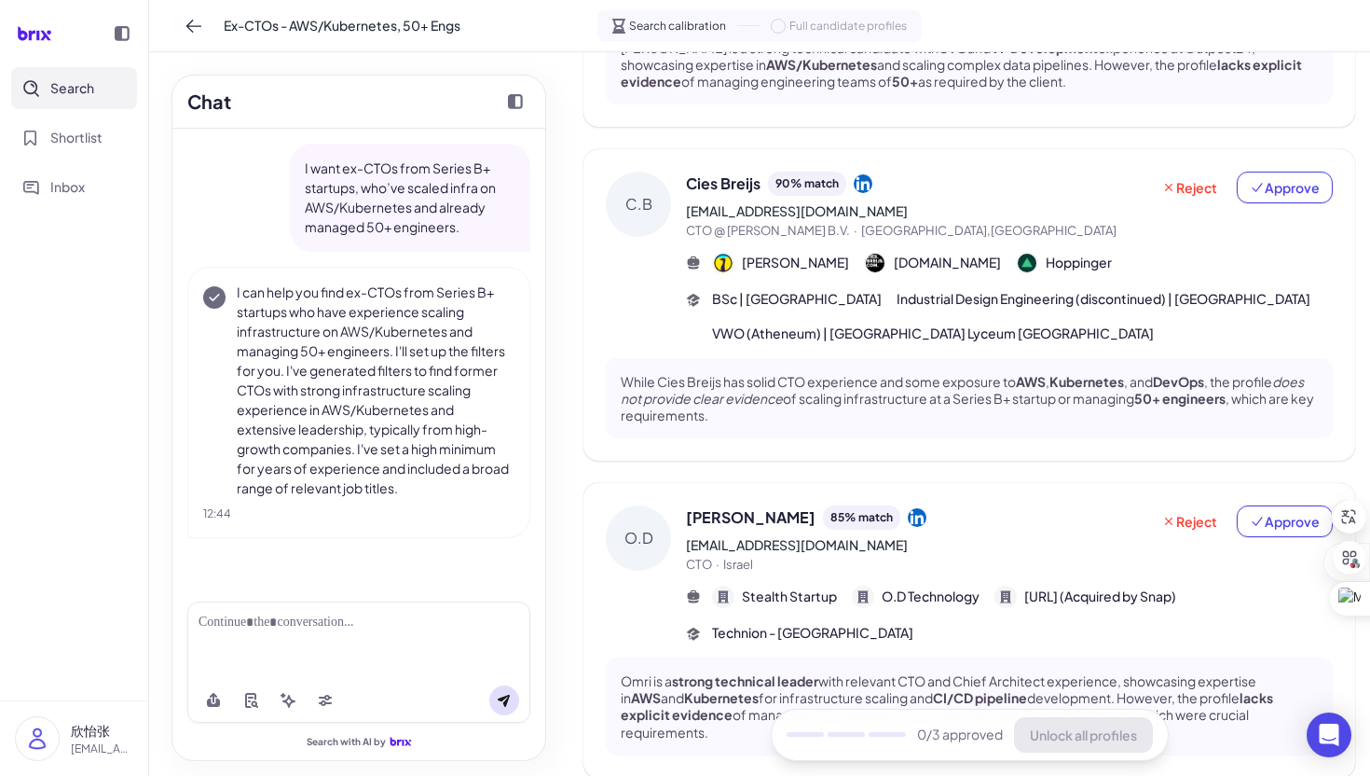
scroll to position [985, 0]
